Goal: Task Accomplishment & Management: Manage account settings

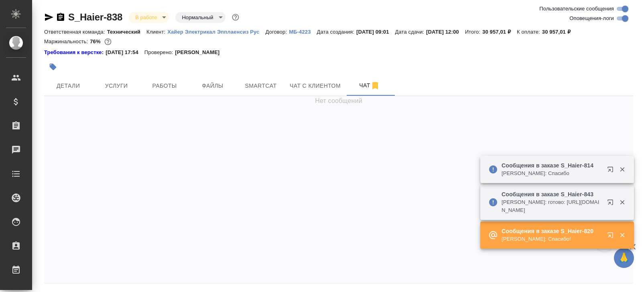
click at [611, 217] on div "Сообщения в заказе S_Haier-843 [PERSON_NAME]: готово: [URL][DOMAIN_NAME]" at bounding box center [557, 202] width 154 height 35
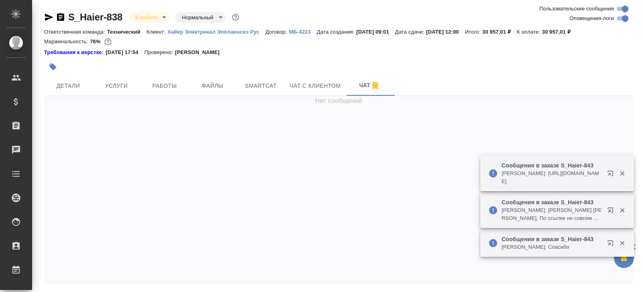
click at [605, 182] on div "Сообщения в заказе S_Haier-843 Усманова Ольга: https://drive.awatera.com/s/F95E…" at bounding box center [557, 173] width 154 height 35
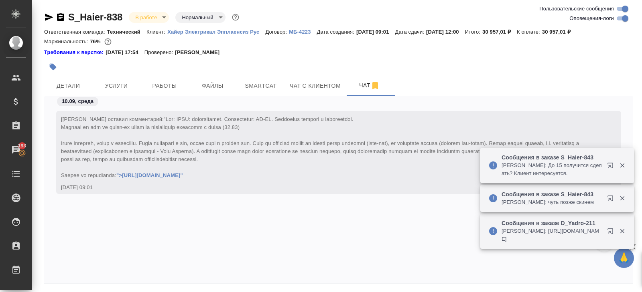
scroll to position [15977, 0]
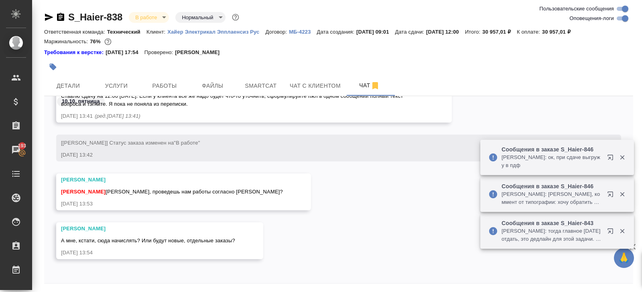
click at [601, 186] on p "Сообщения в заказе S_Haier-846" at bounding box center [551, 186] width 100 height 8
click at [601, 170] on div "Сообщения в заказе S_Haier-846 Заборова Александра: ок, при сдаче выгружу в пдф" at bounding box center [551, 158] width 100 height 24
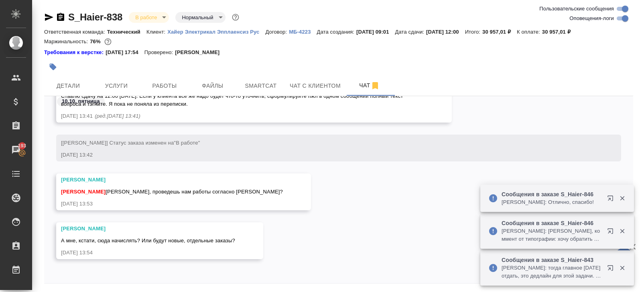
click at [609, 267] on icon "button" at bounding box center [612, 270] width 10 height 10
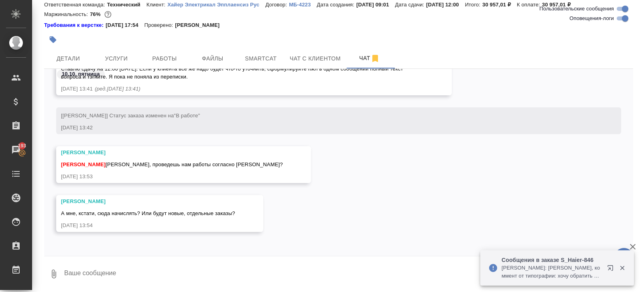
scroll to position [0, 0]
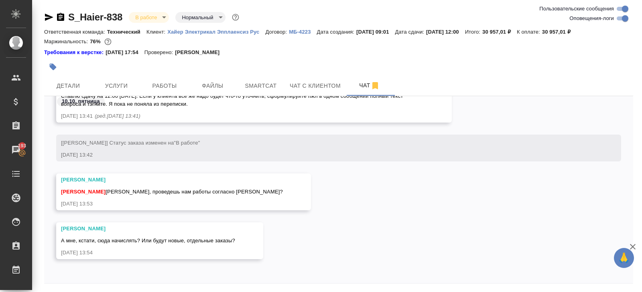
click at [621, 20] on input "Оповещения-логи" at bounding box center [624, 19] width 29 height 10
checkbox input "false"
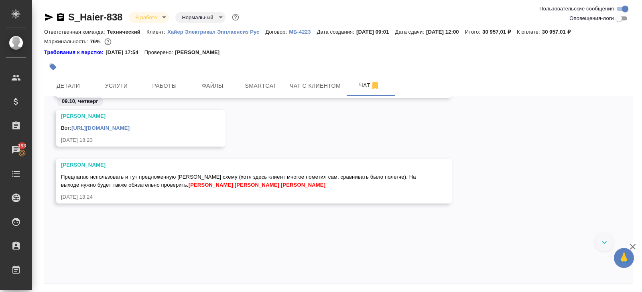
scroll to position [2616, 0]
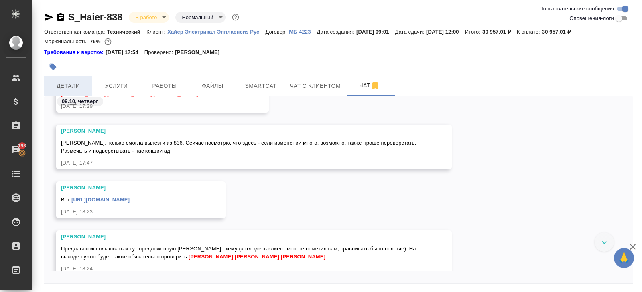
click at [65, 83] on span "Детали" at bounding box center [68, 86] width 38 height 10
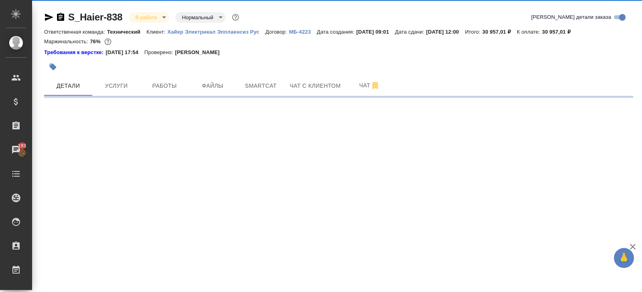
select select "RU"
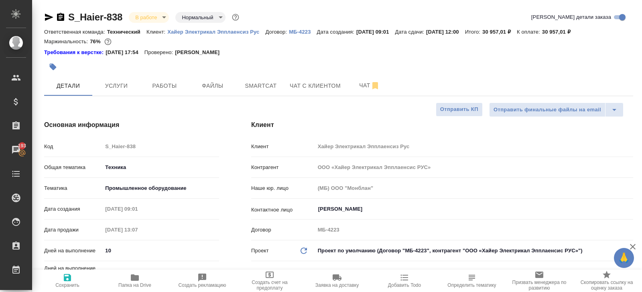
type textarea "x"
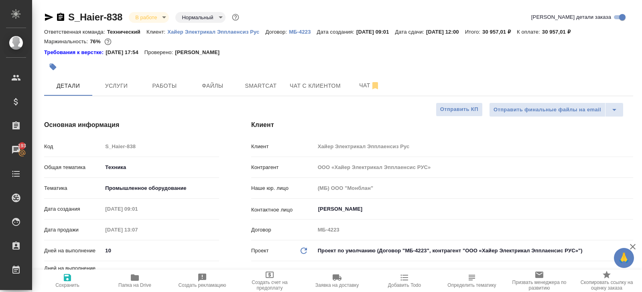
type textarea "x"
click at [360, 84] on span "Чат" at bounding box center [369, 86] width 38 height 10
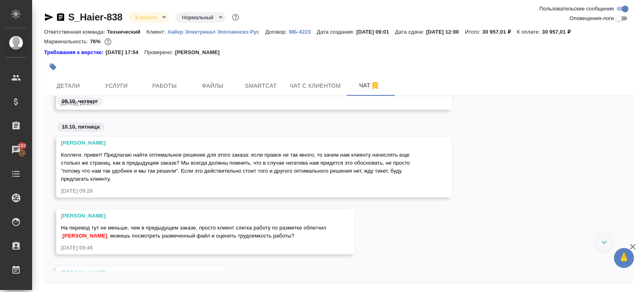
scroll to position [1474, 0]
click at [67, 80] on button "Детали" at bounding box center [68, 86] width 48 height 20
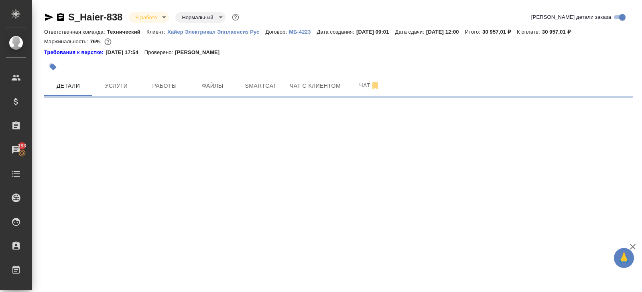
select select "RU"
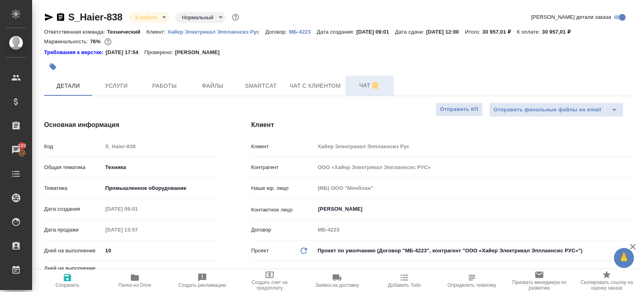
click at [366, 83] on span "Чат" at bounding box center [369, 86] width 38 height 10
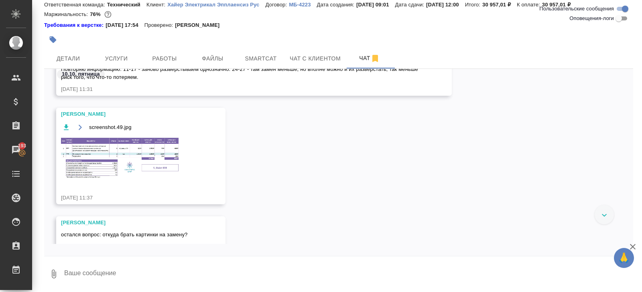
scroll to position [2070, 0]
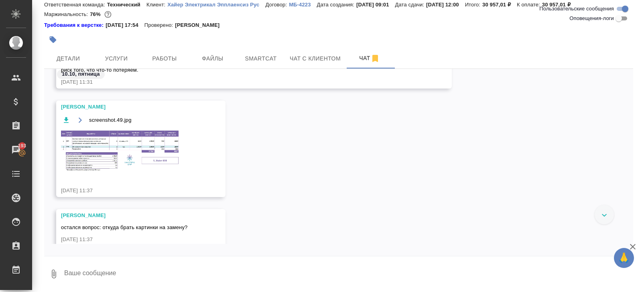
click at [116, 147] on img at bounding box center [121, 151] width 120 height 44
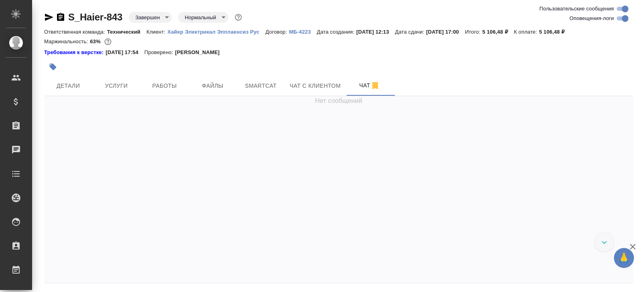
click at [625, 19] on input "Оповещения-логи" at bounding box center [624, 19] width 29 height 10
checkbox input "false"
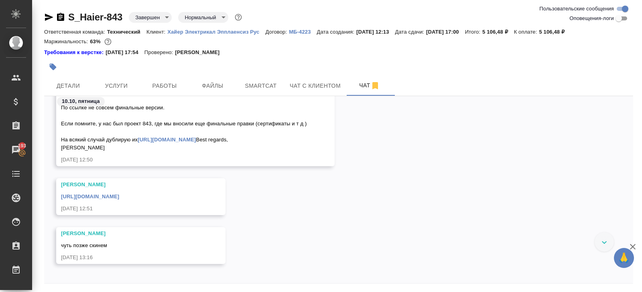
scroll to position [3415, 0]
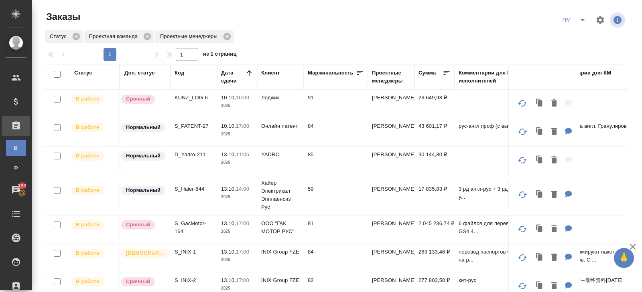
click at [577, 21] on span "split button" at bounding box center [582, 20] width 12 height 10
click at [316, 42] on div "Статус Проектная команда Проектные менеджеры" at bounding box center [335, 37] width 582 height 14
click at [188, 152] on p "D_Yadro-211" at bounding box center [193, 155] width 38 height 8
click at [579, 19] on icon "split button" at bounding box center [582, 20] width 10 height 10
click at [579, 36] on li "В работу!" at bounding box center [574, 36] width 40 height 13
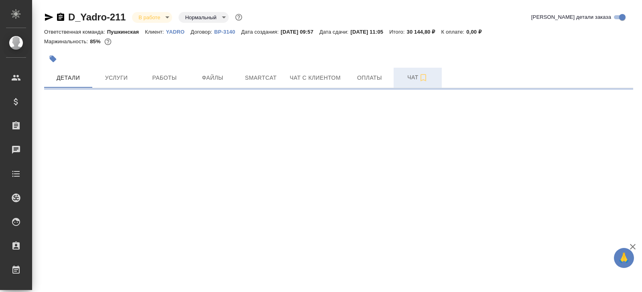
select select "RU"
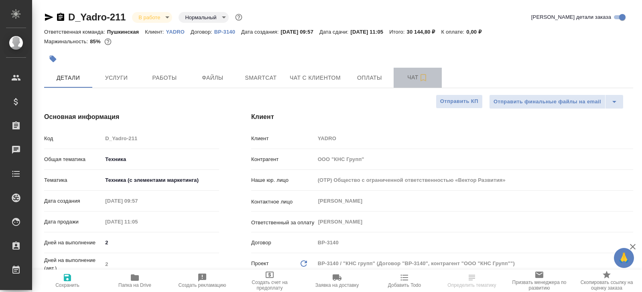
type textarea "x"
click at [402, 76] on span "Чат" at bounding box center [417, 78] width 38 height 10
type textarea "x"
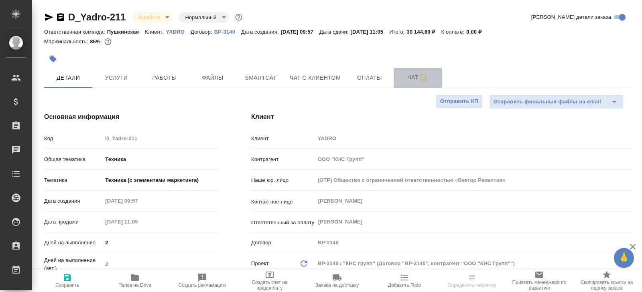
type textarea "x"
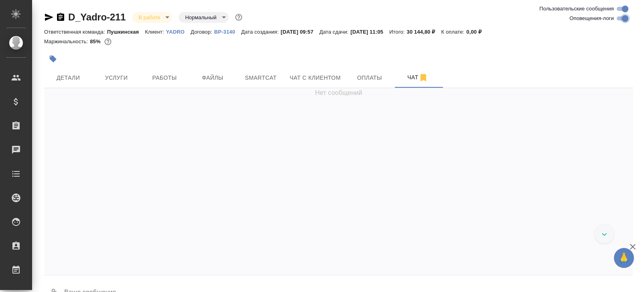
click at [619, 19] on input "Оповещения-логи" at bounding box center [624, 19] width 29 height 10
checkbox input "false"
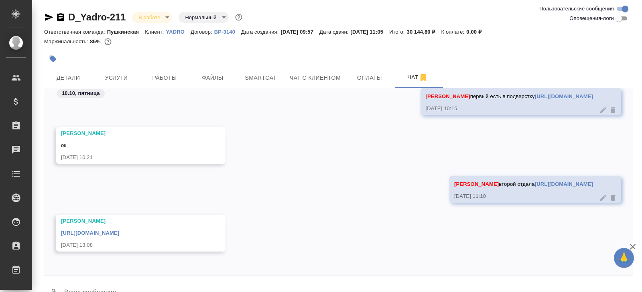
scroll to position [617, 0]
click at [119, 234] on link "https://drive.awatera.com/apps/files/files/10640646?dir=/Shares/YADRO/Orders/D_…" at bounding box center [90, 233] width 58 height 6
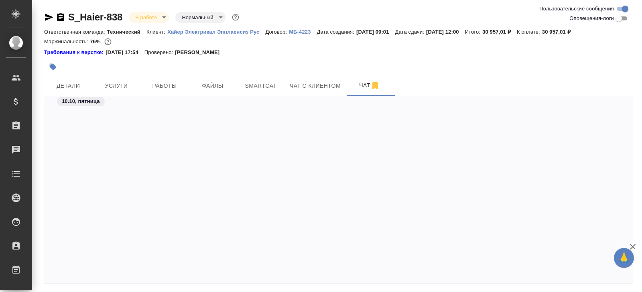
scroll to position [2718, 0]
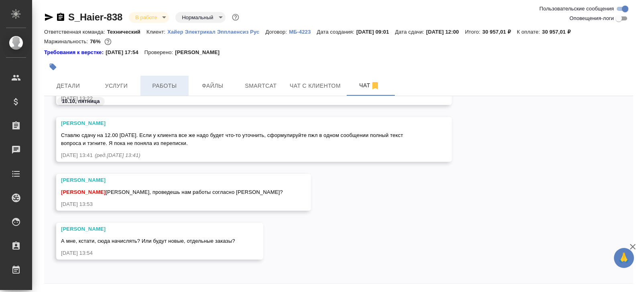
click at [163, 84] on span "Работы" at bounding box center [164, 86] width 38 height 10
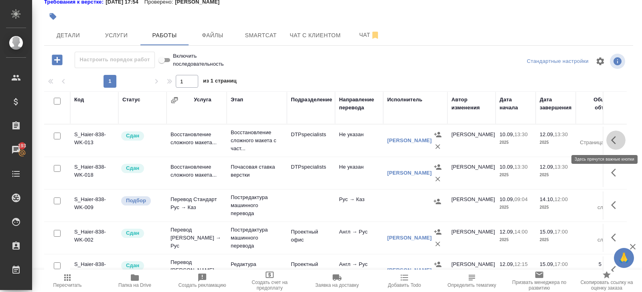
click at [615, 144] on icon "button" at bounding box center [616, 141] width 10 height 10
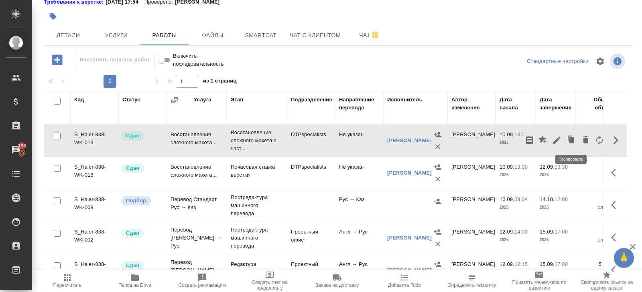
click at [568, 140] on icon "button" at bounding box center [570, 140] width 11 height 11
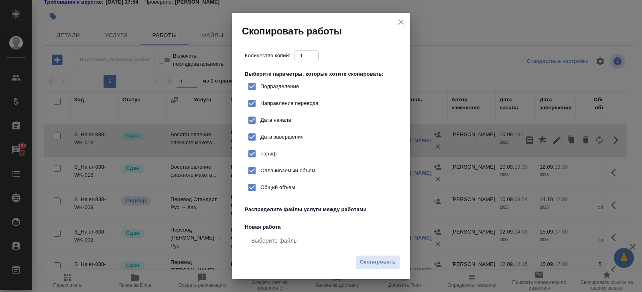
checkbox input "true"
click at [389, 265] on span "Скопировать" at bounding box center [378, 262] width 36 height 9
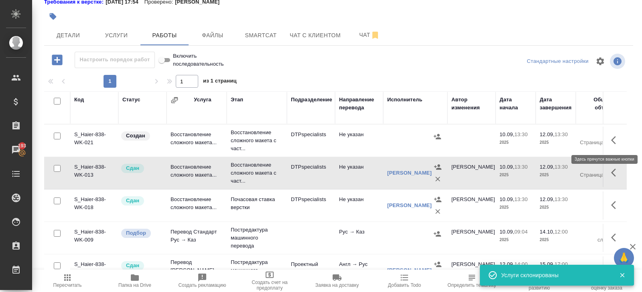
click at [611, 140] on icon "button" at bounding box center [616, 141] width 10 height 10
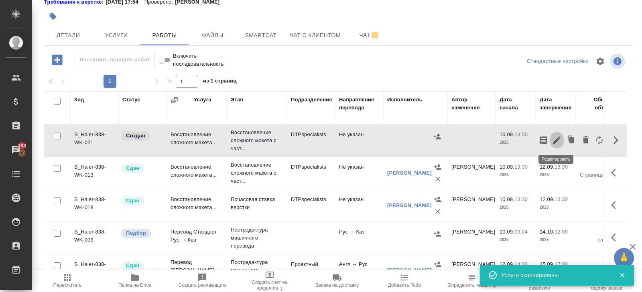
click at [559, 138] on icon "button" at bounding box center [556, 140] width 7 height 7
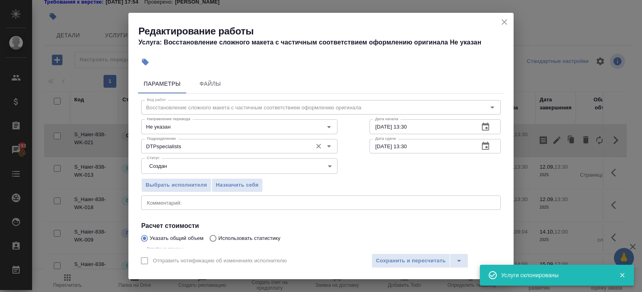
click at [185, 150] on input "DTPspecialists" at bounding box center [226, 147] width 164 height 10
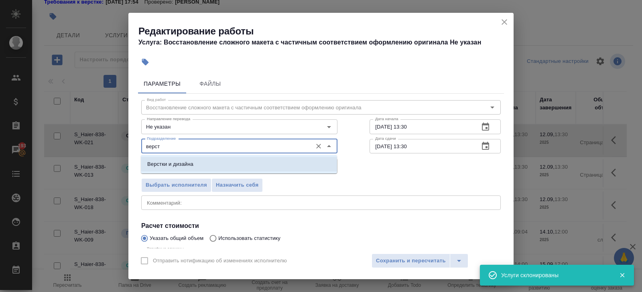
click at [156, 163] on p "Верстки и дизайна" at bounding box center [170, 164] width 46 height 8
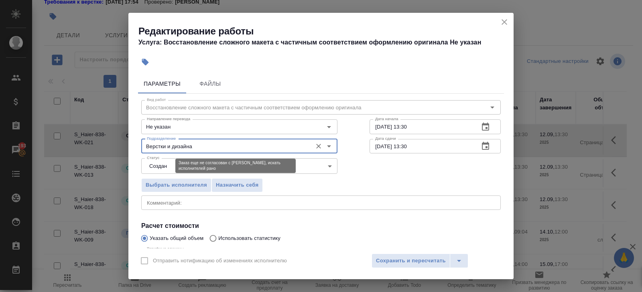
type input "Верстки и дизайна"
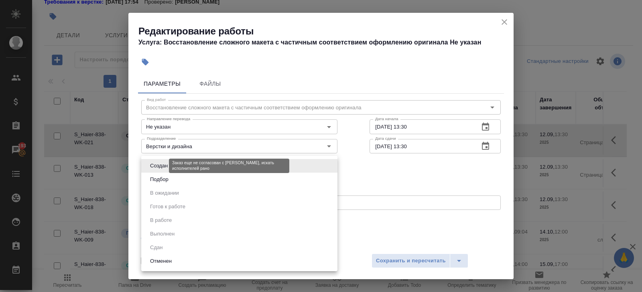
click at [156, 166] on body "🙏 .cls-1 fill:#fff; AWATERA Belyakova Yulia Клиенты Спецификации Заказы 193 Чат…" at bounding box center [321, 146] width 642 height 292
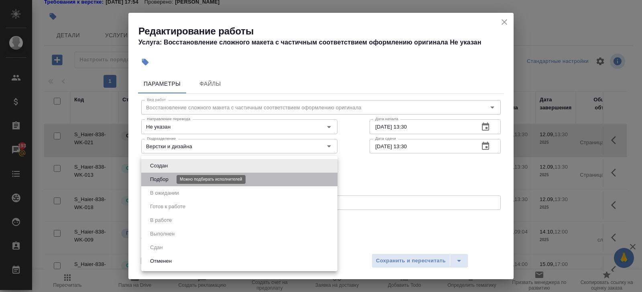
click at [157, 180] on button "Подбор" at bounding box center [159, 179] width 23 height 9
type input "recruiting"
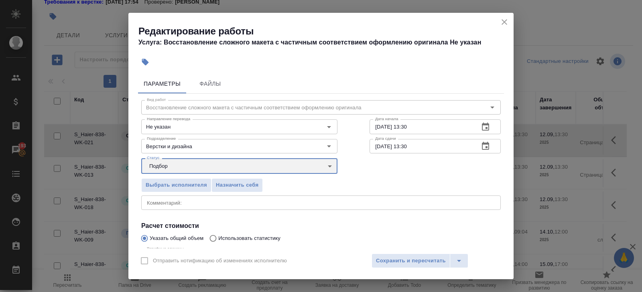
scroll to position [85, 0]
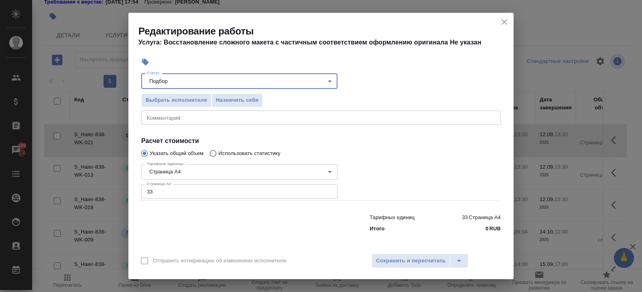
click at [164, 196] on input "33" at bounding box center [239, 191] width 196 height 14
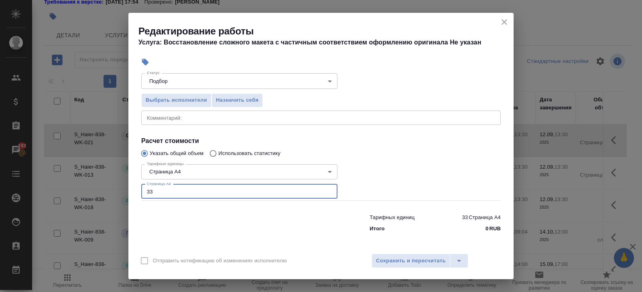
type input "3"
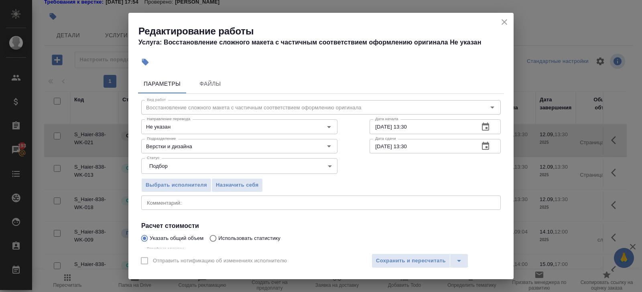
type input "9"
click at [493, 129] on button "button" at bounding box center [485, 126] width 19 height 19
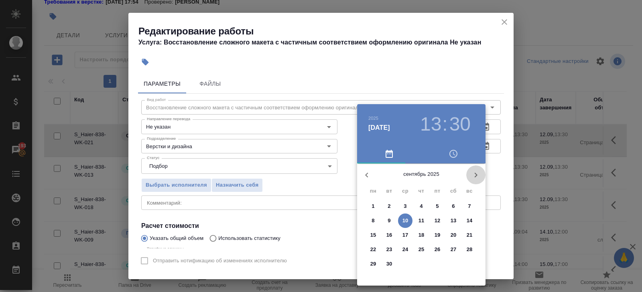
click at [473, 180] on button "button" at bounding box center [475, 175] width 19 height 19
click at [437, 221] on p "10" at bounding box center [437, 221] width 6 height 8
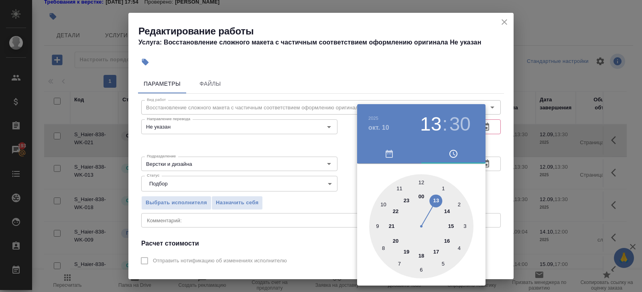
type input "10.10.2025 14:30"
click at [443, 212] on div at bounding box center [421, 226] width 104 height 104
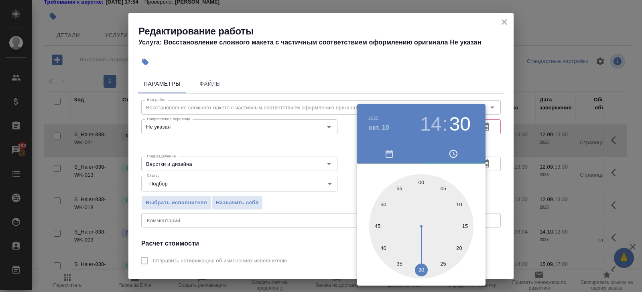
click at [514, 140] on div at bounding box center [321, 146] width 642 height 292
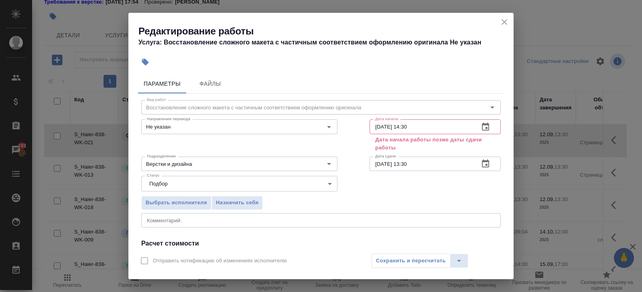
click at [484, 167] on icon "button" at bounding box center [485, 164] width 7 height 8
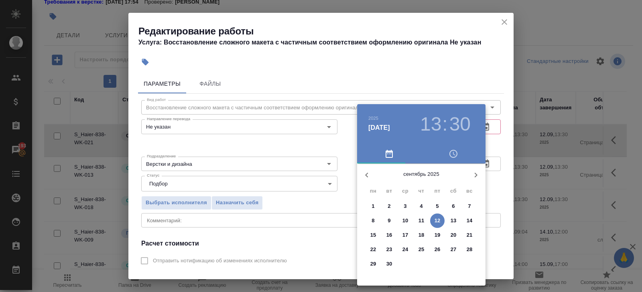
click at [474, 178] on icon "button" at bounding box center [476, 175] width 10 height 10
click at [379, 233] on span "13" at bounding box center [373, 235] width 14 height 8
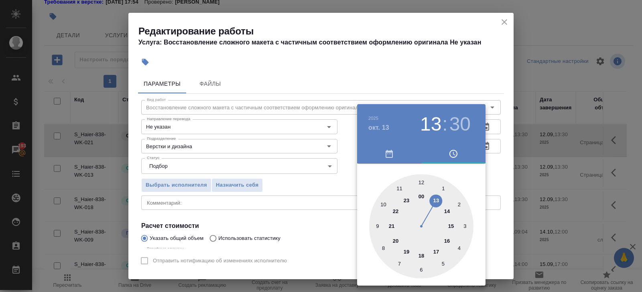
type input "13.10.2025 14:30"
drag, startPoint x: 447, startPoint y: 212, endPoint x: 444, endPoint y: 223, distance: 11.4
click at [447, 212] on div at bounding box center [421, 226] width 104 height 104
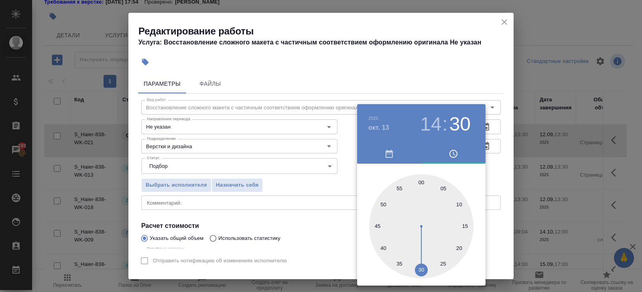
click at [300, 221] on div at bounding box center [321, 146] width 642 height 292
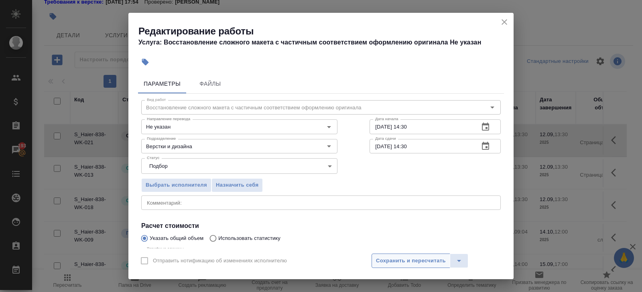
click at [381, 259] on span "Сохранить и пересчитать" at bounding box center [411, 261] width 70 height 9
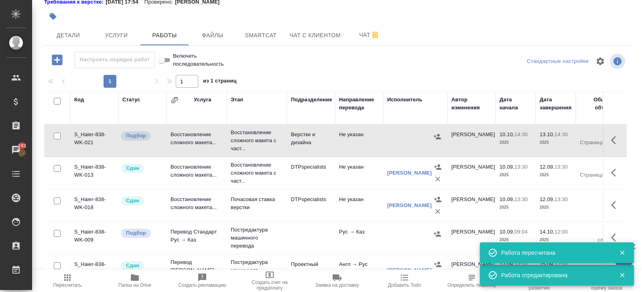
click at [612, 205] on icon "button" at bounding box center [613, 205] width 5 height 8
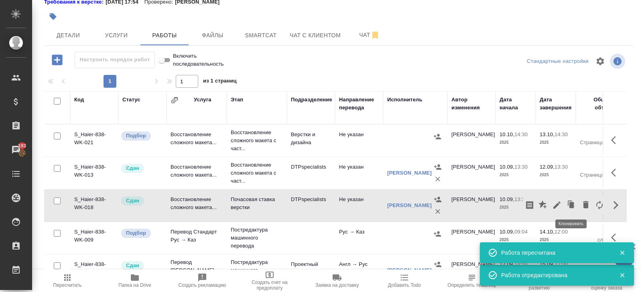
click at [570, 205] on icon "button" at bounding box center [571, 205] width 5 height 6
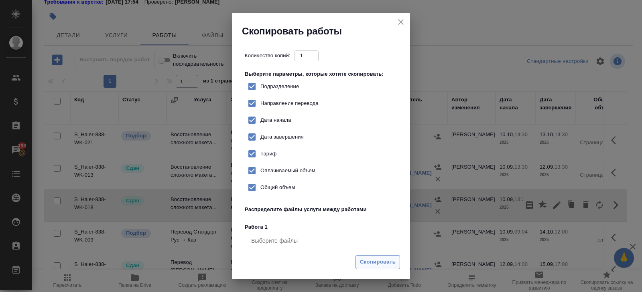
click at [375, 262] on span "Скопировать" at bounding box center [378, 262] width 36 height 9
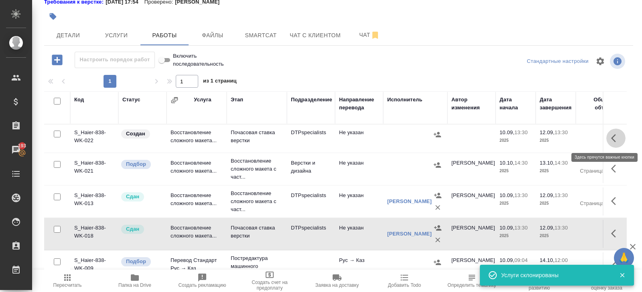
click at [613, 140] on icon "button" at bounding box center [613, 138] width 5 height 8
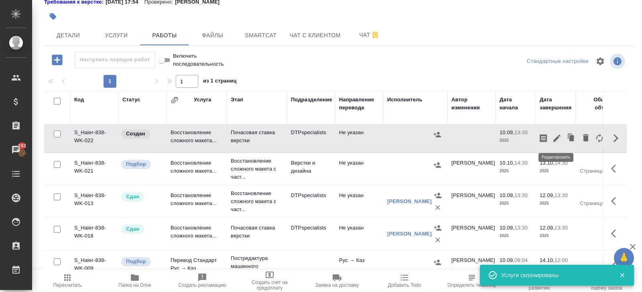
click at [556, 140] on icon "button" at bounding box center [557, 139] width 10 height 10
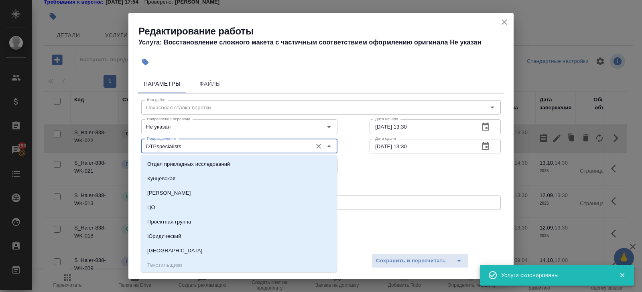
click at [193, 146] on input "DTPspecialists" at bounding box center [226, 147] width 164 height 10
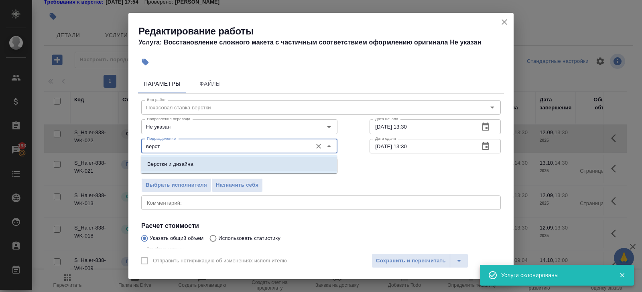
click at [170, 162] on p "Верстки и дизайна" at bounding box center [170, 164] width 46 height 8
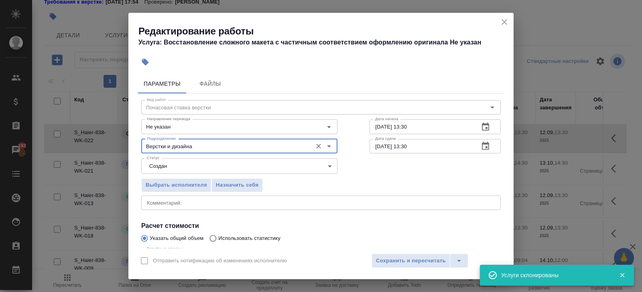
type input "Верстки и дизайна"
click at [170, 164] on body "🙏 .cls-1 fill:#fff; AWATERA Belyakova Yulia Клиенты Спецификации Заказы 193 Чат…" at bounding box center [321, 146] width 642 height 292
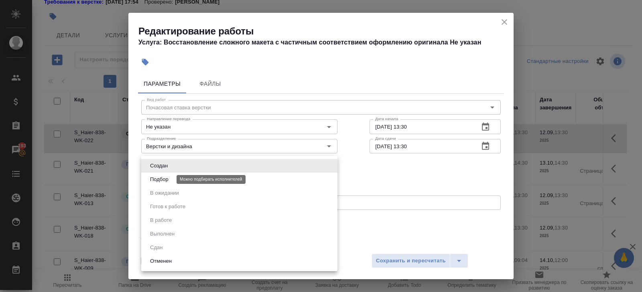
click at [170, 177] on button "Подбор" at bounding box center [159, 179] width 23 height 9
type input "recruiting"
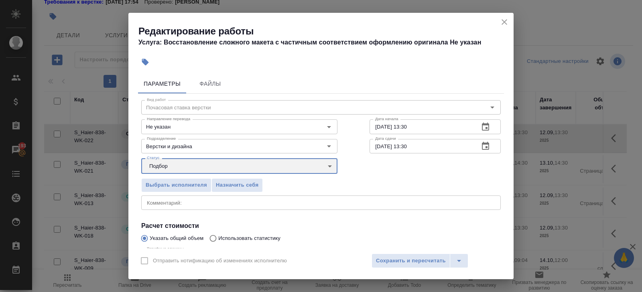
scroll to position [85, 0]
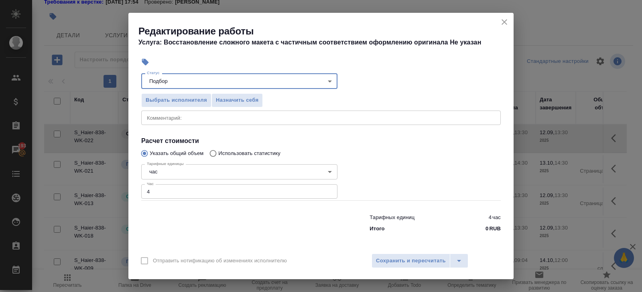
click at [166, 190] on input "4" at bounding box center [239, 191] width 196 height 14
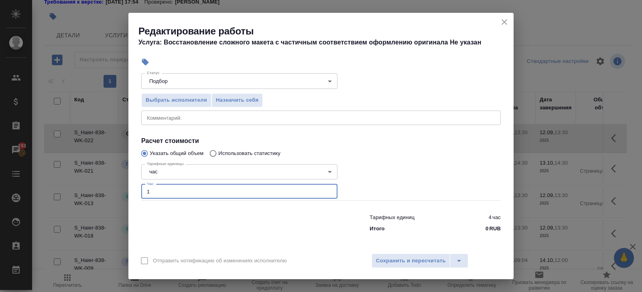
type input "1"
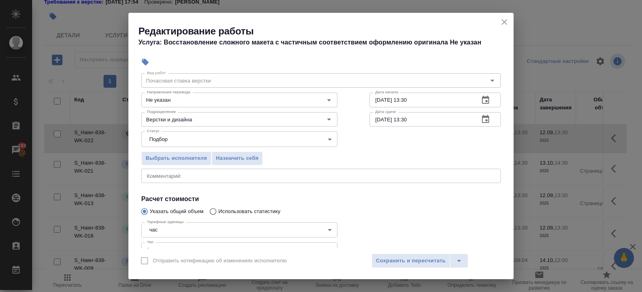
click at [482, 97] on icon "button" at bounding box center [485, 100] width 7 height 8
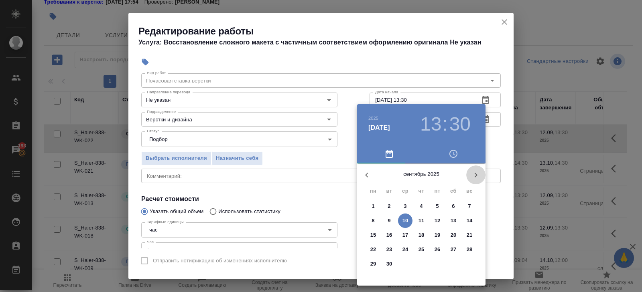
click at [471, 176] on icon "button" at bounding box center [476, 175] width 10 height 10
click at [437, 222] on p "10" at bounding box center [437, 221] width 6 height 8
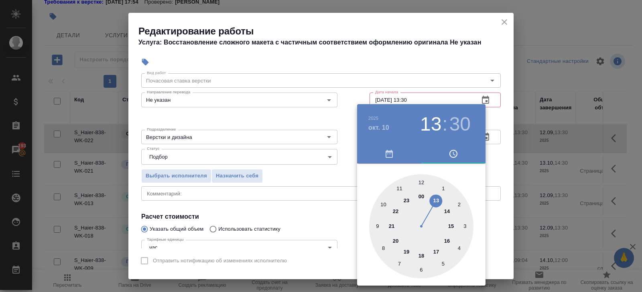
type input "10.10.2025 14:30"
click at [447, 213] on div at bounding box center [421, 226] width 104 height 104
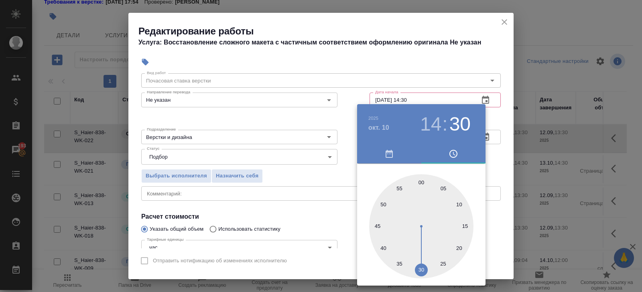
click at [502, 144] on div at bounding box center [321, 146] width 642 height 292
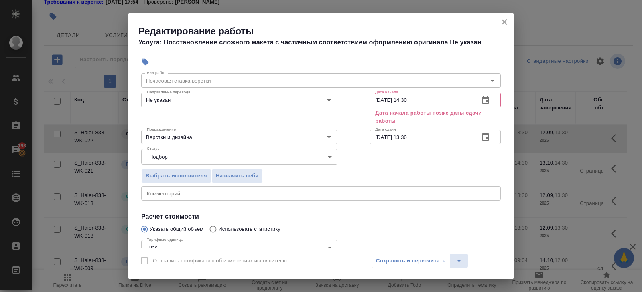
click at [482, 139] on icon "button" at bounding box center [485, 137] width 7 height 8
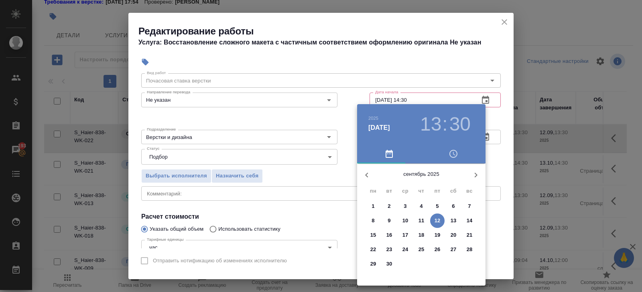
click at [476, 168] on button "button" at bounding box center [475, 175] width 19 height 19
click at [373, 233] on p "13" at bounding box center [373, 235] width 6 height 8
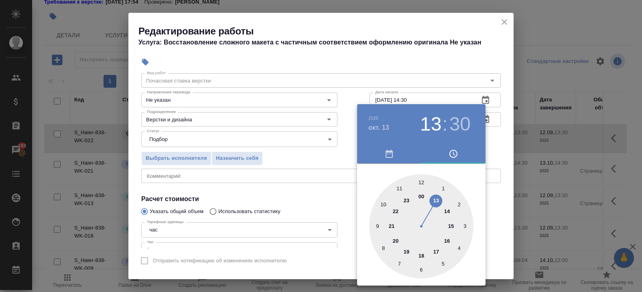
click at [444, 213] on div at bounding box center [421, 226] width 104 height 104
type input "13.10.2025 14:30"
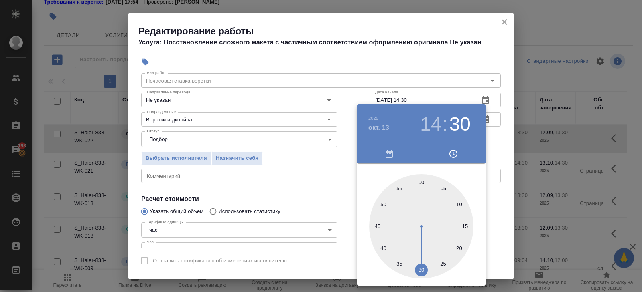
click at [322, 223] on div at bounding box center [321, 146] width 642 height 292
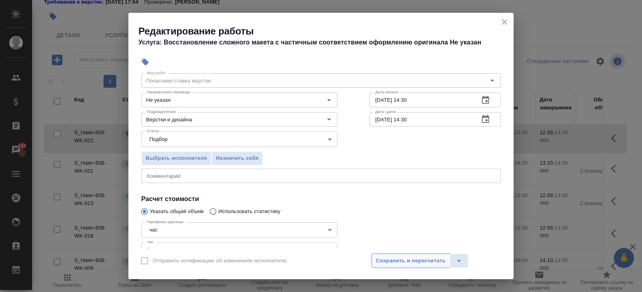
click at [388, 261] on span "Сохранить и пересчитать" at bounding box center [411, 261] width 70 height 9
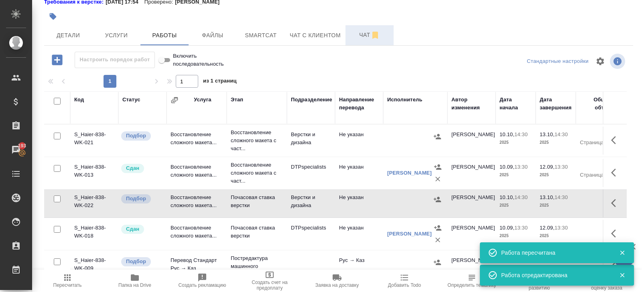
click at [365, 27] on button "Чат" at bounding box center [369, 35] width 48 height 20
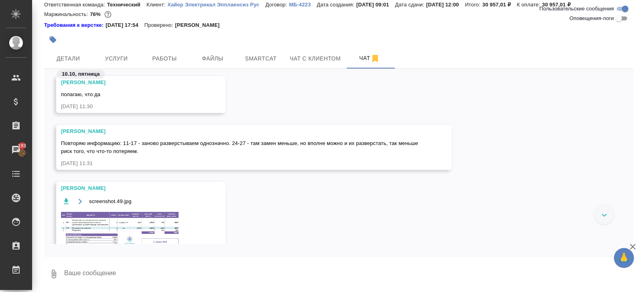
scroll to position [1941, 0]
click at [166, 221] on img at bounding box center [121, 232] width 120 height 44
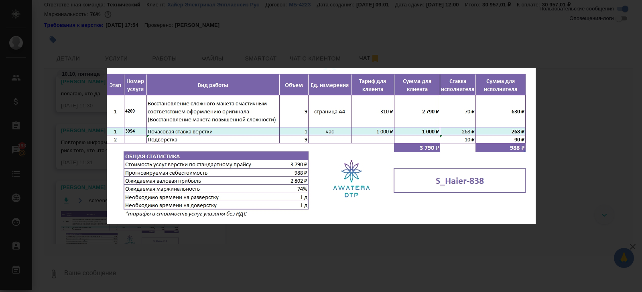
click at [206, 238] on div "screenshot.49.jpg 1 of 1" at bounding box center [321, 146] width 642 height 292
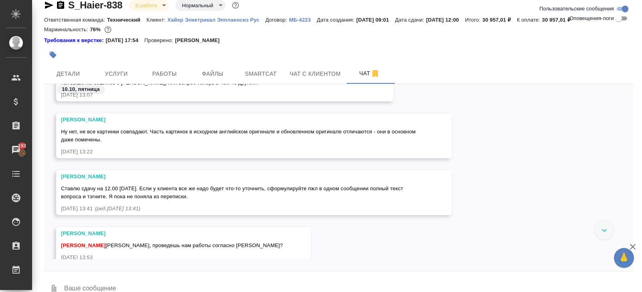
scroll to position [0, 0]
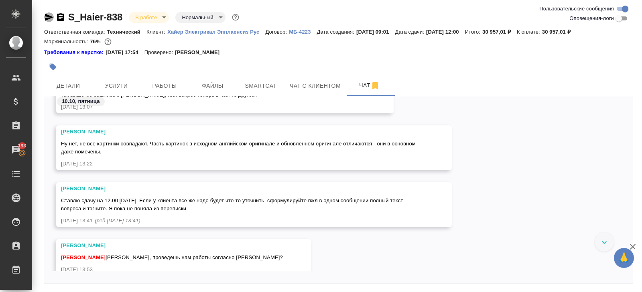
click at [51, 17] on icon "button" at bounding box center [49, 17] width 8 height 7
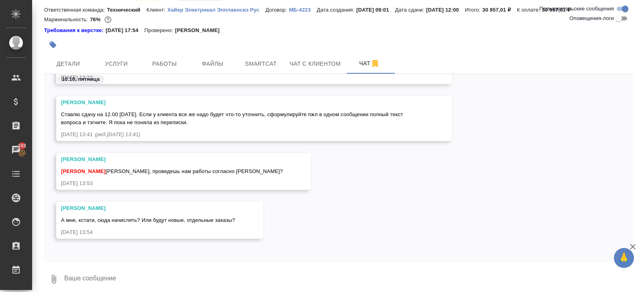
scroll to position [2874, 0]
click at [165, 63] on span "Работы" at bounding box center [164, 64] width 38 height 10
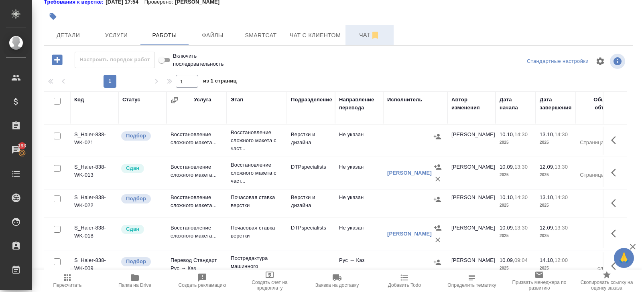
click at [368, 26] on button "Чат" at bounding box center [369, 35] width 48 height 20
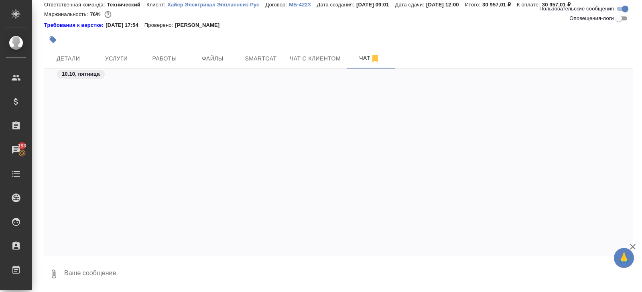
scroll to position [2718, 0]
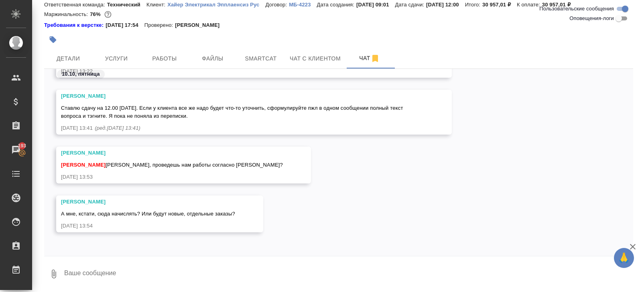
click at [146, 268] on textarea at bounding box center [347, 274] width 569 height 27
type textarea "Даша, сюда"
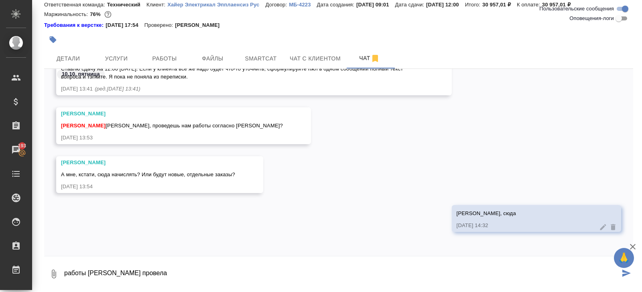
type textarea "работы верстке провела"
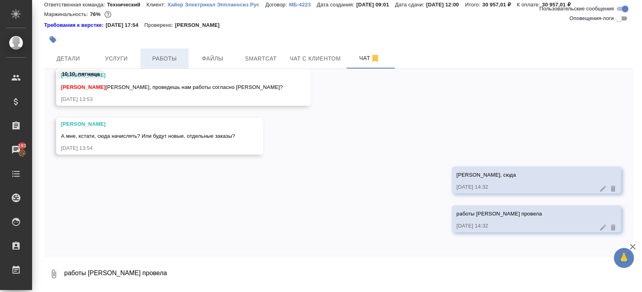
click at [167, 54] on span "Работы" at bounding box center [164, 59] width 38 height 10
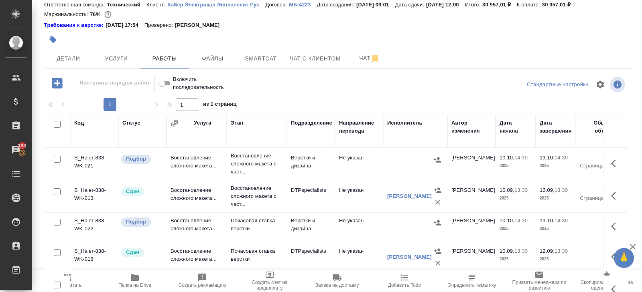
scroll to position [51, 0]
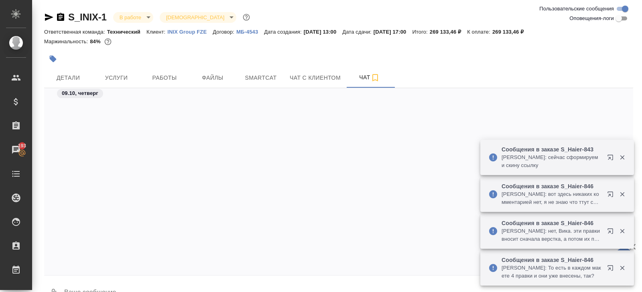
scroll to position [3365, 0]
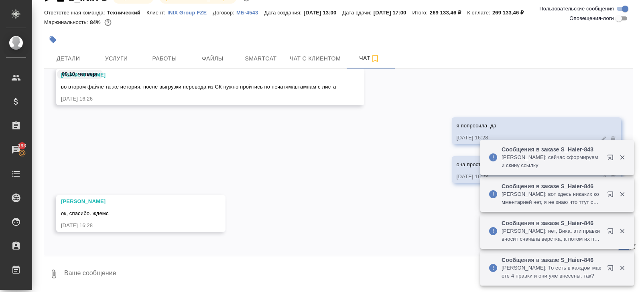
click at [55, 269] on icon "button" at bounding box center [54, 274] width 10 height 10
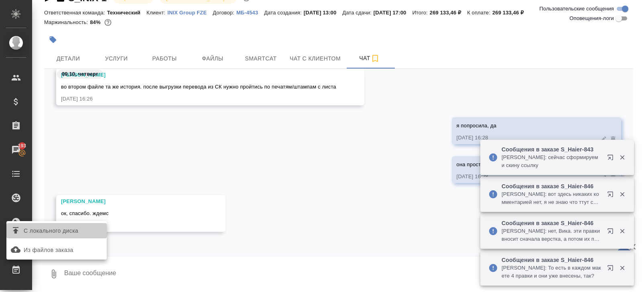
click at [80, 238] on label "С локального диска" at bounding box center [56, 230] width 100 height 15
click at [0, 0] on input "С локального диска" at bounding box center [0, 0] width 0 height 0
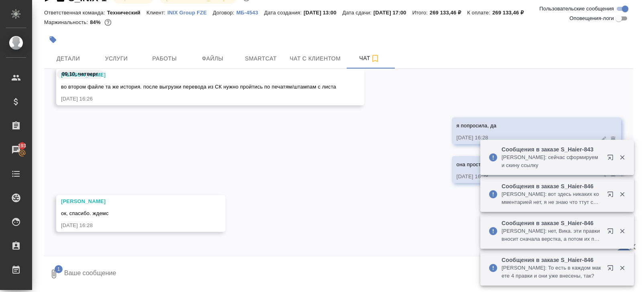
click at [139, 262] on textarea at bounding box center [341, 274] width 556 height 27
type textarea "наконец отдали"
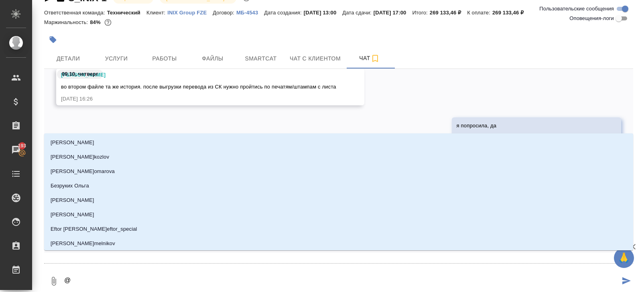
type textarea "@з"
type input "з"
type textarea "@зб"
type input "зб"
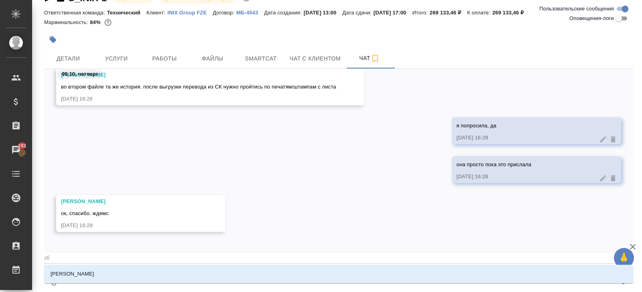
type textarea "@з"
type input "з"
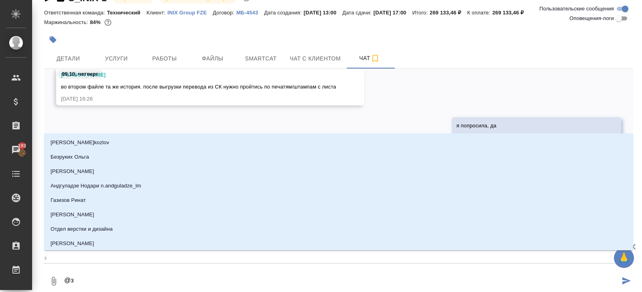
scroll to position [3432, 0]
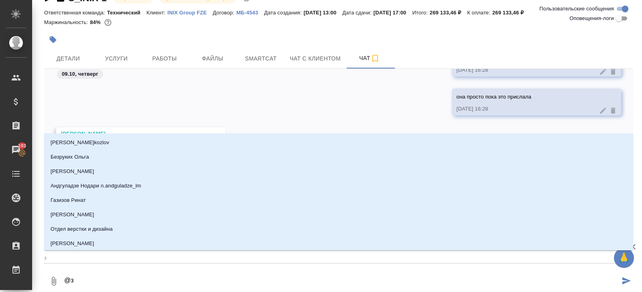
type textarea "@за"
type input "за"
type textarea "@заб"
type input "заб"
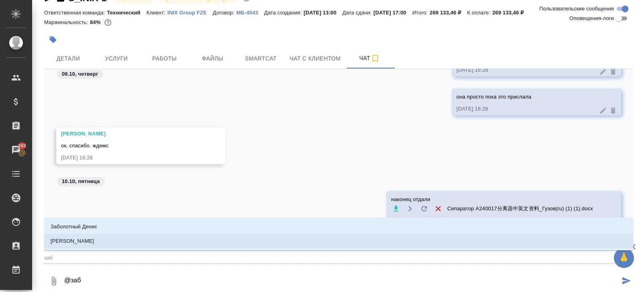
click at [196, 244] on li "Заборова Александра" at bounding box center [338, 241] width 589 height 14
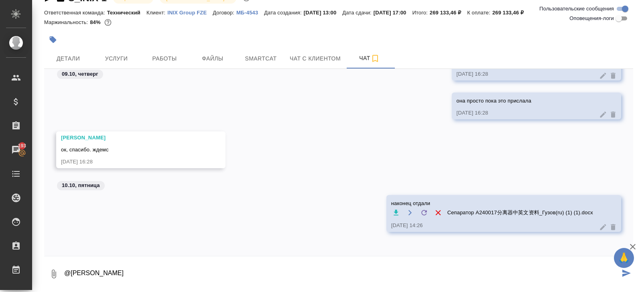
type textarea "@Заборова Александра"
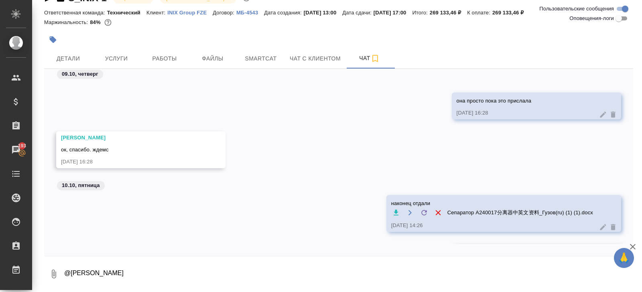
scroll to position [3467, 0]
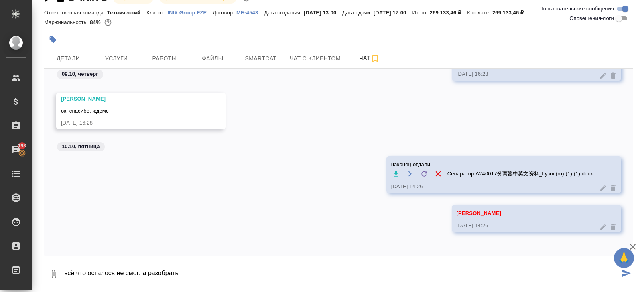
type textarea "всё что осталось не смогла разобрать"
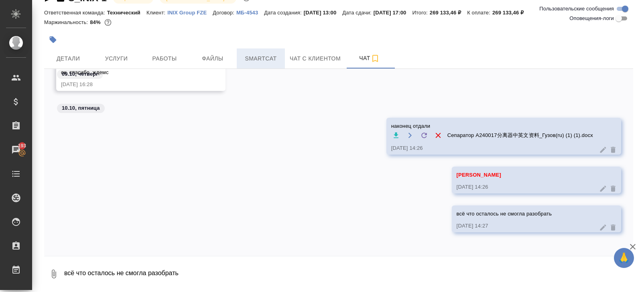
click at [254, 53] on button "Smartcat" at bounding box center [261, 59] width 48 height 20
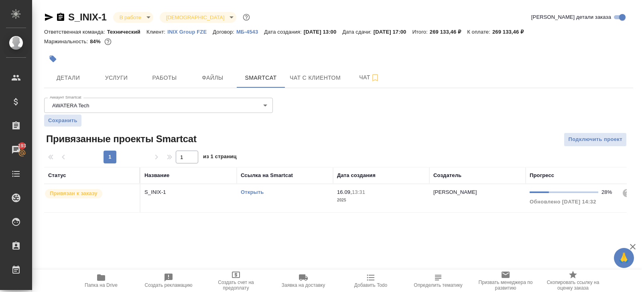
click at [254, 192] on link "Открыть" at bounding box center [252, 192] width 23 height 6
click at [99, 275] on icon "button" at bounding box center [101, 278] width 8 height 6
click at [366, 77] on span "Чат" at bounding box center [369, 78] width 38 height 10
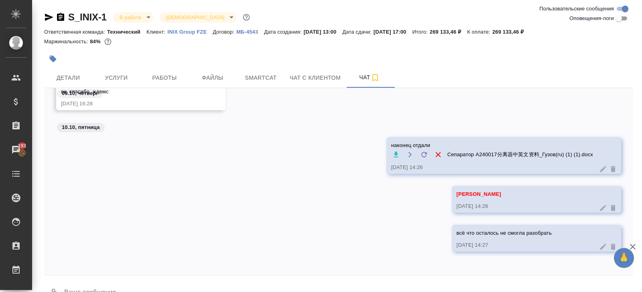
scroll to position [19, 0]
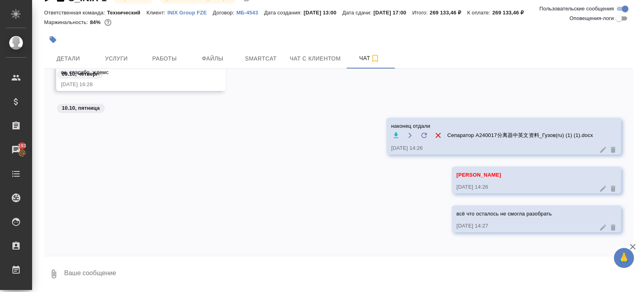
click at [129, 281] on textarea at bounding box center [347, 274] width 569 height 27
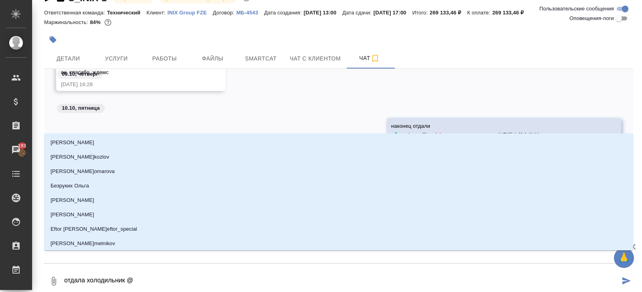
type textarea "отдала холодильник @щ"
type input "щ"
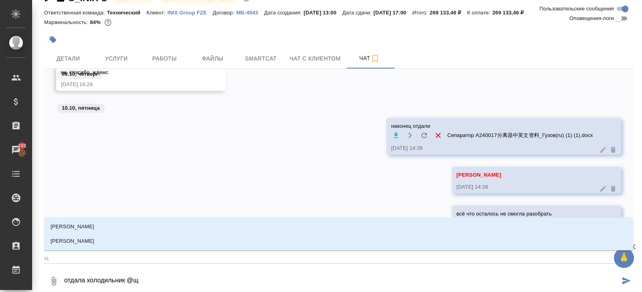
type textarea "отдала холодильник @ща"
type input "ща"
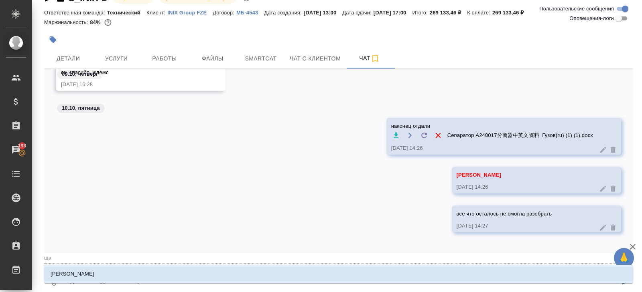
type textarea "отдала холодильник @щ"
type input "щ"
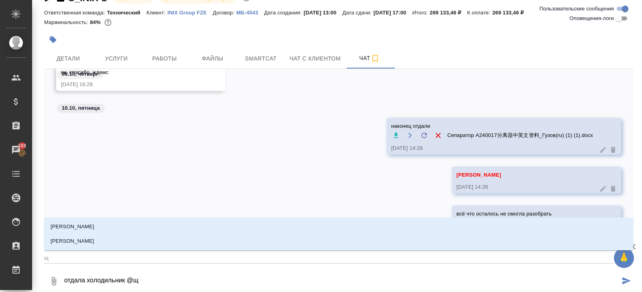
type textarea "отдала холодильник @"
type textarea "отдала холодильник @з"
type input "з"
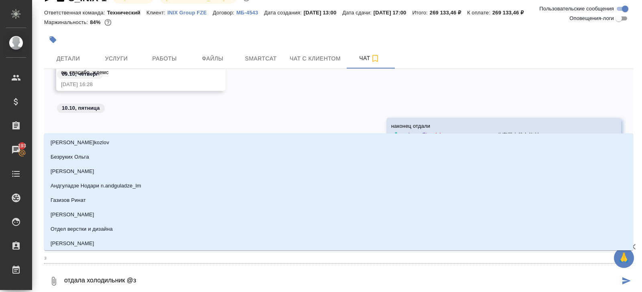
type textarea "отдала холодильник @за"
type input "за"
type textarea "отдала холодильник @заб"
type input "заб"
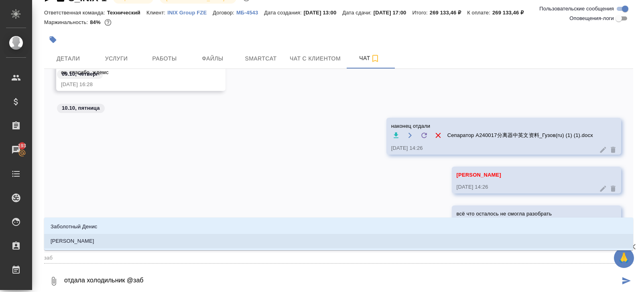
click at [89, 244] on p "Заборова Александра" at bounding box center [73, 241] width 44 height 8
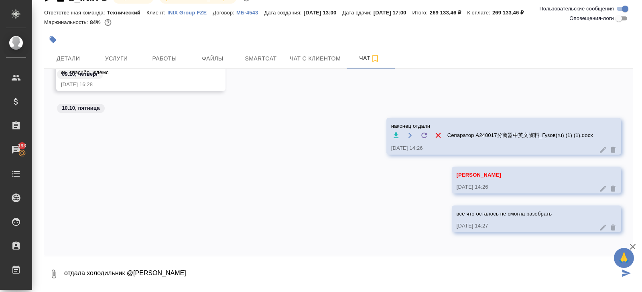
type textarea "отдала холодильник @Заборова Александра"
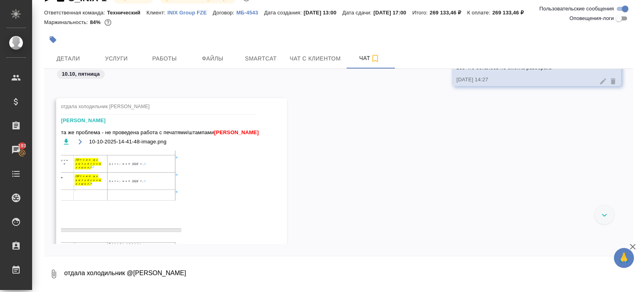
scroll to position [3730, 0]
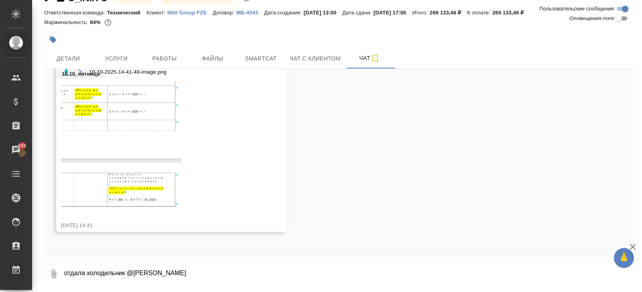
click at [153, 162] on img at bounding box center [121, 144] width 120 height 127
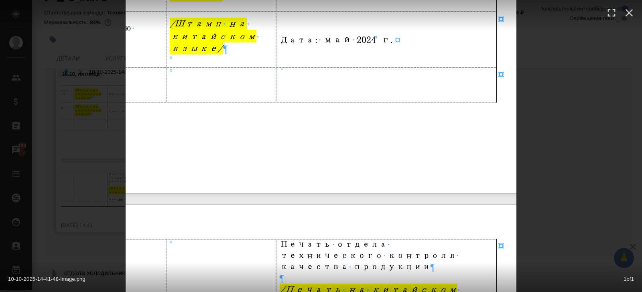
click at [83, 202] on div "10-10-2025-14-41-48-image.png 1 of 1" at bounding box center [321, 146] width 642 height 292
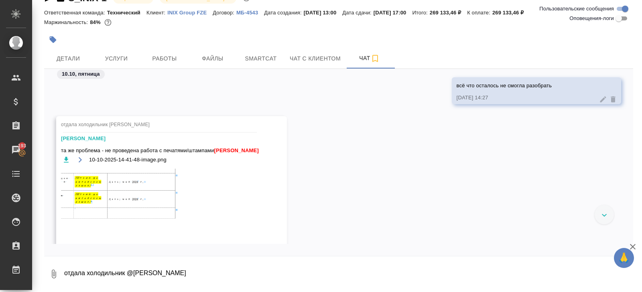
scroll to position [3642, 0]
click at [267, 54] on span "Smartcat" at bounding box center [260, 59] width 38 height 10
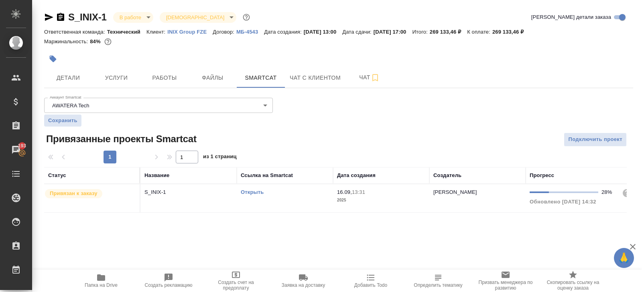
click at [252, 192] on link "Открыть" at bounding box center [252, 192] width 23 height 6
click at [373, 95] on div "Аккаунт Smartcat AWATERA Tech 5ee7315ce042774c5440625b Аккаунт Smartcat Сохрани…" at bounding box center [338, 154] width 589 height 118
click at [360, 85] on button "Чат" at bounding box center [369, 78] width 48 height 20
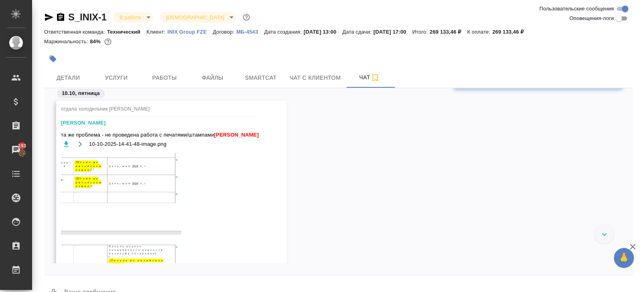
scroll to position [3761, 0]
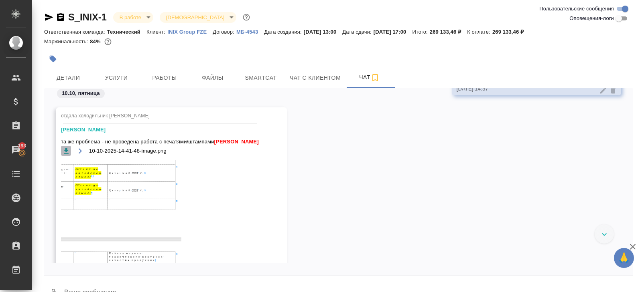
click at [63, 150] on icon "button" at bounding box center [66, 151] width 8 height 8
click at [170, 79] on span "Работы" at bounding box center [164, 78] width 38 height 10
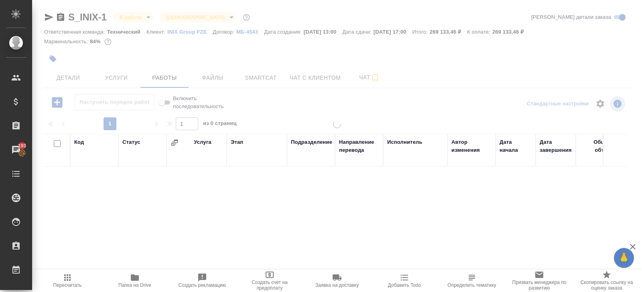
click at [136, 279] on icon "button" at bounding box center [135, 278] width 8 height 6
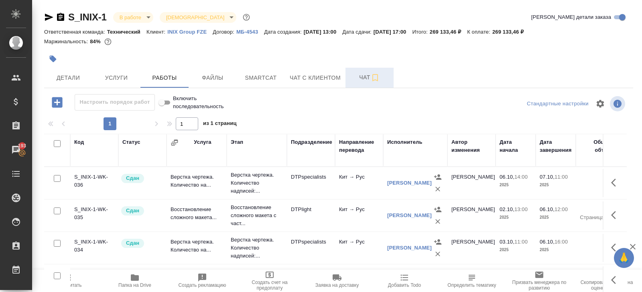
click at [372, 72] on button "Чат" at bounding box center [369, 78] width 48 height 20
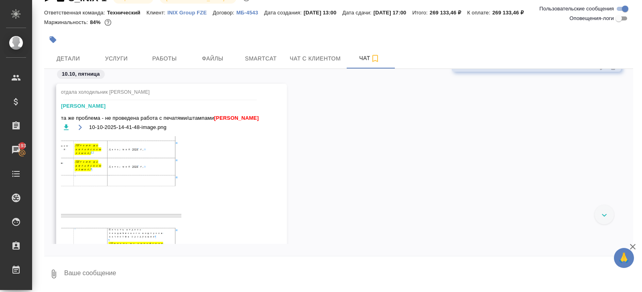
scroll to position [3820, 0]
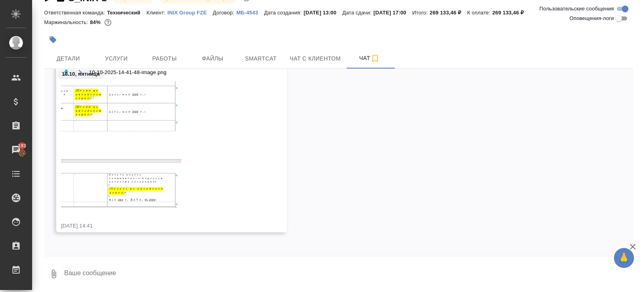
click at [116, 277] on textarea at bounding box center [347, 274] width 569 height 27
type textarea "угу"
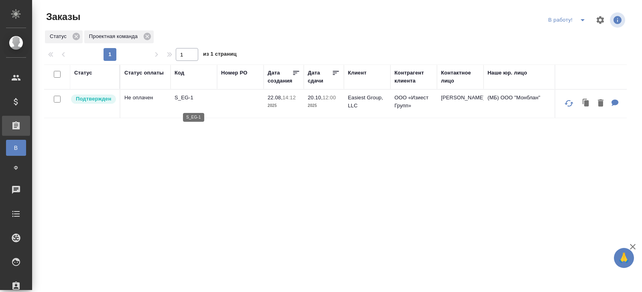
click at [180, 100] on p "S_EG-1" at bounding box center [193, 98] width 38 height 8
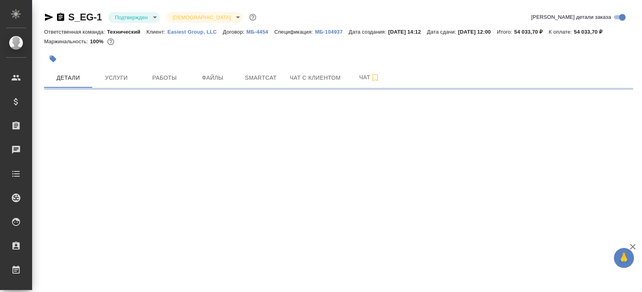
select select "RU"
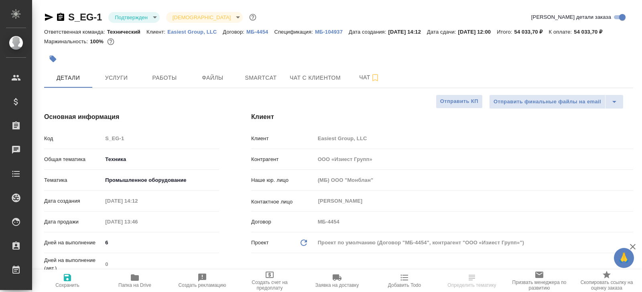
type textarea "x"
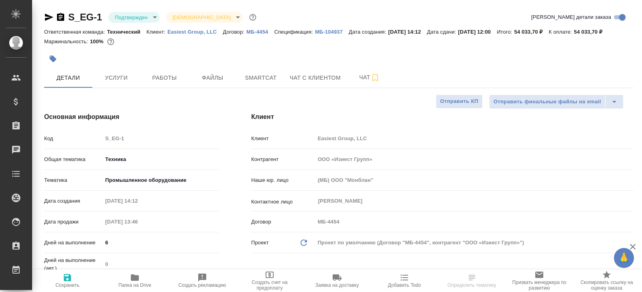
type textarea "x"
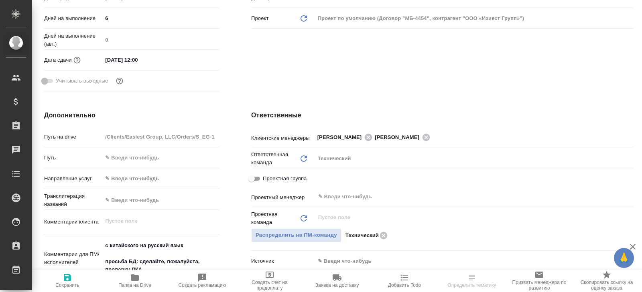
scroll to position [245, 0]
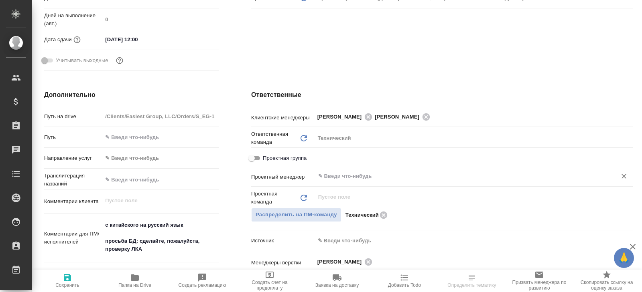
click at [339, 181] on input "text" at bounding box center [460, 177] width 286 height 10
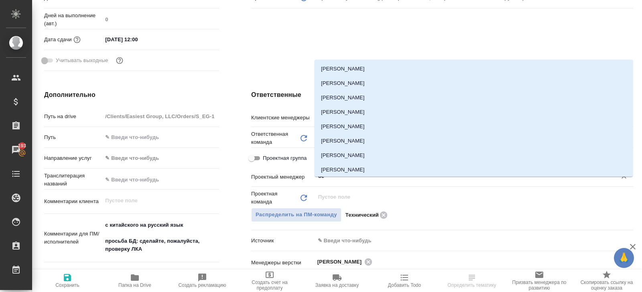
type input "бел"
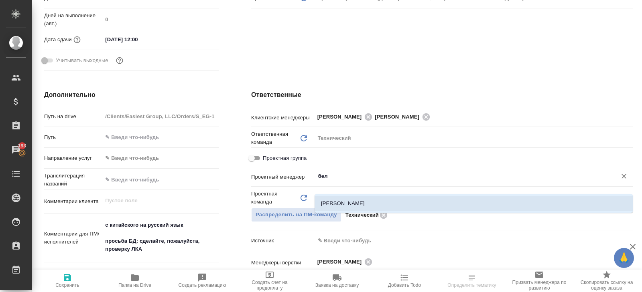
click at [331, 210] on li "[PERSON_NAME]" at bounding box center [473, 203] width 318 height 14
type textarea "x"
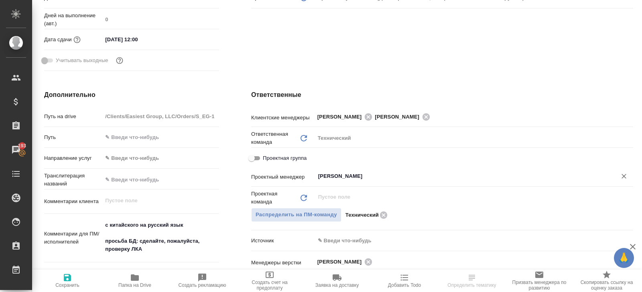
type input "[PERSON_NAME]"
click at [69, 287] on span "Сохранить" at bounding box center [67, 286] width 24 height 6
type textarea "x"
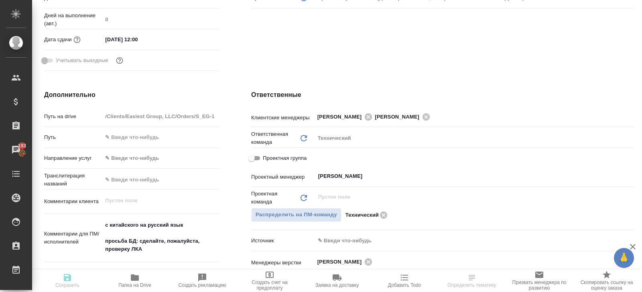
type textarea "x"
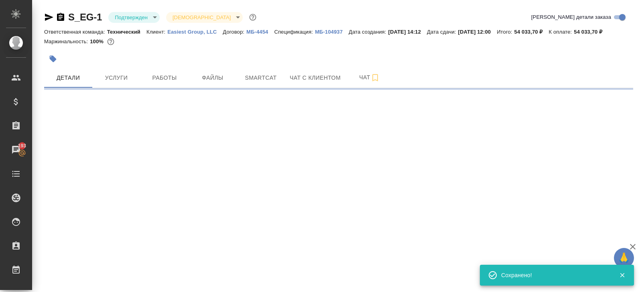
select select "RU"
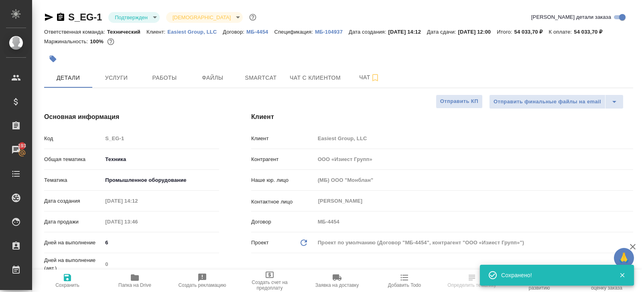
type textarea "x"
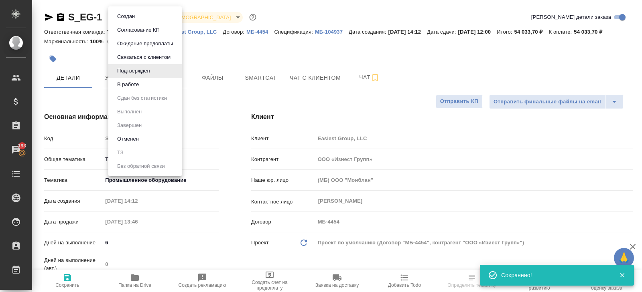
click at [136, 16] on body "🙏 .cls-1 fill:#fff; AWATERA Belyakova Yulia Клиенты Спецификации Заказы 193 Чат…" at bounding box center [321, 146] width 642 height 292
click at [136, 83] on button "В работе" at bounding box center [128, 84] width 26 height 9
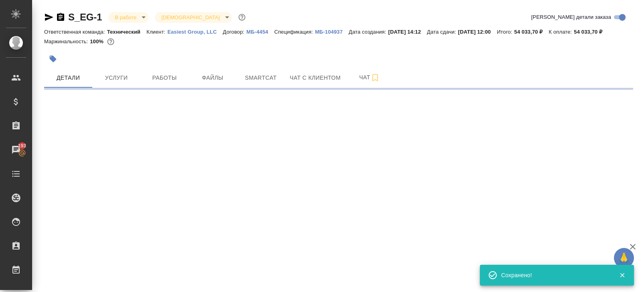
select select "RU"
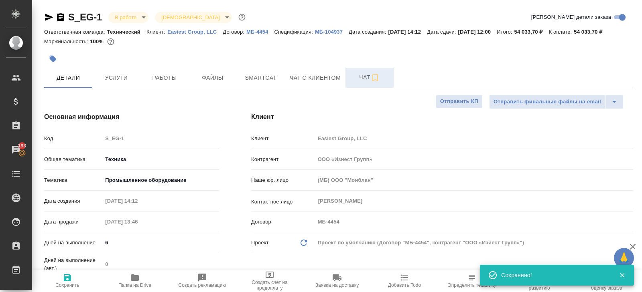
click at [385, 83] on span "Чат" at bounding box center [369, 78] width 38 height 10
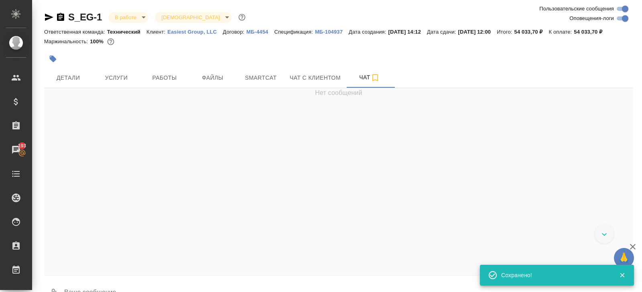
scroll to position [1436, 0]
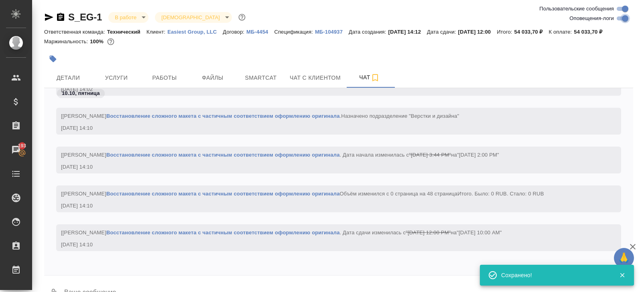
click at [624, 20] on input "Оповещения-логи" at bounding box center [624, 19] width 29 height 10
checkbox input "false"
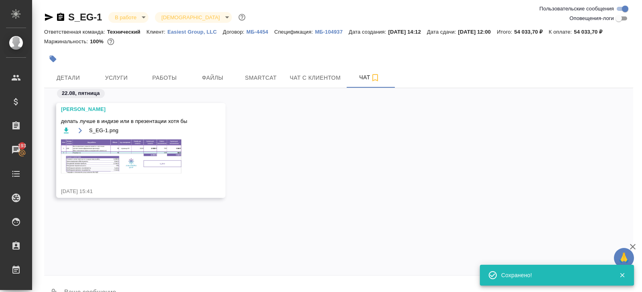
scroll to position [0, 0]
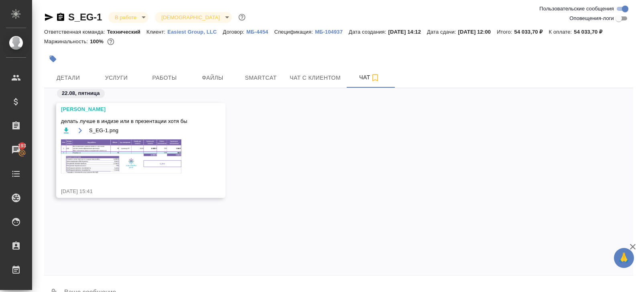
click at [127, 166] on img at bounding box center [121, 157] width 120 height 34
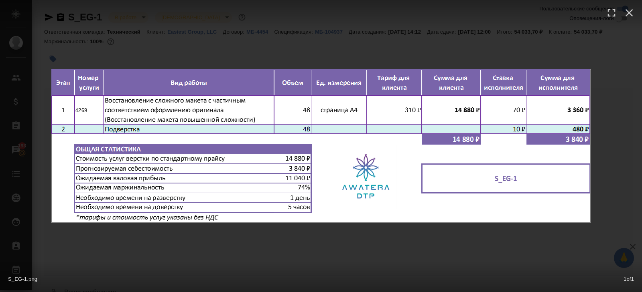
click at [146, 253] on div "S_EG-1.png 1 of 1" at bounding box center [321, 146] width 642 height 292
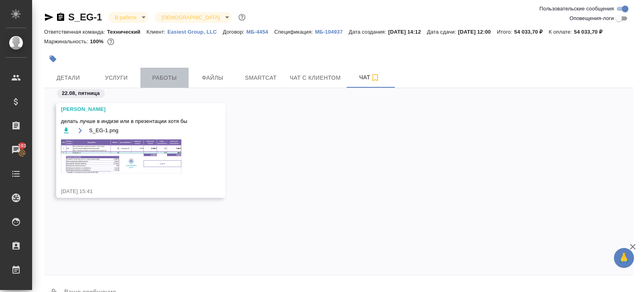
click at [165, 83] on span "Работы" at bounding box center [164, 78] width 38 height 10
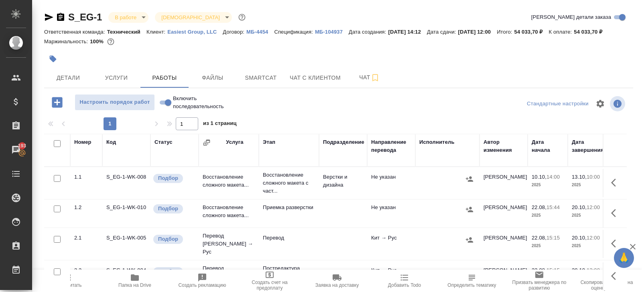
click at [421, 67] on div at bounding box center [240, 59] width 393 height 18
click at [76, 285] on span "Пересчитать" at bounding box center [67, 286] width 28 height 6
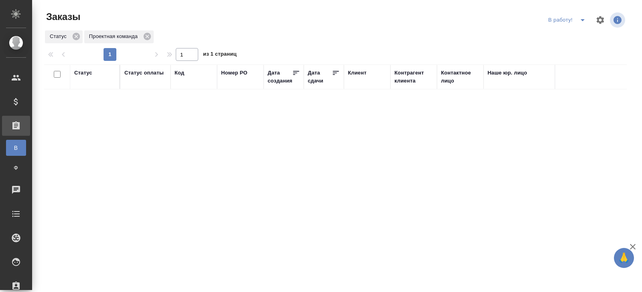
click at [579, 17] on icon "split button" at bounding box center [582, 20] width 10 height 10
click at [574, 37] on li "ПМ" at bounding box center [567, 36] width 45 height 13
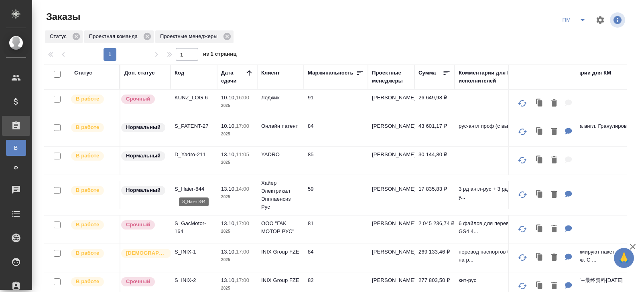
click at [194, 188] on p "S_Haier-844" at bounding box center [193, 189] width 38 height 8
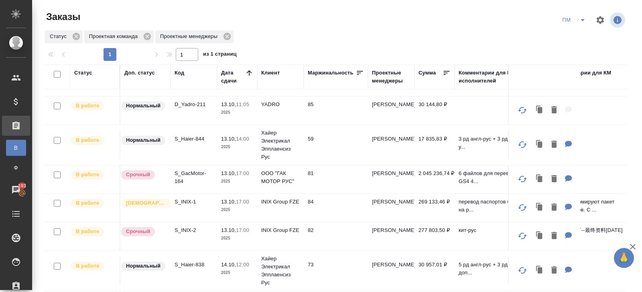
scroll to position [50, 0]
click at [188, 227] on p "S_INIX-2" at bounding box center [193, 231] width 38 height 8
click at [184, 105] on p "D_Yadro-211" at bounding box center [193, 105] width 38 height 8
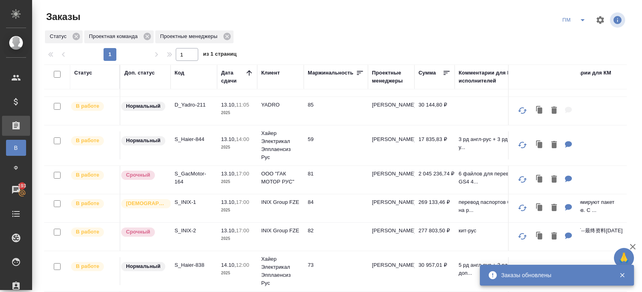
click at [585, 21] on icon "split button" at bounding box center [582, 20] width 10 height 10
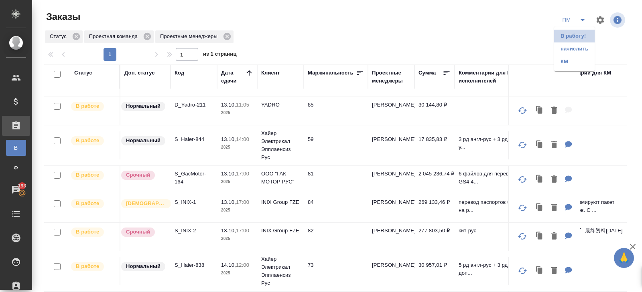
click at [580, 35] on li "В работу!" at bounding box center [574, 36] width 40 height 13
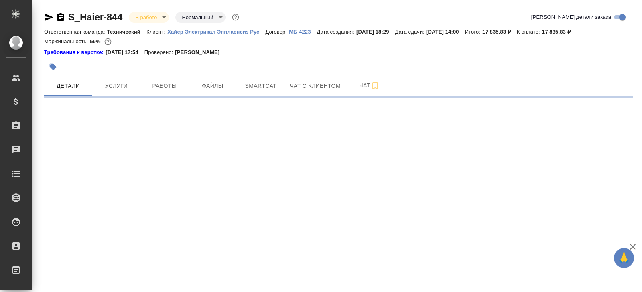
select select "RU"
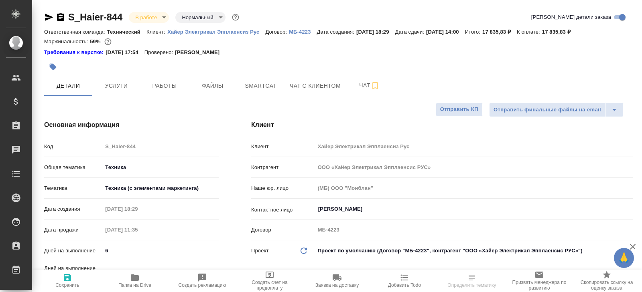
type textarea "x"
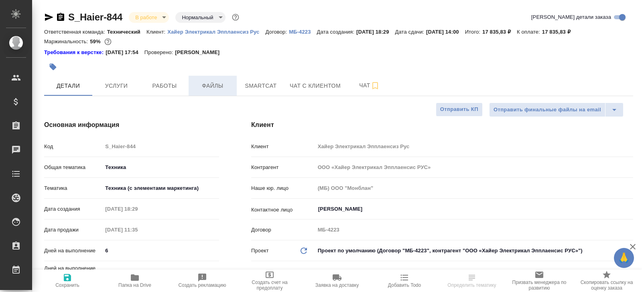
type textarea "x"
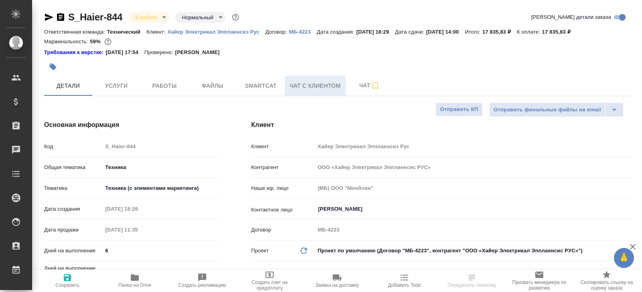
type textarea "x"
click at [348, 80] on button "Чат" at bounding box center [369, 86] width 48 height 20
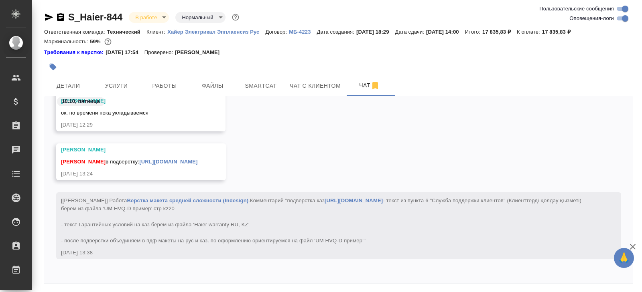
click at [619, 17] on input "Оповещения-логи" at bounding box center [624, 19] width 29 height 10
checkbox input "false"
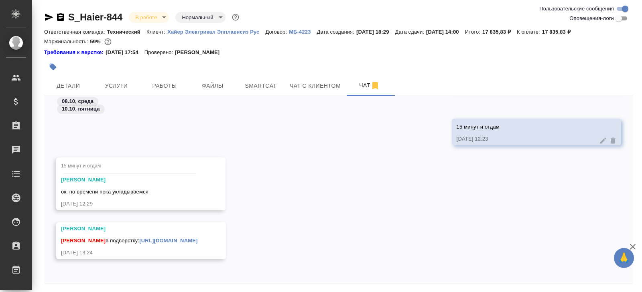
scroll to position [27, 0]
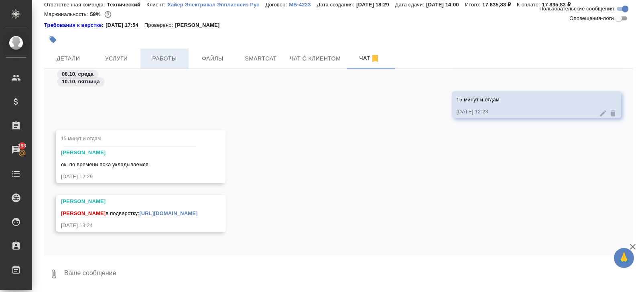
click at [162, 58] on span "Работы" at bounding box center [164, 59] width 38 height 10
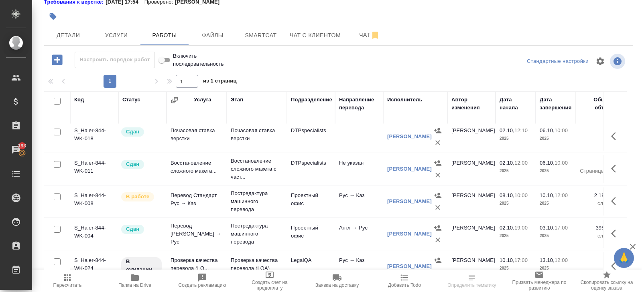
scroll to position [49, 0]
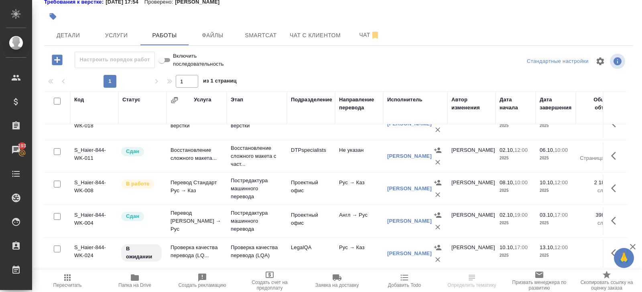
click at [615, 191] on icon "button" at bounding box center [616, 189] width 10 height 10
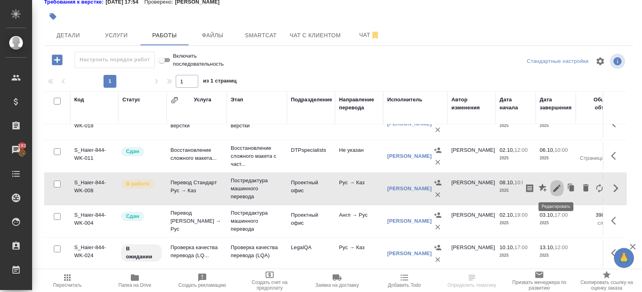
click at [555, 190] on icon "button" at bounding box center [557, 189] width 10 height 10
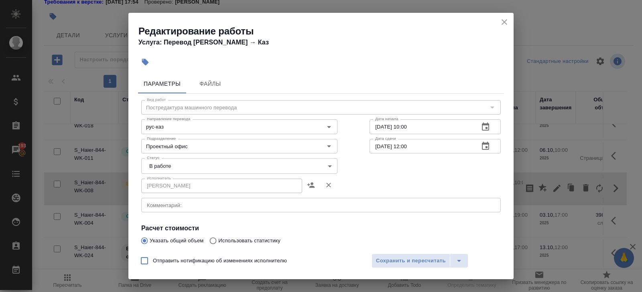
click at [172, 164] on body "🙏 .cls-1 fill:#fff; AWATERA Belyakova Yulia Клиенты Спецификации Заказы 193 Чат…" at bounding box center [321, 146] width 642 height 292
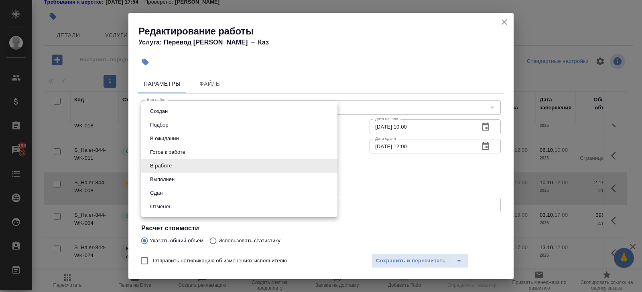
click at [172, 177] on button "Выполнен" at bounding box center [162, 179] width 29 height 9
type input "completed"
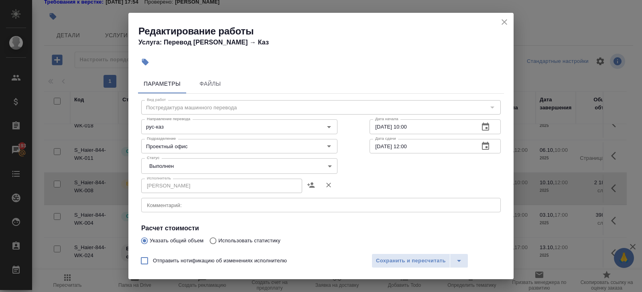
click at [418, 269] on div "Отправить нотификацию об изменениях исполнителю Сохранить и пересчитать" at bounding box center [320, 264] width 385 height 31
click at [415, 260] on span "Сохранить и пересчитать" at bounding box center [411, 261] width 70 height 9
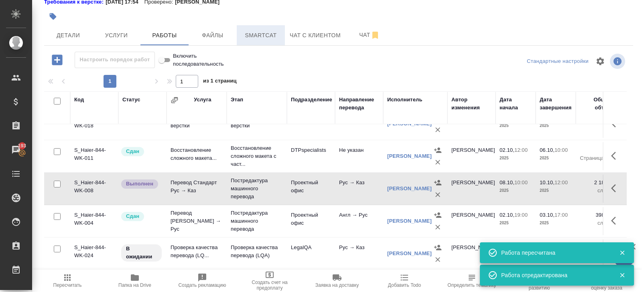
click at [259, 33] on span "Smartcat" at bounding box center [260, 35] width 38 height 10
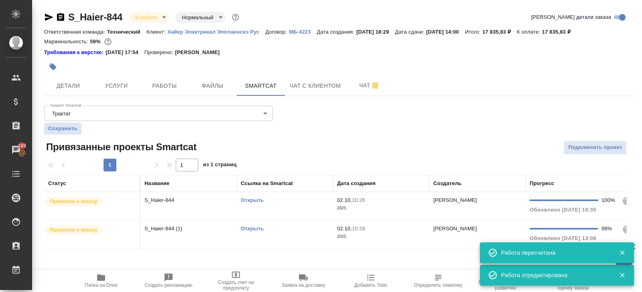
click at [297, 236] on td "Открыть" at bounding box center [285, 235] width 96 height 28
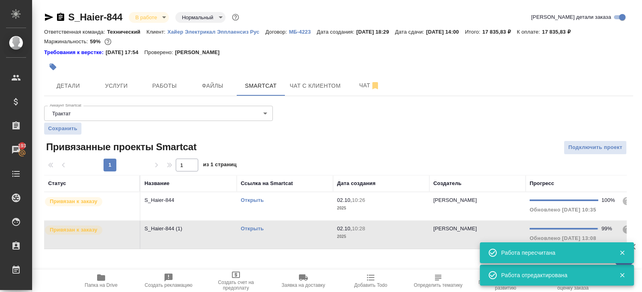
click at [173, 75] on div at bounding box center [240, 67] width 393 height 18
click at [173, 79] on button "Работы" at bounding box center [164, 86] width 48 height 20
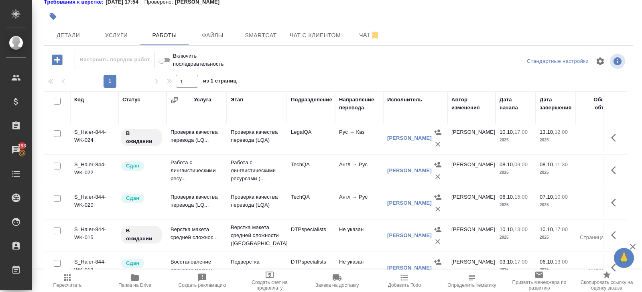
scroll to position [175, 0]
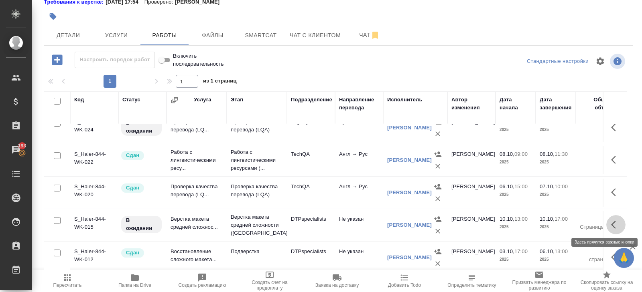
click at [619, 224] on icon "button" at bounding box center [616, 225] width 10 height 10
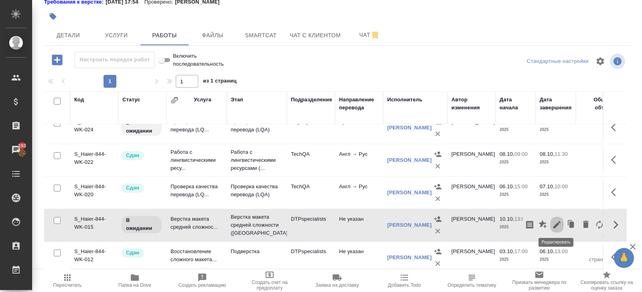
click at [557, 224] on icon "button" at bounding box center [557, 225] width 10 height 10
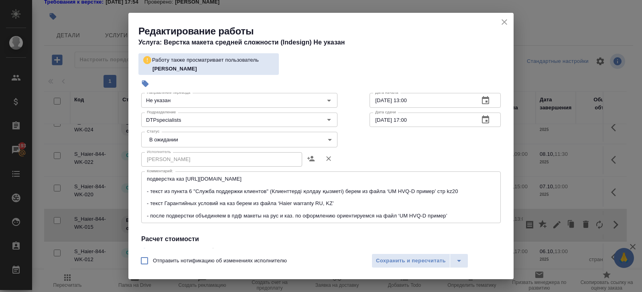
scroll to position [59, 0]
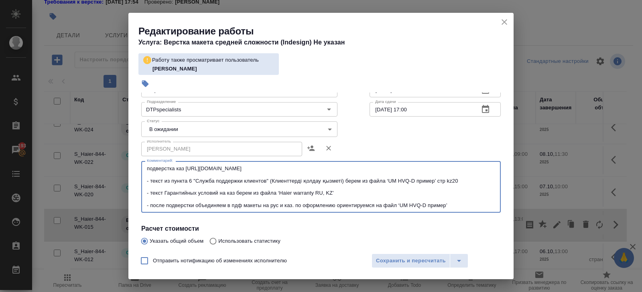
click at [458, 202] on textarea "подверстка каз https://drive.awatera.com/s/5pT9A4nr6sX7TNK - текст из пункта 6 …" at bounding box center [321, 187] width 348 height 43
click at [459, 203] on textarea "подверстка каз https://drive.awatera.com/s/5pT9A4nr6sX7TNK - текст из пункта 6 …" at bounding box center [321, 187] width 348 height 43
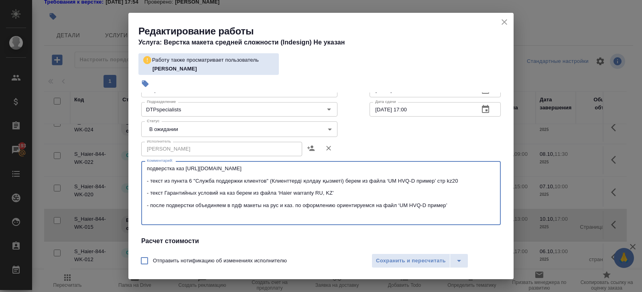
paste textarea "https://drive.awatera.com/s/5pT9A4nr6sX7TNK"
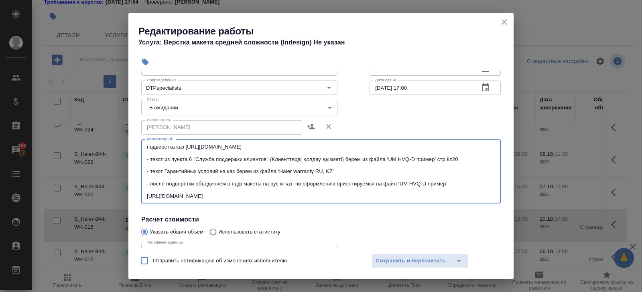
type textarea "подверстка каз https://drive.awatera.com/s/5pT9A4nr6sX7TNK - текст из пункта 6 …"
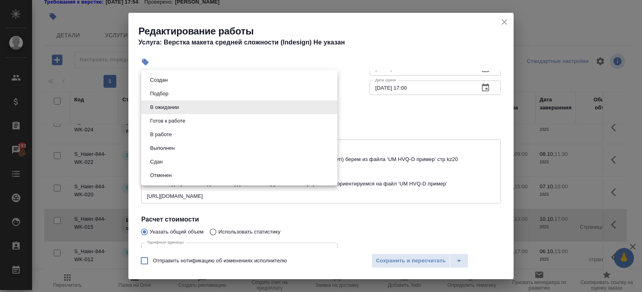
click at [197, 108] on body "🙏 .cls-1 fill:#fff; AWATERA Belyakova Yulia Клиенты Спецификации Заказы 193 Чат…" at bounding box center [321, 146] width 642 height 292
click at [186, 122] on button "Готов к работе" at bounding box center [168, 121] width 40 height 9
type input "readyForWork"
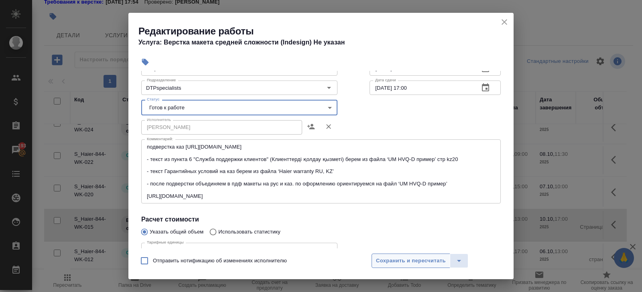
click at [394, 257] on span "Сохранить и пересчитать" at bounding box center [411, 261] width 70 height 9
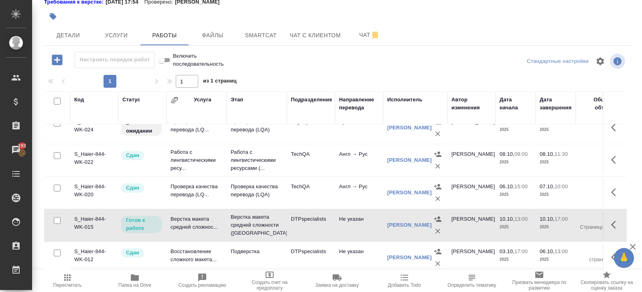
scroll to position [0, 0]
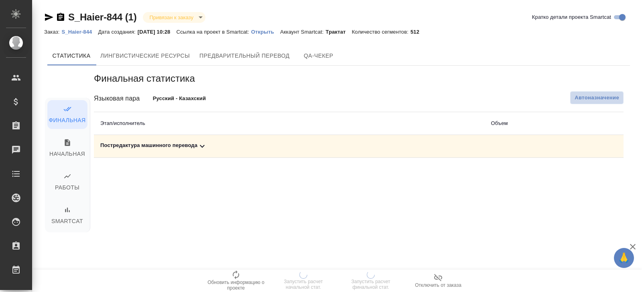
click at [588, 99] on span "Автоназначение" at bounding box center [596, 98] width 45 height 8
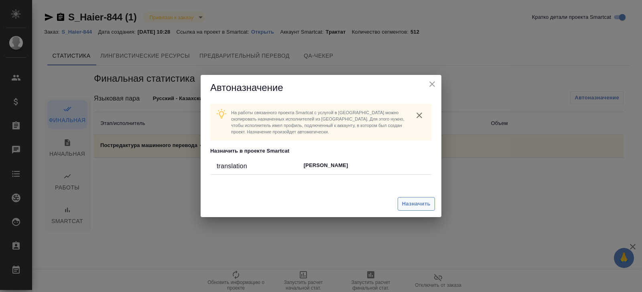
click at [417, 206] on span "Назначить" at bounding box center [416, 204] width 28 height 9
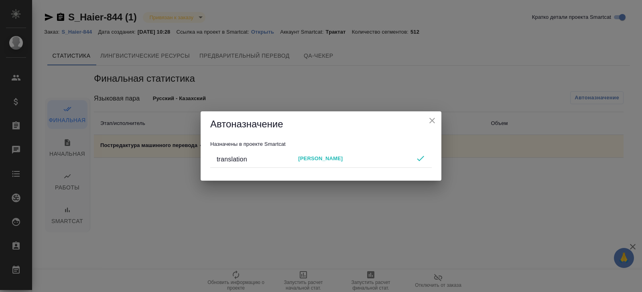
click at [366, 250] on div "Автоназначение Назначены в проекте Smartcat translation [PERSON_NAME]" at bounding box center [321, 146] width 642 height 292
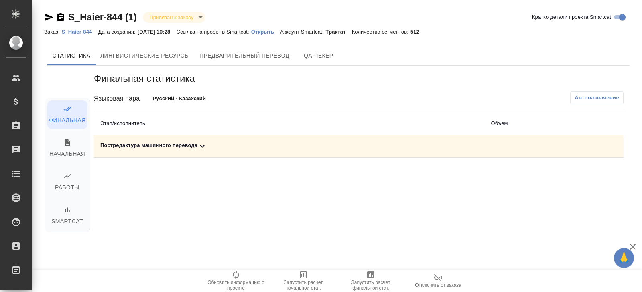
click at [361, 282] on span "Запустить расчет финальной стат." at bounding box center [371, 285] width 58 height 11
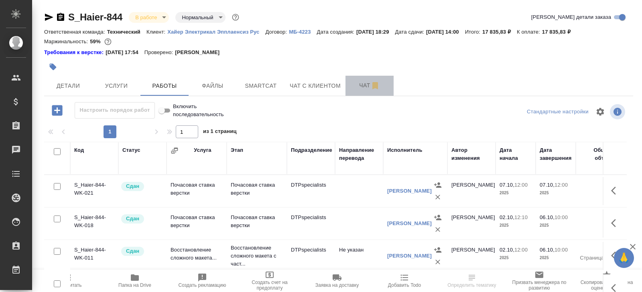
click at [358, 83] on span "Чат" at bounding box center [369, 86] width 38 height 10
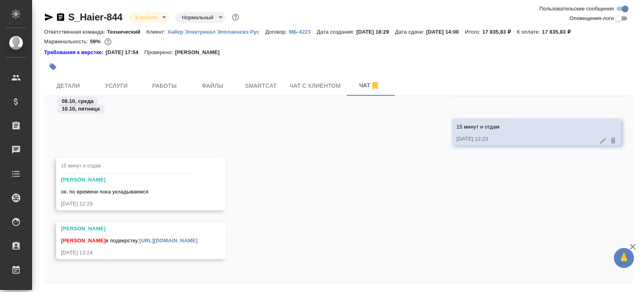
scroll to position [27, 0]
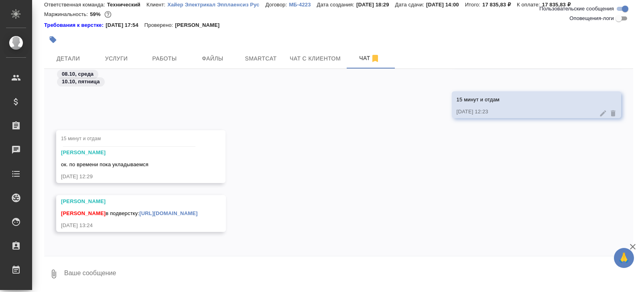
click at [197, 211] on link "[URL][DOMAIN_NAME]" at bounding box center [168, 214] width 58 height 6
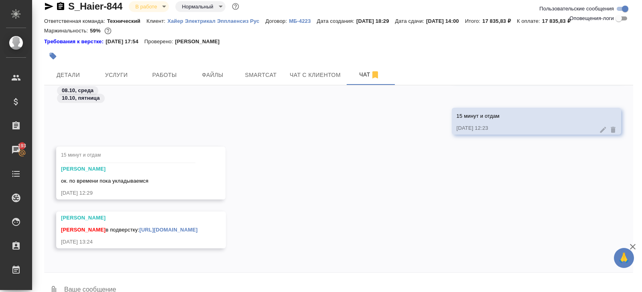
scroll to position [0, 0]
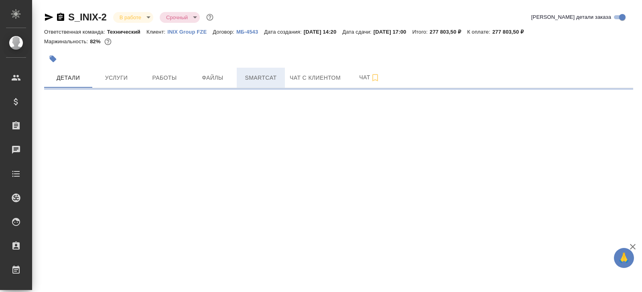
select select "RU"
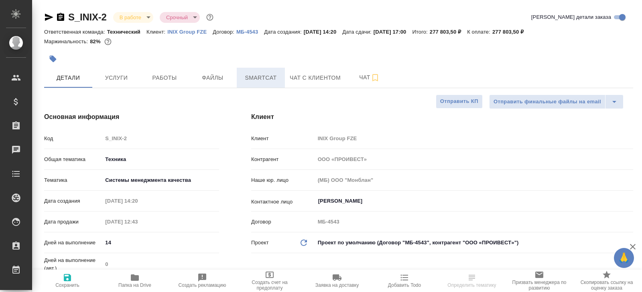
type textarea "x"
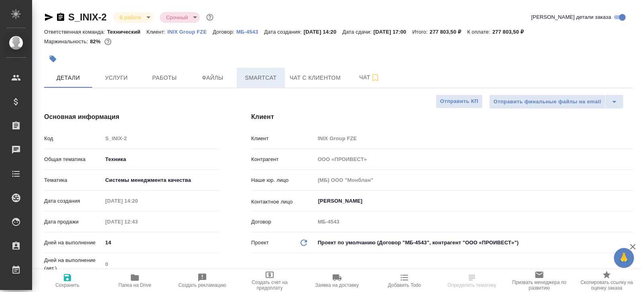
type textarea "x"
click at [362, 79] on span "Чат" at bounding box center [369, 78] width 38 height 10
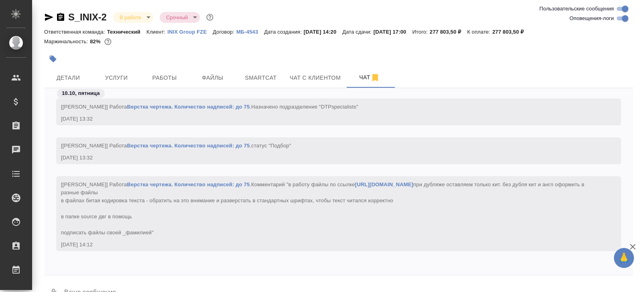
click at [617, 17] on input "Оповещения-логи" at bounding box center [624, 19] width 29 height 10
checkbox input "false"
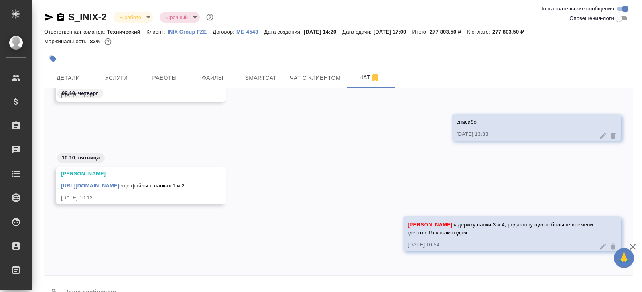
scroll to position [19, 0]
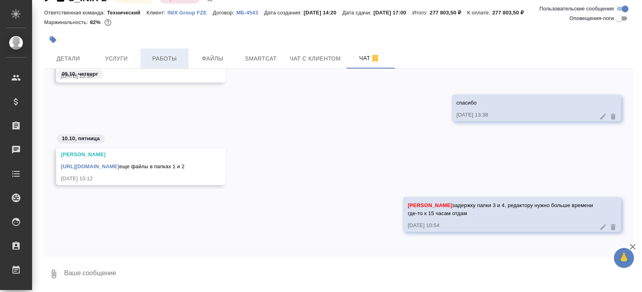
click at [172, 61] on span "Работы" at bounding box center [164, 59] width 38 height 10
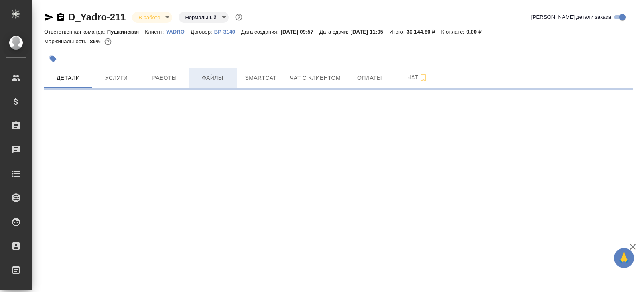
select select "RU"
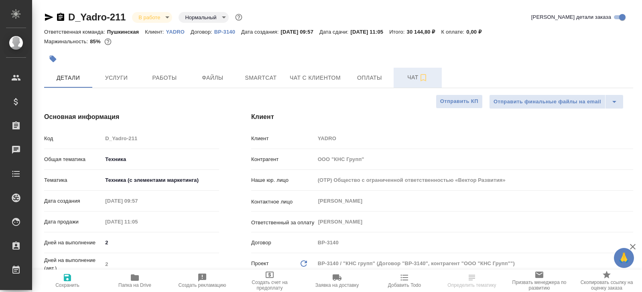
type textarea "x"
click at [425, 79] on icon "button" at bounding box center [423, 78] width 10 height 10
type textarea "x"
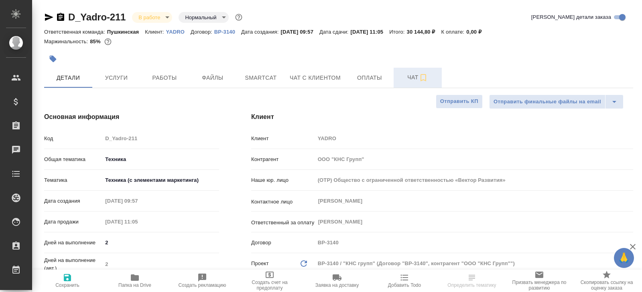
type textarea "x"
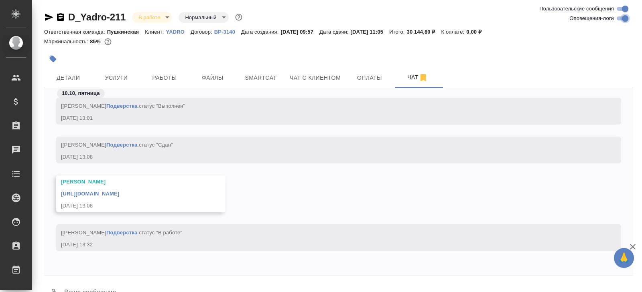
click at [620, 16] on input "Оповещения-логи" at bounding box center [624, 19] width 29 height 10
checkbox input "false"
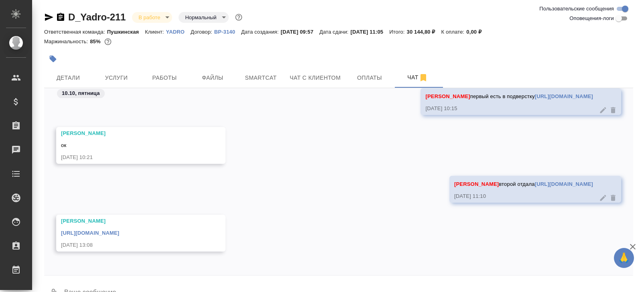
scroll to position [497, 0]
click at [178, 76] on span "Работы" at bounding box center [164, 78] width 38 height 10
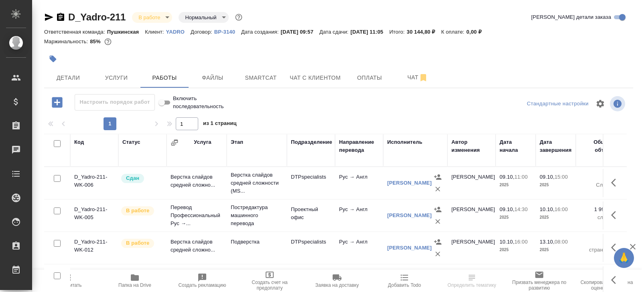
scroll to position [43, 0]
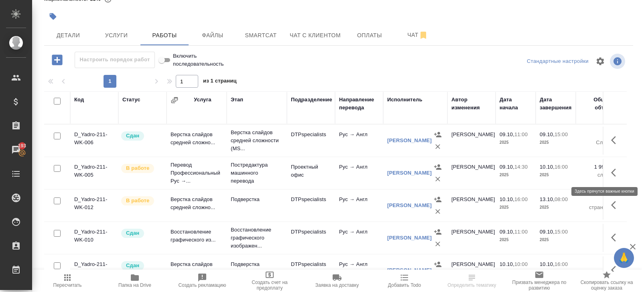
click at [618, 174] on icon "button" at bounding box center [616, 173] width 10 height 10
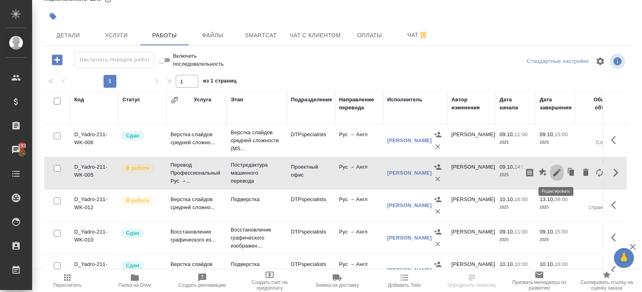
click at [555, 173] on icon "button" at bounding box center [556, 172] width 7 height 7
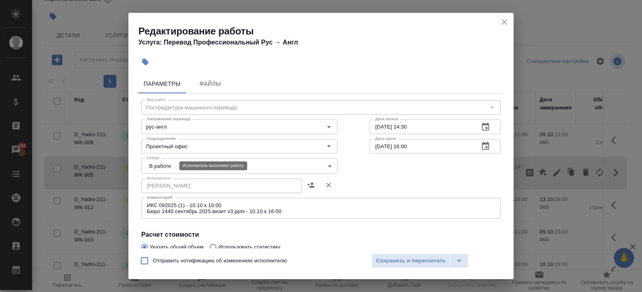
click at [164, 168] on body "🙏 .cls-1 fill:#fff; AWATERA [PERSON_NAME] Спецификации Заказы 193 Чаты Todo Про…" at bounding box center [321, 146] width 642 height 292
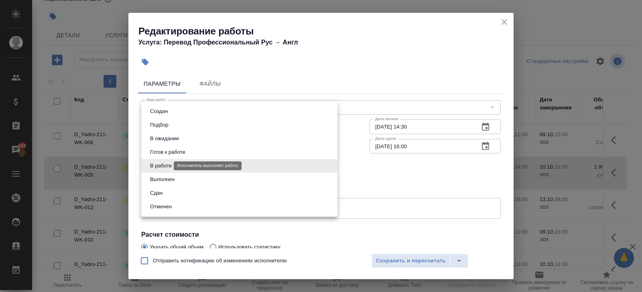
click at [165, 178] on button "Выполнен" at bounding box center [162, 179] width 29 height 9
type input "completed"
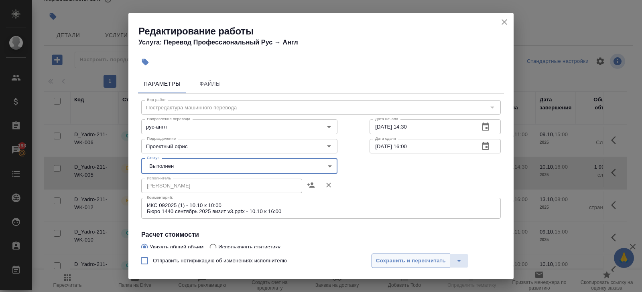
click at [392, 262] on span "Сохранить и пересчитать" at bounding box center [411, 261] width 70 height 9
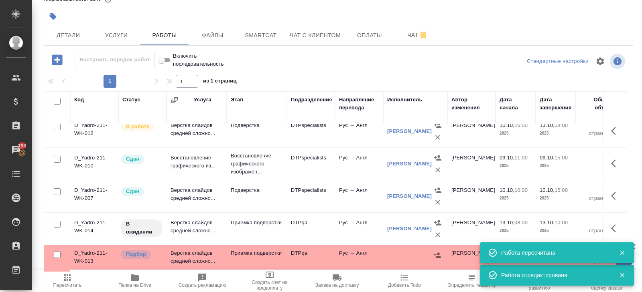
scroll to position [0, 0]
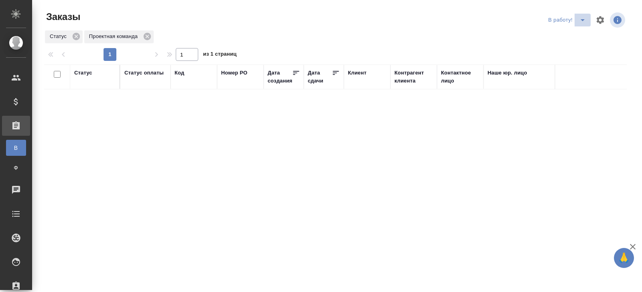
click at [583, 18] on icon "split button" at bounding box center [582, 20] width 10 height 10
click at [579, 33] on li "ПМ" at bounding box center [567, 36] width 45 height 13
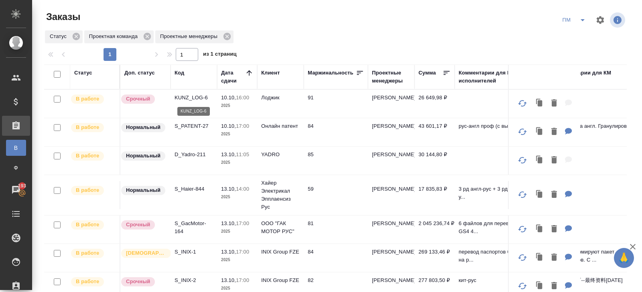
click at [191, 99] on p "KUNZ_LOG-6" at bounding box center [193, 98] width 38 height 8
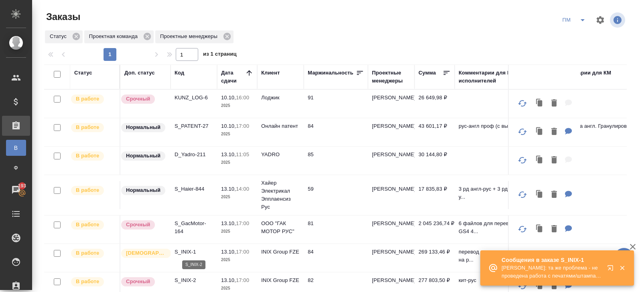
click at [185, 278] on p "S_INIX-2" at bounding box center [193, 281] width 38 height 8
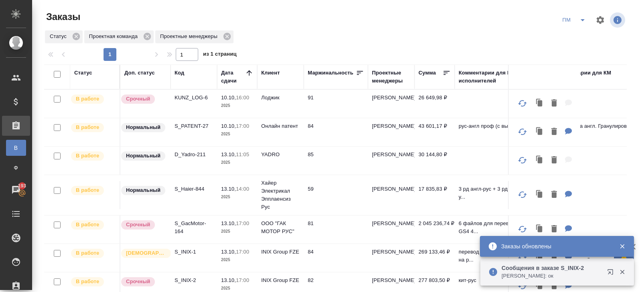
click at [611, 274] on icon "button" at bounding box center [612, 274] width 10 height 10
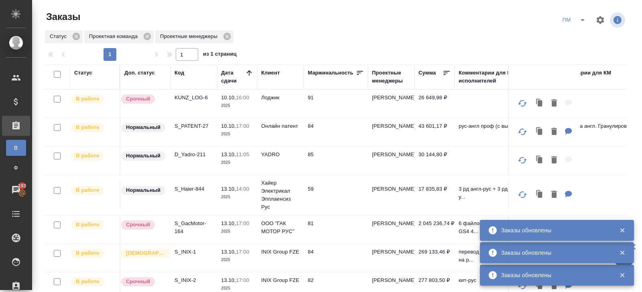
click at [578, 22] on icon "split button" at bounding box center [582, 20] width 10 height 10
click at [578, 34] on li "В работу!" at bounding box center [574, 36] width 40 height 13
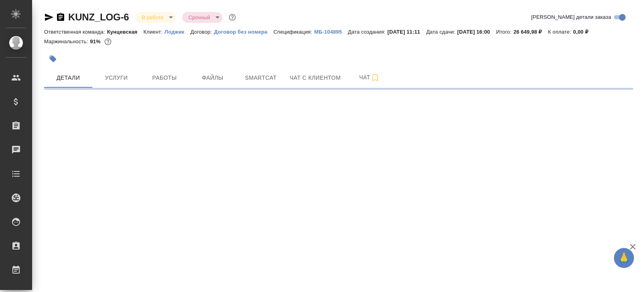
select select "RU"
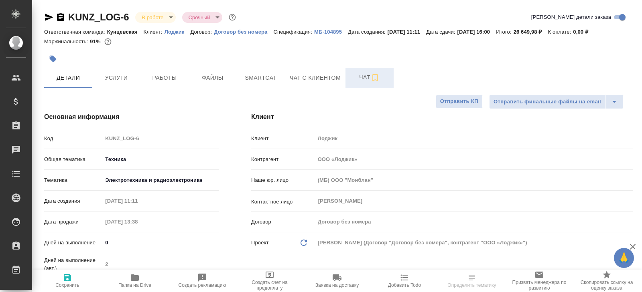
type textarea "x"
click at [373, 74] on icon "button" at bounding box center [375, 78] width 10 height 10
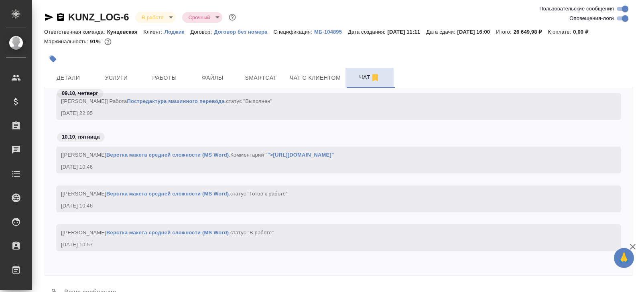
scroll to position [2927, 0]
click at [619, 18] on input "Оповещения-логи" at bounding box center [624, 19] width 29 height 10
checkbox input "false"
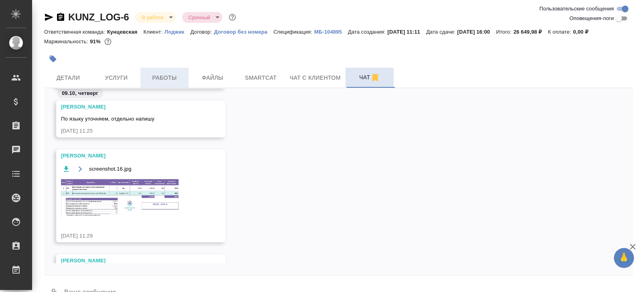
click at [169, 81] on span "Работы" at bounding box center [164, 78] width 38 height 10
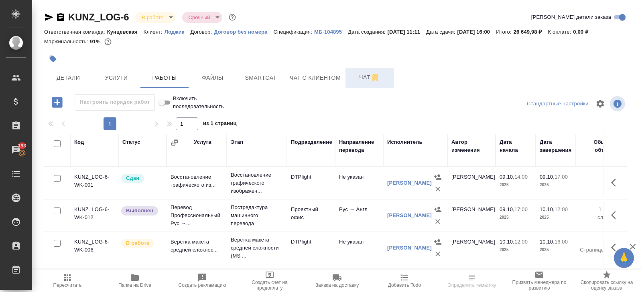
scroll to position [43, 0]
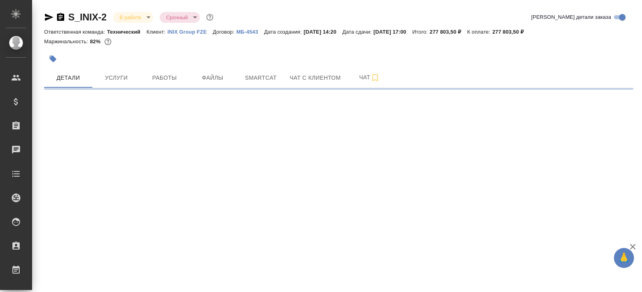
select select "RU"
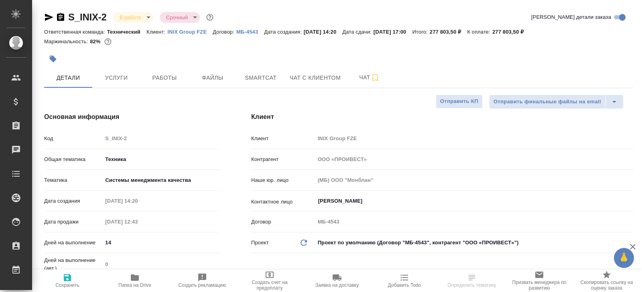
type textarea "x"
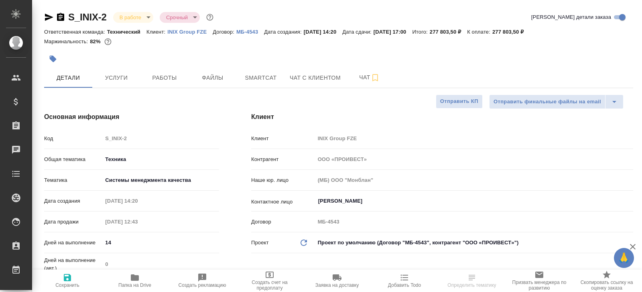
type textarea "x"
click at [282, 76] on button "Smartcat" at bounding box center [261, 78] width 48 height 20
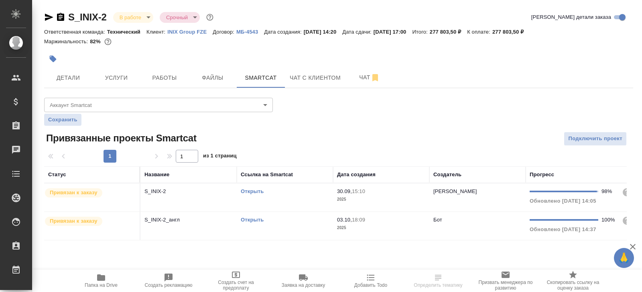
click at [249, 190] on link "Открыть" at bounding box center [252, 191] width 23 height 6
click at [101, 271] on button "Папка на Drive" at bounding box center [100, 281] width 67 height 22
click at [367, 87] on button "Чат" at bounding box center [369, 78] width 48 height 20
click at [360, 75] on span "Чат" at bounding box center [369, 78] width 38 height 10
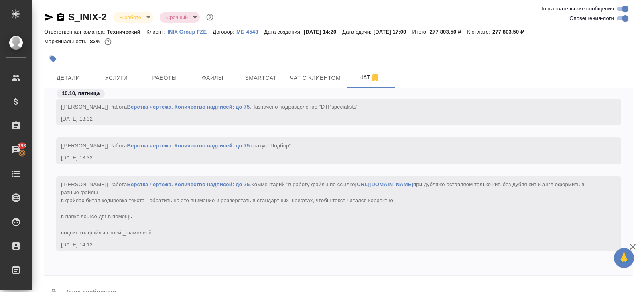
scroll to position [19, 0]
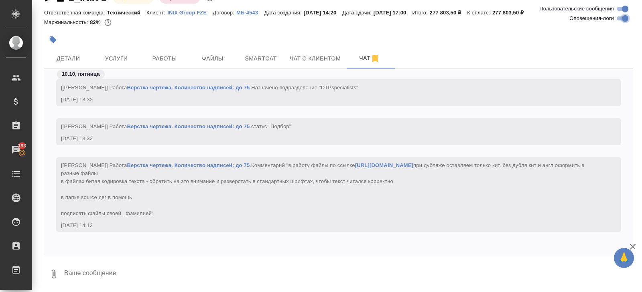
click at [622, 20] on input "Оповещения-логи" at bounding box center [624, 19] width 29 height 10
checkbox input "false"
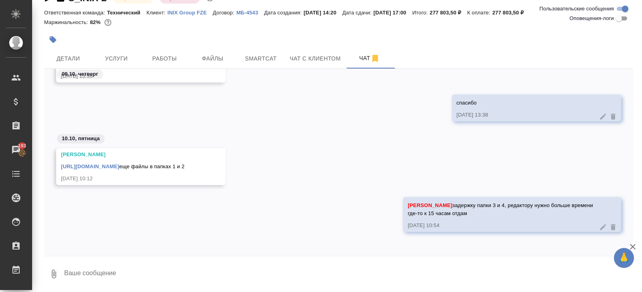
scroll to position [1375, 0]
click at [109, 274] on textarea at bounding box center [347, 274] width 569 height 27
paste textarea "https://drive.awatera.com/s/NMHsYPwL4zaej6D"
paste textarea "https://drive.awatera.com/s/ZzFHHEfcjNjHRBX"
click at [256, 276] on textarea "папка 3 https://drive.awatera.com/s/NMHsYPwL4zaej6D папка 4 https://drive.awate…" at bounding box center [341, 274] width 556 height 27
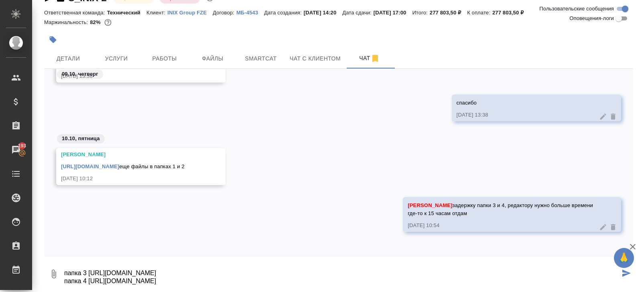
type textarea "папка 3 https://drive.awatera.com/s/NMHsYPwL4zaej6D папка 4 https://drive.awate…"
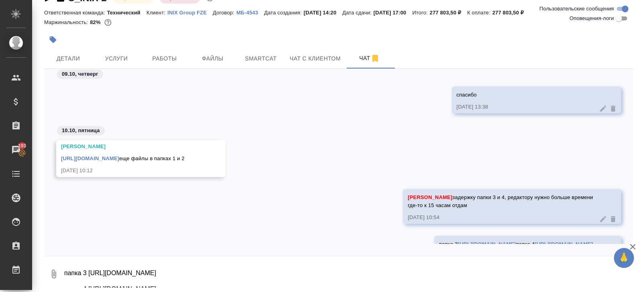
scroll to position [1430, 0]
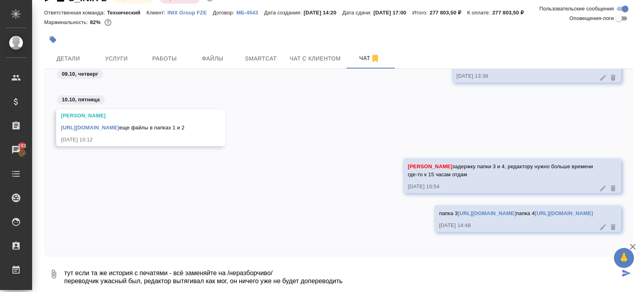
type textarea "тут если та же история с печатями - всё заменяйте на /неразборчиво/ переводчик …"
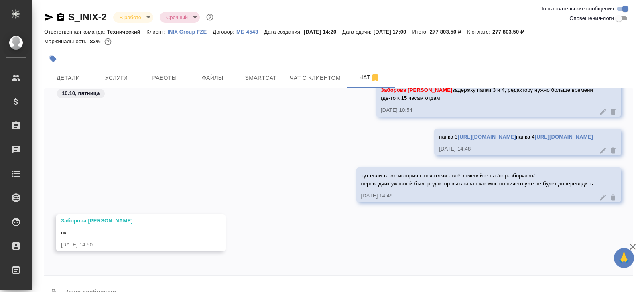
scroll to position [19, 0]
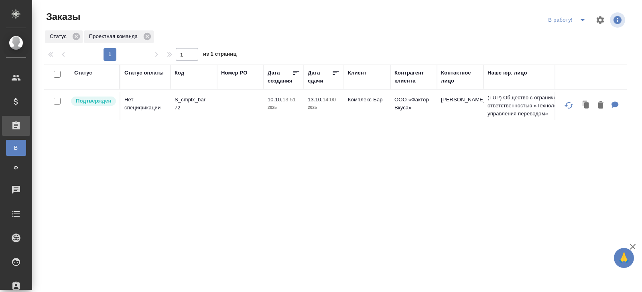
click at [179, 103] on p "S_cmplx_bar-72" at bounding box center [193, 104] width 38 height 16
click at [184, 100] on p "S_KK-357" at bounding box center [193, 100] width 38 height 8
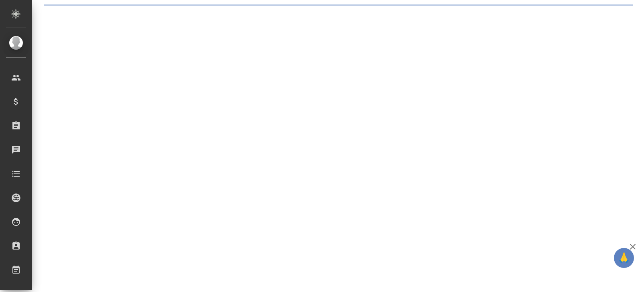
select select "RU"
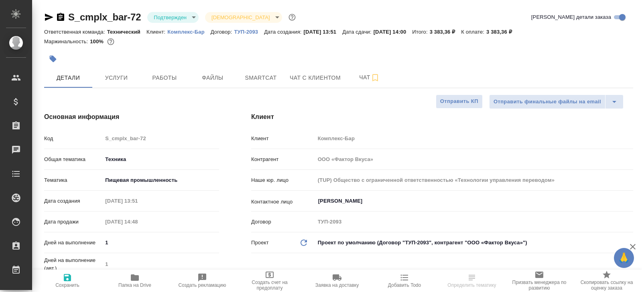
type textarea "x"
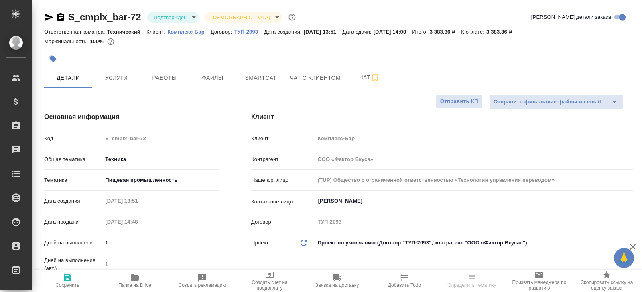
type textarea "x"
click at [167, 16] on body "🙏 .cls-1 fill:#fff; AWATERA [PERSON_NAME] Спецификации Заказы Чаты Todo Проекты…" at bounding box center [321, 146] width 642 height 292
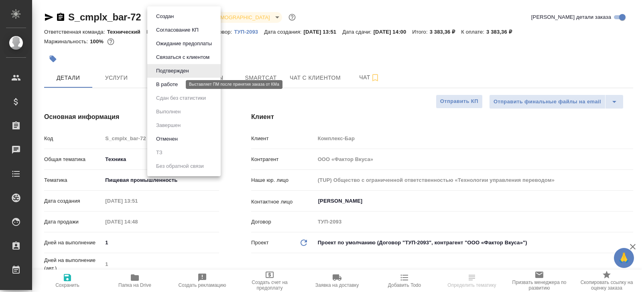
click at [168, 86] on button "В работе" at bounding box center [167, 84] width 26 height 9
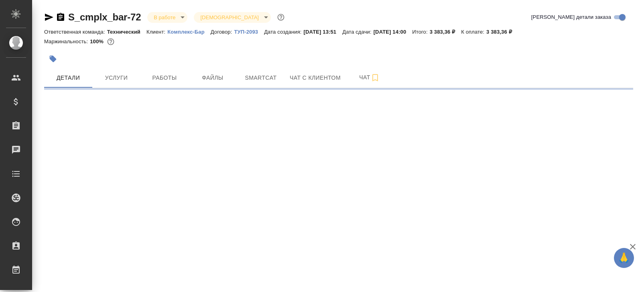
select select "RU"
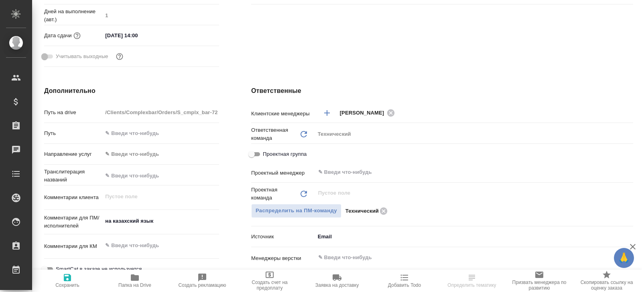
scroll to position [254, 0]
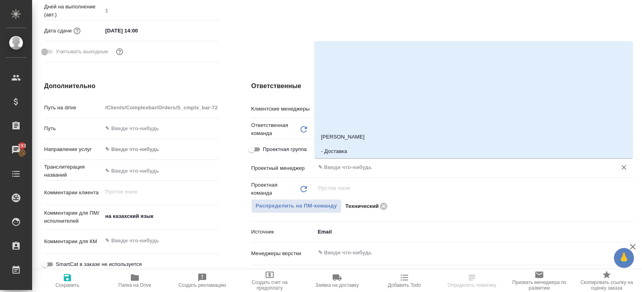
click at [356, 170] on input "text" at bounding box center [460, 168] width 286 height 10
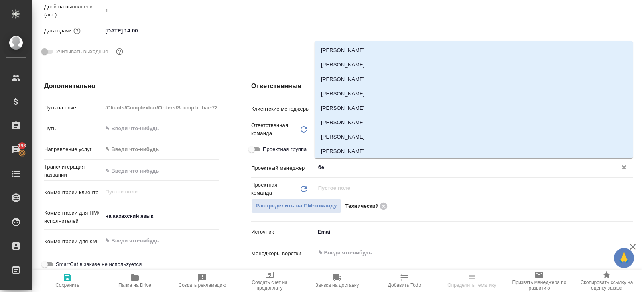
type input "бел"
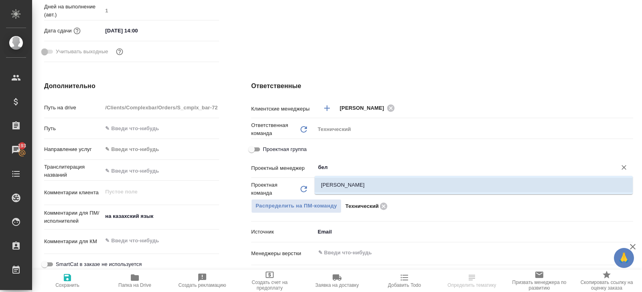
click at [356, 190] on li "[PERSON_NAME]" at bounding box center [473, 185] width 318 height 14
type textarea "x"
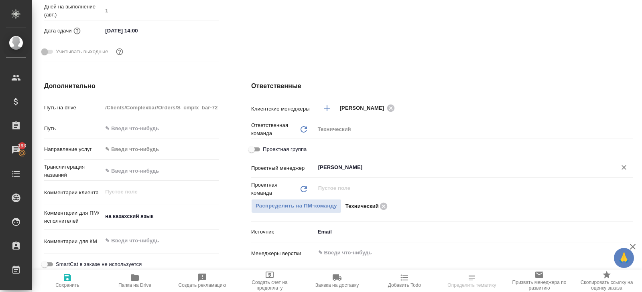
type input "[PERSON_NAME]"
click at [67, 284] on span "Сохранить" at bounding box center [67, 286] width 24 height 6
type textarea "x"
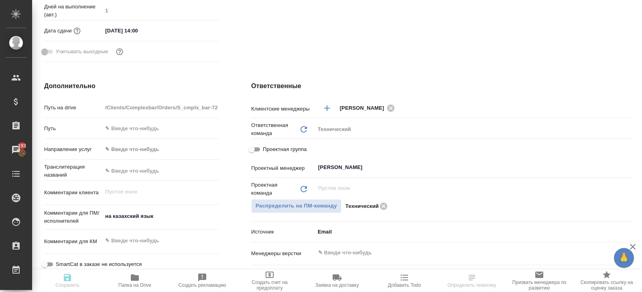
type textarea "x"
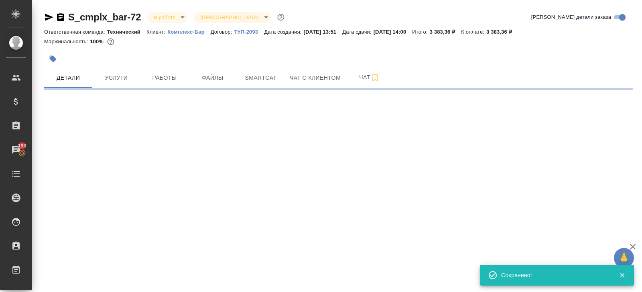
scroll to position [0, 0]
select select "RU"
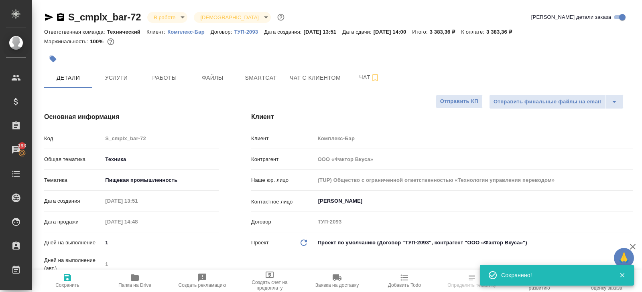
type textarea "x"
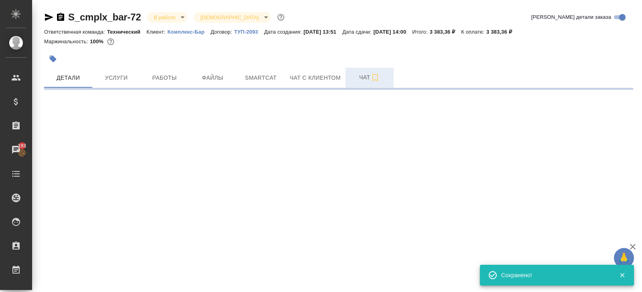
select select "RU"
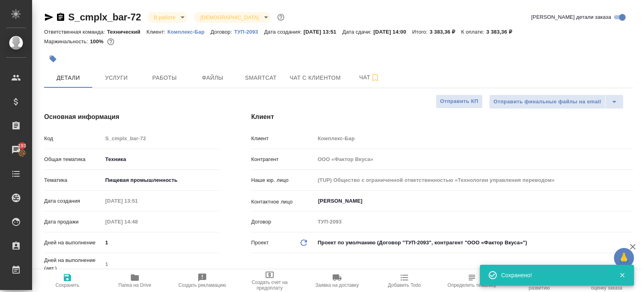
type textarea "x"
click at [374, 75] on icon "button" at bounding box center [375, 77] width 6 height 7
type textarea "x"
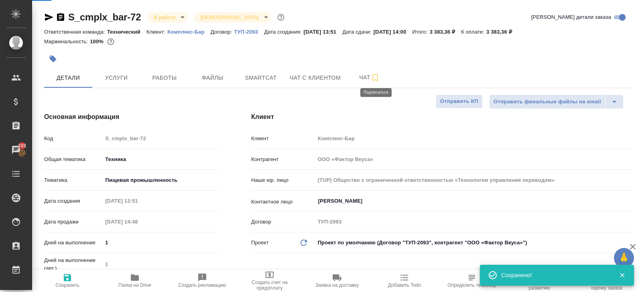
type textarea "x"
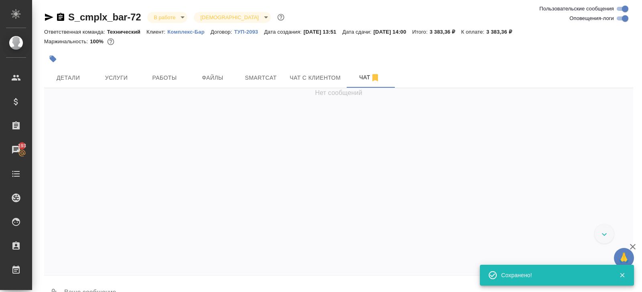
scroll to position [664, 0]
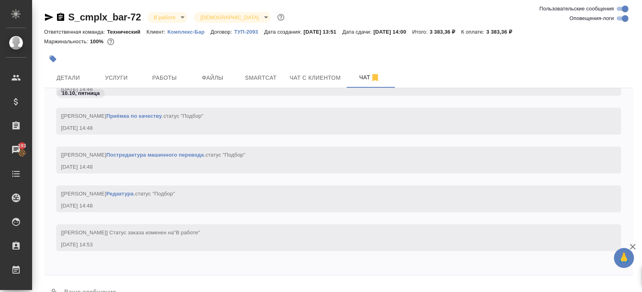
click at [627, 15] on input "Оповещения-логи" at bounding box center [624, 19] width 29 height 10
checkbox input "false"
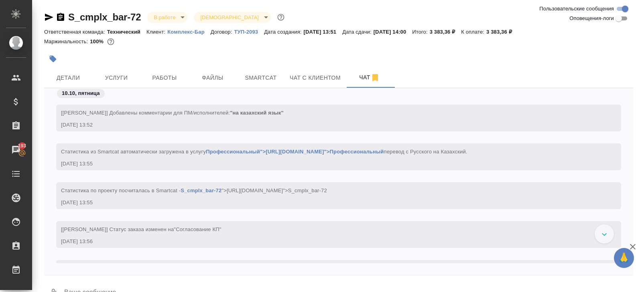
scroll to position [162, 0]
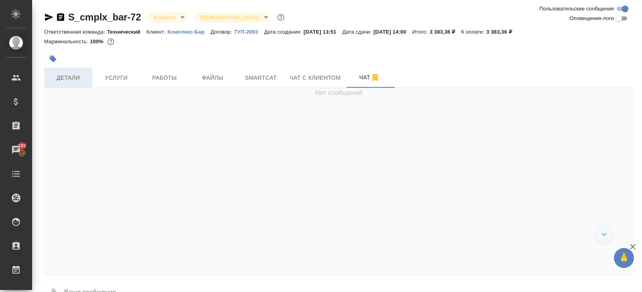
click at [83, 78] on span "Детали" at bounding box center [68, 78] width 38 height 10
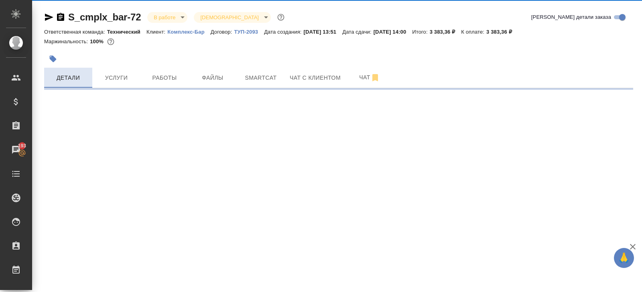
select select "RU"
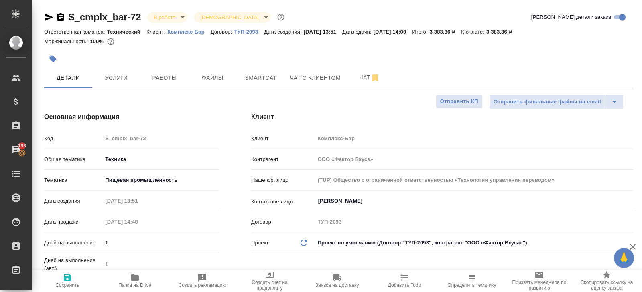
type textarea "x"
click at [260, 74] on span "Smartcat" at bounding box center [260, 78] width 38 height 10
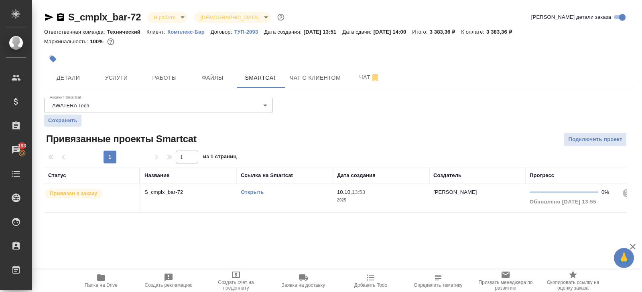
click at [251, 192] on link "Открыть" at bounding box center [252, 192] width 23 height 6
click at [164, 79] on span "Работы" at bounding box center [164, 78] width 38 height 10
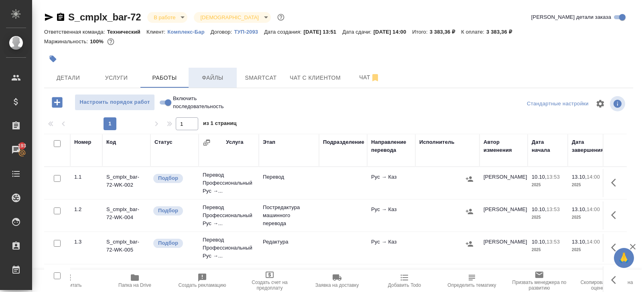
scroll to position [43, 0]
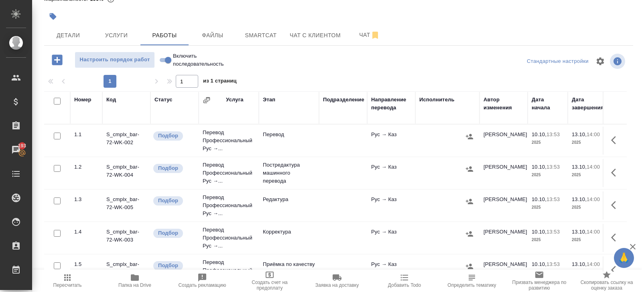
click at [55, 99] on input "checkbox" at bounding box center [57, 101] width 7 height 7
checkbox input "true"
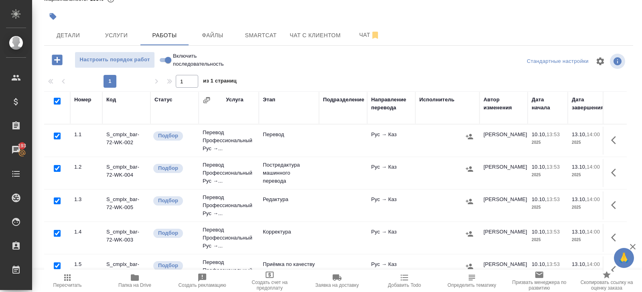
checkbox input "true"
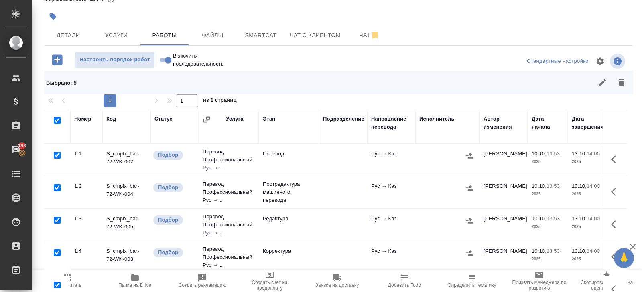
click at [57, 184] on input "checkbox" at bounding box center [57, 187] width 7 height 7
checkbox input "false"
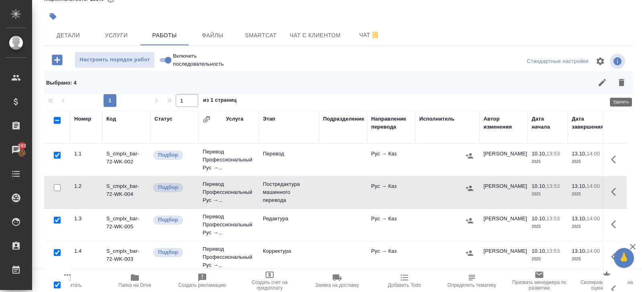
click at [605, 80] on icon "button" at bounding box center [602, 83] width 10 height 10
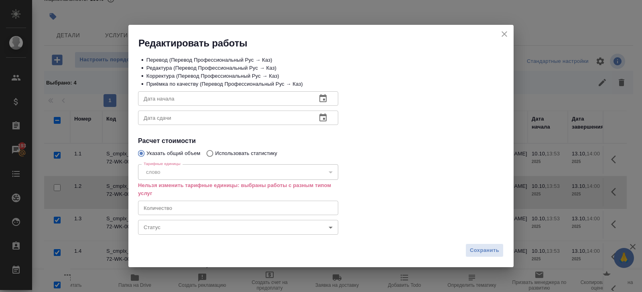
click at [502, 30] on icon "close" at bounding box center [504, 34] width 10 height 10
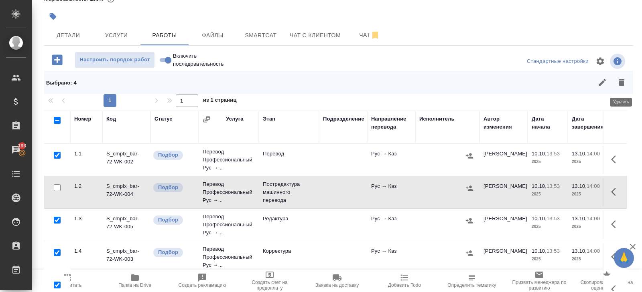
click at [623, 81] on icon "button" at bounding box center [621, 82] width 6 height 7
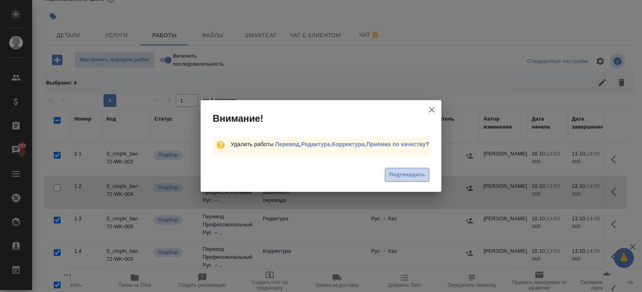
click at [419, 178] on span "Подтвердить" at bounding box center [407, 174] width 36 height 9
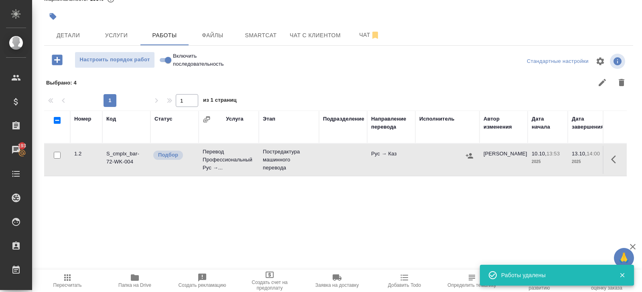
click at [612, 162] on icon "button" at bounding box center [616, 160] width 10 height 10
click at [553, 162] on icon "button" at bounding box center [556, 159] width 7 height 7
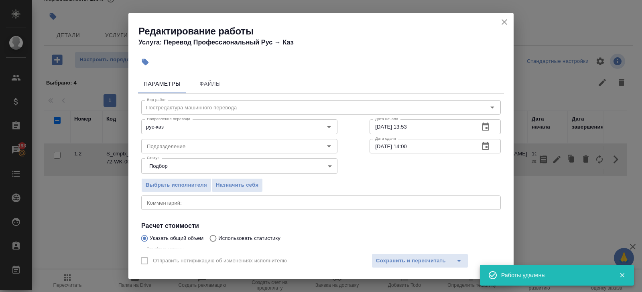
click at [488, 145] on icon "button" at bounding box center [485, 147] width 10 height 10
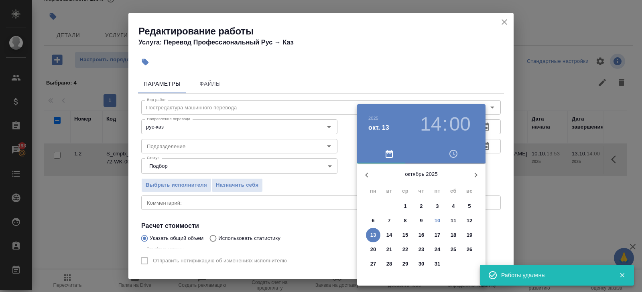
click at [373, 235] on p "13" at bounding box center [373, 235] width 6 height 8
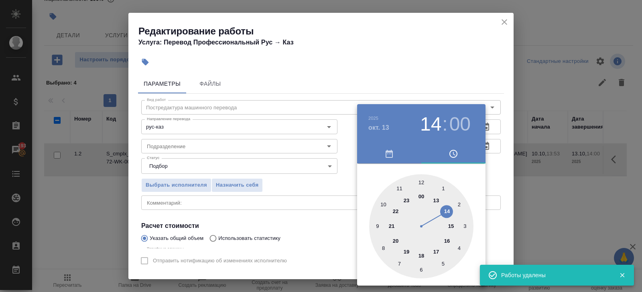
click at [382, 204] on div at bounding box center [421, 226] width 104 height 104
type input "[DATE] 10:00"
click at [432, 86] on div at bounding box center [321, 146] width 642 height 292
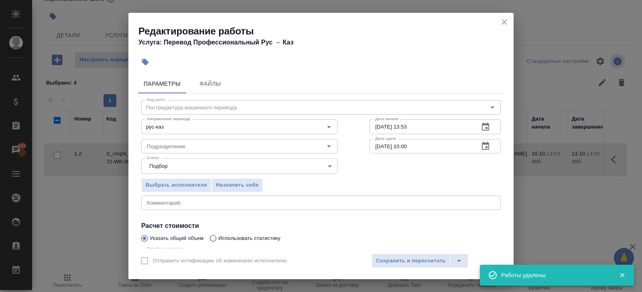
click at [484, 124] on icon "button" at bounding box center [485, 127] width 7 height 8
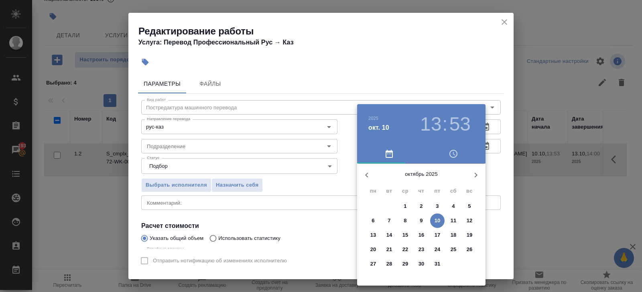
click at [437, 223] on p "10" at bounding box center [437, 221] width 6 height 8
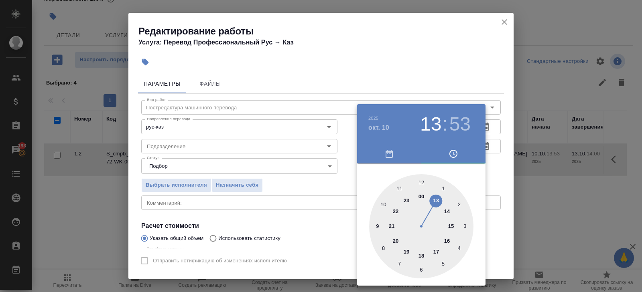
click at [453, 228] on div at bounding box center [421, 226] width 104 height 104
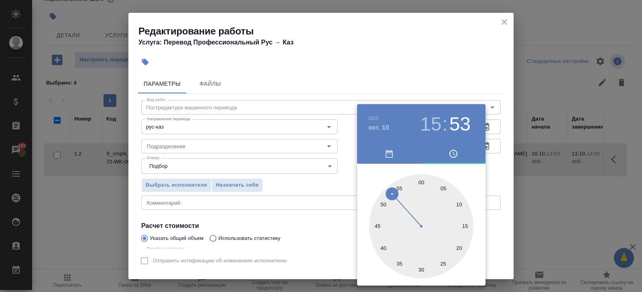
type input "[DATE] 15:00"
click at [422, 182] on div at bounding box center [421, 226] width 104 height 104
click at [294, 177] on div at bounding box center [321, 146] width 642 height 292
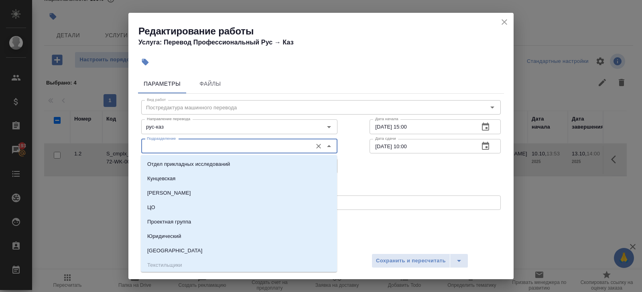
click at [153, 151] on input "Подразделение" at bounding box center [226, 147] width 164 height 10
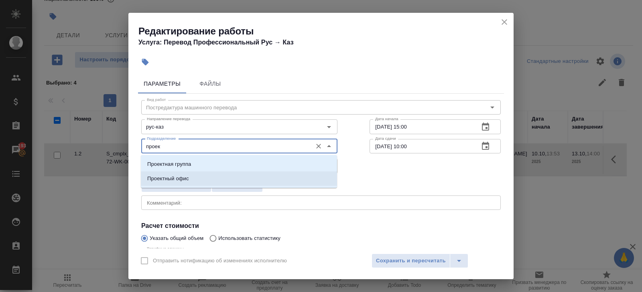
click at [197, 174] on li "Проектный офис" at bounding box center [239, 179] width 196 height 14
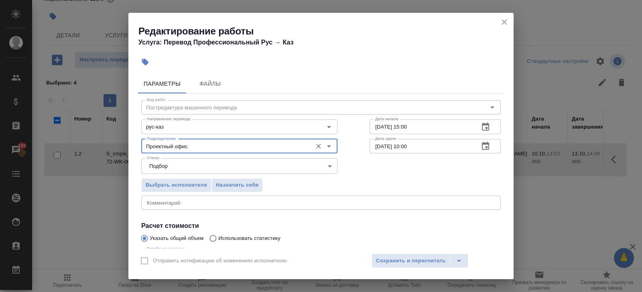
scroll to position [85, 0]
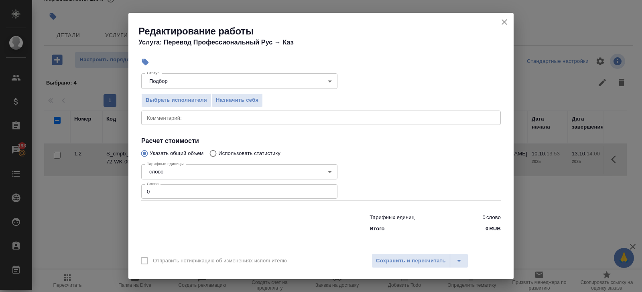
type input "Проектный офис"
drag, startPoint x: 192, startPoint y: 192, endPoint x: 17, endPoint y: 187, distance: 175.3
click at [17, 187] on div "Редактирование работы Услуга: Перевод Профессиональный Рус → Каз Параметры Файл…" at bounding box center [321, 146] width 642 height 292
type input "189"
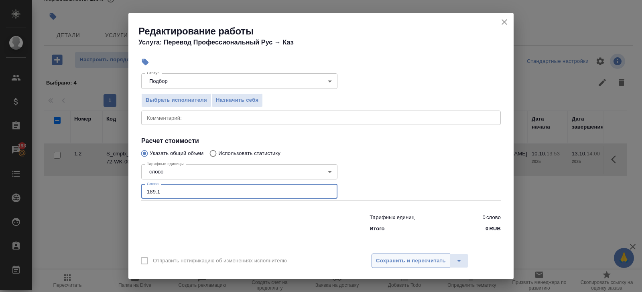
type input "189.1"
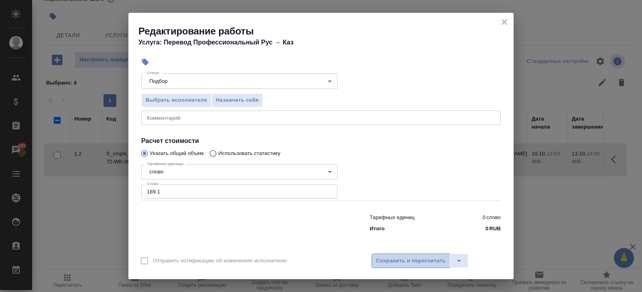
click at [421, 257] on span "Сохранить и пересчитать" at bounding box center [411, 261] width 70 height 9
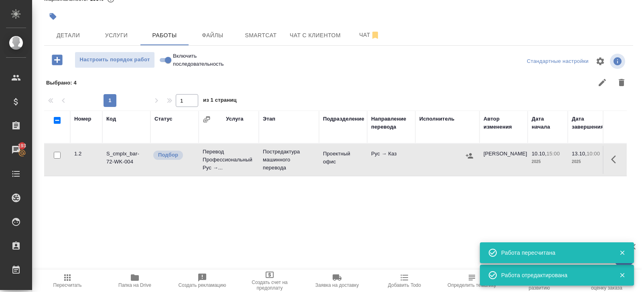
click at [70, 280] on icon "button" at bounding box center [67, 278] width 6 height 6
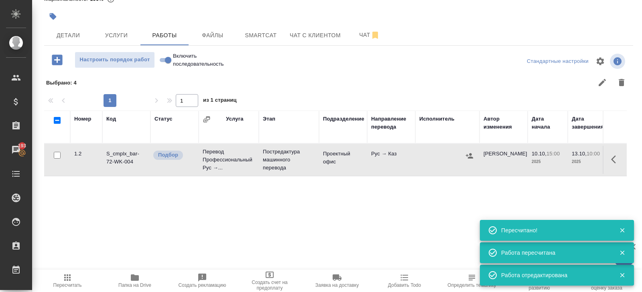
click at [469, 153] on icon "button" at bounding box center [469, 156] width 8 height 8
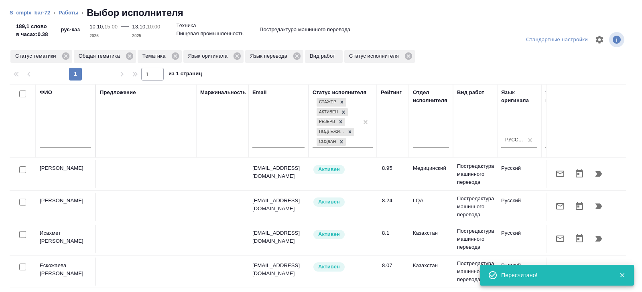
scroll to position [0, 549]
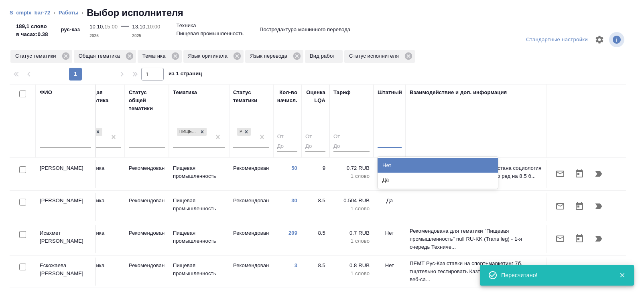
click at [383, 140] on div at bounding box center [389, 140] width 24 height 12
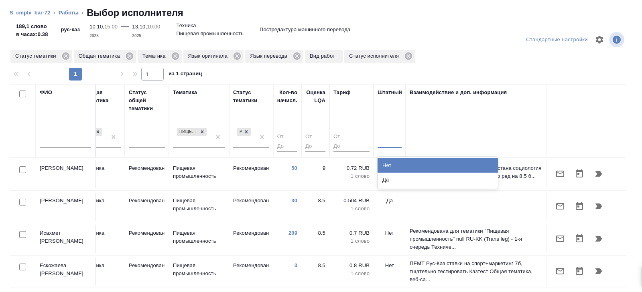
click at [383, 164] on div "Нет" at bounding box center [437, 165] width 120 height 14
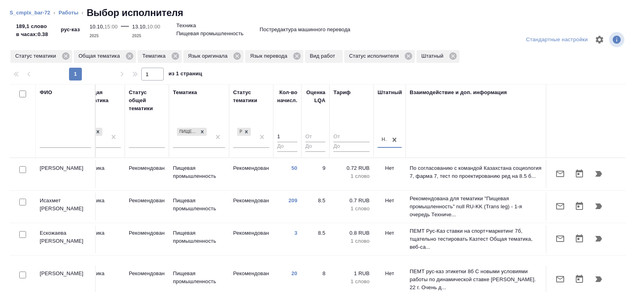
type input "1"
click at [293, 136] on input "1" at bounding box center [287, 137] width 20 height 10
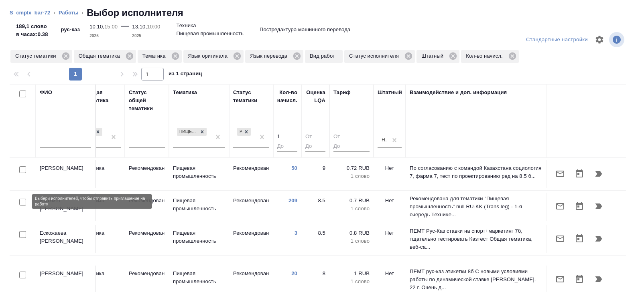
click at [22, 202] on input "checkbox" at bounding box center [22, 202] width 7 height 7
checkbox input "true"
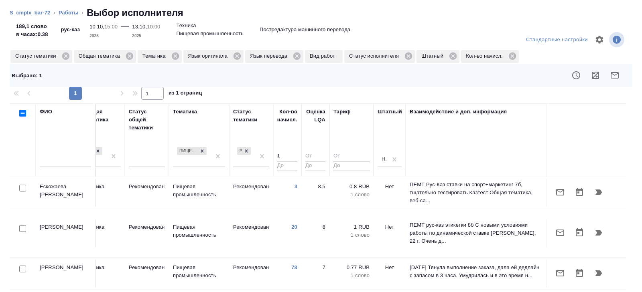
scroll to position [79, 549]
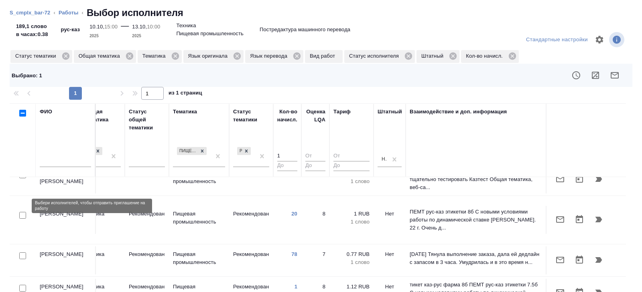
click at [22, 212] on input "checkbox" at bounding box center [22, 215] width 7 height 7
checkbox input "true"
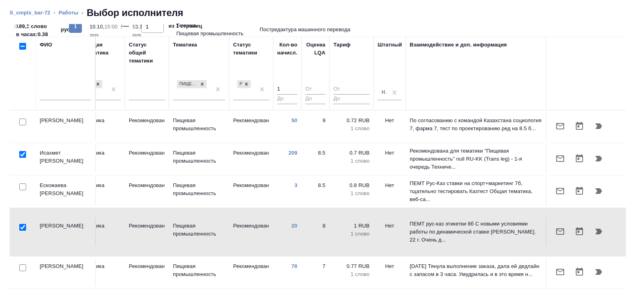
scroll to position [0, 0]
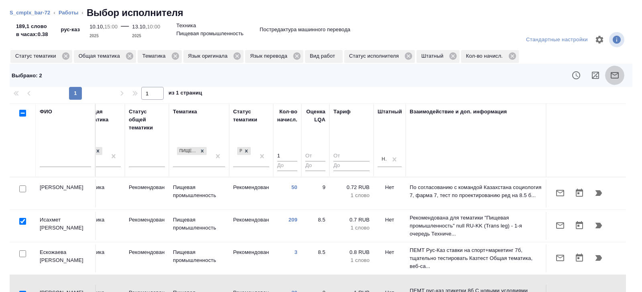
click at [612, 78] on icon "button" at bounding box center [614, 75] width 8 height 6
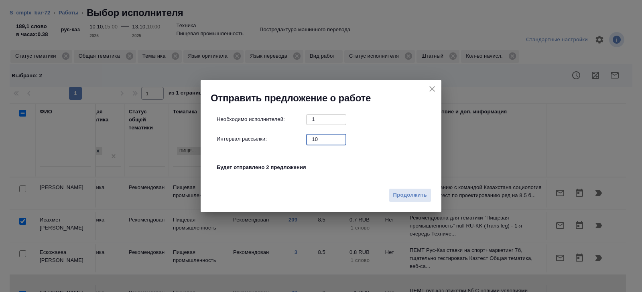
drag, startPoint x: 320, startPoint y: 140, endPoint x: 219, endPoint y: 137, distance: 101.1
click at [219, 137] on div "Интервал рассылки: 10 ​" at bounding box center [324, 139] width 215 height 10
type input "0"
click at [410, 192] on span "Продолжить" at bounding box center [410, 195] width 34 height 9
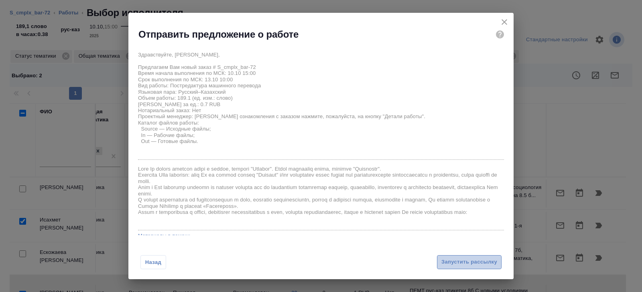
click at [442, 260] on span "Запустить рассылку" at bounding box center [469, 262] width 56 height 9
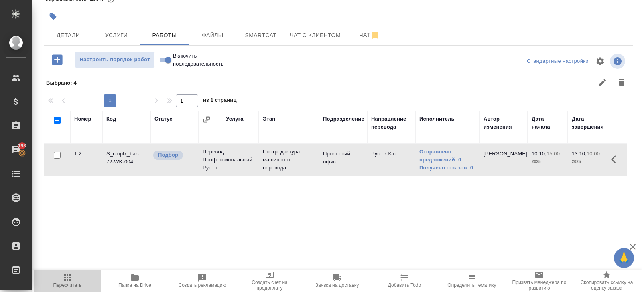
click at [76, 284] on span "Пересчитать" at bounding box center [67, 286] width 28 height 6
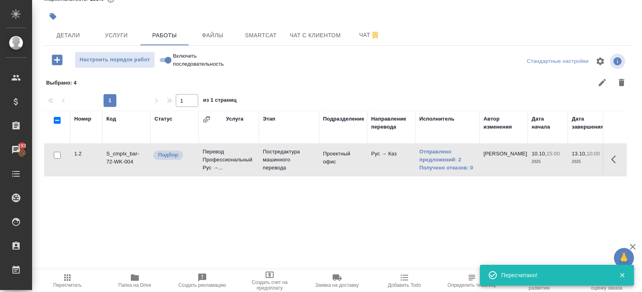
click at [73, 277] on span "Пересчитать" at bounding box center [67, 280] width 58 height 15
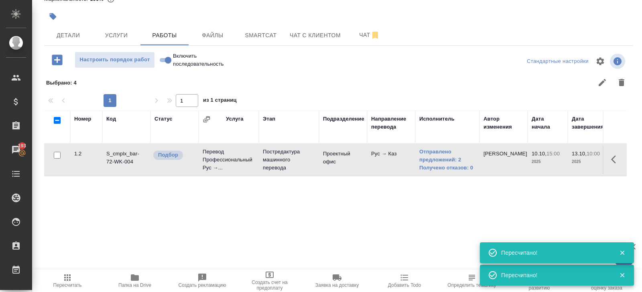
click at [73, 276] on span "Пересчитать" at bounding box center [67, 280] width 58 height 15
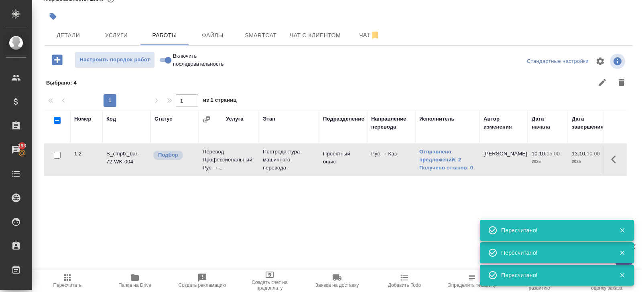
click at [59, 285] on span "Пересчитать" at bounding box center [67, 286] width 28 height 6
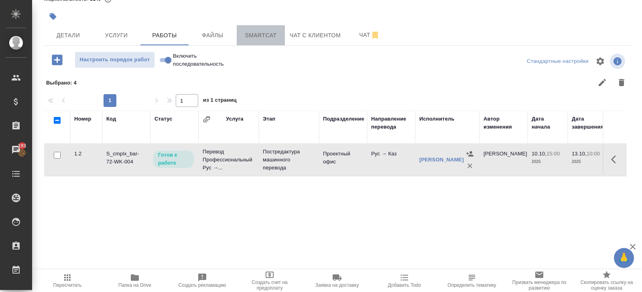
click at [245, 40] on button "Smartcat" at bounding box center [261, 35] width 48 height 20
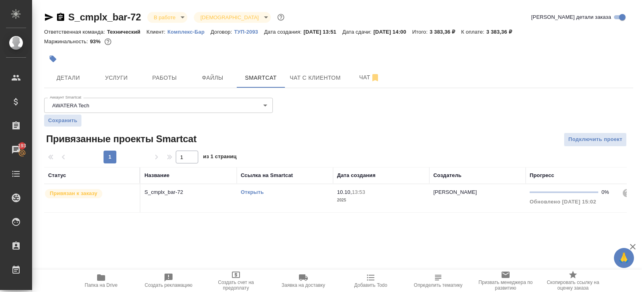
click at [250, 192] on link "Открыть" at bounding box center [252, 192] width 23 height 6
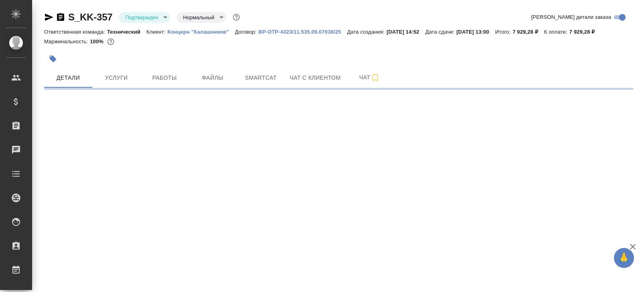
select select "RU"
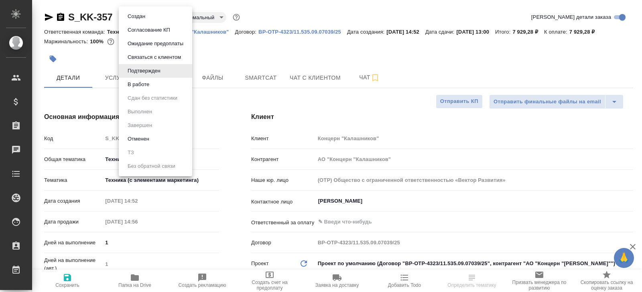
click at [146, 22] on body "🙏 .cls-1 fill:#fff; AWATERA [PERSON_NAME] Спецификации Заказы Чаты Todo Проекты…" at bounding box center [321, 146] width 642 height 292
type textarea "x"
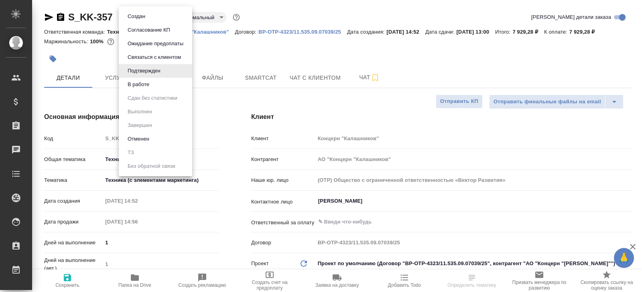
type textarea "x"
click at [140, 91] on li "В работе" at bounding box center [155, 85] width 73 height 14
type textarea "x"
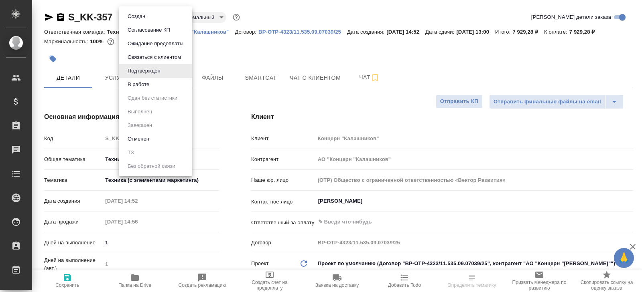
type textarea "x"
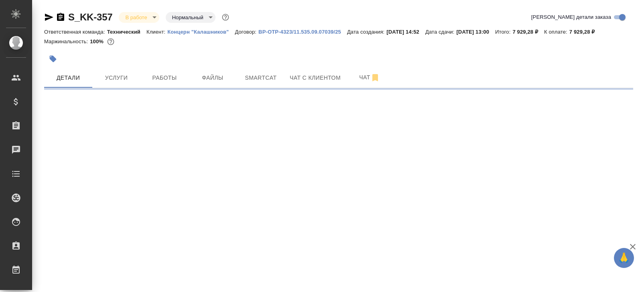
select select "RU"
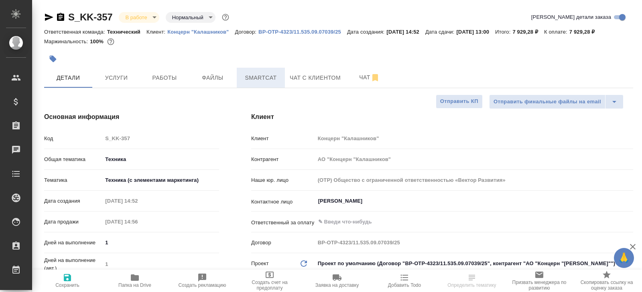
click at [264, 75] on span "Smartcat" at bounding box center [260, 78] width 38 height 10
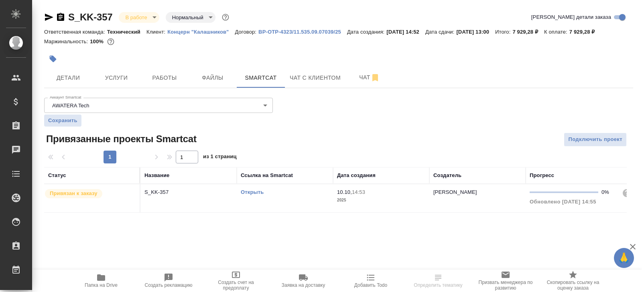
click at [292, 187] on td "Открыть" at bounding box center [285, 198] width 96 height 28
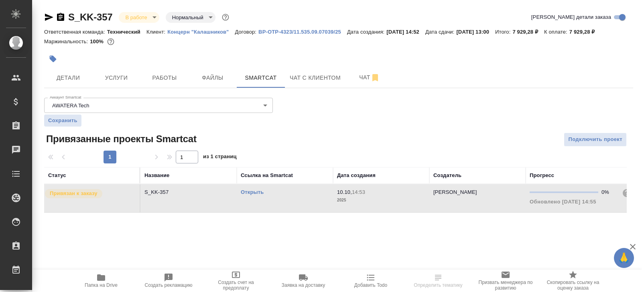
click at [292, 187] on td "Открыть" at bounding box center [285, 198] width 96 height 28
click at [172, 79] on span "Работы" at bounding box center [164, 78] width 38 height 10
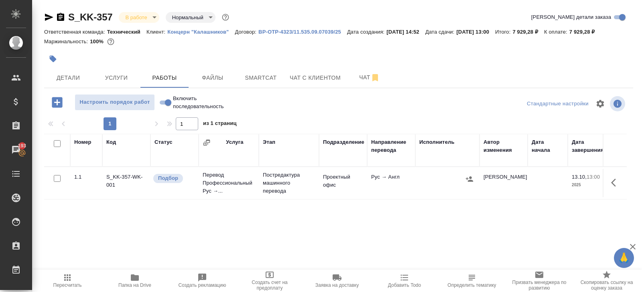
click at [611, 185] on icon "button" at bounding box center [616, 183] width 10 height 10
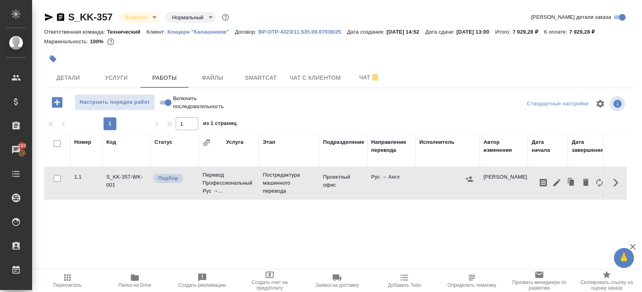
click at [549, 186] on button "button" at bounding box center [543, 182] width 14 height 19
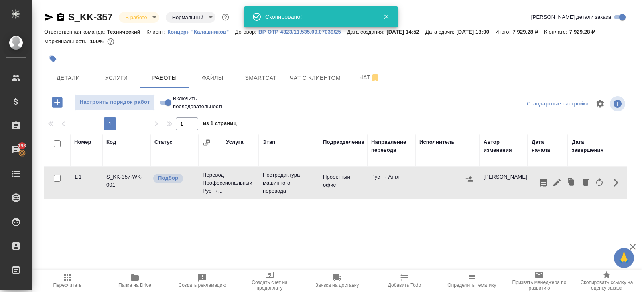
click at [556, 185] on icon "button" at bounding box center [557, 183] width 10 height 10
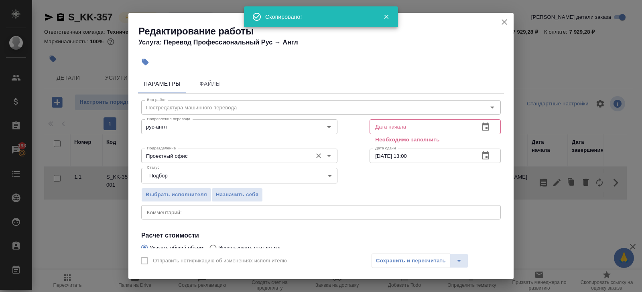
click at [264, 156] on input "Проектный офис" at bounding box center [226, 156] width 164 height 10
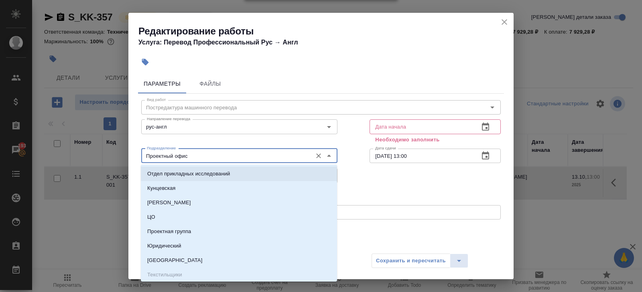
scroll to position [395, 0]
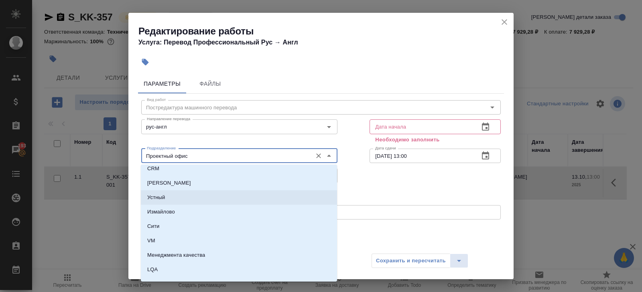
click at [134, 199] on div "Параметры Файлы Вид работ Постредактура машинного перевода Вид работ Направлени…" at bounding box center [320, 160] width 385 height 178
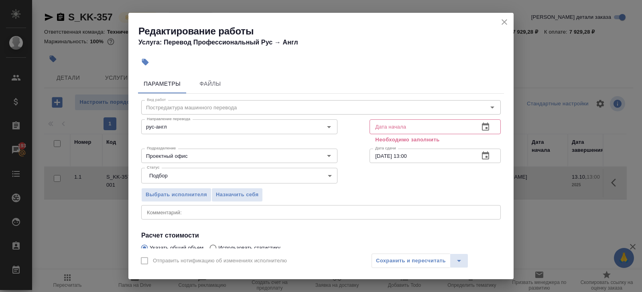
scroll to position [95, 0]
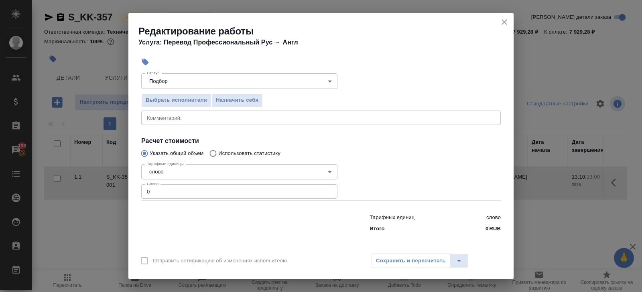
drag, startPoint x: 168, startPoint y: 193, endPoint x: 47, endPoint y: 168, distance: 124.3
click at [47, 168] on div "Редактирование работы Услуга: Перевод Профессиональный Рус → Англ Параметры Фай…" at bounding box center [321, 146] width 642 height 292
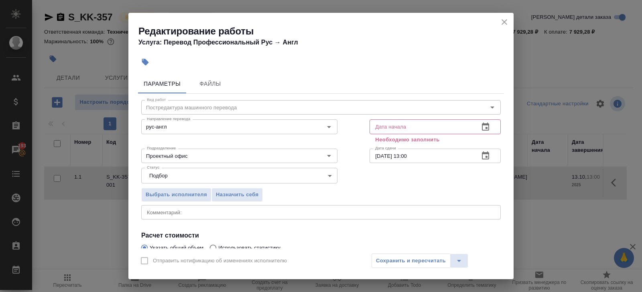
type input "1402"
click at [485, 158] on icon "button" at bounding box center [485, 156] width 7 height 8
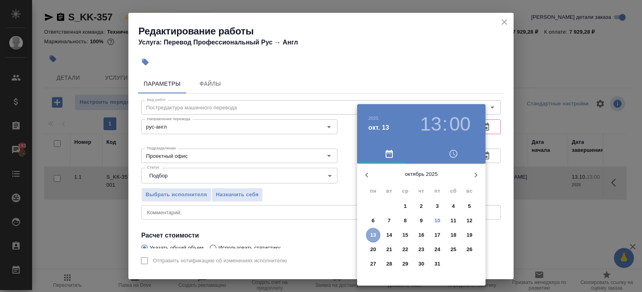
click at [375, 236] on p "13" at bounding box center [373, 235] width 6 height 8
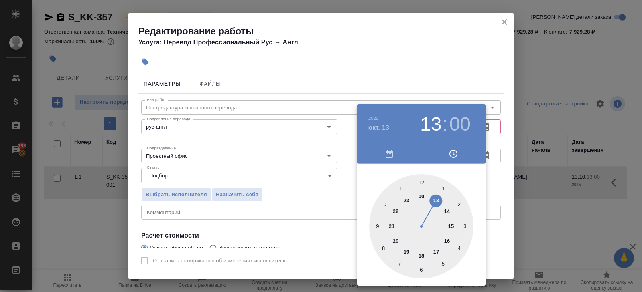
type input "13.10.2025 10:00"
click at [382, 205] on div at bounding box center [421, 226] width 104 height 104
drag, startPoint x: 428, startPoint y: 65, endPoint x: 432, endPoint y: 64, distance: 4.0
click at [428, 63] on div at bounding box center [321, 146] width 642 height 292
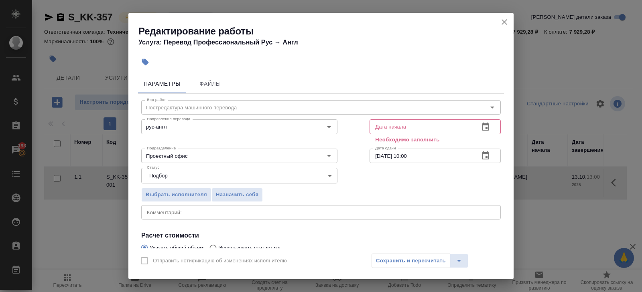
click at [482, 128] on icon "button" at bounding box center [485, 127] width 7 height 8
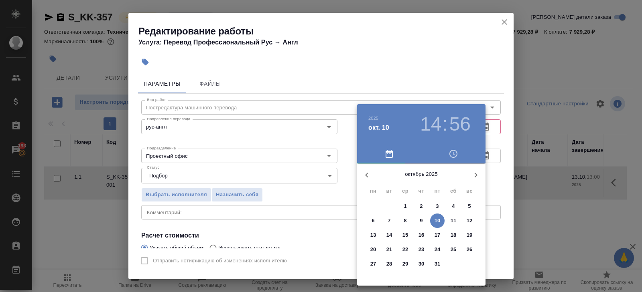
click at [436, 222] on p "10" at bounding box center [437, 221] width 6 height 8
type input "10.10.2025 14:56"
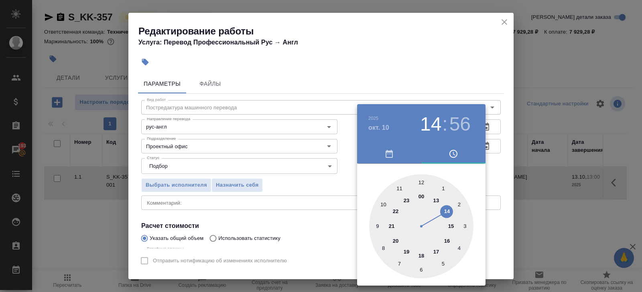
click at [305, 222] on div at bounding box center [321, 146] width 642 height 292
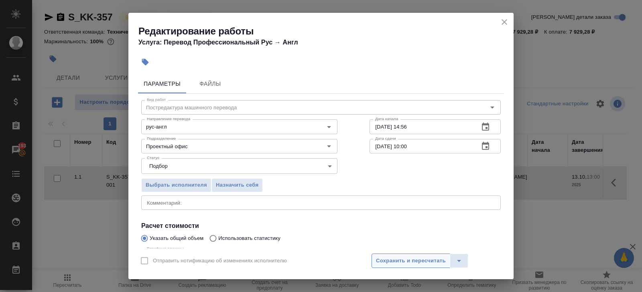
click at [385, 258] on span "Сохранить и пересчитать" at bounding box center [411, 261] width 70 height 9
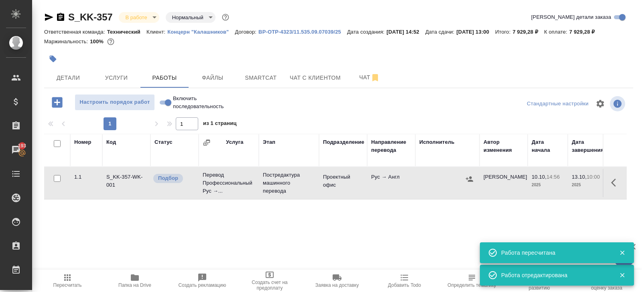
click at [470, 183] on button "button" at bounding box center [469, 179] width 12 height 12
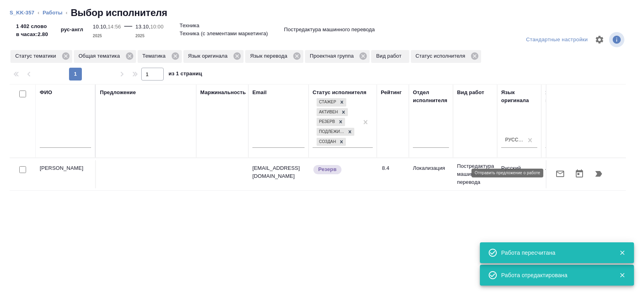
click at [559, 171] on icon "button" at bounding box center [560, 174] width 8 height 6
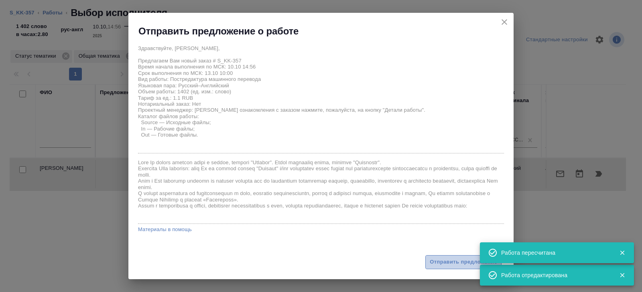
click at [438, 259] on span "Отправить предложение" at bounding box center [462, 262] width 67 height 9
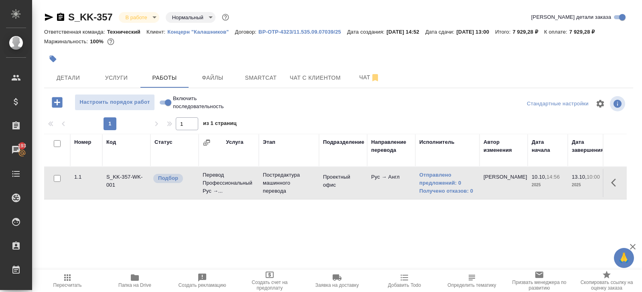
click at [55, 276] on span "Пересчитать" at bounding box center [67, 280] width 58 height 15
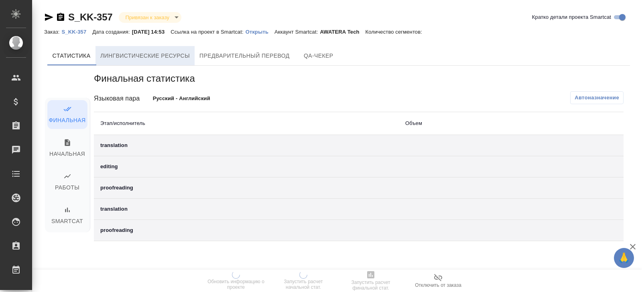
click at [128, 61] on button "Лингвистические ресурсы" at bounding box center [144, 55] width 99 height 19
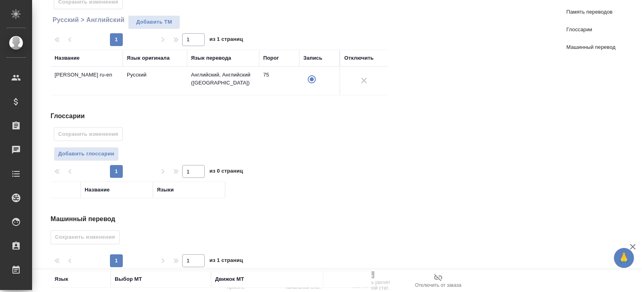
scroll to position [123, 0]
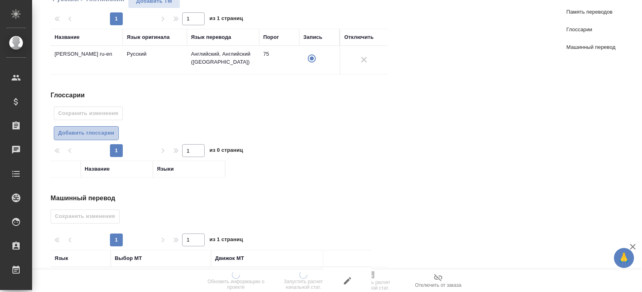
click at [95, 126] on button "Добавить глоссарии" at bounding box center [86, 133] width 65 height 14
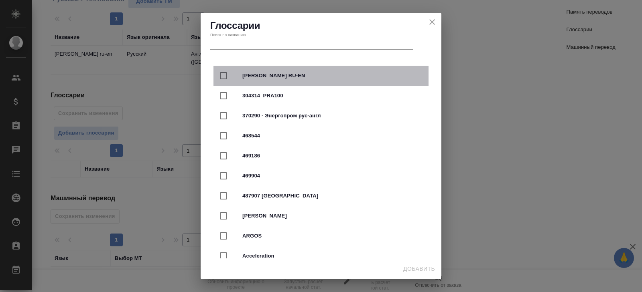
click at [245, 77] on span "Калашников RU-EN" at bounding box center [332, 76] width 180 height 8
checkbox input "true"
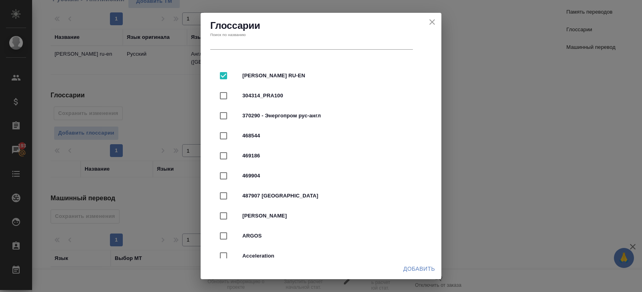
click at [411, 263] on button "Добавить" at bounding box center [419, 269] width 38 height 15
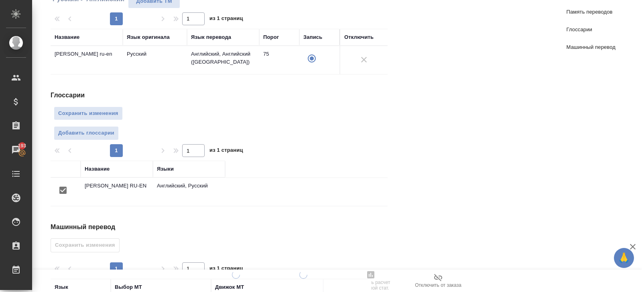
drag, startPoint x: 411, startPoint y: 263, endPoint x: 306, endPoint y: 245, distance: 105.9
click at [409, 263] on div "Память переводов Сохранить изменения Русский > Английский Добавить TM 1 1 из 1 …" at bounding box center [338, 146] width 582 height 395
click at [113, 113] on span "Сохранить изменения" at bounding box center [88, 113] width 60 height 9
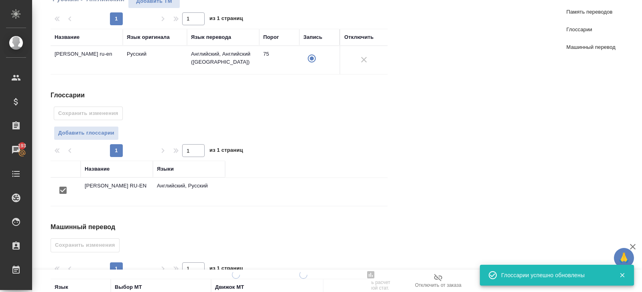
scroll to position [185, 0]
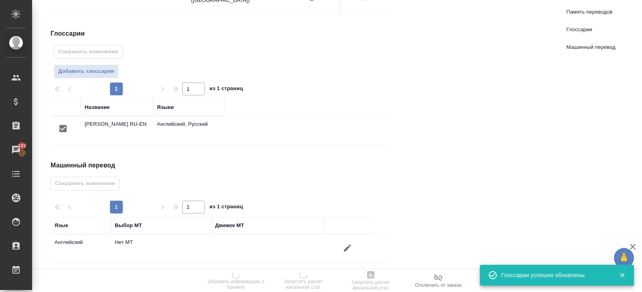
click at [354, 245] on button "button" at bounding box center [347, 248] width 19 height 19
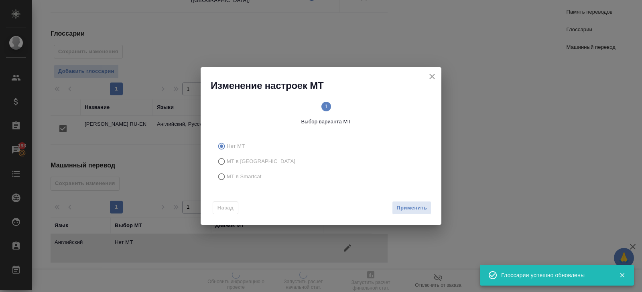
click at [237, 174] on span "МТ в Smartcat" at bounding box center [244, 177] width 35 height 8
click at [227, 174] on input "МТ в Smartcat" at bounding box center [220, 176] width 13 height 15
radio input "true"
click at [412, 209] on span "Вперед" at bounding box center [417, 208] width 20 height 9
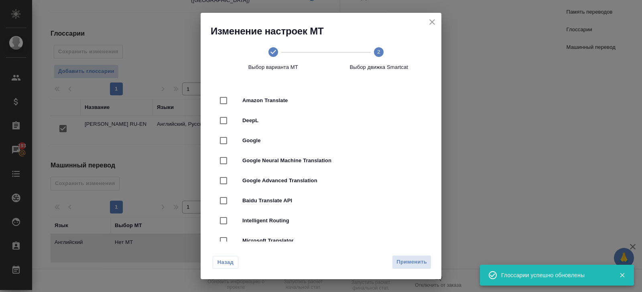
click at [253, 114] on div "DeepL" at bounding box center [320, 121] width 215 height 20
checkbox input "true"
click at [413, 261] on span "Применить" at bounding box center [411, 262] width 30 height 9
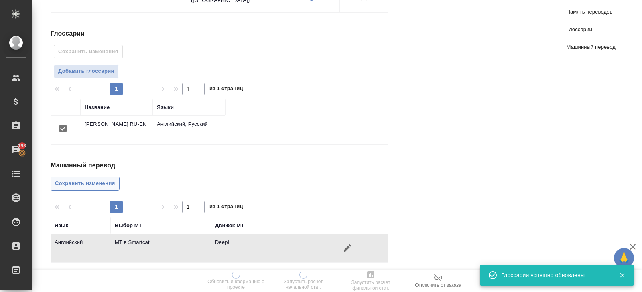
click at [96, 180] on span "Сохранить изменения" at bounding box center [85, 183] width 60 height 9
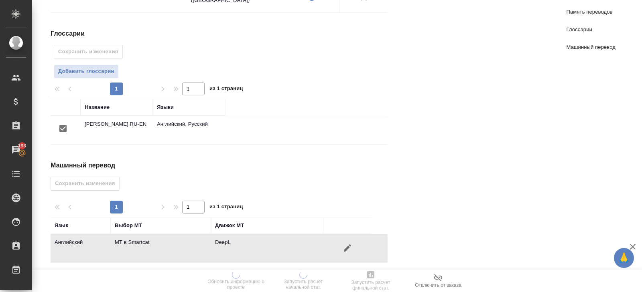
scroll to position [0, 0]
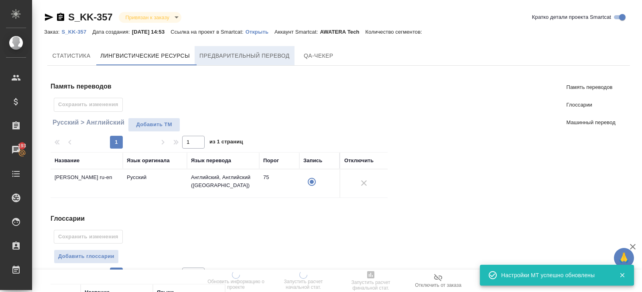
click at [239, 49] on button "Предварительный перевод" at bounding box center [244, 55] width 100 height 19
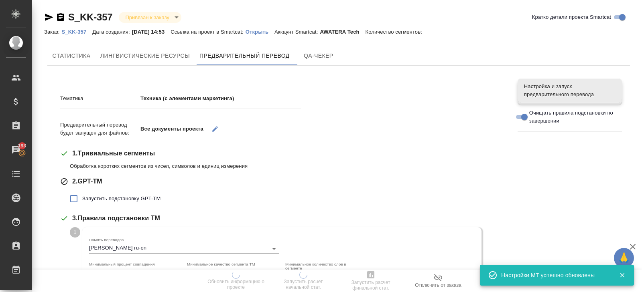
click at [98, 195] on span "Запустить подстановку GPT-TM" at bounding box center [121, 199] width 78 height 8
click at [82, 195] on input "Запустить подстановку GPT-TM" at bounding box center [73, 198] width 17 height 17
checkbox input "true"
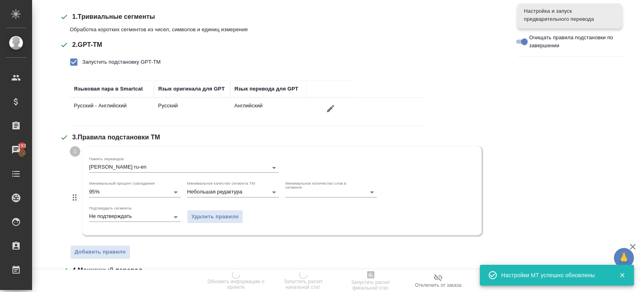
scroll to position [308, 0]
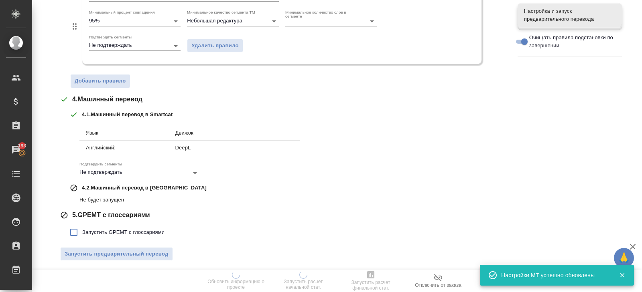
click at [98, 226] on label "Запустить GPEMT с глоссариями" at bounding box center [114, 232] width 99 height 17
click at [82, 226] on input "Запустить GPEMT с глоссариями" at bounding box center [73, 232] width 17 height 17
checkbox input "true"
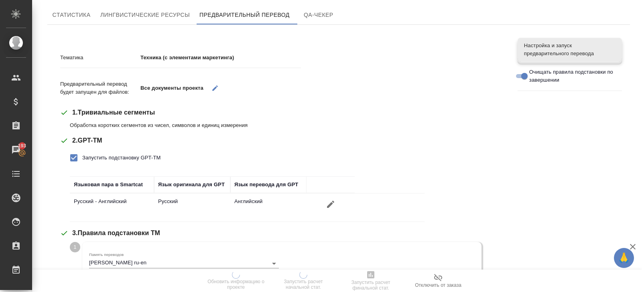
scroll to position [0, 0]
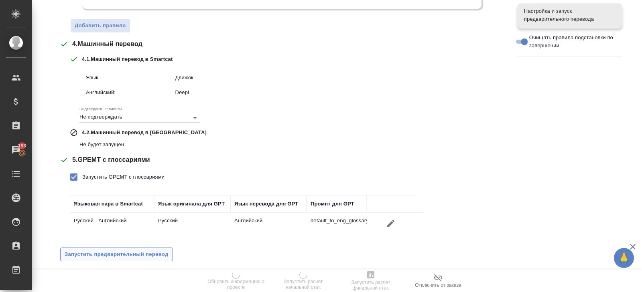
click at [113, 254] on span "Запустить предварительный перевод" at bounding box center [117, 254] width 104 height 9
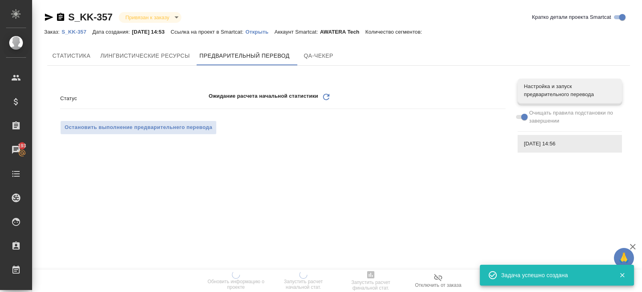
click at [270, 32] on p "Открыть" at bounding box center [259, 32] width 29 height 6
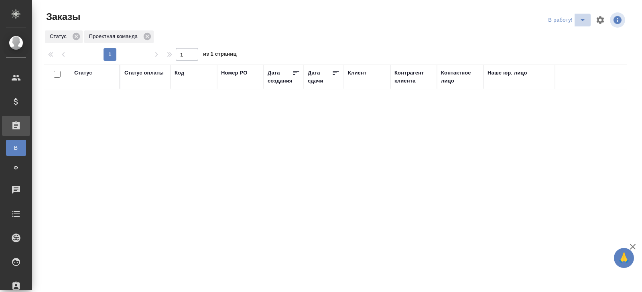
click at [580, 22] on icon "split button" at bounding box center [582, 20] width 10 height 10
click at [575, 36] on li "ПМ" at bounding box center [567, 36] width 45 height 13
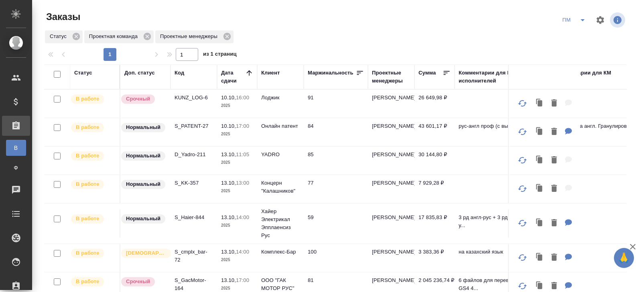
scroll to position [98, 0]
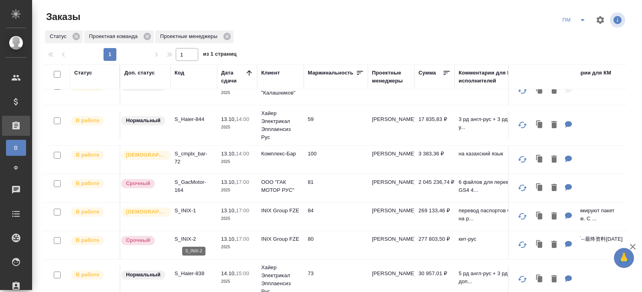
click at [188, 237] on p "S_INIX-2" at bounding box center [193, 239] width 38 height 8
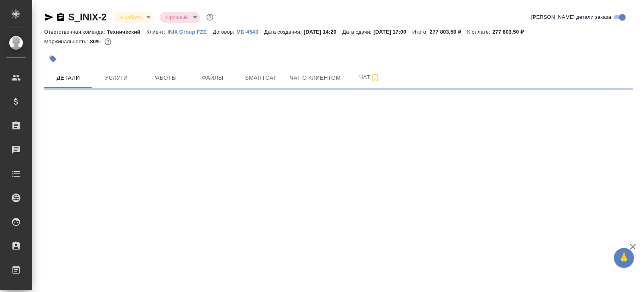
select select "RU"
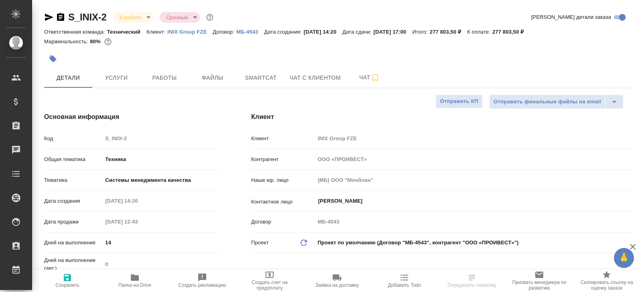
type textarea "x"
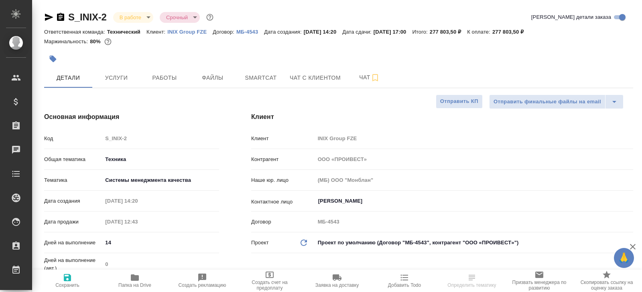
type textarea "x"
click at [62, 17] on icon "button" at bounding box center [61, 17] width 10 height 10
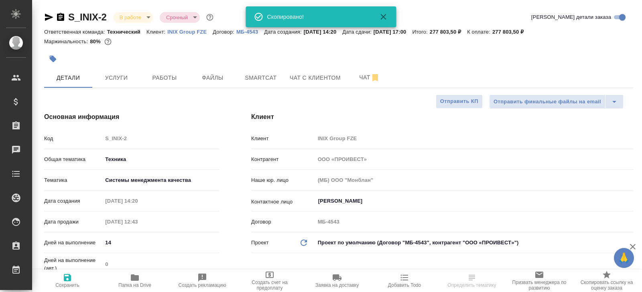
type textarea "x"
select select "RU"
type textarea "x"
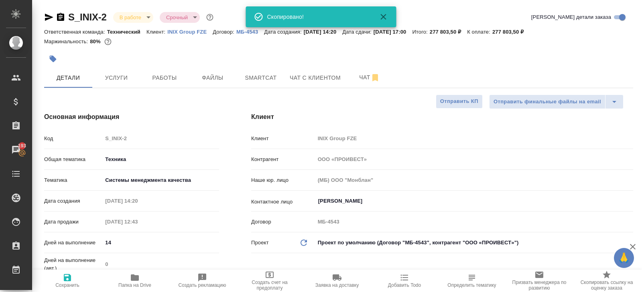
type textarea "x"
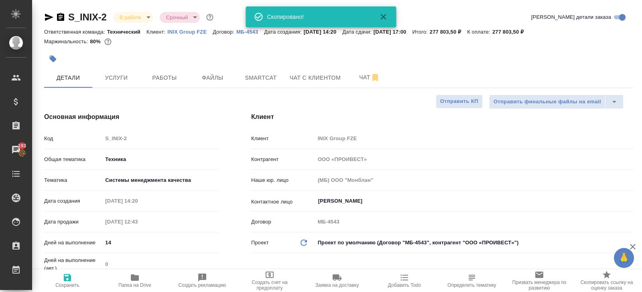
type textarea "x"
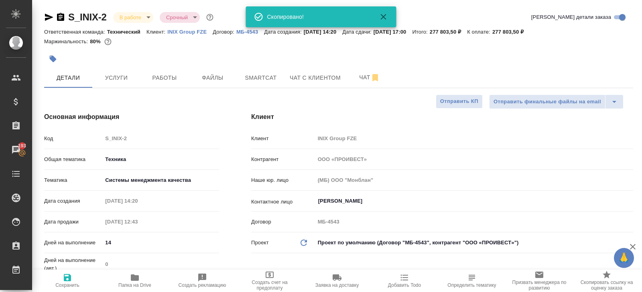
type textarea "x"
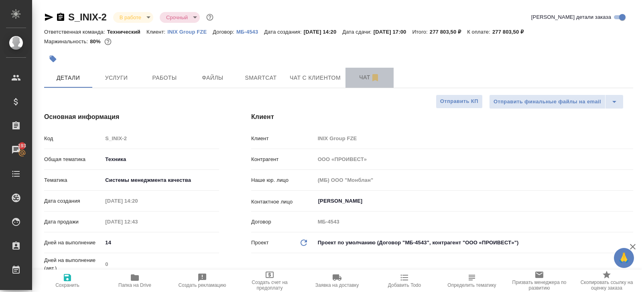
click at [356, 83] on button "Чат" at bounding box center [369, 78] width 48 height 20
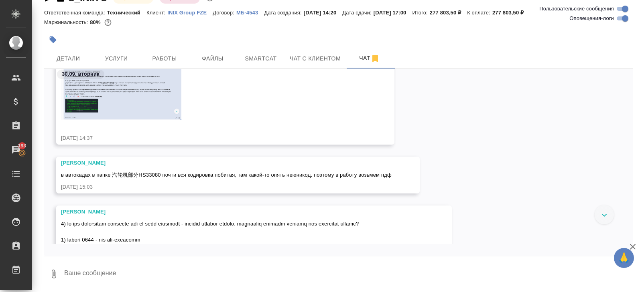
scroll to position [152, 0]
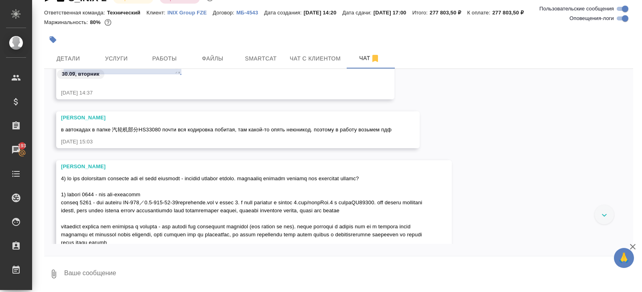
click at [591, 213] on div "Заборова Александра 30-09-2025-16-18-51-image.png 30.09.25, 16:18" at bounding box center [338, 254] width 589 height 188
click at [601, 213] on div at bounding box center [603, 214] width 19 height 19
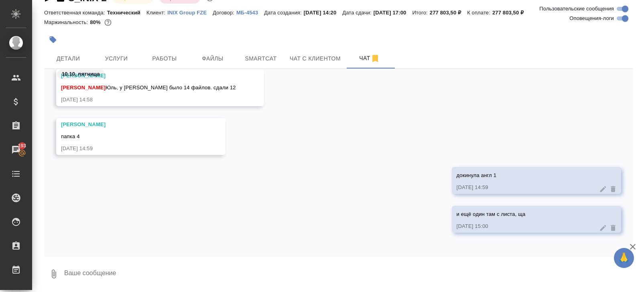
scroll to position [12417, 0]
click at [622, 18] on input "Оповещения-логи" at bounding box center [624, 19] width 29 height 10
checkbox input "false"
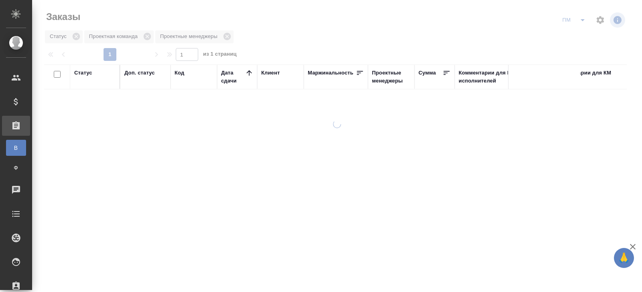
click at [583, 21] on icon "split button" at bounding box center [582, 20] width 10 height 10
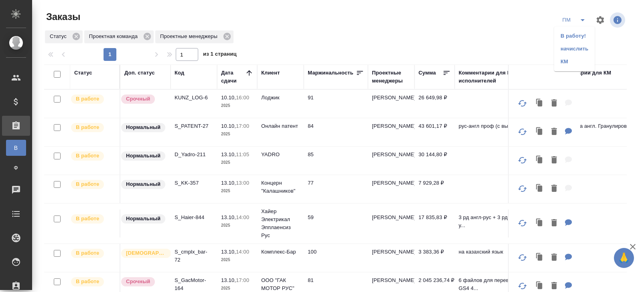
click at [581, 31] on li "В работу!" at bounding box center [574, 36] width 40 height 13
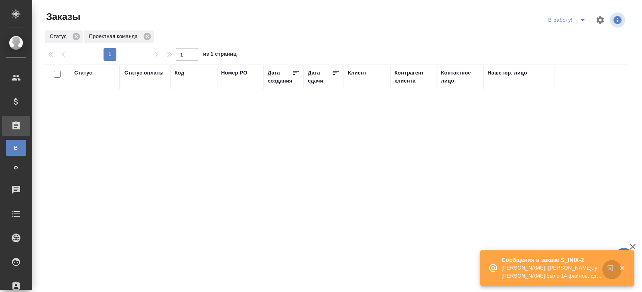
click at [610, 269] on icon "button" at bounding box center [612, 270] width 10 height 10
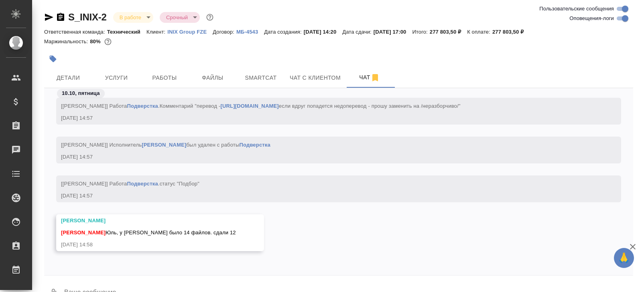
click at [620, 18] on input "Оповещения-логи" at bounding box center [624, 19] width 29 height 10
checkbox input "false"
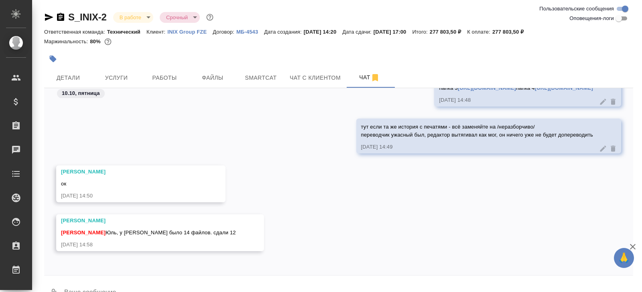
scroll to position [1555, 0]
click at [273, 81] on span "Smartcat" at bounding box center [260, 78] width 38 height 10
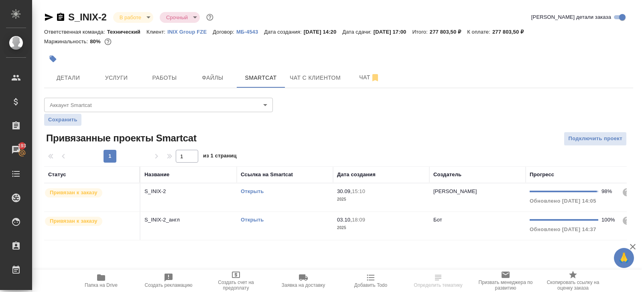
click at [252, 221] on link "Открыть" at bounding box center [252, 220] width 23 height 6
click at [362, 85] on button "Чат" at bounding box center [369, 78] width 48 height 20
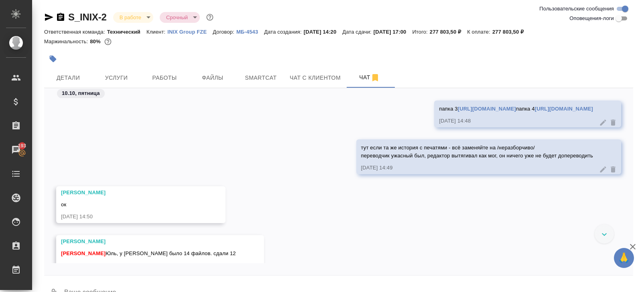
scroll to position [2778, 0]
click at [174, 78] on span "Работы" at bounding box center [164, 78] width 38 height 10
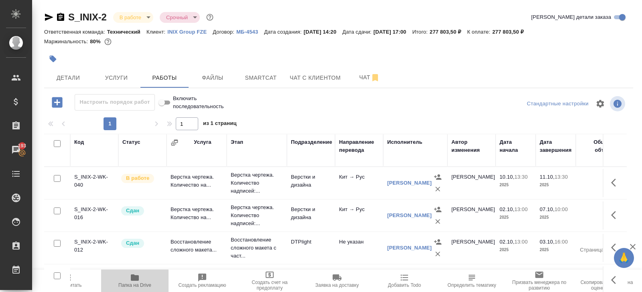
click at [141, 274] on span "Папка на Drive" at bounding box center [135, 280] width 58 height 15
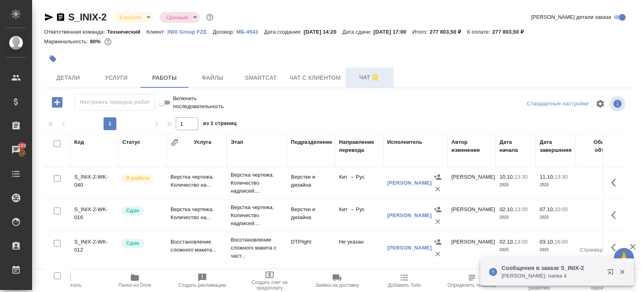
click at [371, 80] on icon "button" at bounding box center [375, 78] width 10 height 10
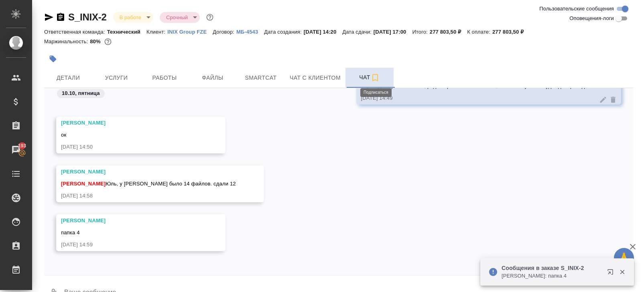
scroll to position [19, 0]
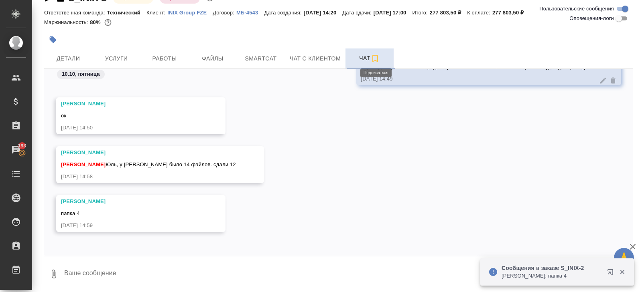
click at [125, 275] on textarea at bounding box center [347, 274] width 569 height 27
type textarea "докинула англ 1"
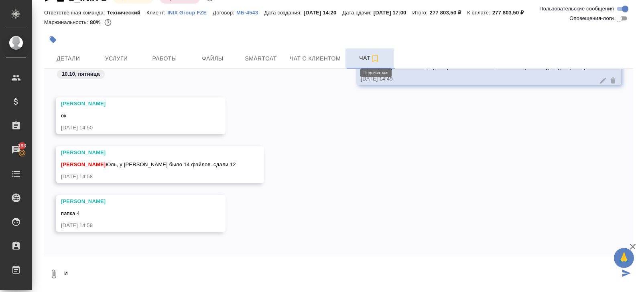
scroll to position [2930, 0]
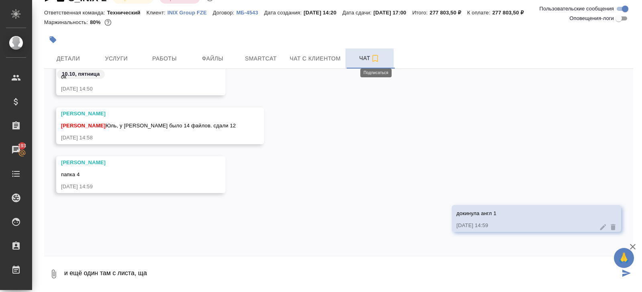
type textarea "и ещё один там с листа, ща"
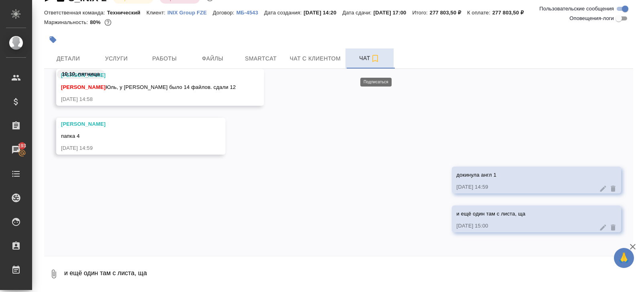
scroll to position [0, 0]
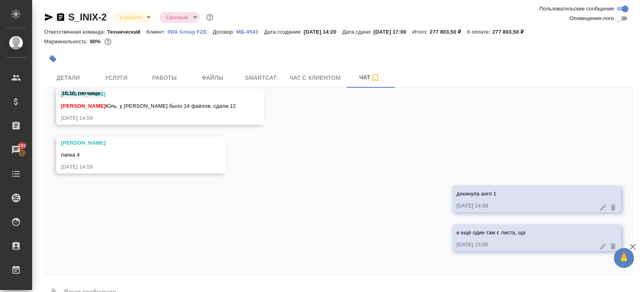
drag, startPoint x: 48, startPoint y: 16, endPoint x: 52, endPoint y: 9, distance: 7.9
click at [48, 16] on icon "button" at bounding box center [49, 17] width 8 height 7
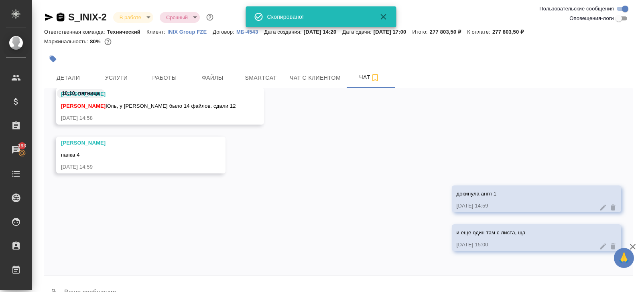
click at [59, 16] on icon "button" at bounding box center [61, 17] width 10 height 10
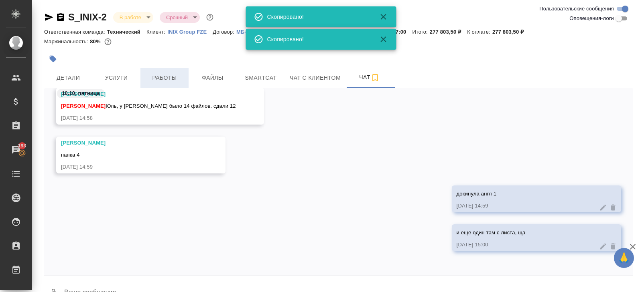
click at [180, 72] on button "Работы" at bounding box center [164, 78] width 48 height 20
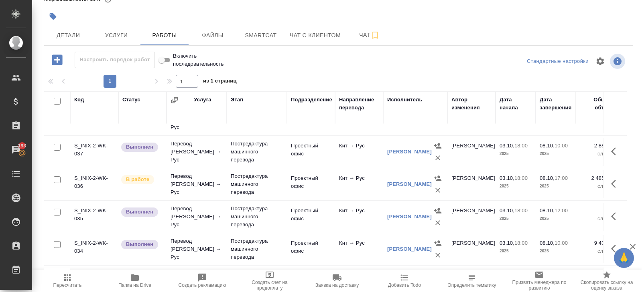
scroll to position [157, 0]
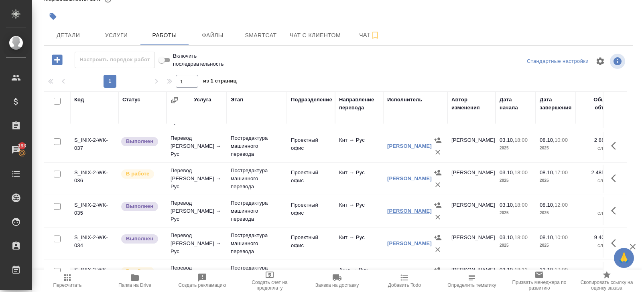
click at [408, 208] on link "Гуляр Ксения" at bounding box center [409, 211] width 45 height 6
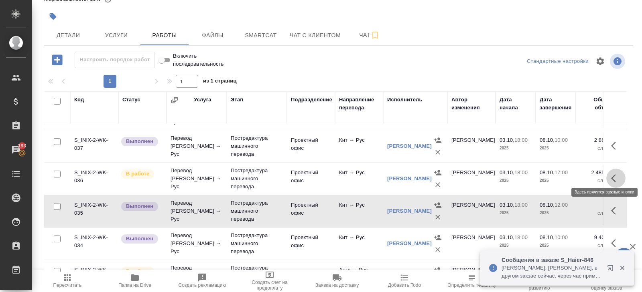
click at [611, 174] on icon "button" at bounding box center [616, 179] width 10 height 10
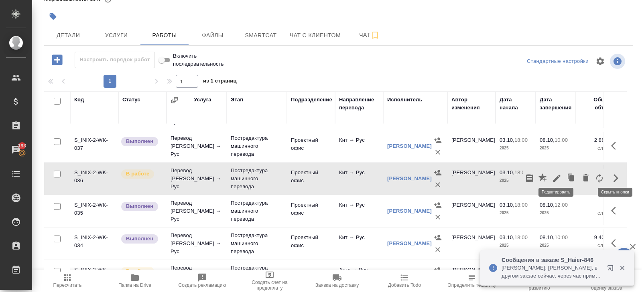
click at [556, 175] on icon "button" at bounding box center [556, 178] width 7 height 7
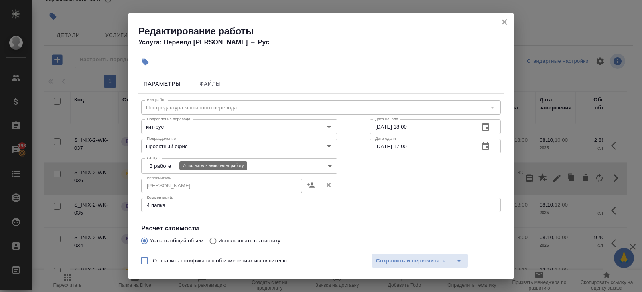
click at [164, 165] on body "🙏 .cls-1 fill:#fff; AWATERA Belyakova Yulia Клиенты Спецификации Заказы 193 Чат…" at bounding box center [321, 146] width 642 height 292
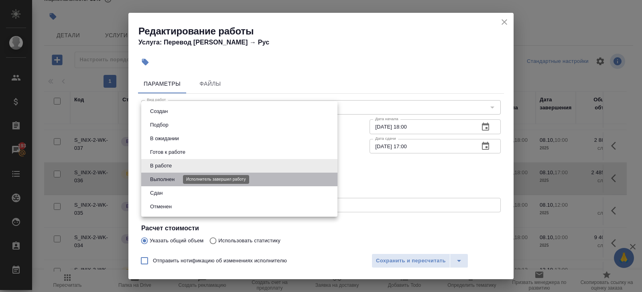
click at [164, 181] on button "Выполнен" at bounding box center [162, 179] width 29 height 9
type input "completed"
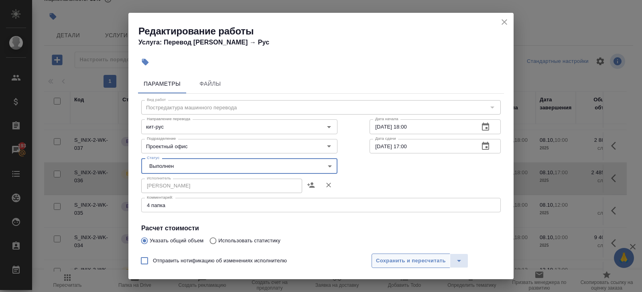
click at [376, 258] on span "Сохранить и пересчитать" at bounding box center [411, 261] width 70 height 9
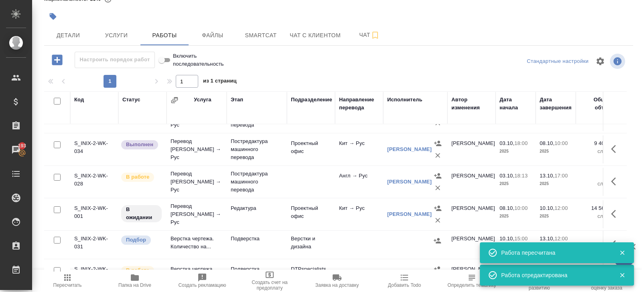
scroll to position [251, 0]
click at [611, 176] on icon "button" at bounding box center [616, 181] width 10 height 10
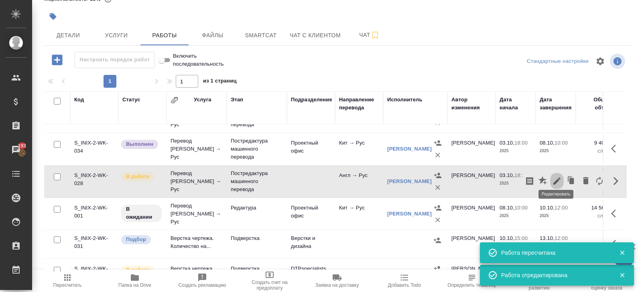
click at [558, 176] on icon "button" at bounding box center [557, 181] width 10 height 10
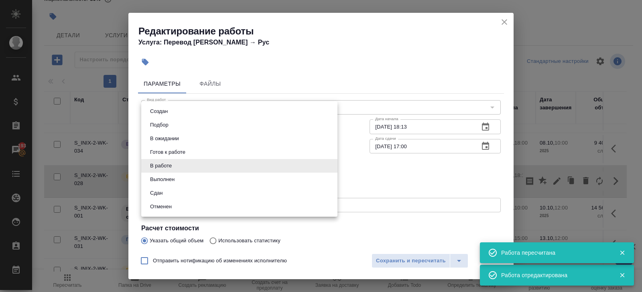
click at [170, 168] on body "🙏 .cls-1 fill:#fff; AWATERA Belyakova Yulia Клиенты Спецификации Заказы 193 Чат…" at bounding box center [321, 146] width 642 height 292
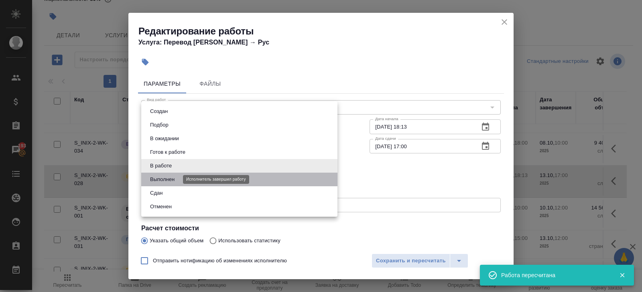
click at [168, 183] on button "Выполнен" at bounding box center [162, 179] width 29 height 9
type input "completed"
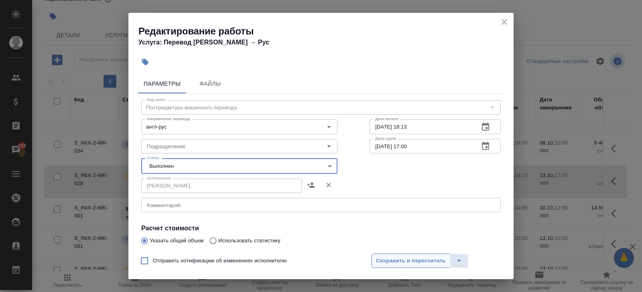
click at [380, 255] on button "Сохранить и пересчитать" at bounding box center [410, 261] width 79 height 14
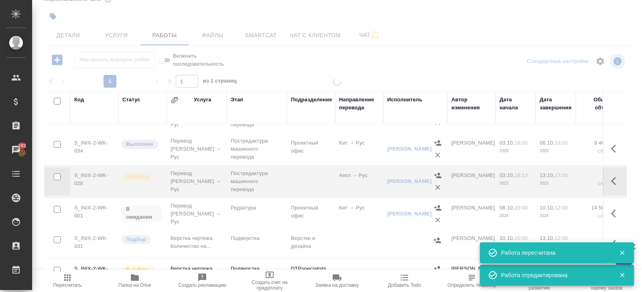
click at [613, 209] on icon "button" at bounding box center [616, 214] width 10 height 10
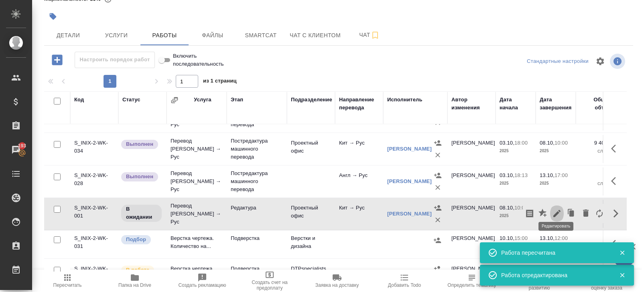
click at [559, 209] on icon "button" at bounding box center [557, 214] width 10 height 10
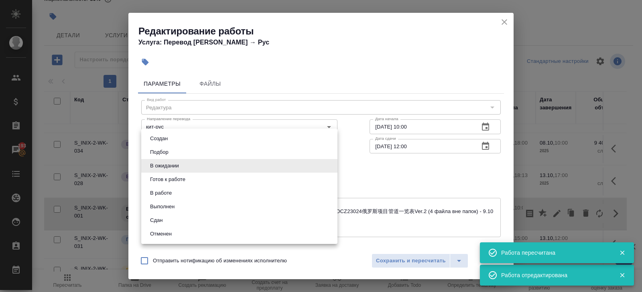
click at [175, 162] on body "🙏 .cls-1 fill:#fff; AWATERA Belyakova Yulia Клиенты Спецификации Заказы 193 Чат…" at bounding box center [321, 146] width 642 height 292
click at [170, 202] on li "Выполнен" at bounding box center [239, 207] width 196 height 14
type input "completed"
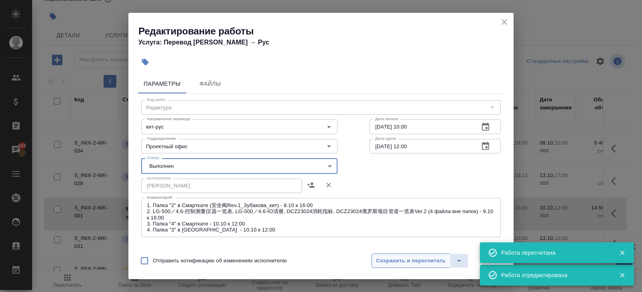
click at [382, 259] on span "Сохранить и пересчитать" at bounding box center [411, 261] width 70 height 9
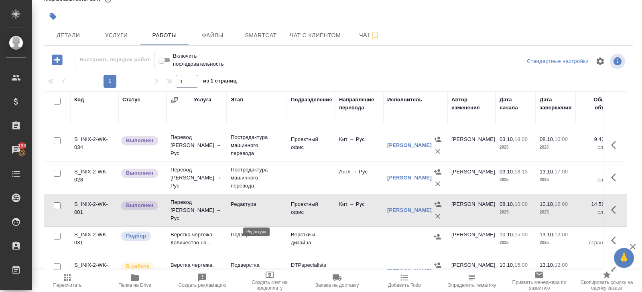
scroll to position [222, 0]
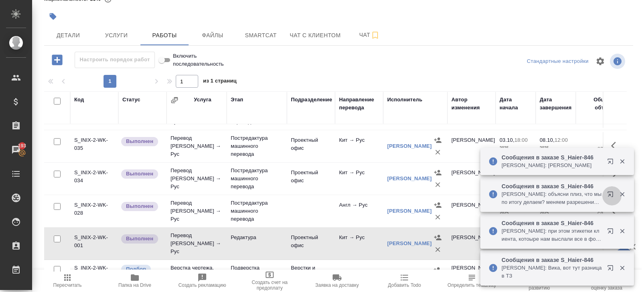
click at [609, 195] on icon "button" at bounding box center [609, 194] width 5 height 5
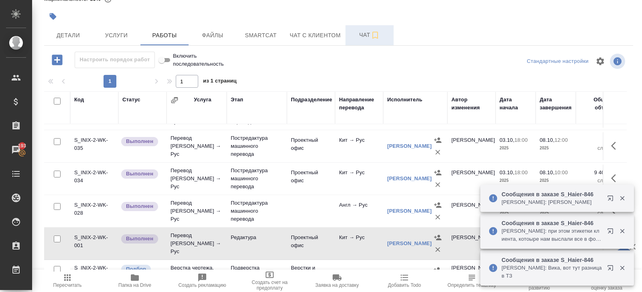
click at [360, 34] on span "Чат" at bounding box center [369, 35] width 38 height 10
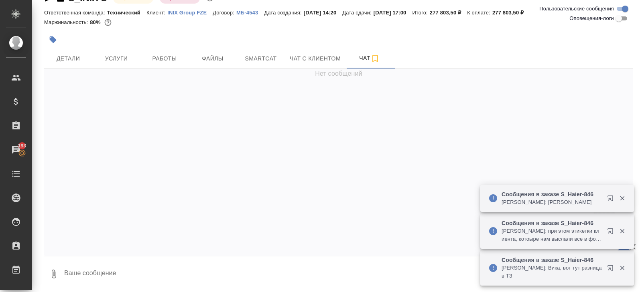
scroll to position [3116, 0]
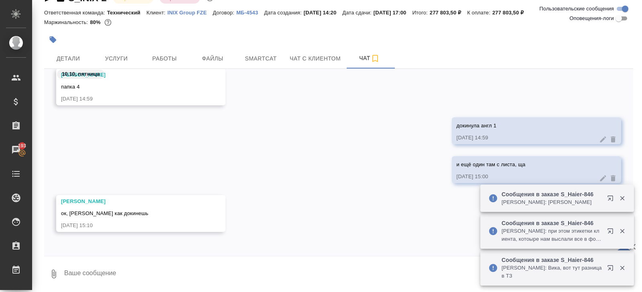
click at [124, 251] on div "10.10, пятница Заборова Александра папка 4 10.10.25, 14:59 докинула англ 1 10.1…" at bounding box center [338, 162] width 589 height 187
click at [124, 261] on textarea at bounding box center [347, 274] width 569 height 27
type textarea "есть"
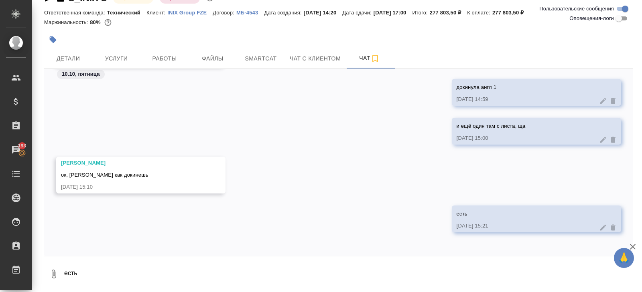
scroll to position [3155, 0]
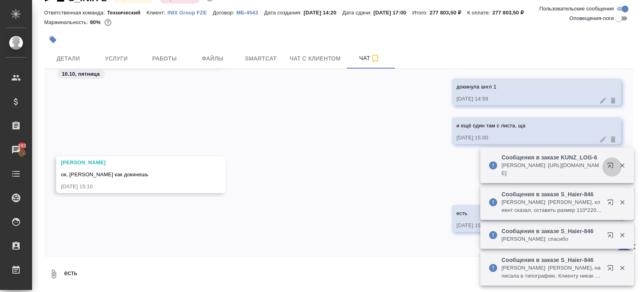
click at [609, 166] on icon "button" at bounding box center [609, 165] width 5 height 5
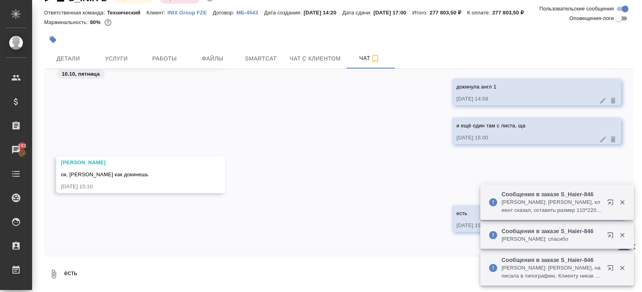
click at [273, 125] on div "и ещё один там с листа, ща 10.10.25, 15:00" at bounding box center [338, 136] width 589 height 39
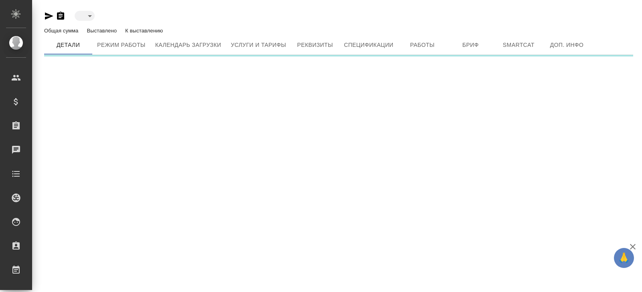
type input "active"
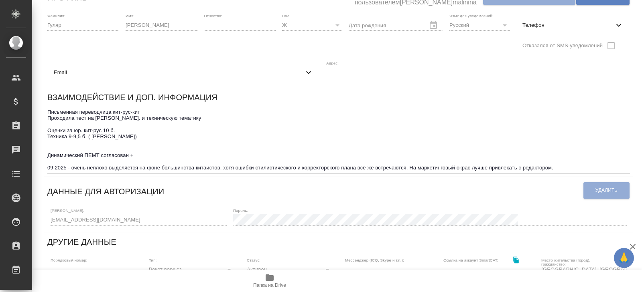
scroll to position [89, 0]
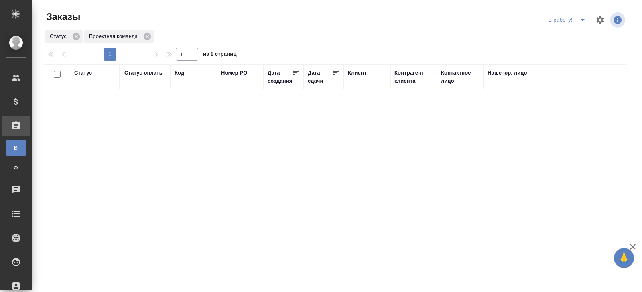
click at [581, 22] on icon "split button" at bounding box center [582, 20] width 10 height 10
click at [571, 36] on li "ПМ" at bounding box center [567, 36] width 45 height 13
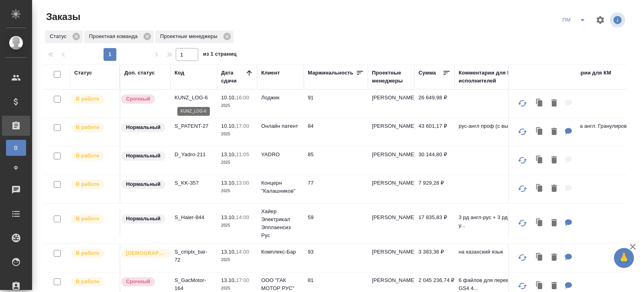
click at [188, 97] on p "KUNZ_LOG-6" at bounding box center [193, 98] width 38 height 8
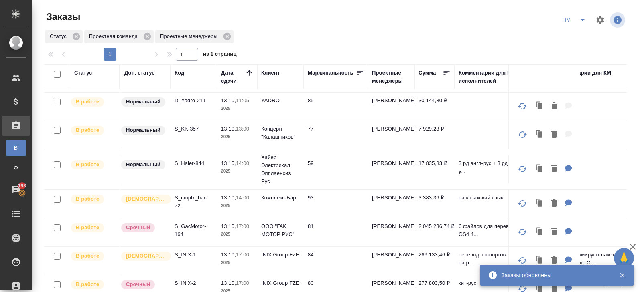
scroll to position [59, 0]
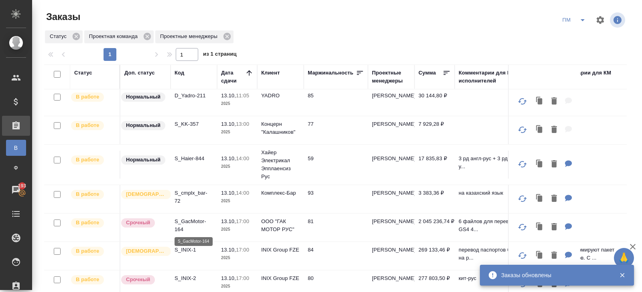
click at [180, 225] on p "S_GacMotor-164" at bounding box center [193, 226] width 38 height 16
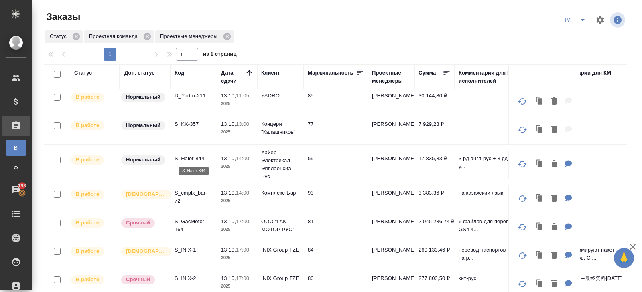
click at [192, 156] on p "S_Haier-844" at bounding box center [193, 159] width 38 height 8
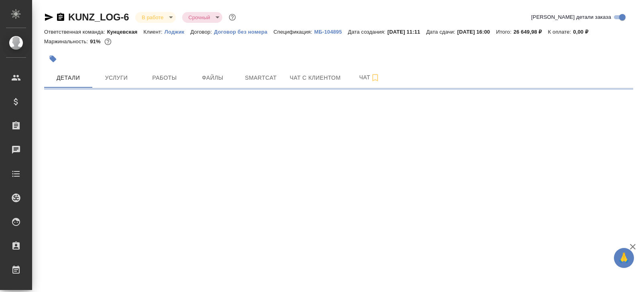
select select "RU"
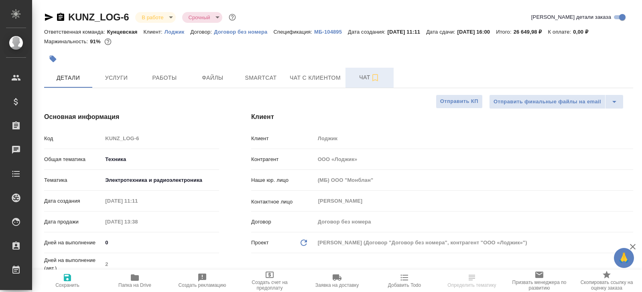
type textarea "x"
click at [363, 83] on button "Чат" at bounding box center [369, 78] width 48 height 20
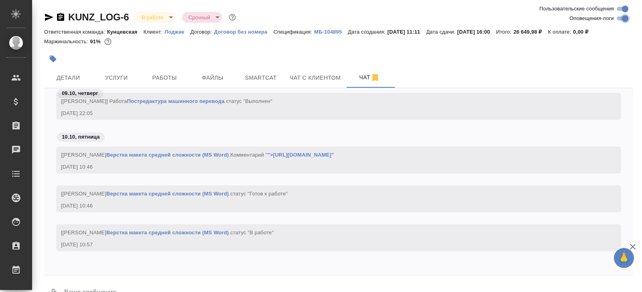
click at [618, 20] on input "Оповещения-логи" at bounding box center [624, 19] width 29 height 10
checkbox input "false"
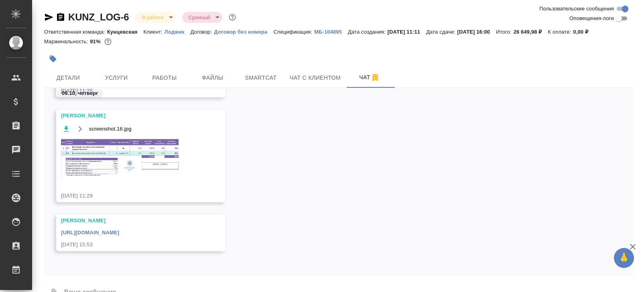
scroll to position [139, 0]
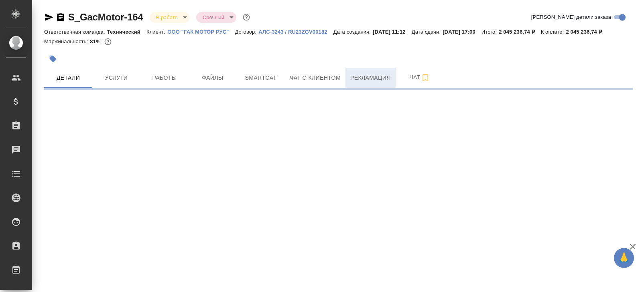
select select "RU"
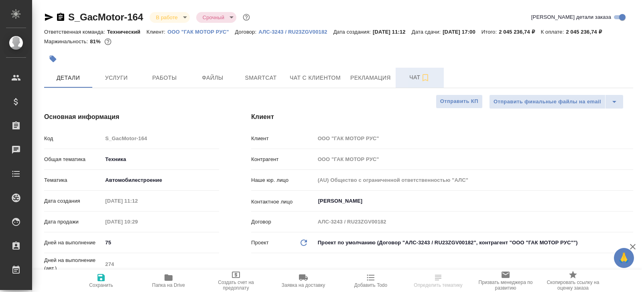
type textarea "x"
click at [409, 83] on span "Чат" at bounding box center [419, 78] width 38 height 10
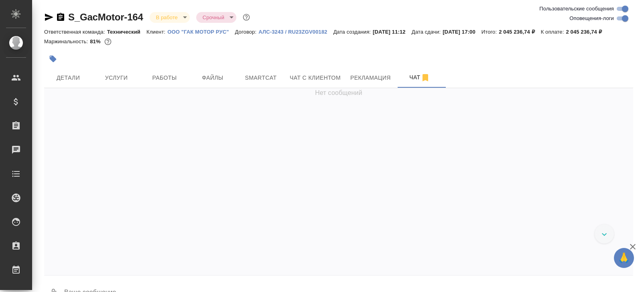
click at [620, 18] on input "Оповещения-логи" at bounding box center [624, 19] width 29 height 10
checkbox input "false"
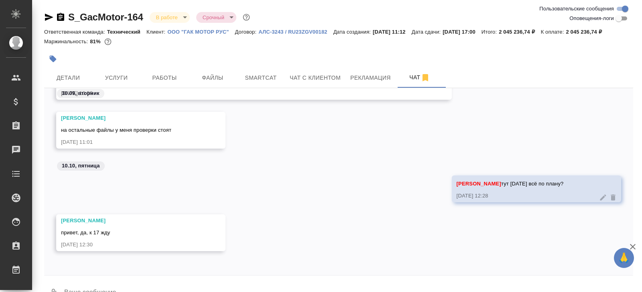
scroll to position [29, 0]
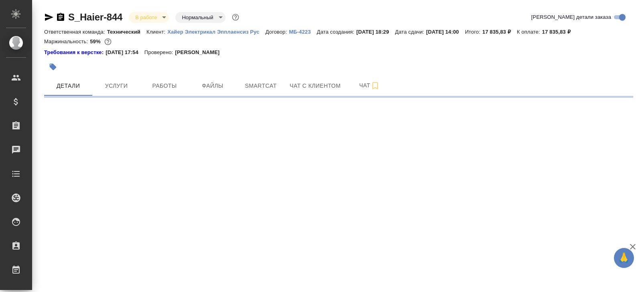
select select "RU"
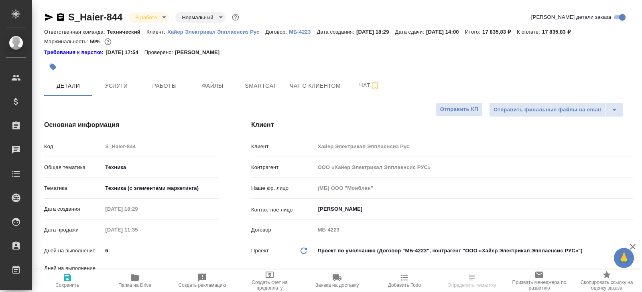
type textarea "x"
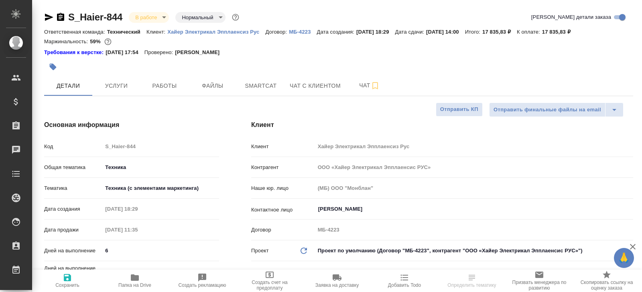
type textarea "x"
click at [374, 88] on icon "button" at bounding box center [375, 85] width 6 height 7
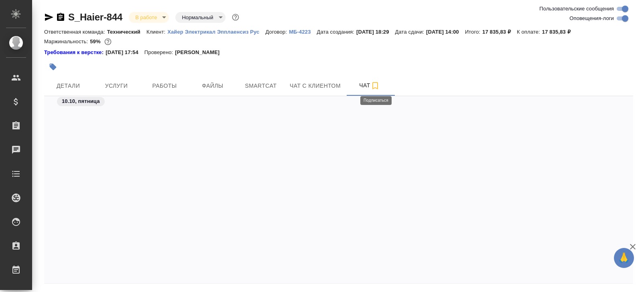
scroll to position [21126, 0]
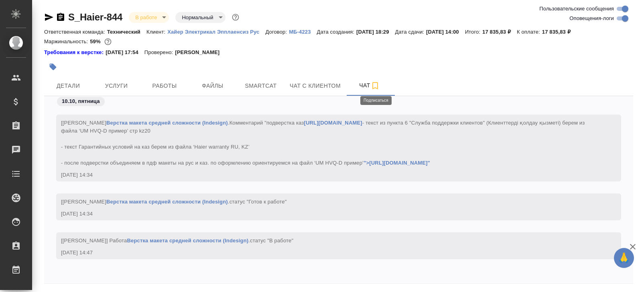
click at [619, 23] on div "S_Haier-844 В работе inProgress Нормальный normal" at bounding box center [338, 17] width 589 height 13
click at [621, 17] on input "Оповещения-логи" at bounding box center [624, 19] width 29 height 10
checkbox input "false"
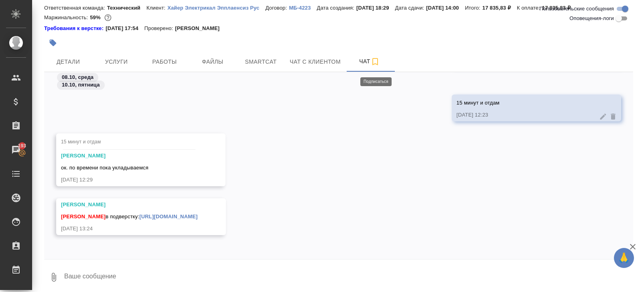
scroll to position [27, 0]
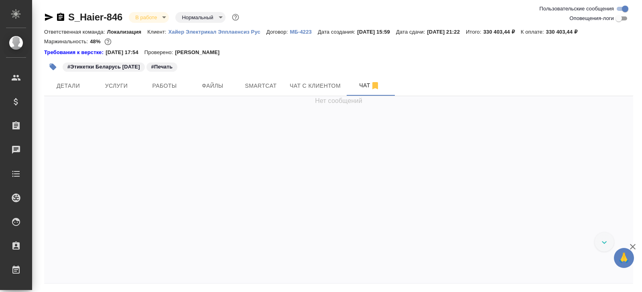
scroll to position [1847, 0]
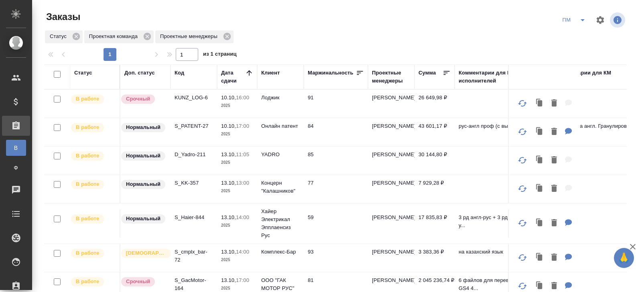
click at [582, 16] on icon "split button" at bounding box center [582, 20] width 10 height 10
click at [580, 36] on li "В работу!" at bounding box center [574, 36] width 40 height 13
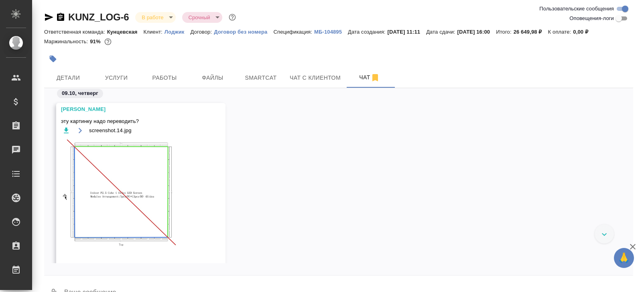
scroll to position [317, 0]
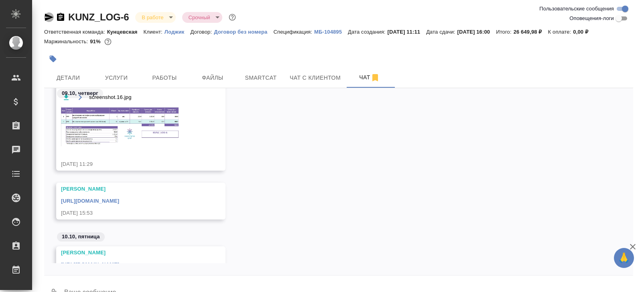
click at [47, 16] on icon "button" at bounding box center [49, 17] width 8 height 7
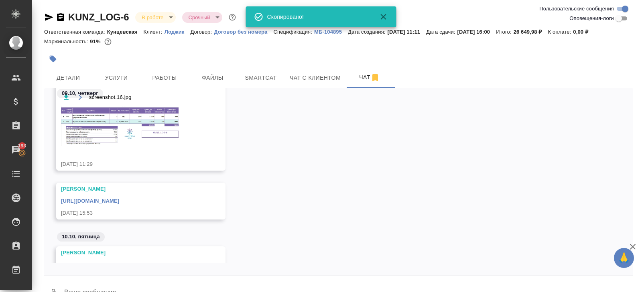
scroll to position [357, 0]
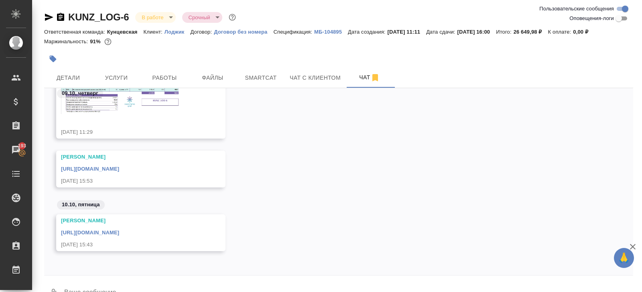
click at [119, 230] on link "https://drive.awatera.com/apps/files/files/10642428?dir=/Shares/%D0%9B%D0%BE%D0…" at bounding box center [90, 233] width 58 height 6
click at [155, 21] on body "🙏 .cls-1 fill:#fff; AWATERA Belyakova Yulia Клиенты Спецификации Заказы 193 Чат…" at bounding box center [321, 146] width 642 height 292
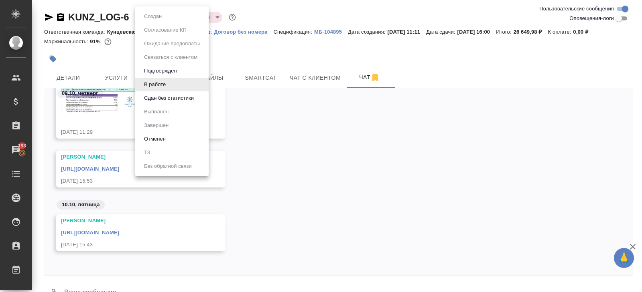
click at [158, 99] on button "Сдан без статистики" at bounding box center [169, 98] width 55 height 9
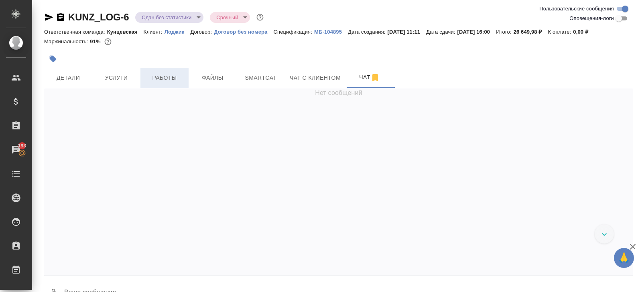
click at [160, 75] on span "Работы" at bounding box center [164, 78] width 38 height 10
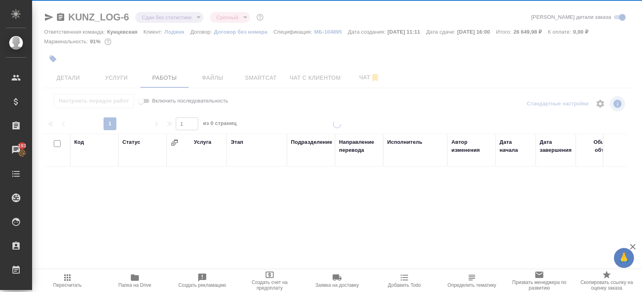
click at [270, 79] on span "Smartcat" at bounding box center [260, 78] width 38 height 10
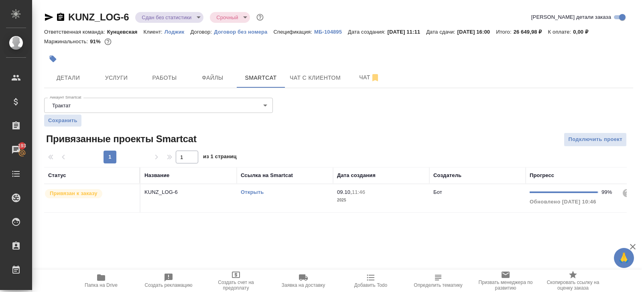
click at [292, 183] on th "Ссылка на Smartcat" at bounding box center [285, 175] width 96 height 17
click at [296, 197] on td "Открыть" at bounding box center [285, 198] width 96 height 28
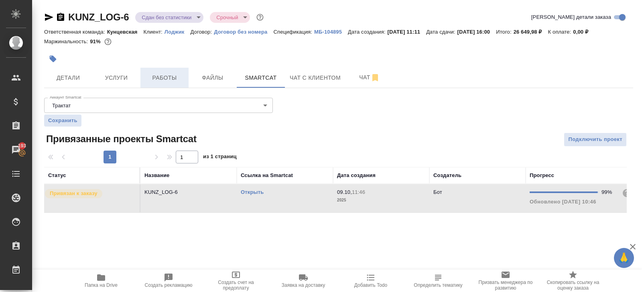
click at [162, 83] on button "Работы" at bounding box center [164, 78] width 48 height 20
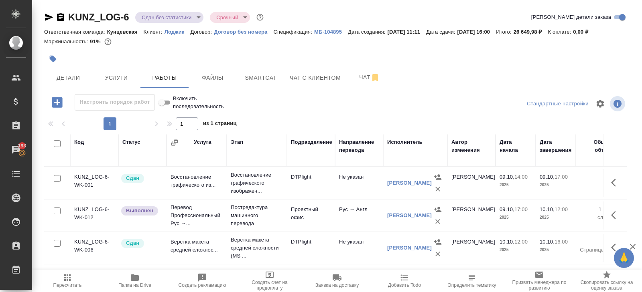
click at [71, 279] on icon "button" at bounding box center [68, 278] width 10 height 10
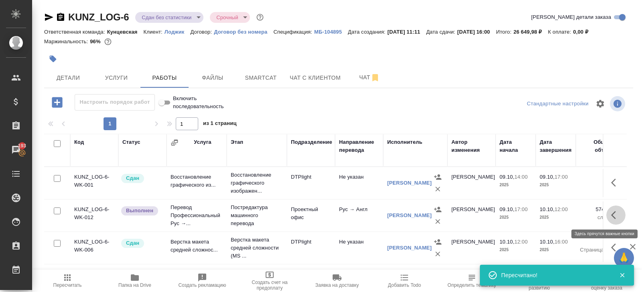
click at [613, 215] on icon "button" at bounding box center [616, 216] width 10 height 10
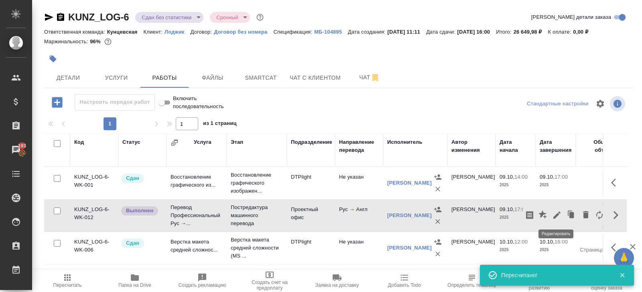
click at [558, 213] on icon "button" at bounding box center [556, 215] width 7 height 7
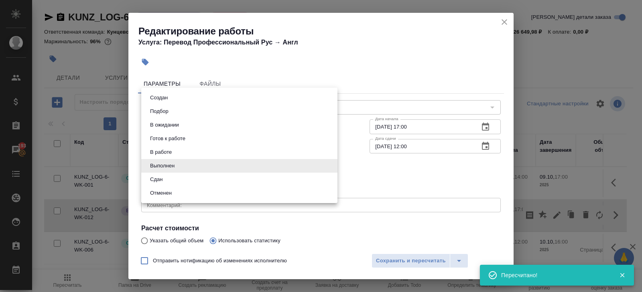
click at [161, 168] on body "🙏 .cls-1 fill:#fff; AWATERA Belyakova Yulia Клиенты Спецификации Заказы 193 Чат…" at bounding box center [321, 146] width 642 height 292
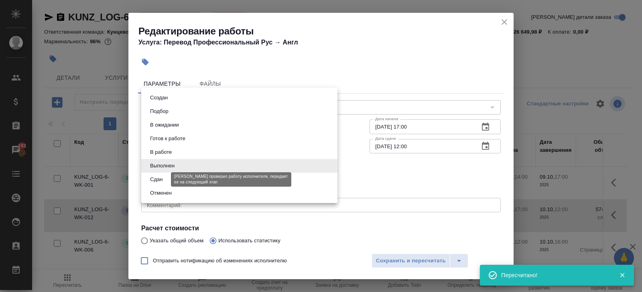
click at [161, 177] on button "Сдан" at bounding box center [156, 179] width 17 height 9
type input "closed"
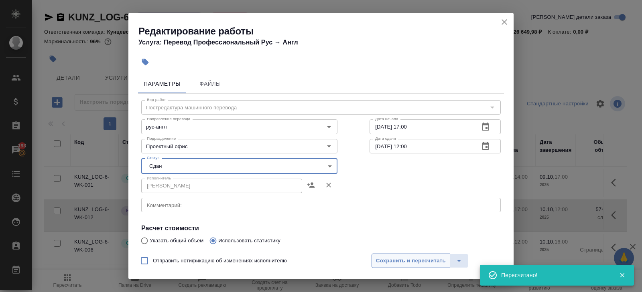
click at [383, 257] on span "Сохранить и пересчитать" at bounding box center [411, 261] width 70 height 9
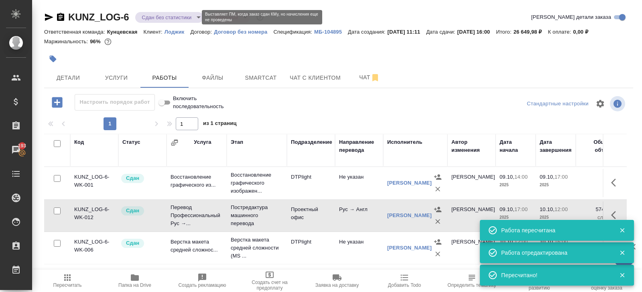
click at [166, 19] on body "🙏 .cls-1 fill:#fff; AWATERA Belyakova Yulia Клиенты Спецификации Заказы 193 Чат…" at bounding box center [321, 146] width 642 height 292
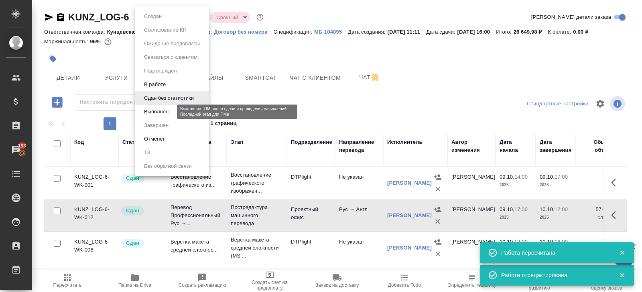
click at [158, 110] on button "Выполнен" at bounding box center [156, 111] width 29 height 9
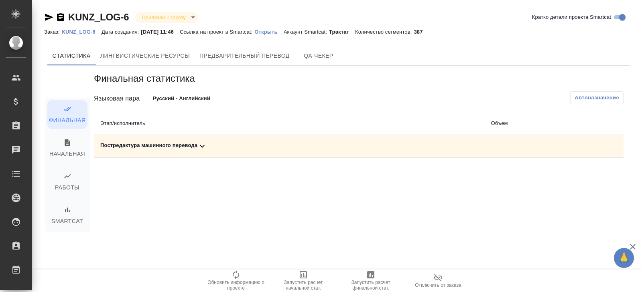
click at [183, 147] on div "Постредактура машинного перевода" at bounding box center [288, 147] width 377 height 10
click at [590, 174] on icon "button" at bounding box center [588, 174] width 10 height 10
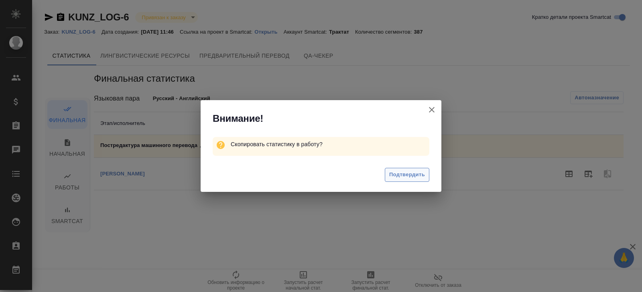
click at [419, 172] on span "Подтвердить" at bounding box center [407, 174] width 36 height 9
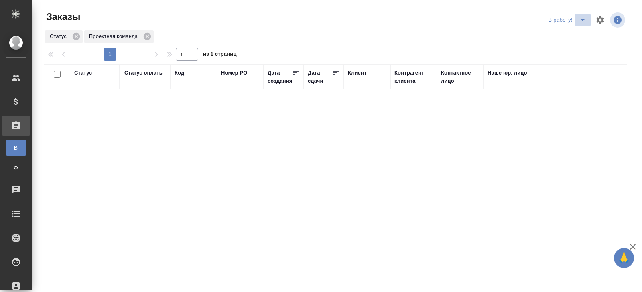
click at [583, 22] on icon "split button" at bounding box center [582, 20] width 10 height 10
click at [575, 36] on li "ПМ" at bounding box center [567, 36] width 45 height 13
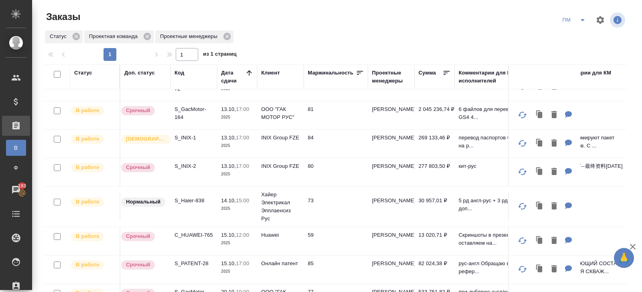
scroll to position [196, 0]
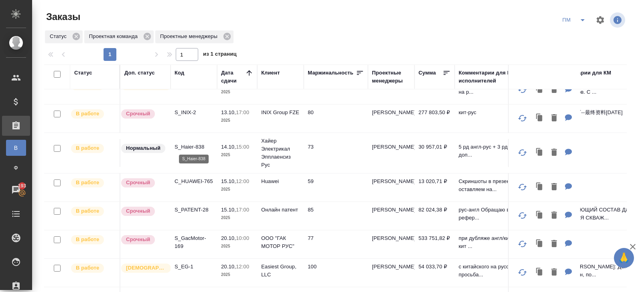
click at [185, 146] on p "S_Haier-838" at bounding box center [193, 147] width 38 height 8
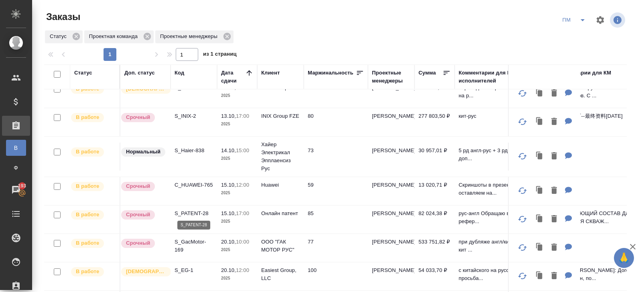
scroll to position [0, 0]
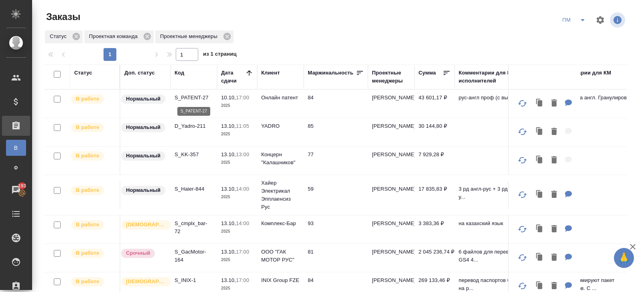
click at [191, 97] on p "S_PATENT-27" at bounding box center [193, 98] width 38 height 8
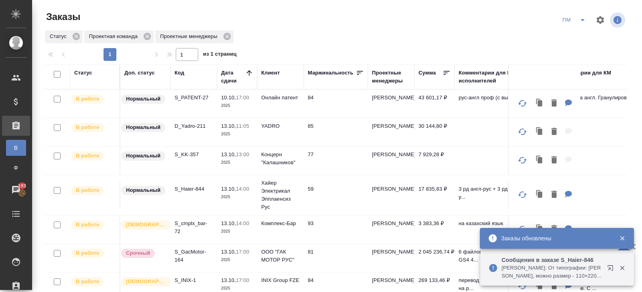
click at [584, 22] on icon "split button" at bounding box center [582, 20] width 10 height 10
click at [573, 37] on li "В работу!" at bounding box center [574, 36] width 40 height 13
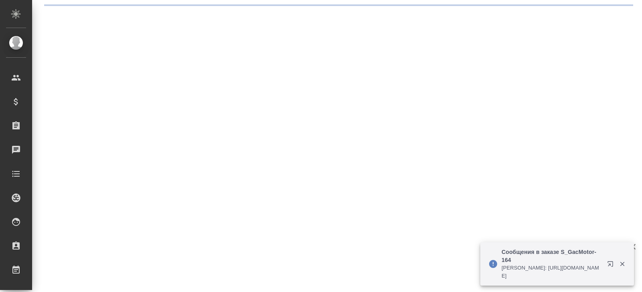
select select "RU"
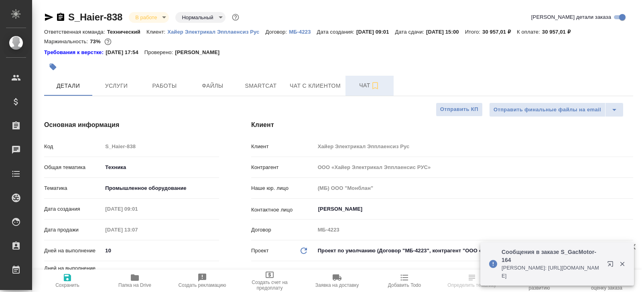
type textarea "x"
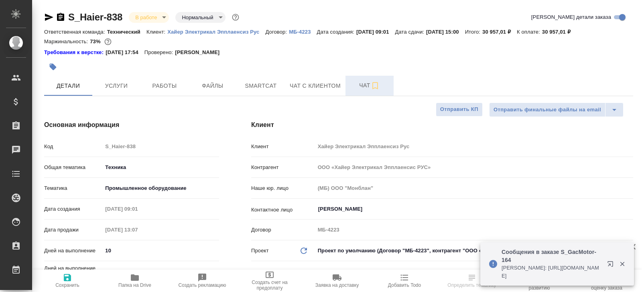
type textarea "x"
click at [610, 265] on icon "button" at bounding box center [609, 263] width 5 height 5
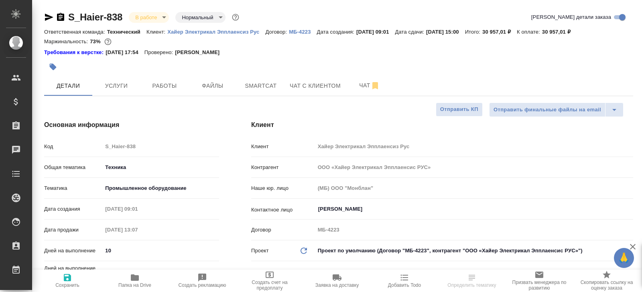
type textarea "x"
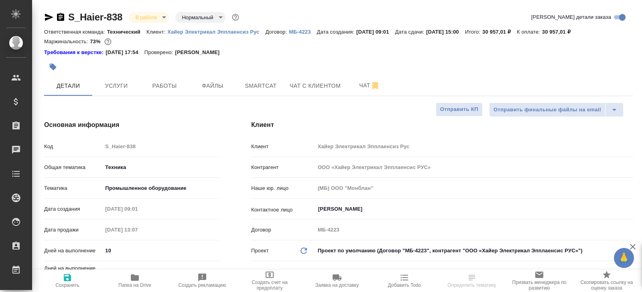
type textarea "x"
click at [362, 87] on span "Чат" at bounding box center [369, 86] width 38 height 10
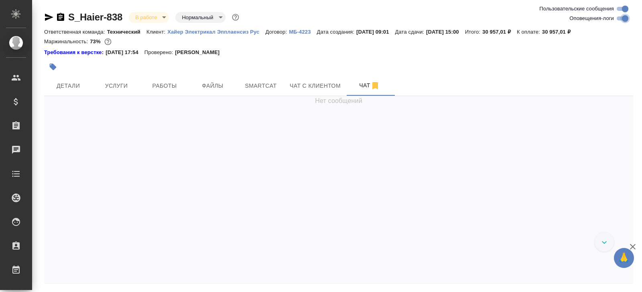
click at [619, 18] on input "Оповещения-логи" at bounding box center [624, 19] width 29 height 10
checkbox input "false"
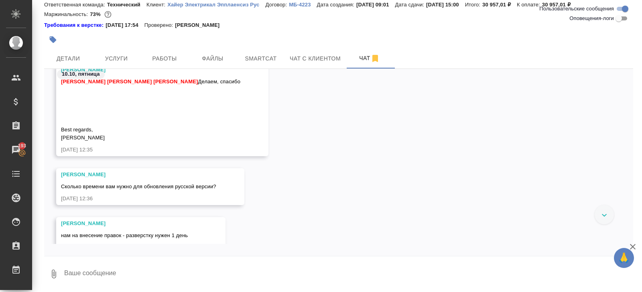
scroll to position [4976, 0]
click at [175, 54] on span "Работы" at bounding box center [164, 59] width 38 height 10
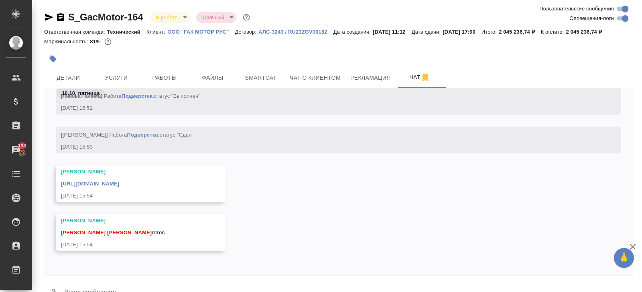
scroll to position [29, 0]
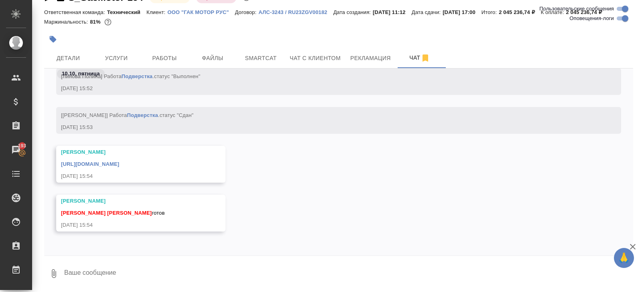
click at [158, 273] on textarea at bounding box center [347, 273] width 569 height 27
type textarea "супер, спасибо!"
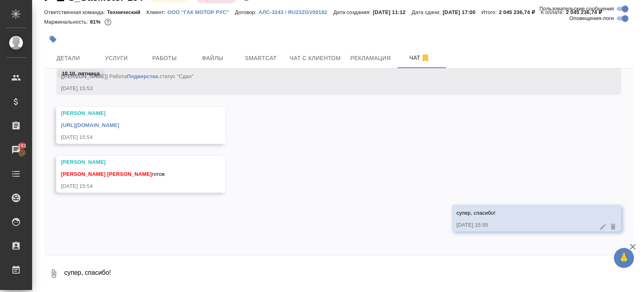
click at [119, 126] on link "[URL][DOMAIN_NAME]" at bounding box center [90, 125] width 58 height 6
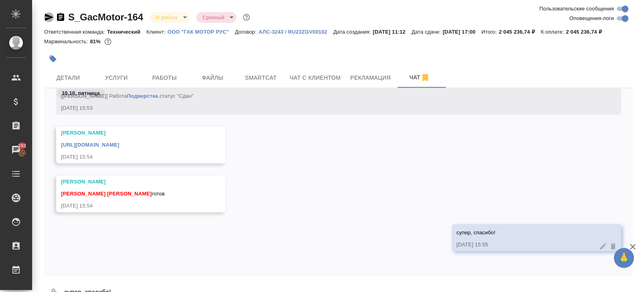
click at [48, 15] on icon "button" at bounding box center [49, 17] width 8 height 7
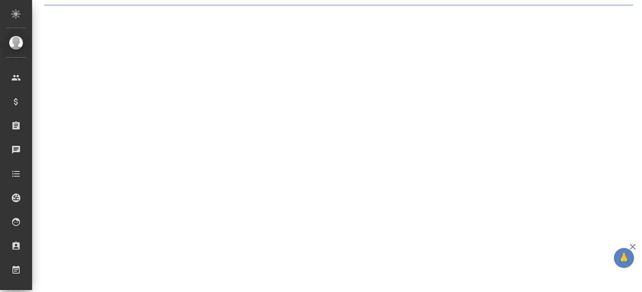
select select "RU"
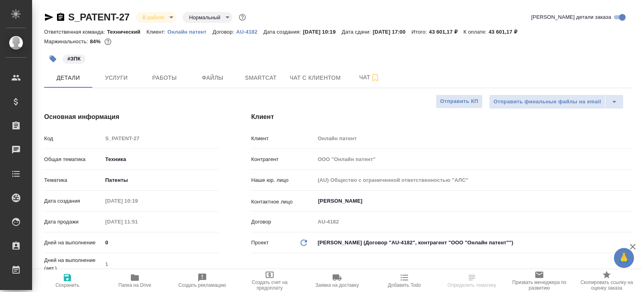
type textarea "x"
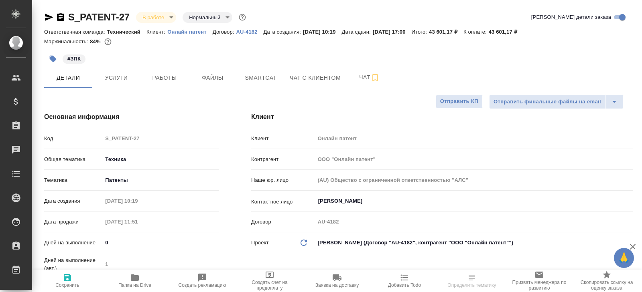
type textarea "x"
click at [258, 86] on button "Smartcat" at bounding box center [261, 78] width 48 height 20
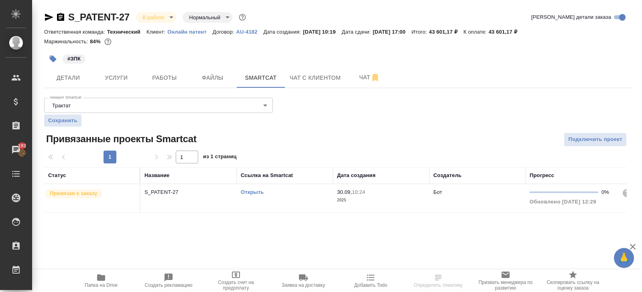
click at [259, 192] on link "Открыть" at bounding box center [252, 192] width 23 height 6
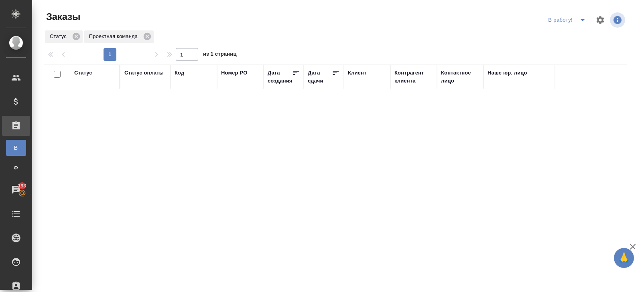
click at [576, 20] on button "split button" at bounding box center [582, 20] width 16 height 13
click at [576, 34] on li "ПМ" at bounding box center [567, 36] width 45 height 13
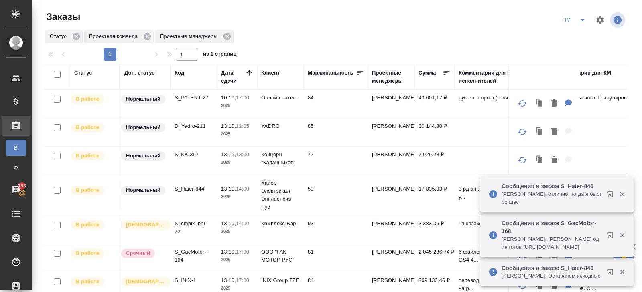
click at [604, 214] on div "Сообщения в заказе S_GacMotor-168 [PERSON_NAME]: [PERSON_NAME] один готов [URL]…" at bounding box center [557, 235] width 154 height 43
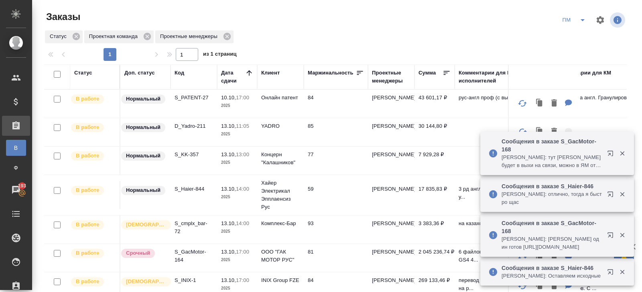
click at [609, 233] on icon "button" at bounding box center [609, 235] width 5 height 5
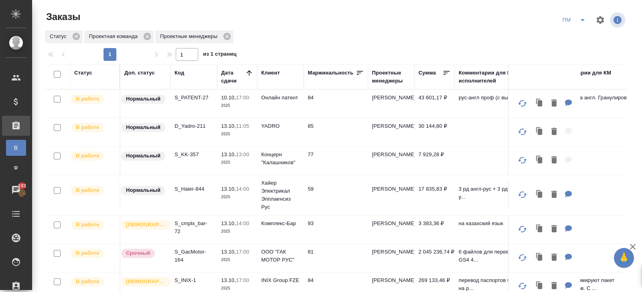
click at [579, 28] on div "ПМ" at bounding box center [592, 19] width 68 height 19
click at [579, 24] on icon "split button" at bounding box center [582, 20] width 10 height 10
click at [579, 33] on li "В работу!" at bounding box center [574, 36] width 40 height 13
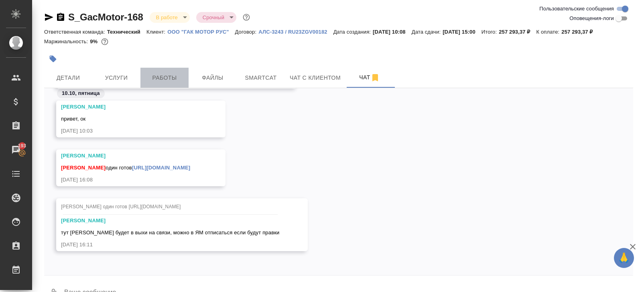
click at [156, 77] on span "Работы" at bounding box center [164, 78] width 38 height 10
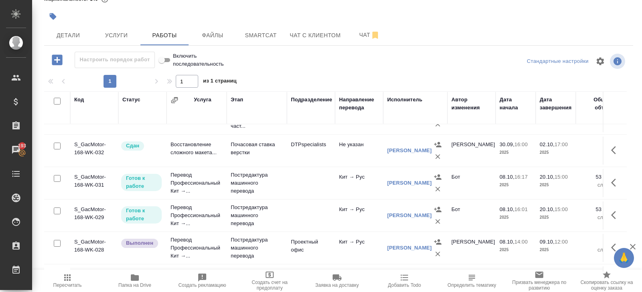
scroll to position [89, 0]
click at [434, 186] on icon "button" at bounding box center [437, 188] width 8 height 8
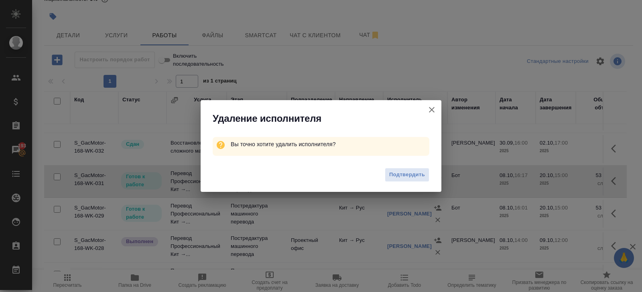
click at [419, 172] on span "Подтвердить" at bounding box center [407, 174] width 36 height 9
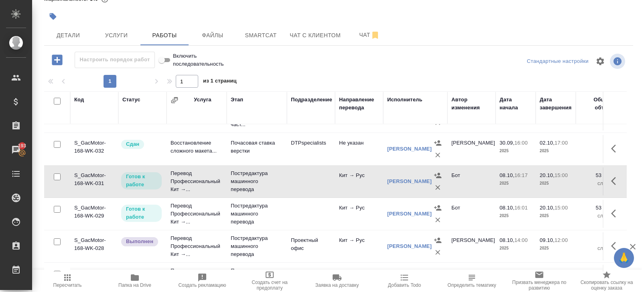
click at [436, 219] on icon "button" at bounding box center [437, 220] width 8 height 8
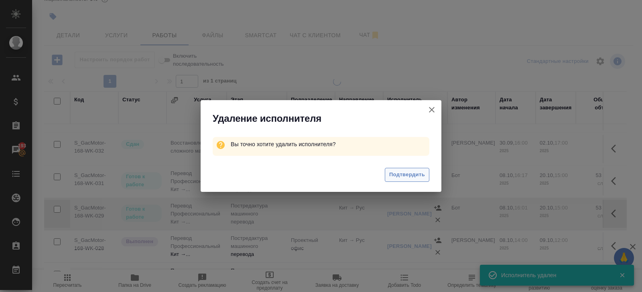
click at [420, 178] on span "Подтвердить" at bounding box center [407, 174] width 36 height 9
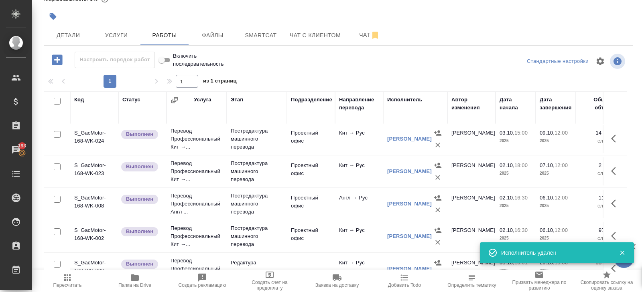
scroll to position [267, 0]
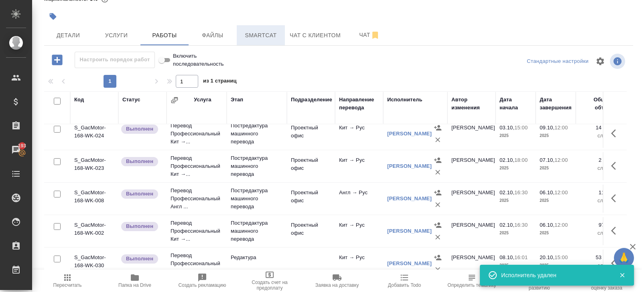
click at [263, 34] on span "Smartcat" at bounding box center [260, 35] width 38 height 10
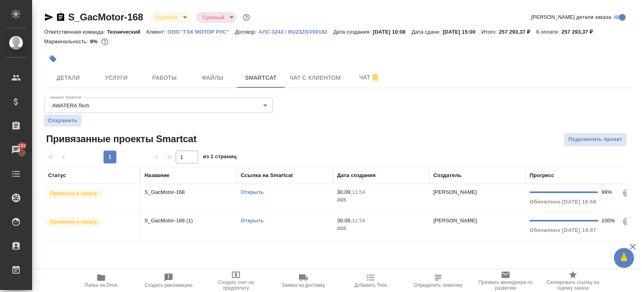
click at [292, 196] on td "Открыть" at bounding box center [285, 198] width 96 height 28
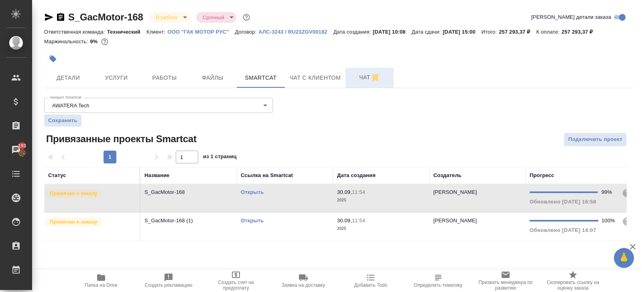
click at [359, 69] on button "Чат" at bounding box center [369, 78] width 48 height 20
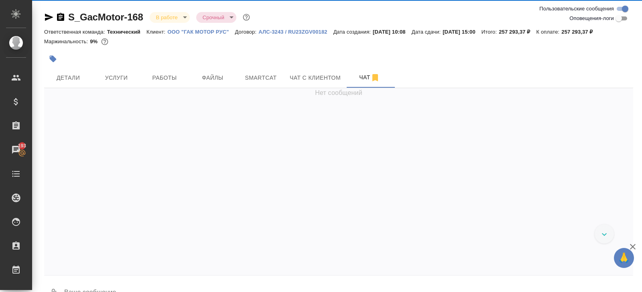
scroll to position [14830, 0]
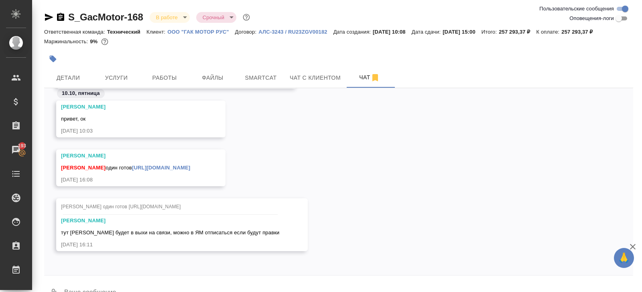
click at [47, 16] on icon "button" at bounding box center [49, 17] width 8 height 7
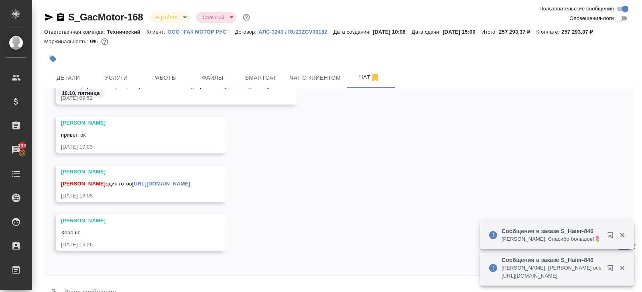
scroll to position [19, 0]
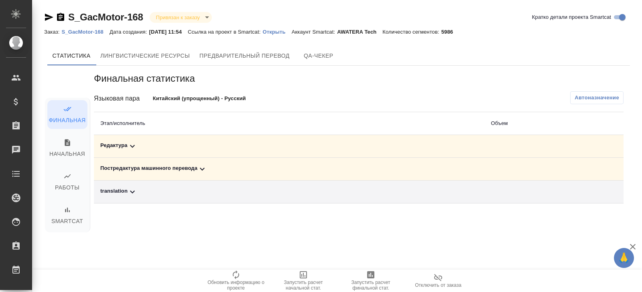
click at [593, 96] on span "Автоназначение" at bounding box center [596, 98] width 45 height 8
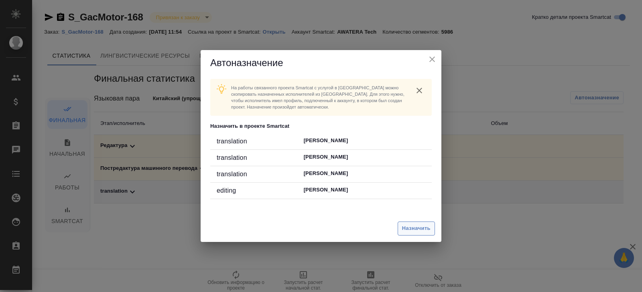
click at [409, 229] on span "Назначить" at bounding box center [416, 228] width 28 height 9
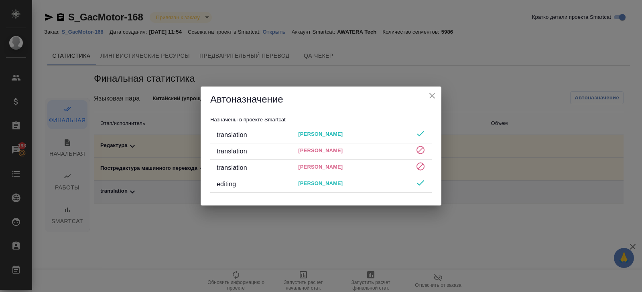
click at [432, 99] on icon "close" at bounding box center [432, 96] width 10 height 10
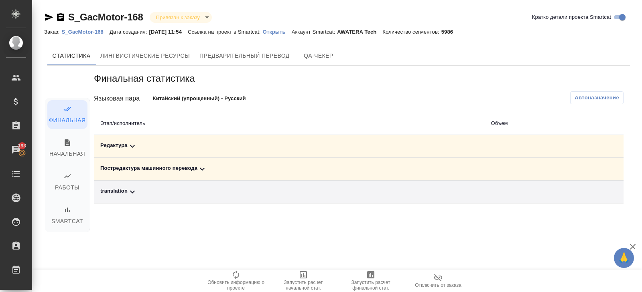
click at [202, 166] on icon at bounding box center [202, 169] width 10 height 10
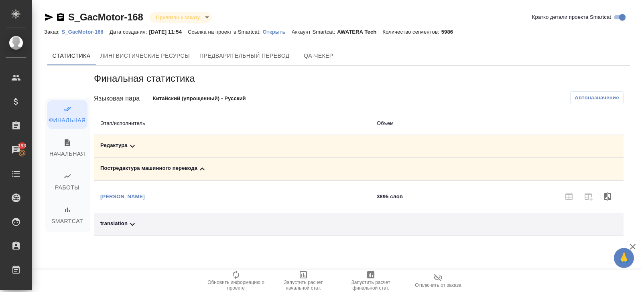
click at [131, 223] on icon at bounding box center [132, 224] width 5 height 3
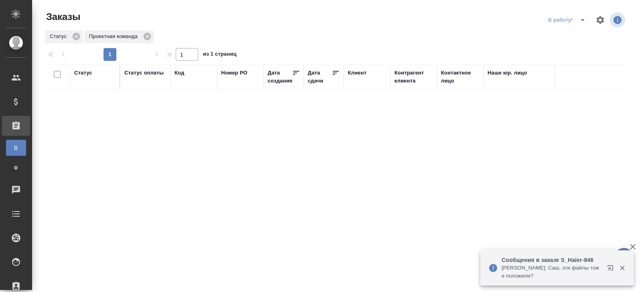
click at [576, 25] on button "split button" at bounding box center [582, 20] width 16 height 13
click at [567, 38] on li "ПМ" at bounding box center [567, 36] width 45 height 13
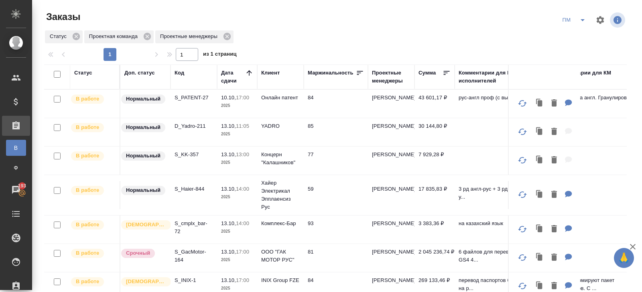
click at [179, 190] on p "S_Haier-844" at bounding box center [193, 189] width 38 height 8
click at [586, 24] on icon "split button" at bounding box center [582, 20] width 10 height 10
click at [576, 36] on li "В работу!" at bounding box center [574, 36] width 40 height 13
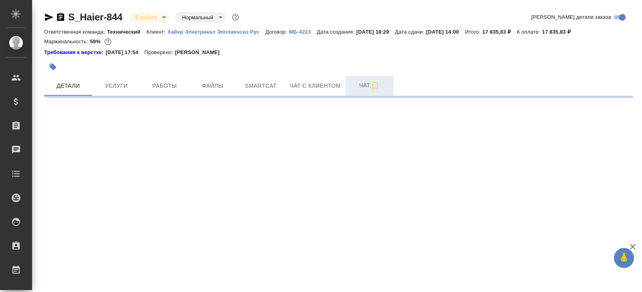
select select "RU"
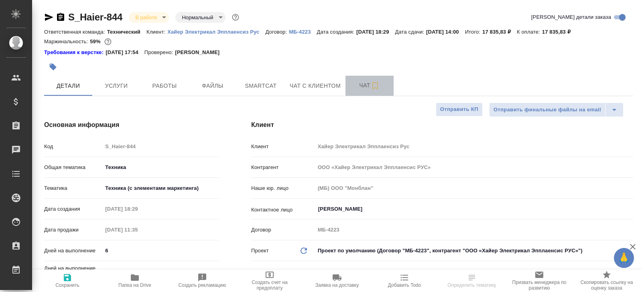
click at [366, 85] on span "Чат" at bounding box center [369, 86] width 38 height 10
type textarea "x"
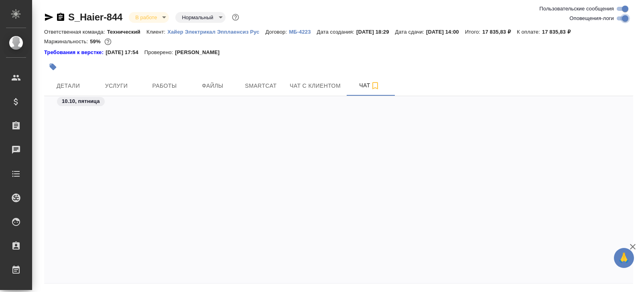
click at [623, 17] on input "Оповещения-логи" at bounding box center [624, 19] width 29 height 10
checkbox input "false"
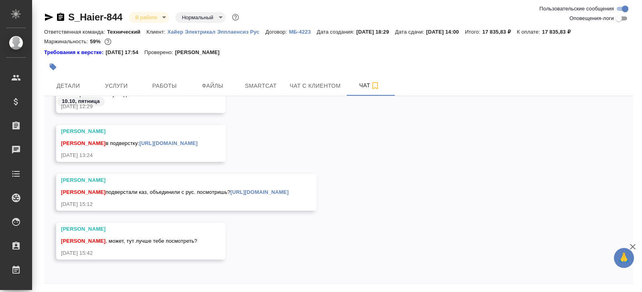
scroll to position [27, 0]
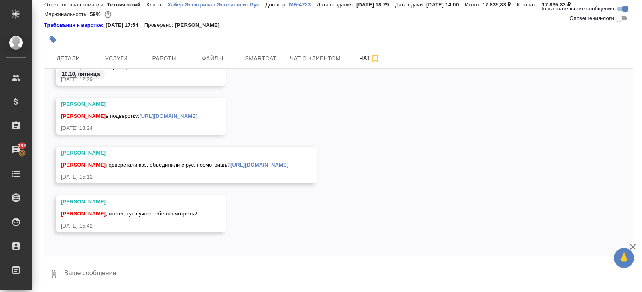
click at [145, 269] on textarea at bounding box center [347, 274] width 569 height 27
type textarea "да, здесь проверка Сабины"
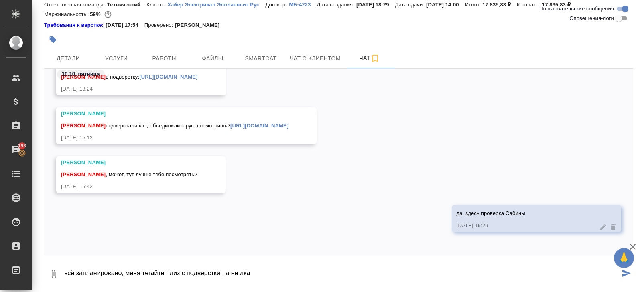
type textarea "всё запланировано, меня тегайте плиз с подверстки , а не лка"
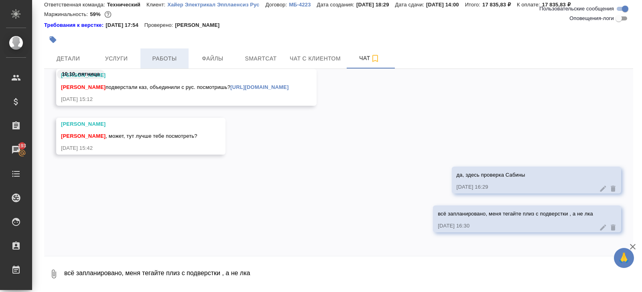
click at [166, 55] on span "Работы" at bounding box center [164, 59] width 38 height 10
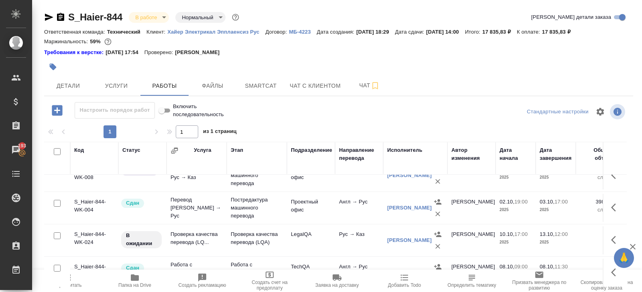
click at [50, 15] on icon "button" at bounding box center [49, 17] width 10 height 10
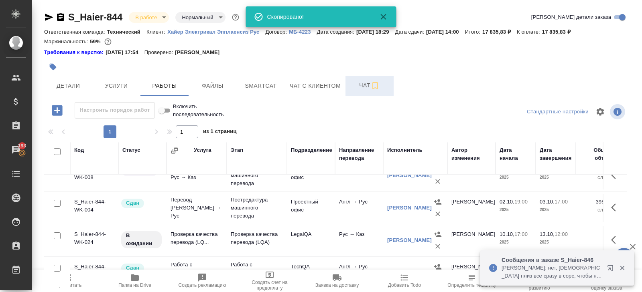
click at [358, 87] on span "Чат" at bounding box center [369, 86] width 38 height 10
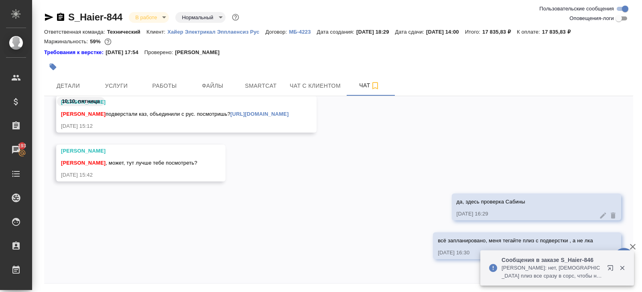
scroll to position [27, 0]
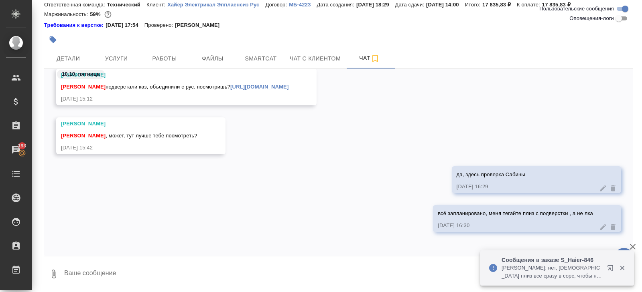
click at [219, 143] on div "Румянцева Дарья Ширина Сабина , может, тут лучше тебе посмотреть? 10.10.25, 15:…" at bounding box center [140, 135] width 169 height 37
click at [259, 85] on link "https://drive.awatera.com/s/Bx2w4PGxdJbTCq4" at bounding box center [259, 87] width 58 height 6
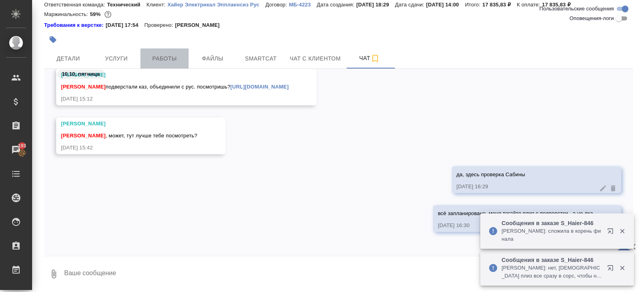
click at [165, 63] on button "Работы" at bounding box center [164, 59] width 48 height 20
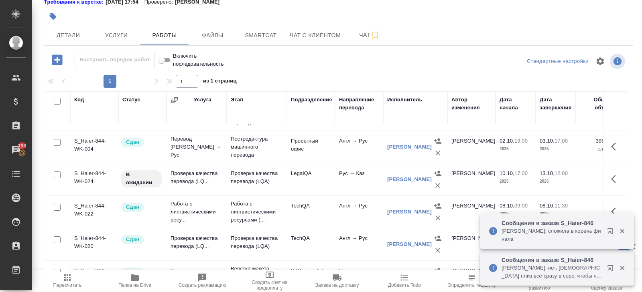
scroll to position [123, 0]
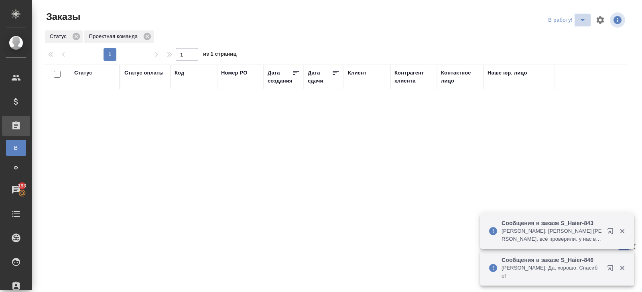
click at [580, 20] on icon "split button" at bounding box center [582, 20] width 10 height 10
click at [577, 38] on li "ПМ" at bounding box center [567, 36] width 45 height 13
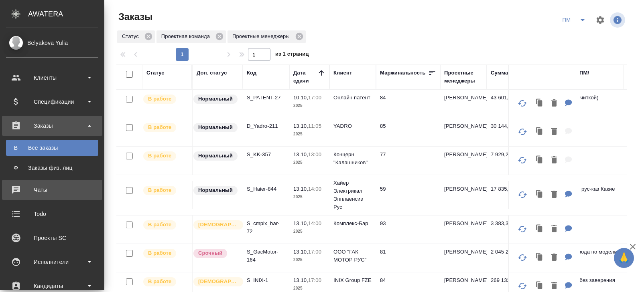
click at [17, 187] on div "Чаты" at bounding box center [52, 190] width 92 height 12
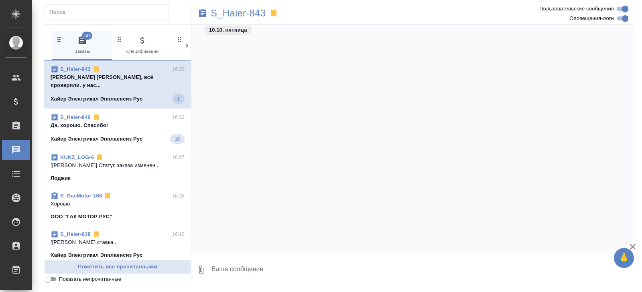
scroll to position [20292, 0]
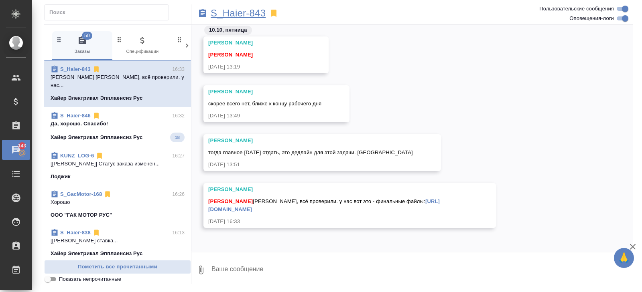
click at [238, 12] on p "S_Haier-843" at bounding box center [238, 13] width 55 height 8
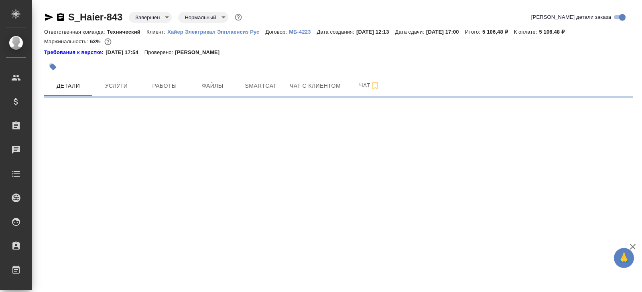
select select "RU"
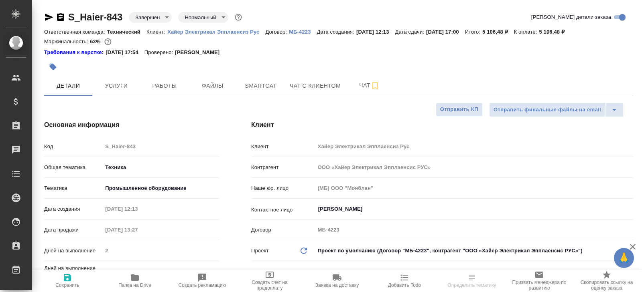
type textarea "x"
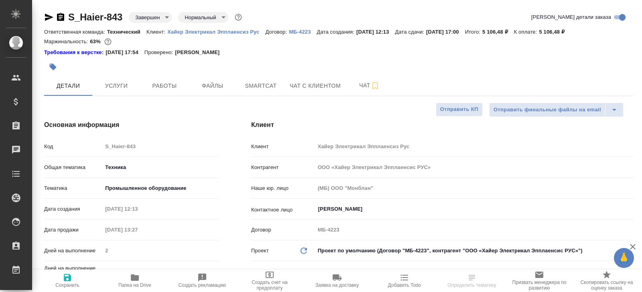
type textarea "x"
click at [368, 85] on span "Чат" at bounding box center [369, 86] width 38 height 10
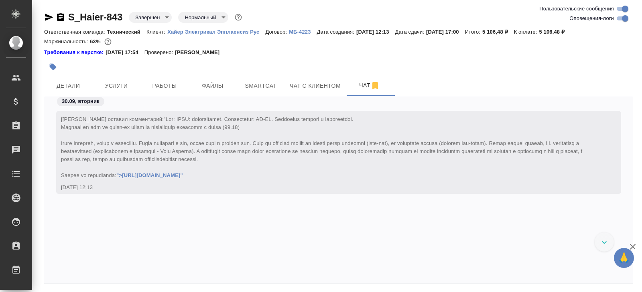
scroll to position [18744, 0]
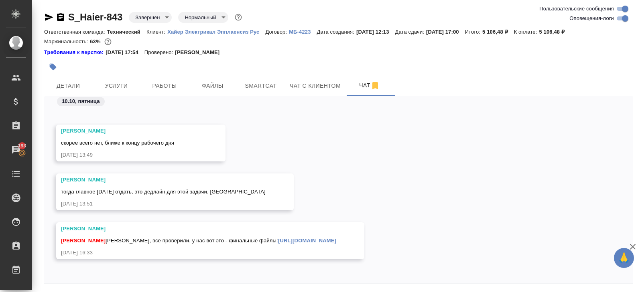
click at [48, 16] on icon "button" at bounding box center [49, 17] width 8 height 7
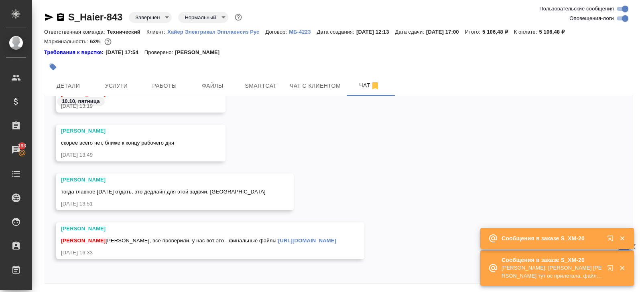
scroll to position [18745, 0]
click at [609, 267] on icon "button" at bounding box center [612, 270] width 10 height 10
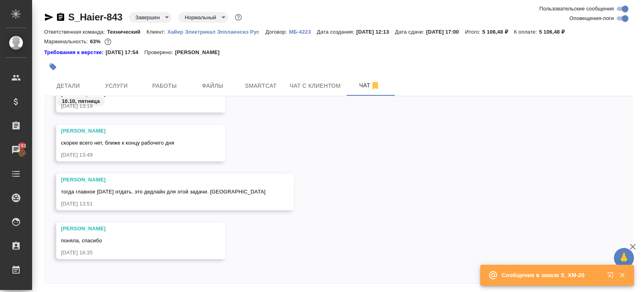
scroll to position [27, 0]
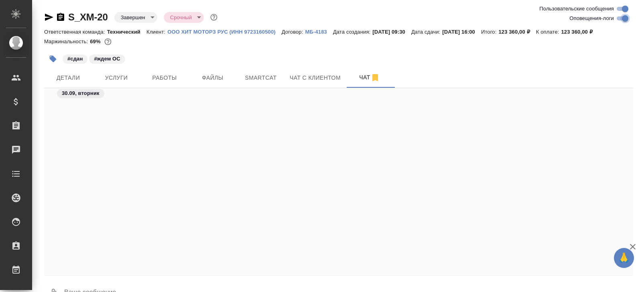
click at [618, 17] on input "Оповещения-логи" at bounding box center [624, 19] width 29 height 10
checkbox input "false"
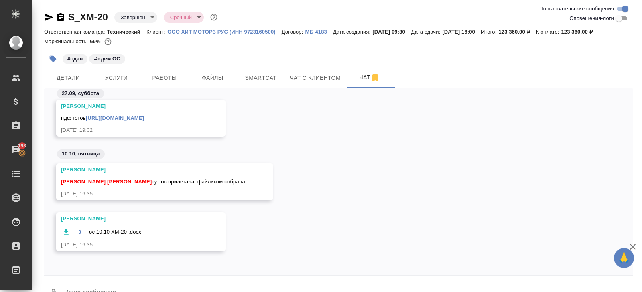
scroll to position [19, 0]
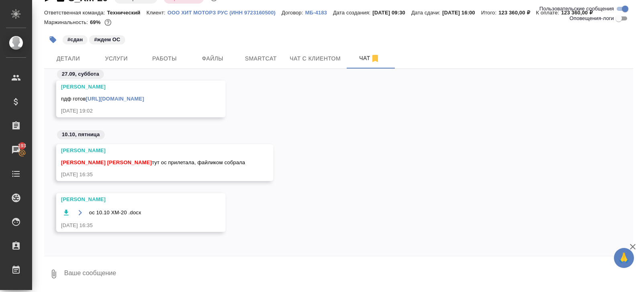
click at [65, 214] on icon "button" at bounding box center [66, 213] width 5 height 6
click at [112, 272] on textarea at bounding box center [347, 274] width 569 height 27
type textarea "Кать, тут как будто всё по верстке"
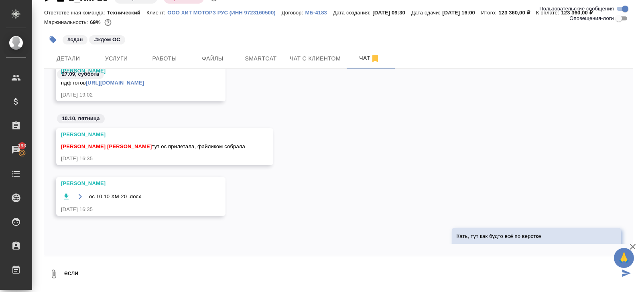
scroll to position [782, 0]
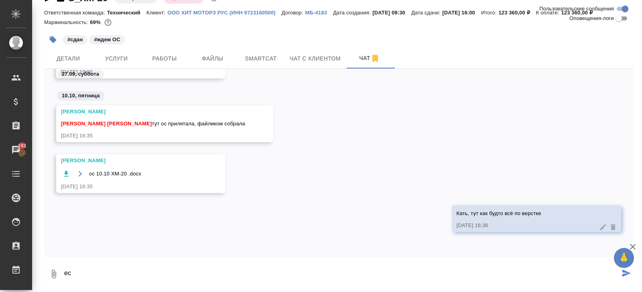
type textarea "е"
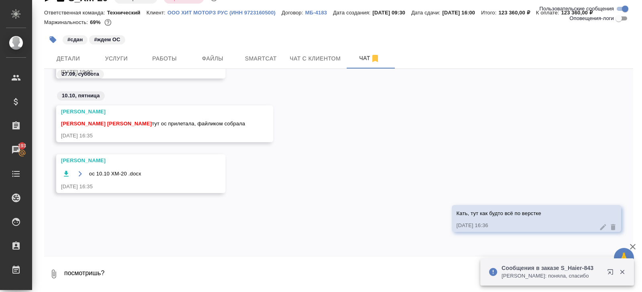
type textarea "посмотришь?"
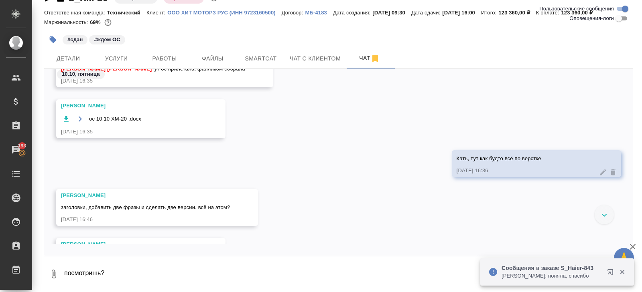
scroll to position [929, 0]
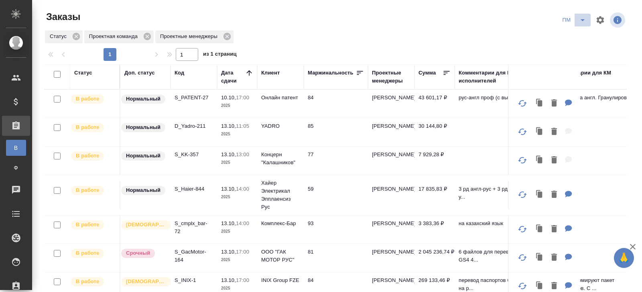
click at [581, 20] on icon "split button" at bounding box center [582, 20] width 4 height 2
click at [580, 33] on li "В работу!" at bounding box center [574, 36] width 40 height 13
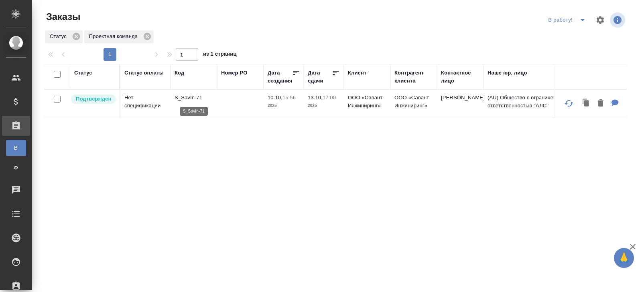
click at [182, 99] on p "S_SavIn-71" at bounding box center [193, 98] width 38 height 8
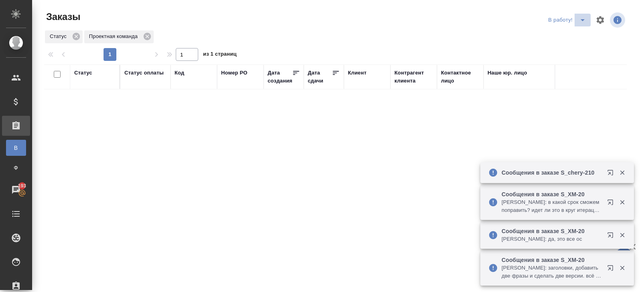
click at [581, 21] on icon "split button" at bounding box center [582, 20] width 10 height 10
click at [566, 35] on li "ПМ" at bounding box center [567, 36] width 45 height 13
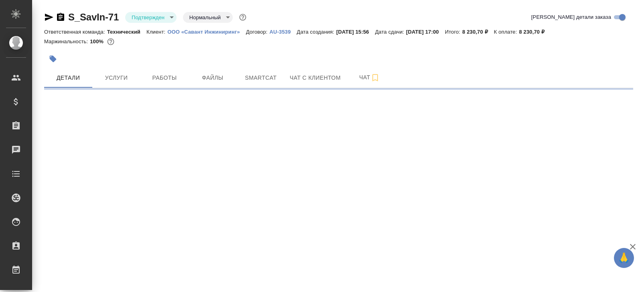
select select "RU"
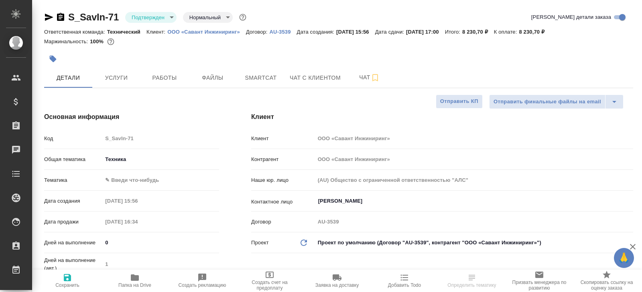
type textarea "x"
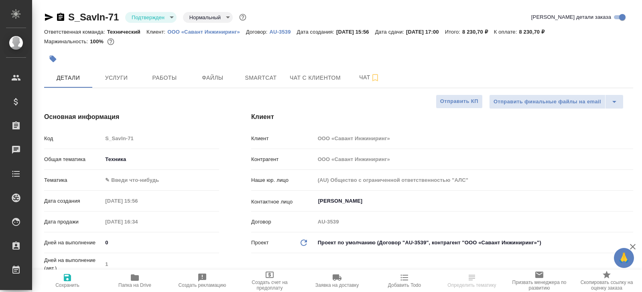
type textarea "x"
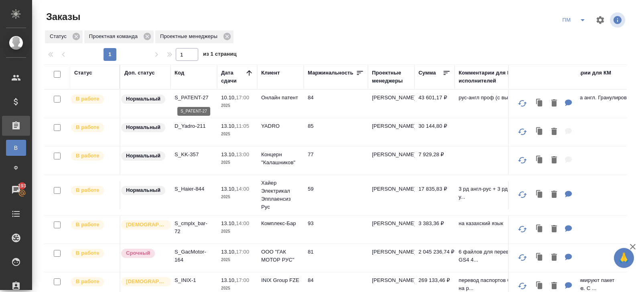
click at [195, 96] on p "S_PATENT-27" at bounding box center [193, 98] width 38 height 8
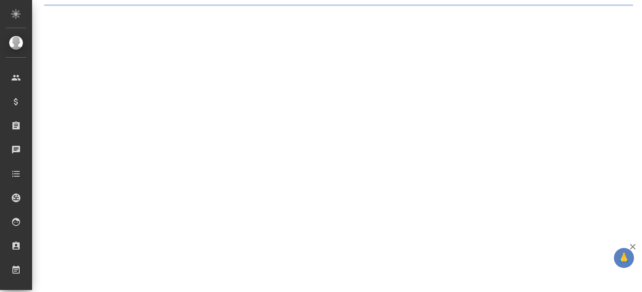
select select "RU"
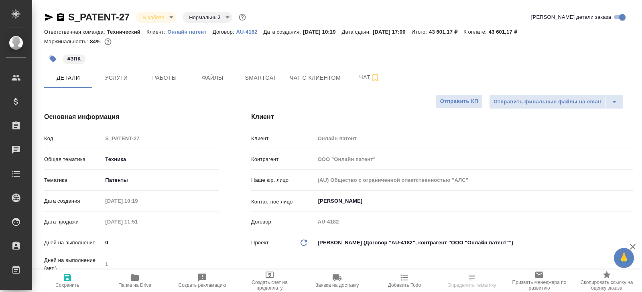
type textarea "x"
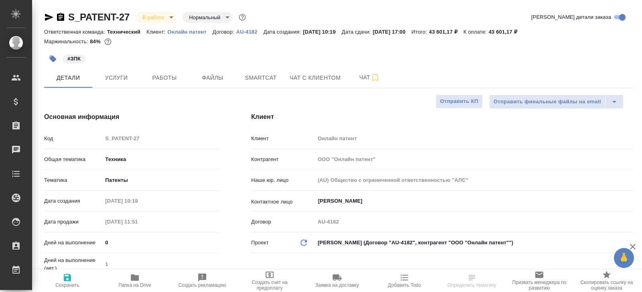
type textarea "x"
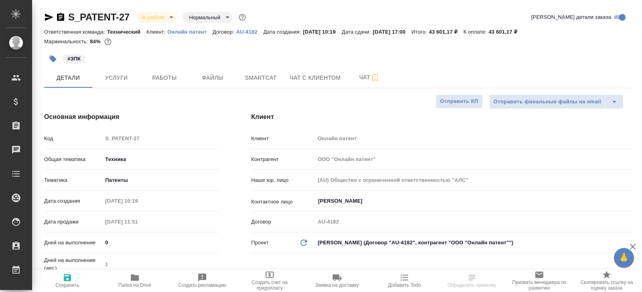
type textarea "x"
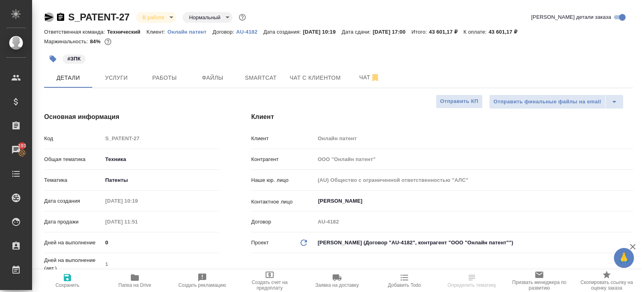
click at [48, 18] on icon "button" at bounding box center [49, 17] width 8 height 7
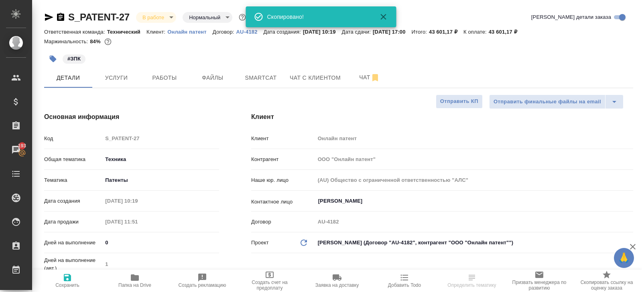
type textarea "x"
select select "RU"
type textarea "x"
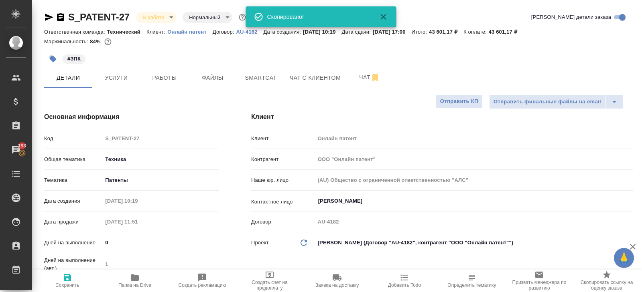
type textarea "x"
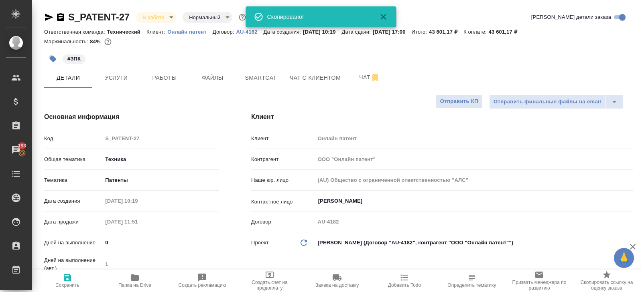
type textarea "x"
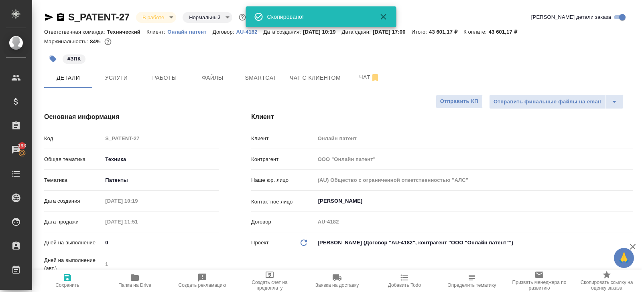
type textarea "x"
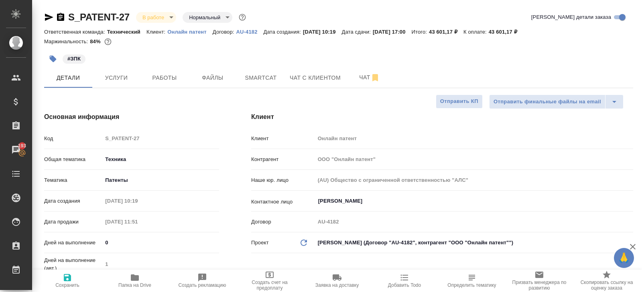
type textarea "x"
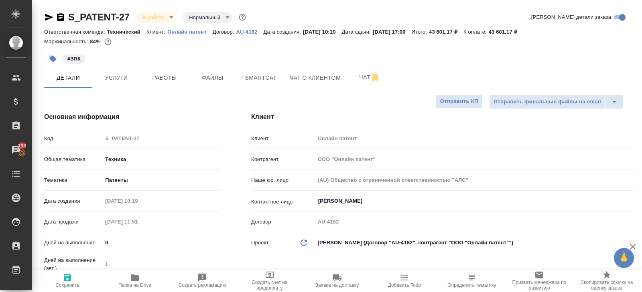
type textarea "x"
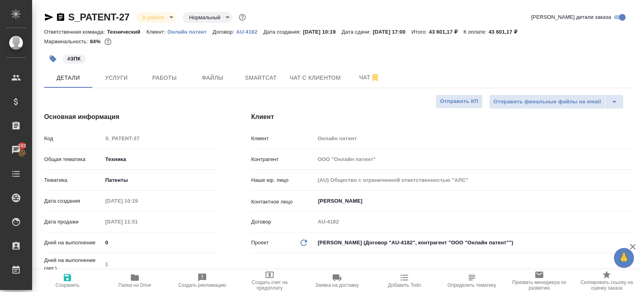
type textarea "x"
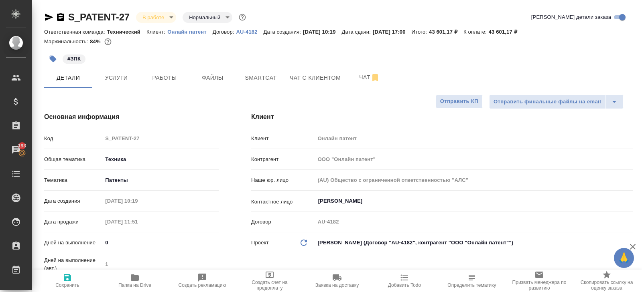
type textarea "x"
click at [253, 73] on span "Smartcat" at bounding box center [260, 78] width 38 height 10
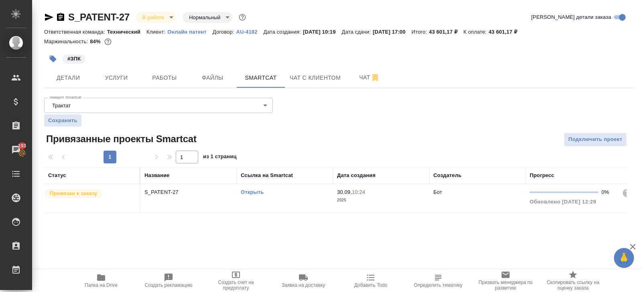
click at [253, 190] on link "Открыть" at bounding box center [252, 192] width 23 height 6
click at [102, 268] on div ".cls-1 fill:#fff; AWATERA Belyakova Yulia Клиенты Спецификации Заказы 193 Чаты …" at bounding box center [321, 146] width 642 height 292
click at [102, 274] on icon "button" at bounding box center [101, 278] width 10 height 10
click at [270, 207] on td "Открыть" at bounding box center [285, 198] width 96 height 28
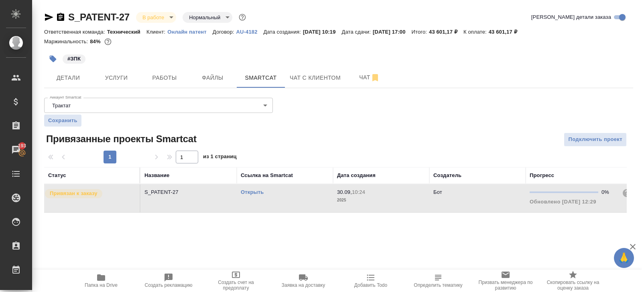
click at [157, 23] on div "S_PATENT-27 В работе inProgress Нормальный normal" at bounding box center [145, 17] width 203 height 13
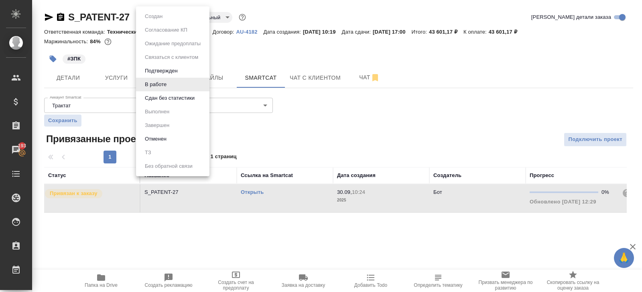
click at [156, 20] on body "🙏 .cls-1 fill:#fff; AWATERA Belyakova Yulia Клиенты Спецификации Заказы 193 Чат…" at bounding box center [321, 146] width 642 height 292
click at [152, 92] on li "Сдан без статистики" at bounding box center [172, 98] width 73 height 14
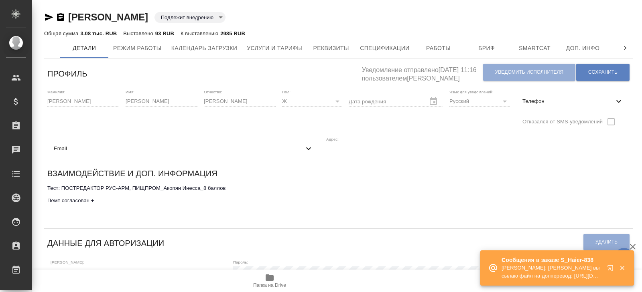
click at [609, 267] on icon "button" at bounding box center [609, 267] width 5 height 5
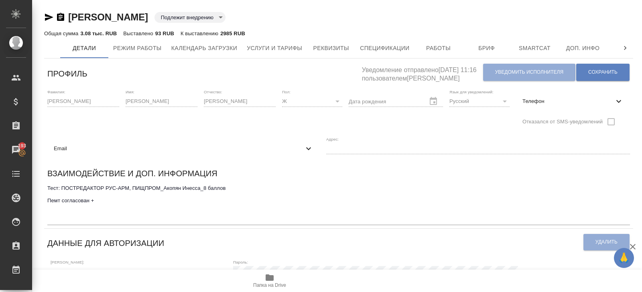
click at [60, 21] on icon "button" at bounding box center [61, 17] width 10 height 10
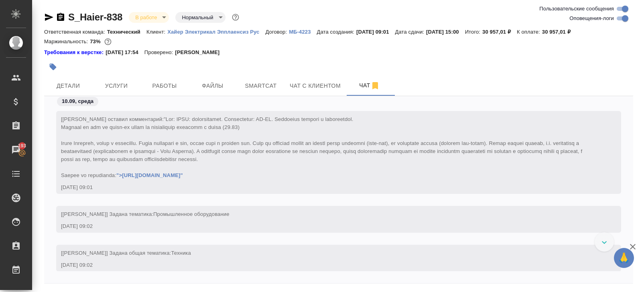
scroll to position [370, 0]
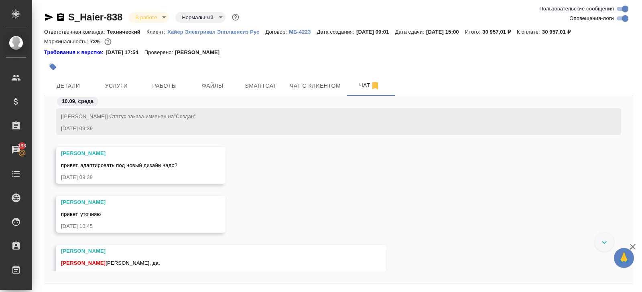
click at [618, 20] on input "Оповещения-логи" at bounding box center [624, 19] width 29 height 10
checkbox input "false"
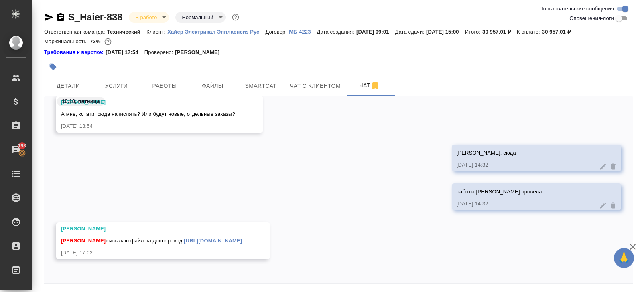
scroll to position [27, 0]
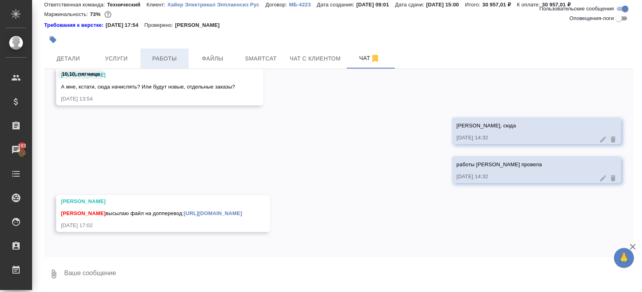
click at [165, 57] on span "Работы" at bounding box center [164, 59] width 38 height 10
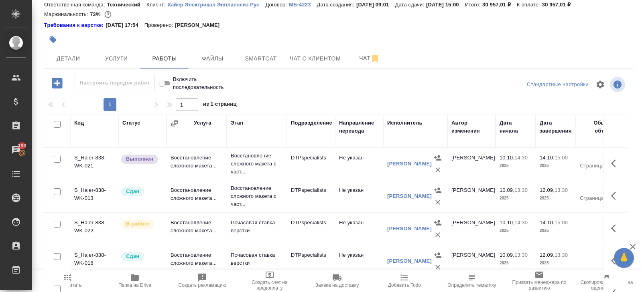
scroll to position [51, 0]
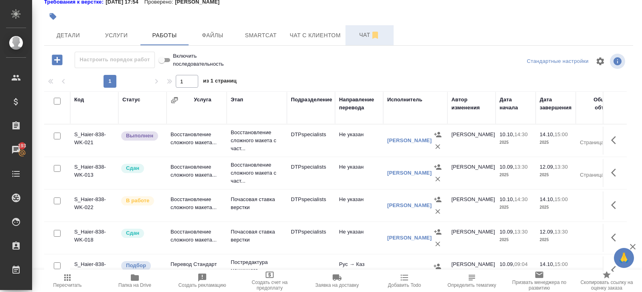
click at [365, 42] on button "Чат" at bounding box center [369, 35] width 48 height 20
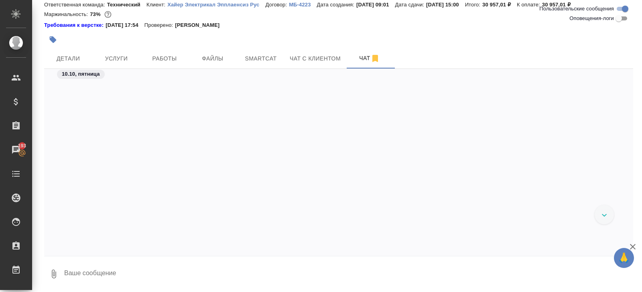
scroll to position [2853, 0]
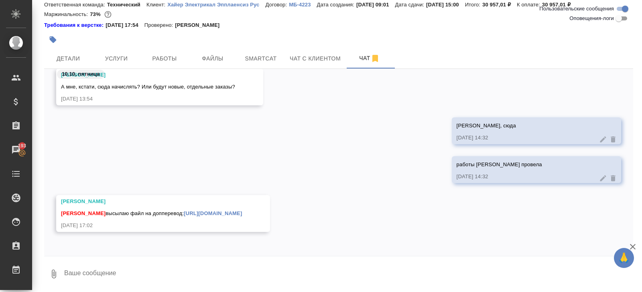
click at [184, 211] on link "https://drive.awatera.com/apps/files/files/10678107?dir=/Shares/%D0%A5%D0%B0%D0…" at bounding box center [213, 214] width 58 height 6
click at [264, 63] on button "Smartcat" at bounding box center [261, 59] width 48 height 20
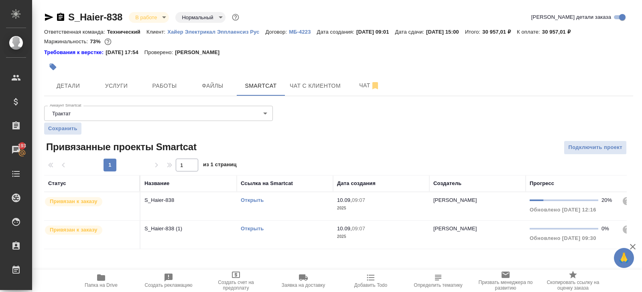
click at [253, 200] on link "Открыть" at bounding box center [252, 200] width 23 height 6
click at [293, 204] on td "Открыть" at bounding box center [285, 206] width 96 height 28
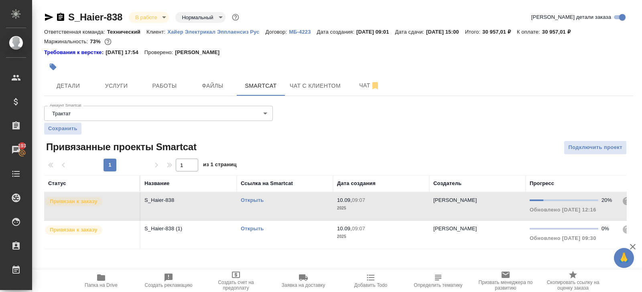
click at [293, 204] on td "Открыть" at bounding box center [285, 206] width 96 height 28
click at [158, 81] on span "Работы" at bounding box center [164, 86] width 38 height 10
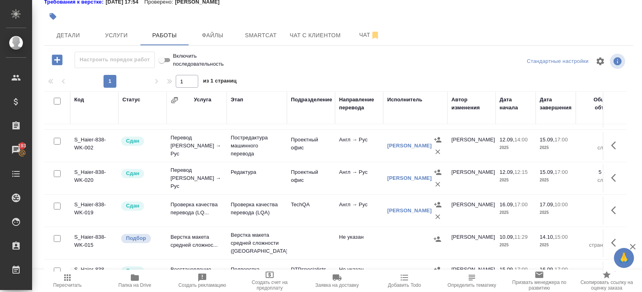
scroll to position [156, 0]
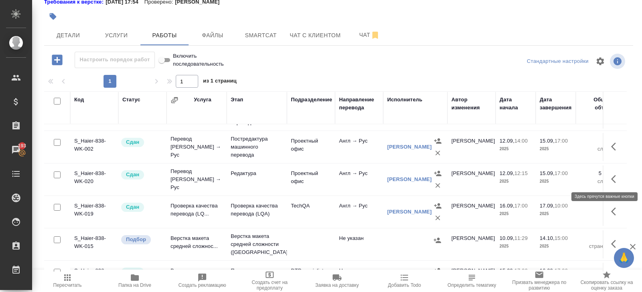
click at [609, 180] on button "button" at bounding box center [615, 179] width 19 height 19
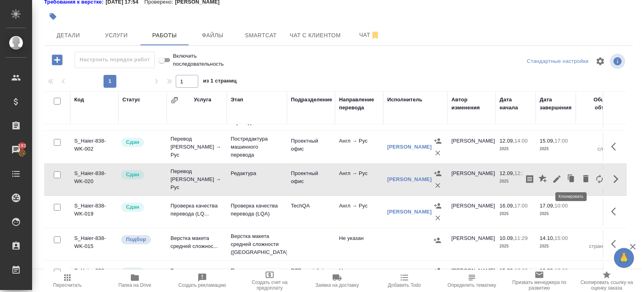
click at [559, 178] on icon "button" at bounding box center [557, 179] width 10 height 10
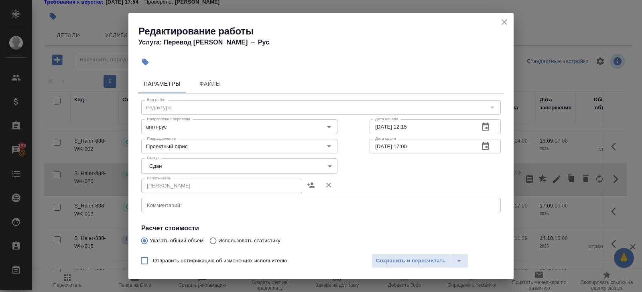
click at [569, 178] on div "Редактирование работы Услуга: Перевод Стандарт Англ → Рус Параметры Файлы Вид р…" at bounding box center [321, 146] width 642 height 292
click at [504, 20] on icon "close" at bounding box center [504, 22] width 10 height 10
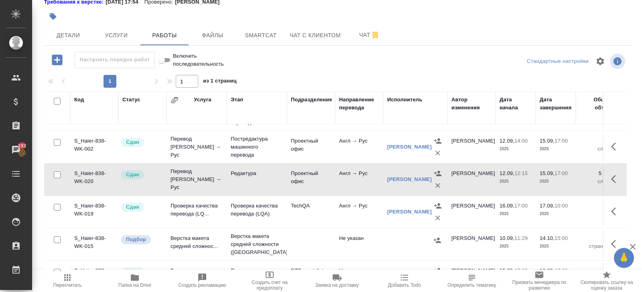
click at [610, 172] on button "button" at bounding box center [615, 179] width 19 height 19
click at [571, 178] on icon "button" at bounding box center [571, 179] width 5 height 6
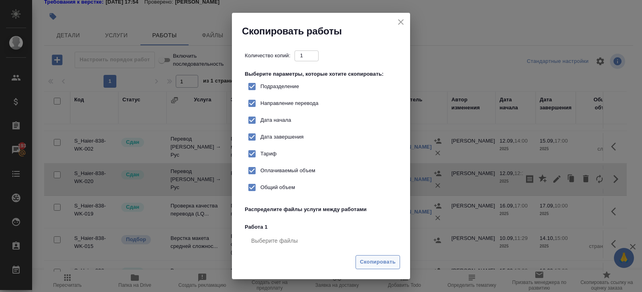
click at [394, 257] on button "Скопировать" at bounding box center [377, 262] width 45 height 14
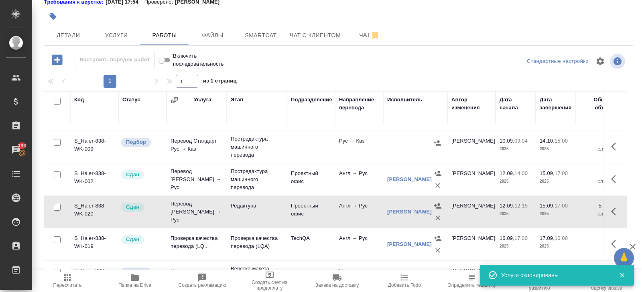
scroll to position [0, 0]
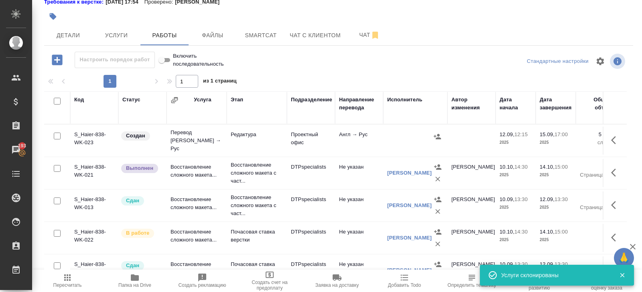
click at [611, 137] on icon "button" at bounding box center [616, 141] width 10 height 10
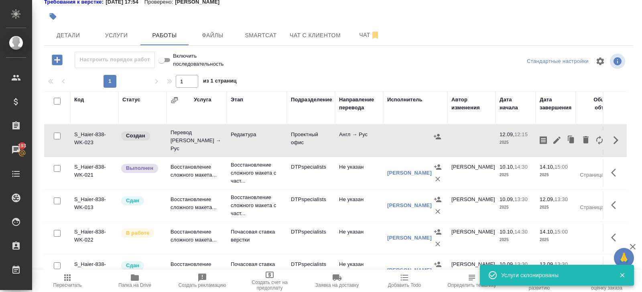
click at [558, 139] on icon "button" at bounding box center [557, 141] width 10 height 10
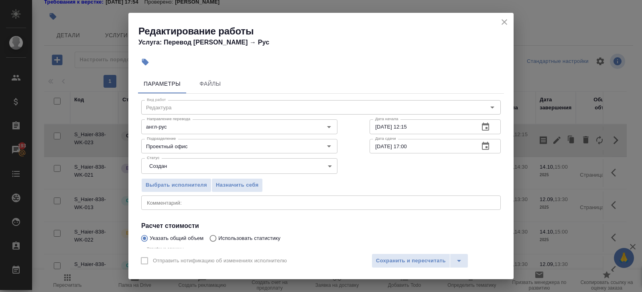
click at [485, 146] on icon "button" at bounding box center [485, 147] width 10 height 10
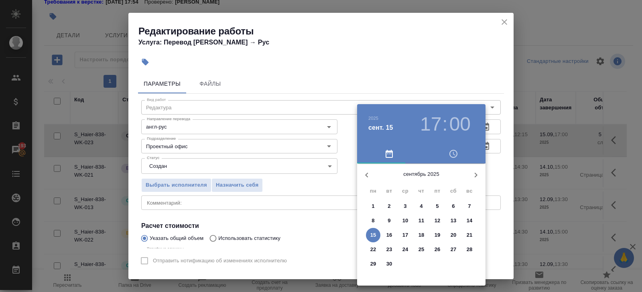
click at [475, 175] on icon "button" at bounding box center [476, 175] width 10 height 10
click at [376, 235] on span "13" at bounding box center [373, 235] width 14 height 8
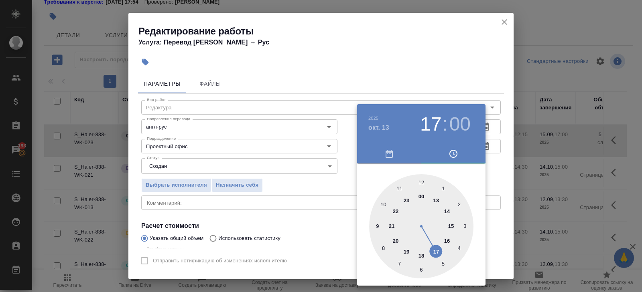
type input "13.10.2025 11:00"
click at [396, 188] on div at bounding box center [421, 226] width 104 height 104
click at [421, 79] on div at bounding box center [321, 146] width 642 height 292
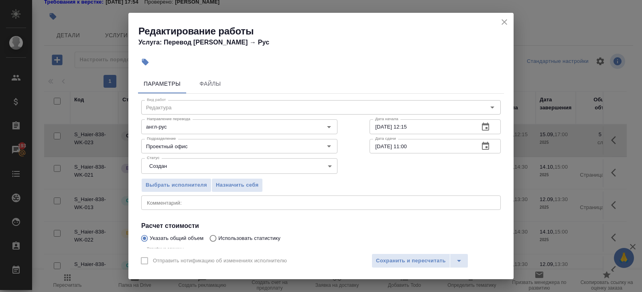
click at [489, 130] on icon "button" at bounding box center [485, 127] width 10 height 10
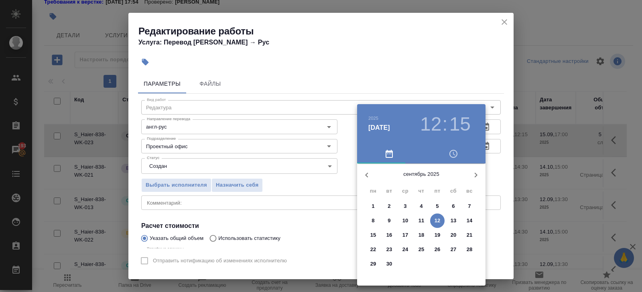
click at [474, 173] on icon "button" at bounding box center [476, 175] width 10 height 10
click at [440, 220] on span "10" at bounding box center [437, 221] width 14 height 8
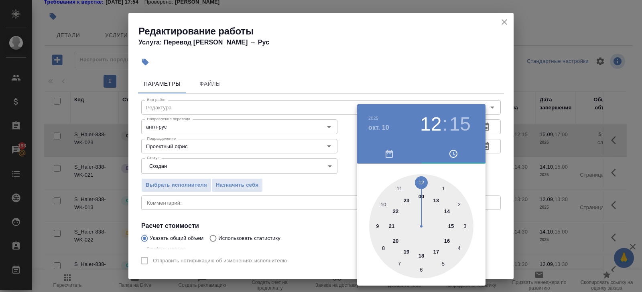
type input "10.10.2025 17:15"
click at [437, 251] on div at bounding box center [421, 226] width 104 height 104
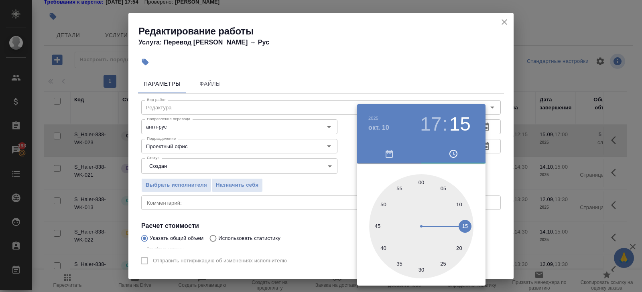
click at [249, 179] on div at bounding box center [321, 146] width 642 height 292
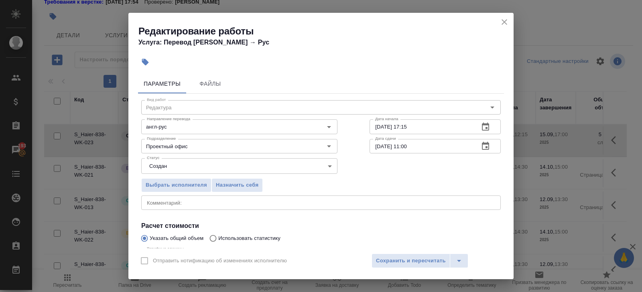
click at [175, 167] on body "🙏 .cls-1 fill:#fff; AWATERA Belyakova Yulia Клиенты Спецификации Заказы 193 Чат…" at bounding box center [321, 146] width 642 height 292
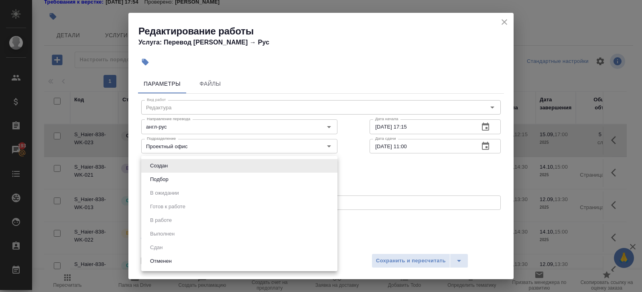
click at [172, 178] on li "Подбор" at bounding box center [239, 180] width 196 height 14
type input "recruiting"
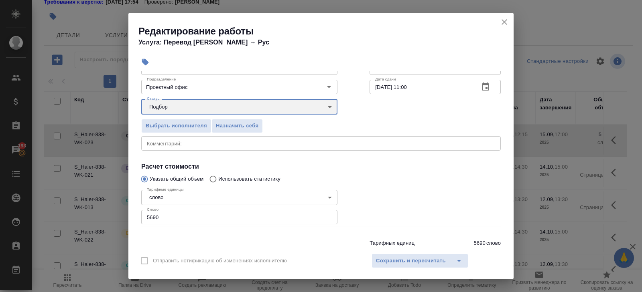
scroll to position [85, 0]
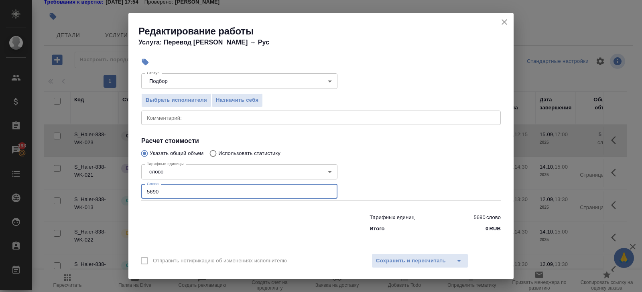
drag, startPoint x: 170, startPoint y: 192, endPoint x: 41, endPoint y: 174, distance: 129.9
click at [41, 174] on div "Редактирование работы Услуга: Перевод Стандарт Англ → Рус Параметры Файлы Вид р…" at bounding box center [321, 146] width 642 height 292
type input "65"
type input "651"
type input "651.3"
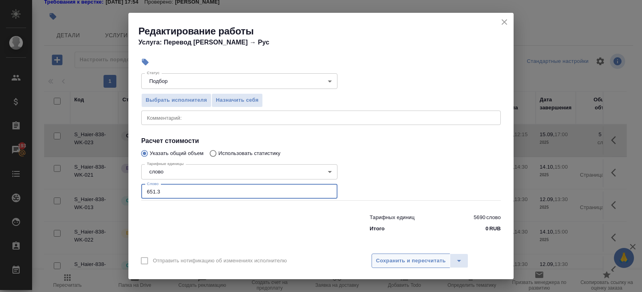
click at [402, 259] on span "Сохранить и пересчитать" at bounding box center [411, 261] width 70 height 9
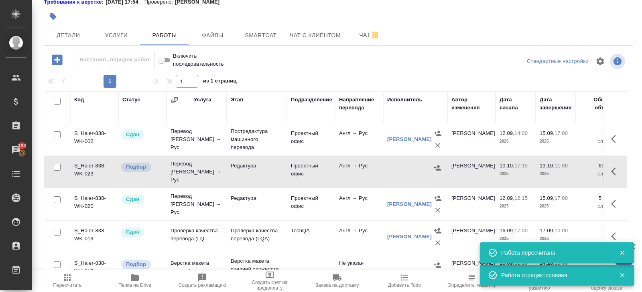
scroll to position [163, 0]
click at [435, 165] on icon "button" at bounding box center [437, 168] width 8 height 8
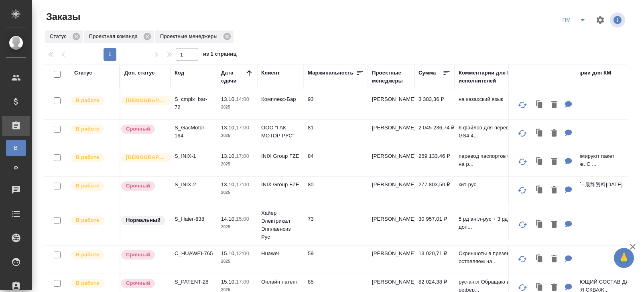
scroll to position [196, 0]
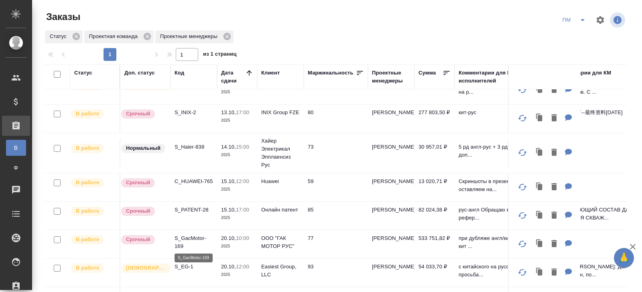
click at [178, 237] on p "S_GacMotor-169" at bounding box center [193, 243] width 38 height 16
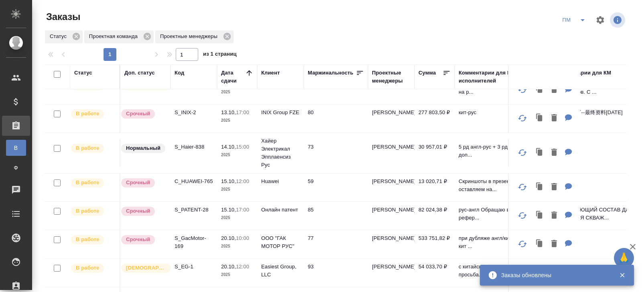
scroll to position [65, 0]
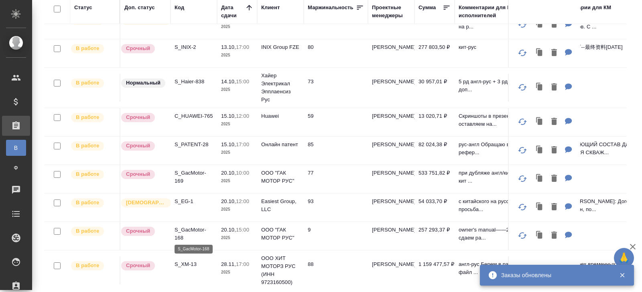
click at [182, 236] on p "S_GacMotor-168" at bounding box center [193, 234] width 38 height 16
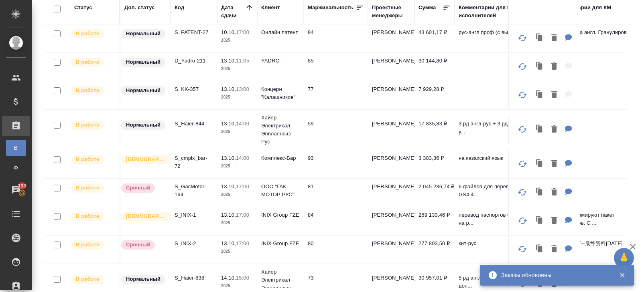
scroll to position [0, 0]
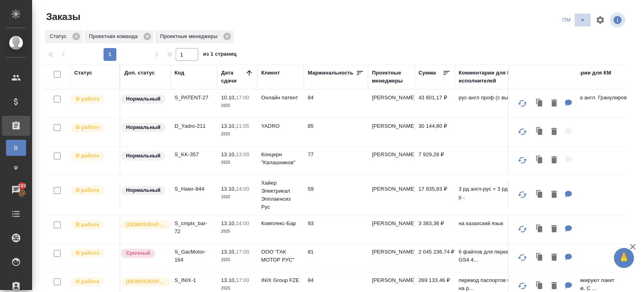
click at [588, 18] on span "split button" at bounding box center [582, 20] width 12 height 10
click at [576, 38] on li "В работу!" at bounding box center [574, 36] width 40 height 13
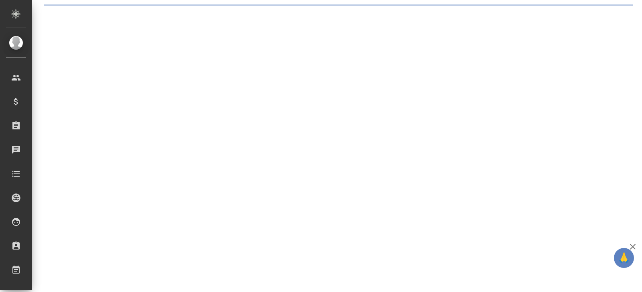
select select "RU"
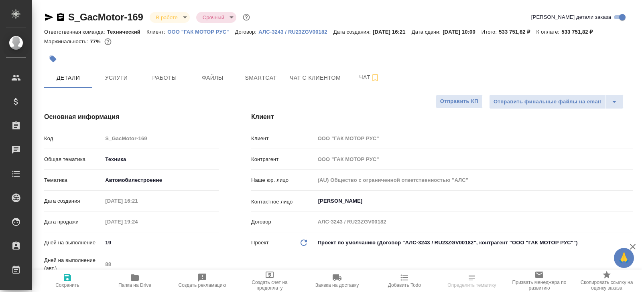
type textarea "x"
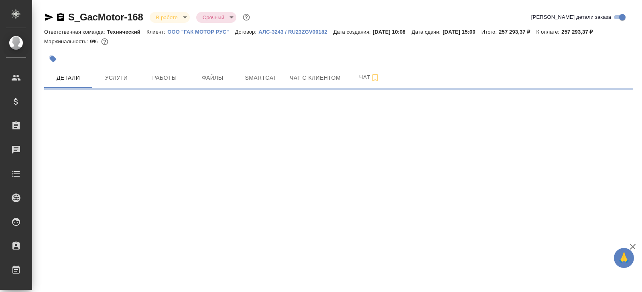
select select "RU"
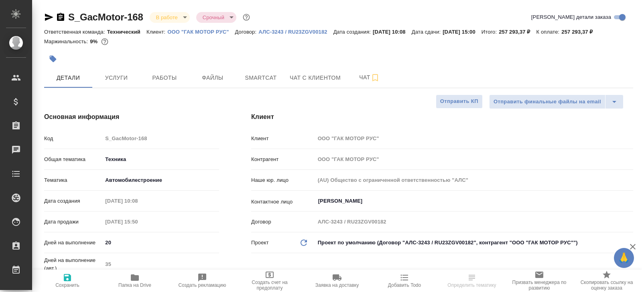
type textarea "x"
click at [58, 18] on icon "button" at bounding box center [60, 17] width 7 height 8
type textarea "x"
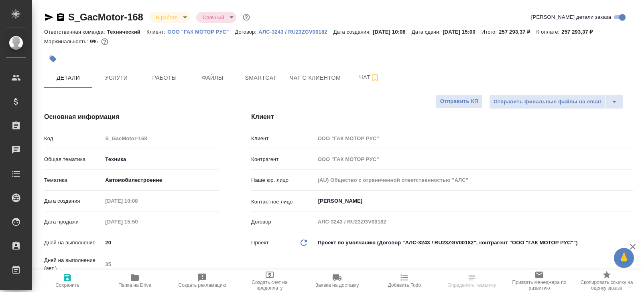
type textarea "x"
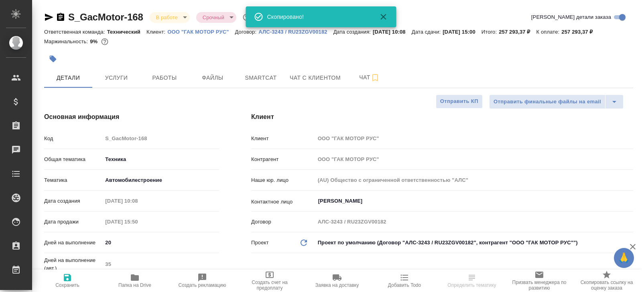
type textarea "x"
click at [162, 77] on span "Работы" at bounding box center [164, 78] width 38 height 10
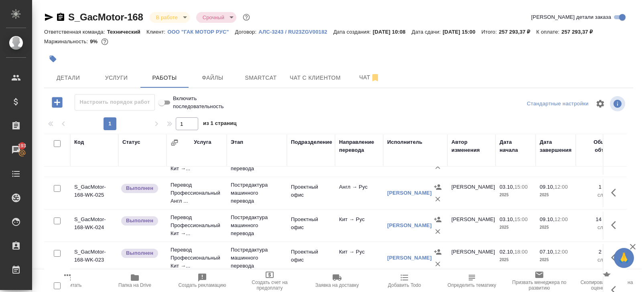
drag, startPoint x: 58, startPoint y: 16, endPoint x: 58, endPoint y: 6, distance: 10.0
click at [58, 16] on icon "button" at bounding box center [60, 17] width 7 height 8
click at [361, 77] on span "Чат" at bounding box center [369, 78] width 38 height 10
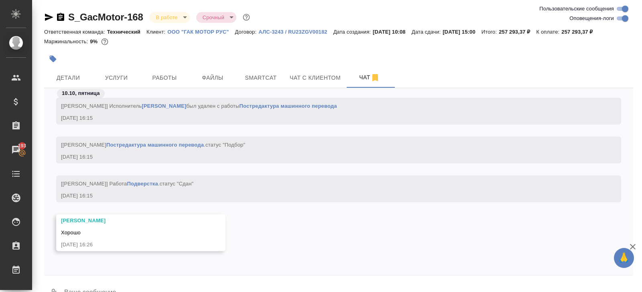
scroll to position [19, 0]
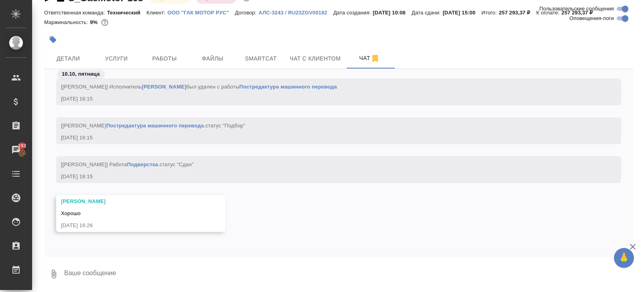
click at [615, 22] on input "Оповещения-логи" at bounding box center [624, 19] width 29 height 10
checkbox input "false"
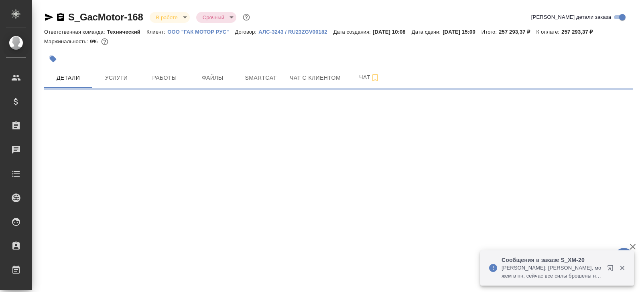
select select "RU"
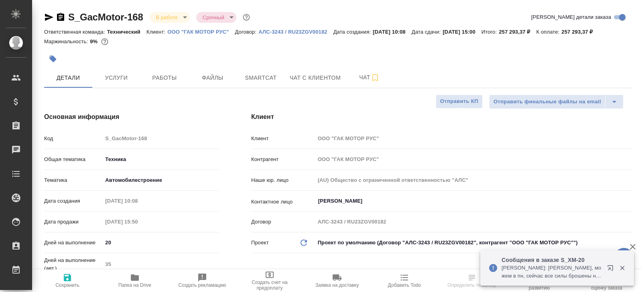
type textarea "x"
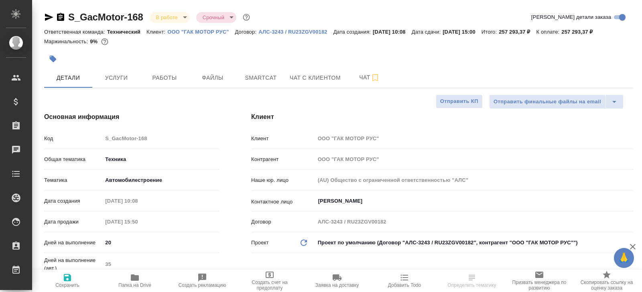
select select "RU"
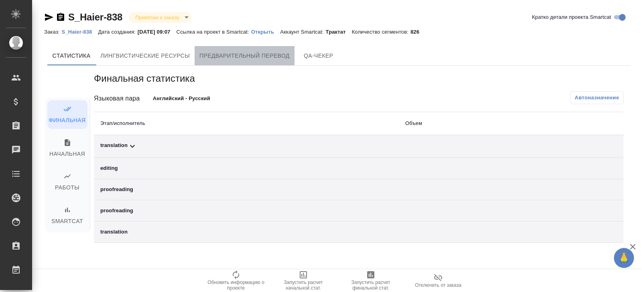
click at [227, 59] on span "Предварительный перевод" at bounding box center [244, 56] width 90 height 10
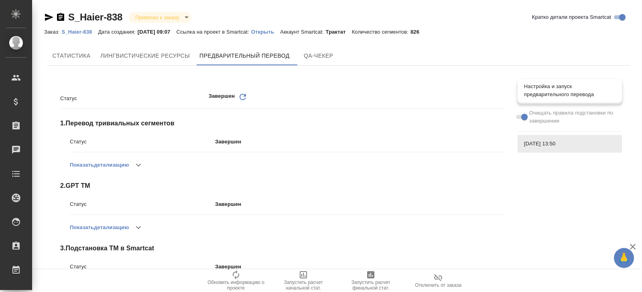
click at [539, 92] on span "Настройка и запуск предварительного перевода" at bounding box center [569, 91] width 91 height 16
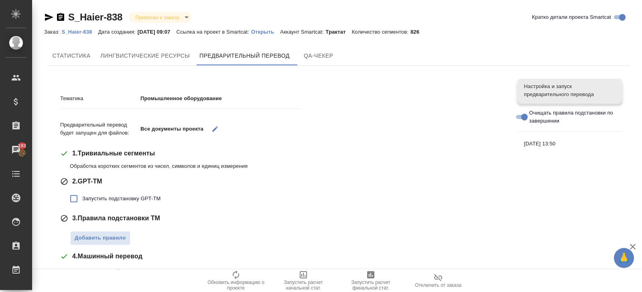
click at [101, 197] on span "Запустить подстановку GPT-TM" at bounding box center [121, 199] width 78 height 8
click at [82, 197] on input "Запустить подстановку GPT-TM" at bounding box center [73, 198] width 17 height 17
checkbox input "true"
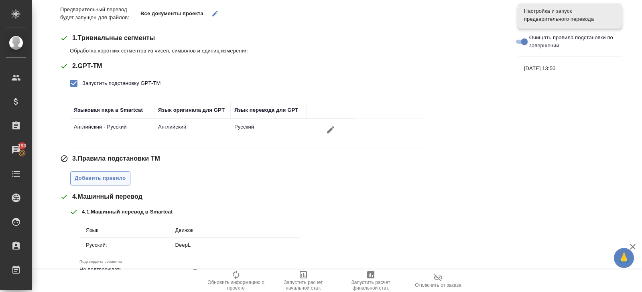
scroll to position [116, 0]
click at [107, 173] on span "Добавить правило" at bounding box center [100, 177] width 51 height 9
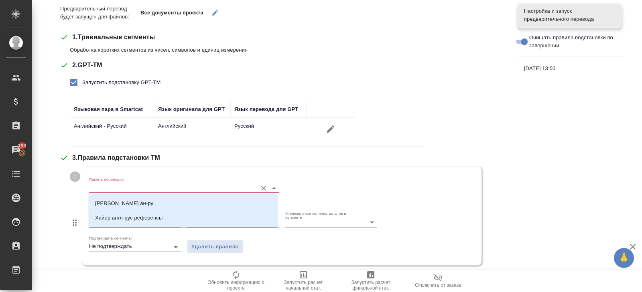
click at [111, 189] on input "Память переводов" at bounding box center [171, 188] width 164 height 10
click at [111, 202] on p "[PERSON_NAME] ан-ру" at bounding box center [124, 204] width 58 height 8
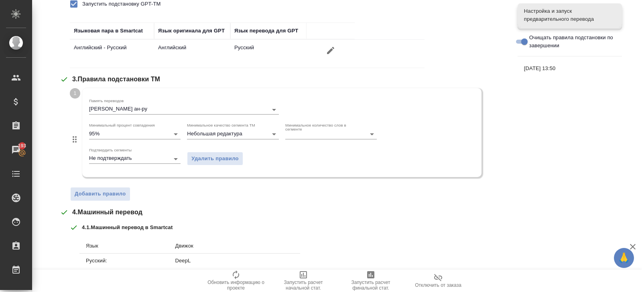
scroll to position [196, 0]
click at [109, 198] on button "Добавить правило" at bounding box center [100, 193] width 60 height 14
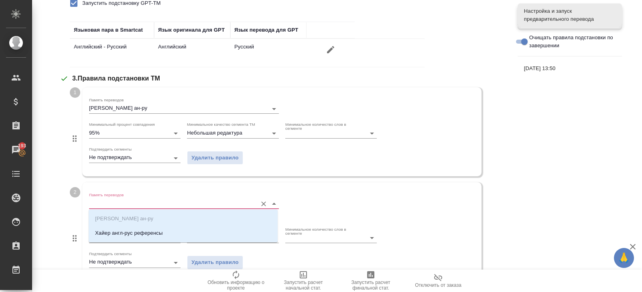
click at [111, 206] on input "Память переводов" at bounding box center [171, 204] width 164 height 10
click at [111, 230] on p "Хайер англ-рус референсы" at bounding box center [128, 233] width 67 height 8
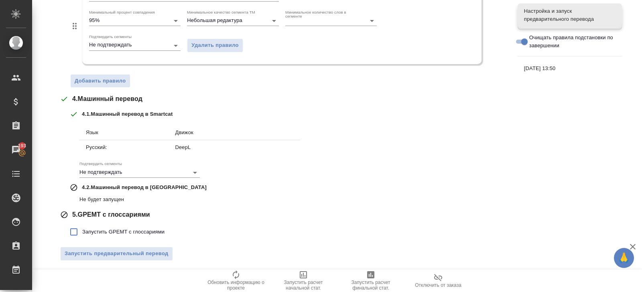
click at [101, 233] on span "Запустить GPEMT с глоссариями" at bounding box center [123, 232] width 82 height 8
click at [82, 233] on input "Запустить GPEMT с глоссариями" at bounding box center [73, 232] width 17 height 17
checkbox input "true"
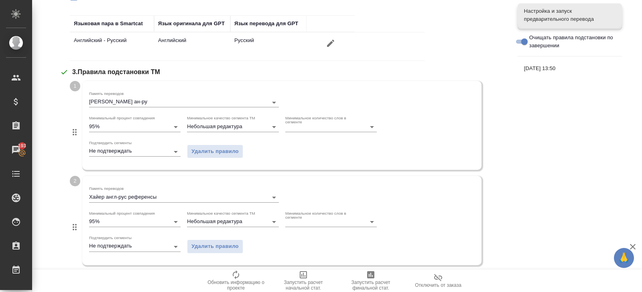
scroll to position [458, 0]
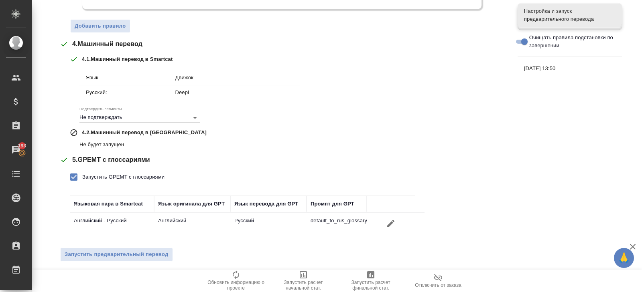
click at [104, 250] on span "Запустить предварительный перевод" at bounding box center [117, 254] width 104 height 9
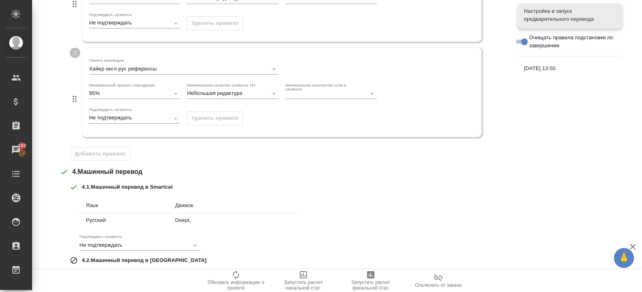
scroll to position [0, 0]
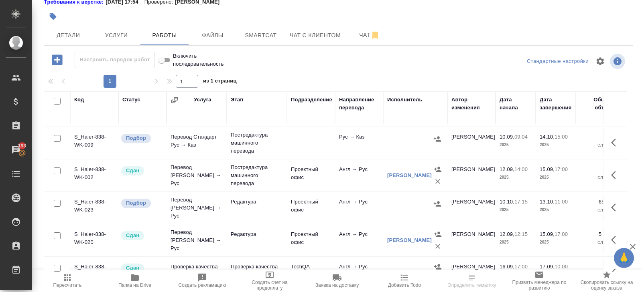
scroll to position [120, 0]
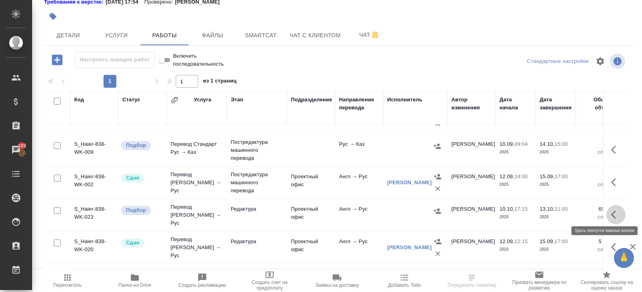
click at [612, 213] on icon "button" at bounding box center [616, 215] width 10 height 10
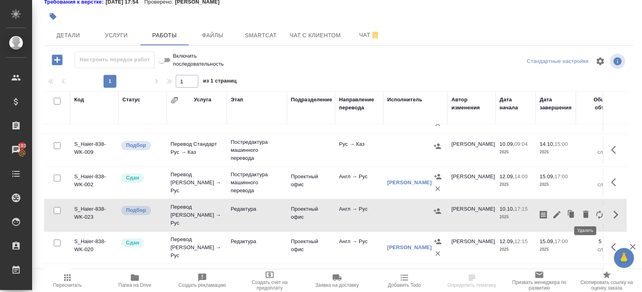
click at [587, 212] on icon "button" at bounding box center [586, 214] width 6 height 7
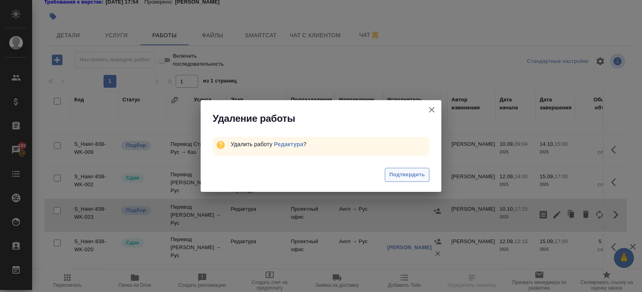
click at [413, 170] on button "Подтвердить" at bounding box center [407, 175] width 45 height 14
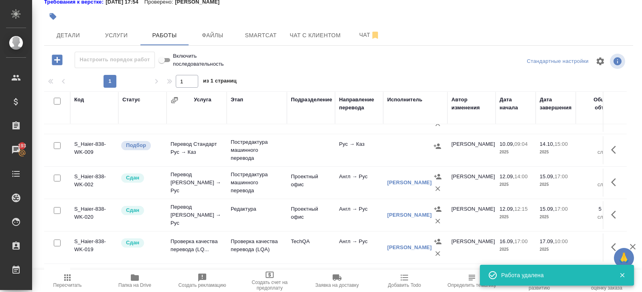
drag, startPoint x: 613, startPoint y: 183, endPoint x: 607, endPoint y: 183, distance: 5.6
click at [613, 183] on icon "button" at bounding box center [613, 182] width 5 height 8
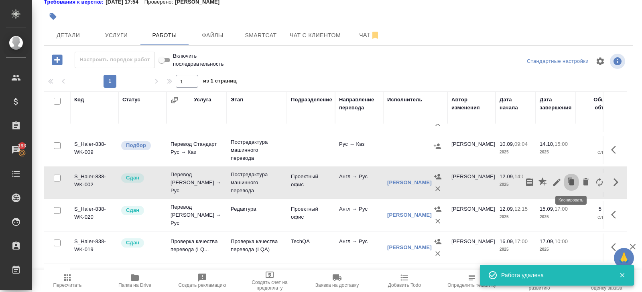
click at [570, 182] on icon "button" at bounding box center [571, 182] width 5 height 6
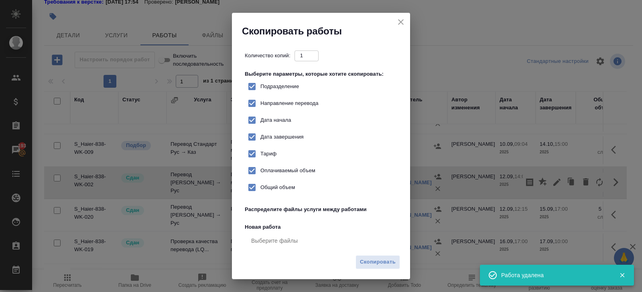
checkbox input "true"
click at [386, 266] on span "Скопировать" at bounding box center [378, 262] width 36 height 9
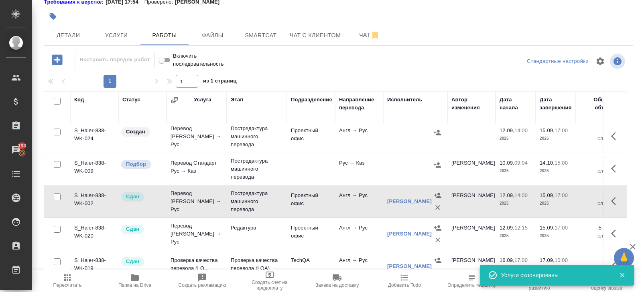
scroll to position [114, 0]
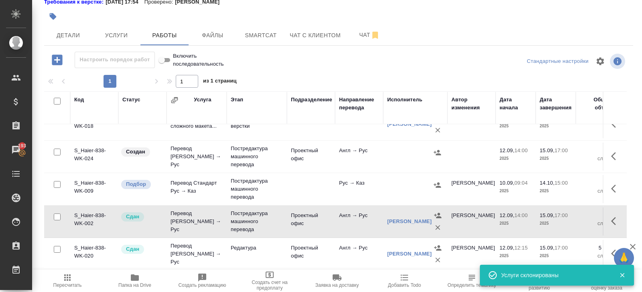
click at [611, 153] on icon "button" at bounding box center [616, 157] width 10 height 10
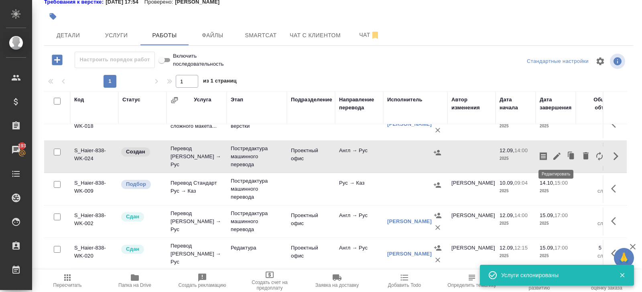
click at [555, 156] on icon "button" at bounding box center [556, 156] width 7 height 7
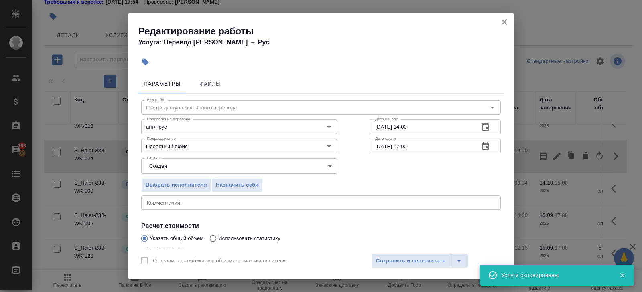
click at [487, 146] on icon "button" at bounding box center [485, 147] width 10 height 10
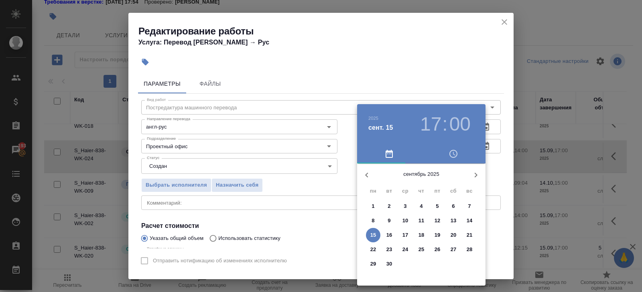
click at [472, 176] on icon "button" at bounding box center [476, 175] width 10 height 10
click at [375, 236] on p "13" at bounding box center [373, 235] width 6 height 8
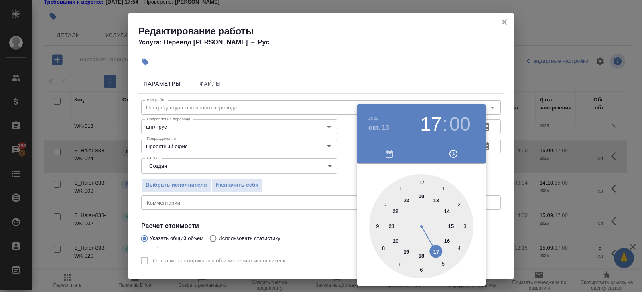
click at [399, 191] on div at bounding box center [421, 226] width 104 height 104
type input "13.10.2025 11:00"
click at [433, 101] on div at bounding box center [321, 146] width 642 height 292
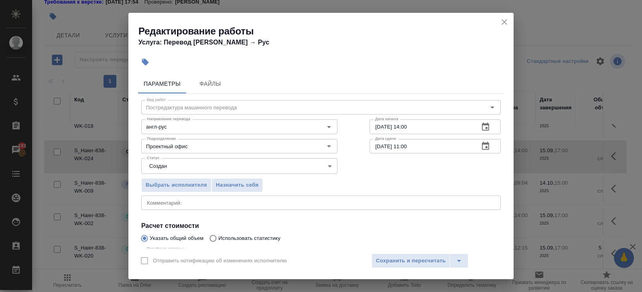
click at [482, 127] on icon "button" at bounding box center [485, 127] width 10 height 10
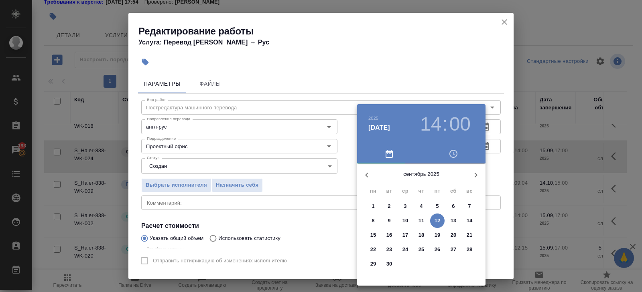
click at [438, 219] on p "12" at bounding box center [437, 221] width 6 height 8
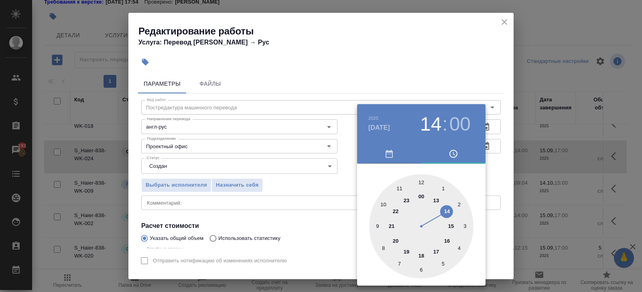
type input "12.09.2025 17:00"
click at [434, 251] on div at bounding box center [421, 226] width 104 height 104
click at [200, 135] on div at bounding box center [321, 146] width 642 height 292
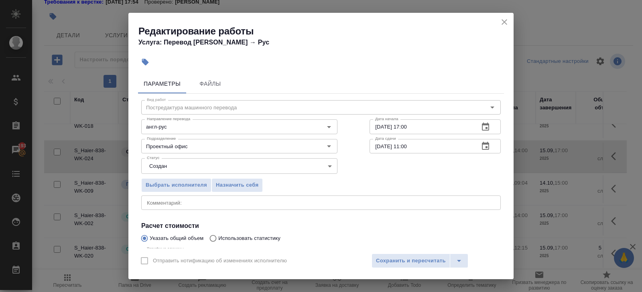
click at [174, 167] on body "🙏 .cls-1 fill:#fff; AWATERA Belyakova Yulia Клиенты Спецификации Заказы 193 Чат…" at bounding box center [321, 146] width 642 height 292
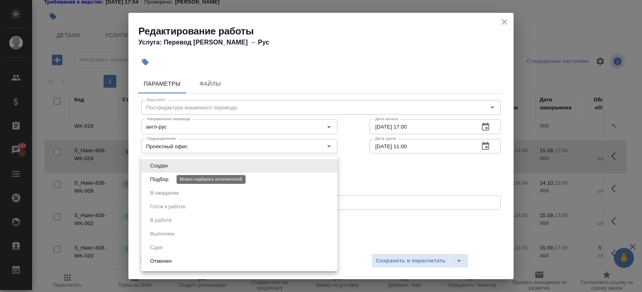
click at [166, 178] on button "Подбор" at bounding box center [159, 179] width 23 height 9
type input "recruiting"
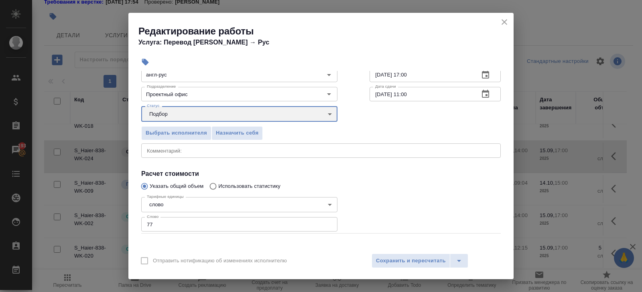
scroll to position [85, 0]
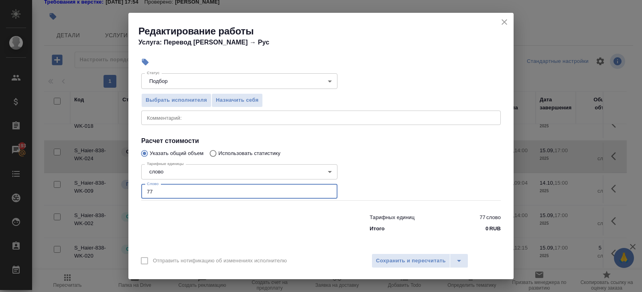
drag, startPoint x: 164, startPoint y: 194, endPoint x: 57, endPoint y: 164, distance: 111.8
click at [57, 173] on div "Редактирование работы Услуга: Перевод Стандарт Англ → Рус Параметры Файлы Вид р…" at bounding box center [321, 146] width 642 height 292
type input "651"
type input "651.3"
click at [409, 269] on div "Отправить нотификацию об изменениях исполнителю Сохранить и пересчитать" at bounding box center [320, 264] width 385 height 31
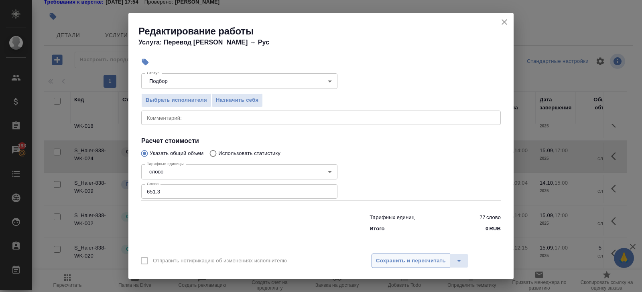
click at [407, 259] on span "Сохранить и пересчитать" at bounding box center [411, 261] width 70 height 9
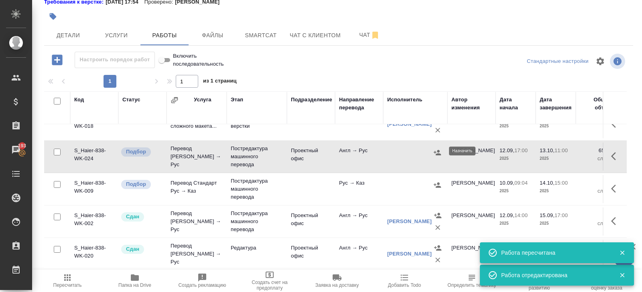
click at [436, 155] on icon "button" at bounding box center [437, 153] width 8 height 8
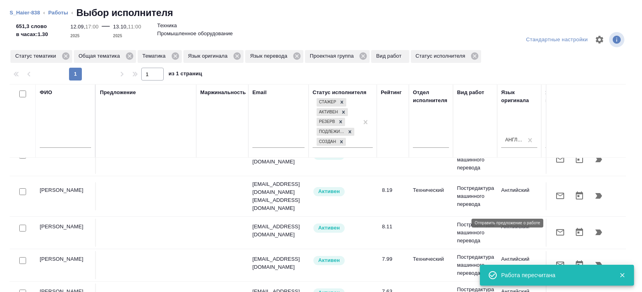
scroll to position [26, 0]
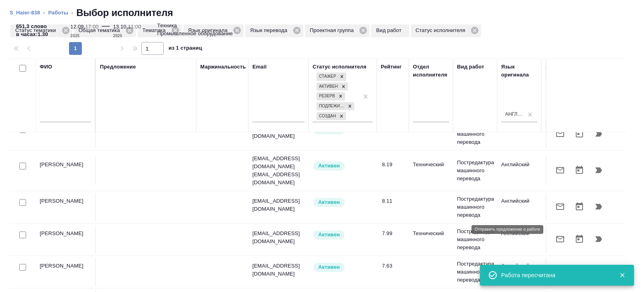
click at [559, 235] on icon "button" at bounding box center [560, 240] width 10 height 10
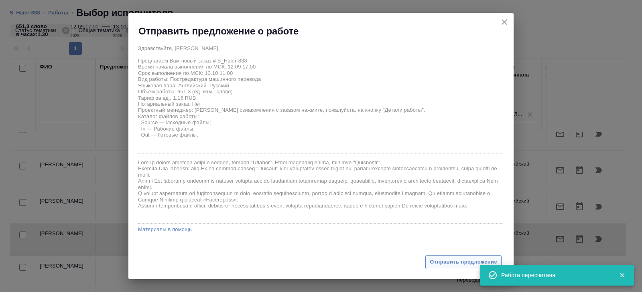
click at [437, 260] on span "Отправить предложение" at bounding box center [462, 262] width 67 height 9
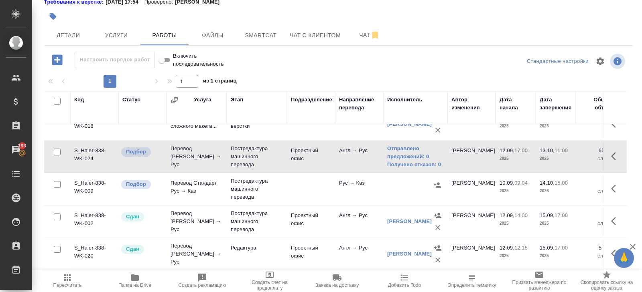
click at [66, 282] on icon "button" at bounding box center [68, 278] width 10 height 10
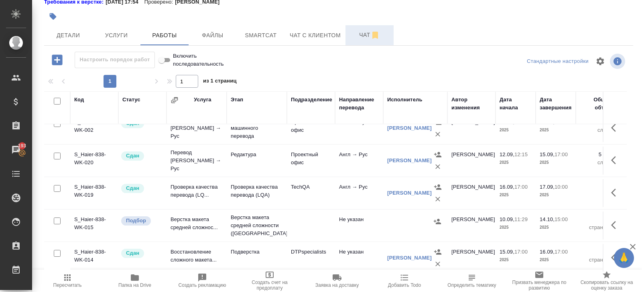
click at [363, 36] on span "Чат" at bounding box center [369, 35] width 38 height 10
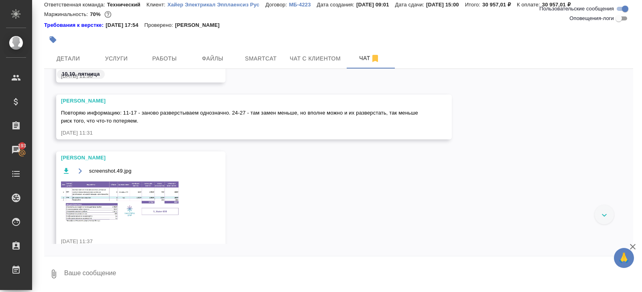
scroll to position [1972, 0]
click at [158, 187] on img at bounding box center [121, 202] width 120 height 44
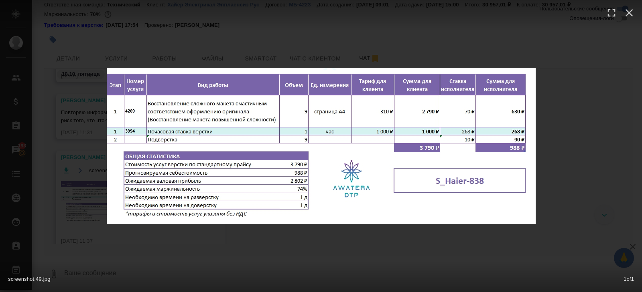
click at [184, 238] on div "screenshot.49.jpg 1 of 1" at bounding box center [321, 146] width 642 height 292
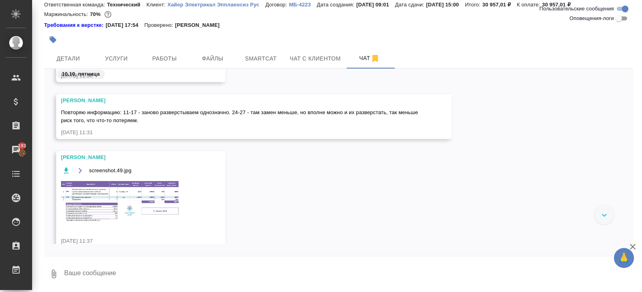
click at [164, 47] on div at bounding box center [240, 40] width 393 height 18
click at [164, 53] on button "Работы" at bounding box center [164, 59] width 48 height 20
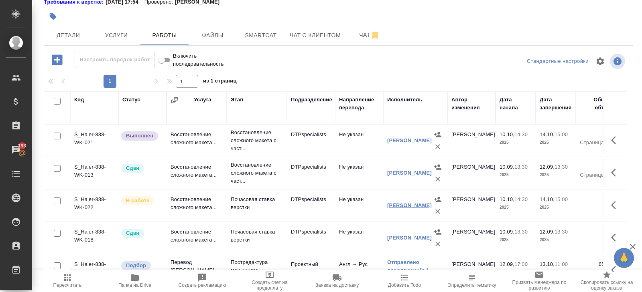
scroll to position [207, 0]
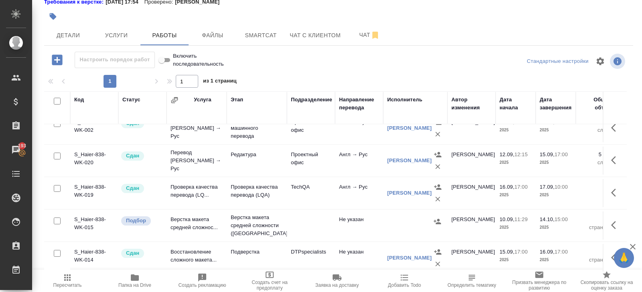
click at [613, 224] on icon "button" at bounding box center [613, 225] width 5 height 8
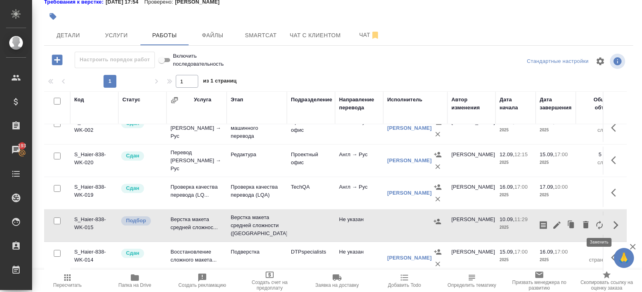
click at [597, 226] on icon "button" at bounding box center [599, 226] width 10 height 10
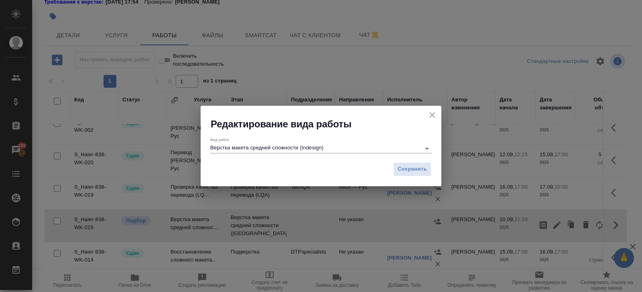
click at [283, 151] on input "Верстка макета средней сложности (Indesign)" at bounding box center [313, 149] width 206 height 10
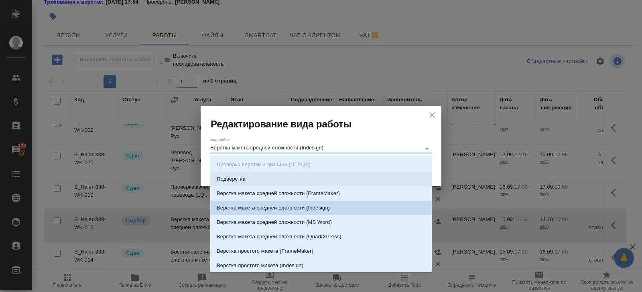
click at [270, 174] on li "Подверстка" at bounding box center [320, 179] width 221 height 14
type input "Подверстка"
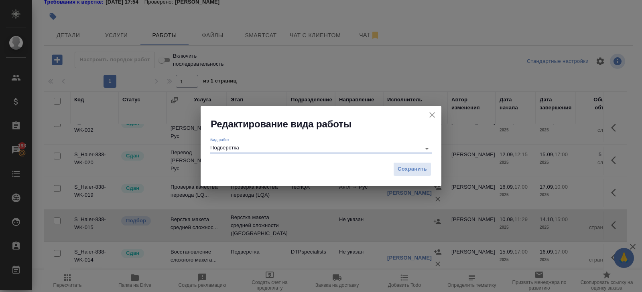
click at [416, 162] on div "Сохранить" at bounding box center [320, 172] width 241 height 28
click at [419, 167] on span "Сохранить" at bounding box center [411, 169] width 29 height 9
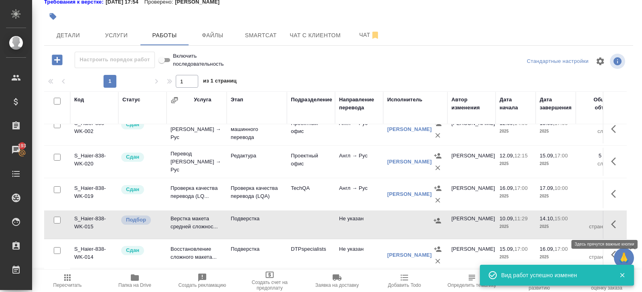
scroll to position [203, 0]
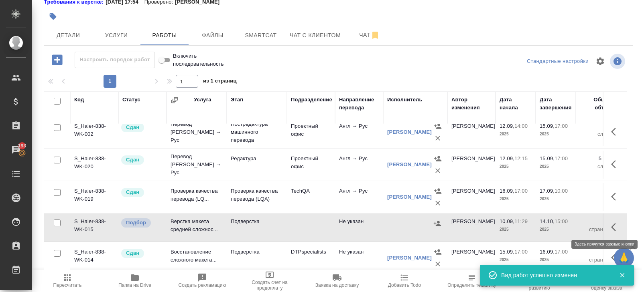
click at [612, 223] on icon "button" at bounding box center [616, 228] width 10 height 10
click at [559, 223] on icon "button" at bounding box center [557, 228] width 10 height 10
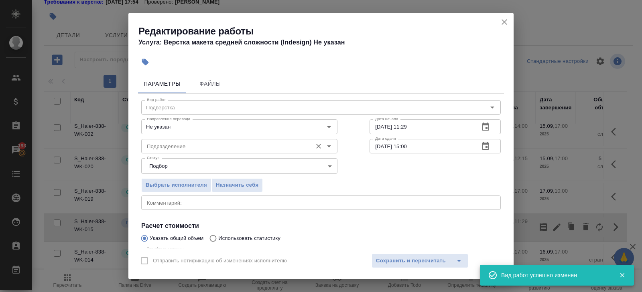
click at [201, 150] on input "Подразделение" at bounding box center [226, 147] width 164 height 10
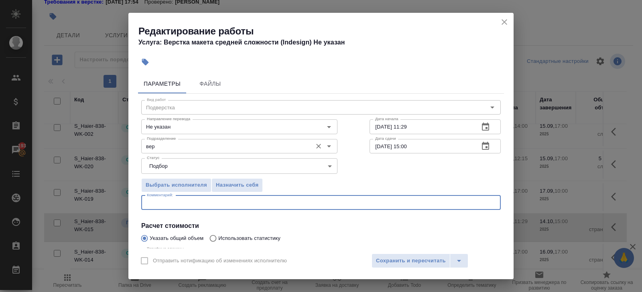
click at [173, 137] on div "Подразделение вер Подразделение" at bounding box center [239, 145] width 196 height 19
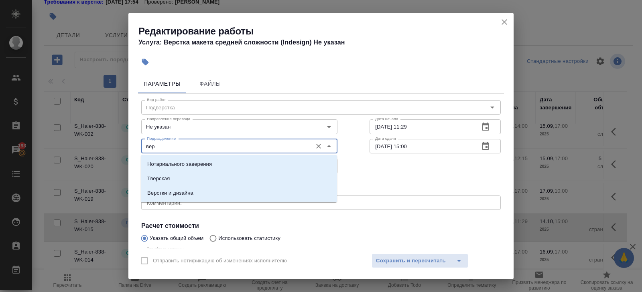
click at [173, 142] on input "вер" at bounding box center [226, 147] width 164 height 10
click at [173, 188] on li "Верстки и дизайна" at bounding box center [239, 193] width 196 height 14
type input "Верстки и дизайна"
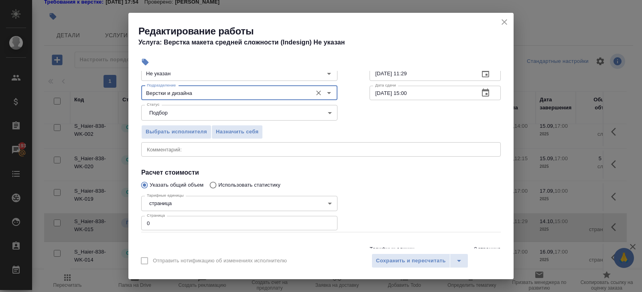
scroll to position [85, 0]
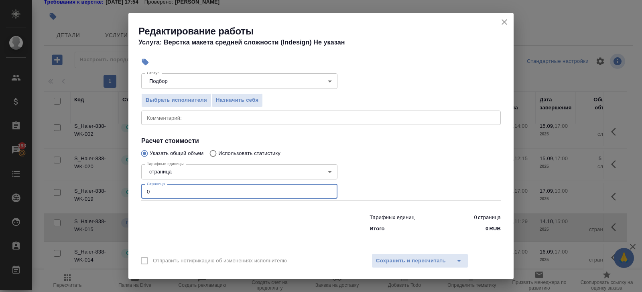
drag, startPoint x: 170, startPoint y: 194, endPoint x: 8, endPoint y: 188, distance: 162.1
click at [8, 188] on div "Редактирование работы Услуга: Верстка макета средней сложности (Indesign) Не ук…" at bounding box center [321, 146] width 642 height 292
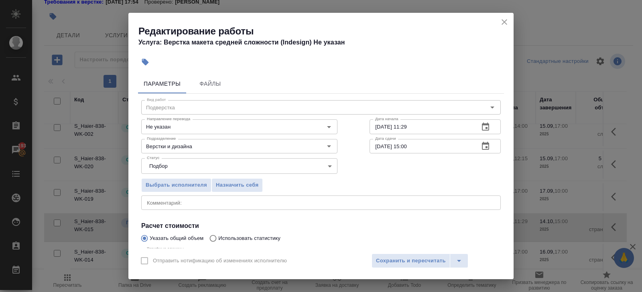
type input "9"
click at [486, 125] on icon "button" at bounding box center [485, 127] width 7 height 8
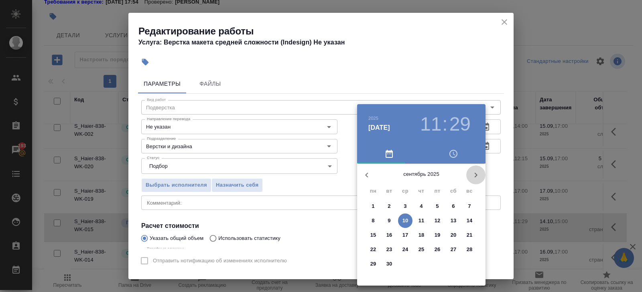
click at [481, 168] on button "button" at bounding box center [475, 175] width 19 height 19
click at [374, 237] on p "13" at bounding box center [373, 235] width 6 height 8
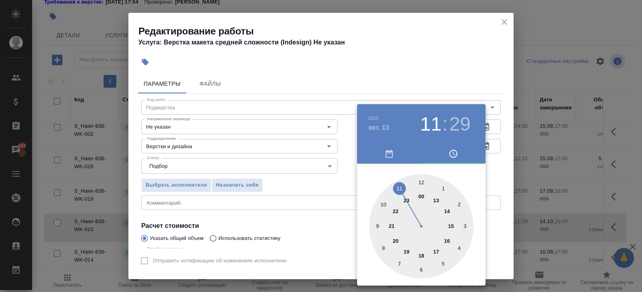
click at [395, 189] on div at bounding box center [421, 226] width 104 height 104
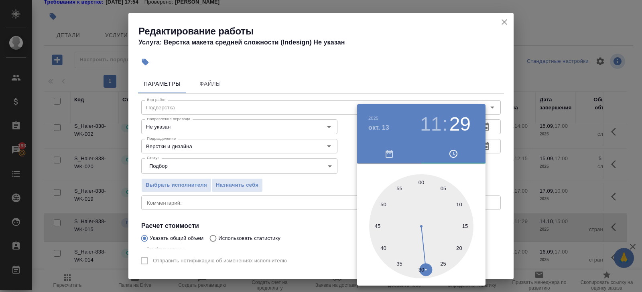
type input "13.10.2025 11:00"
click at [421, 180] on div at bounding box center [421, 226] width 104 height 104
click at [435, 76] on div at bounding box center [321, 146] width 642 height 292
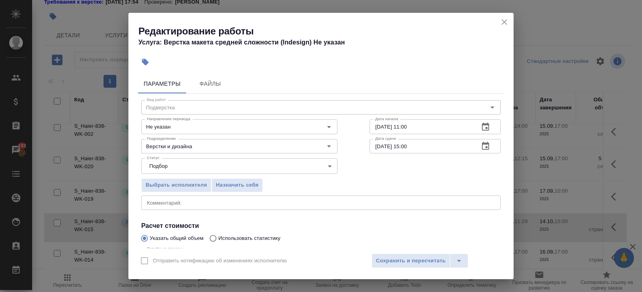
click at [480, 147] on icon "button" at bounding box center [485, 147] width 10 height 10
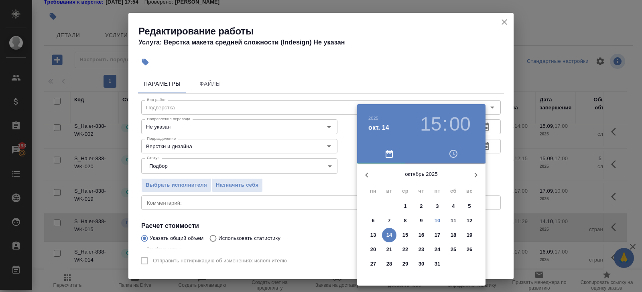
click at [391, 235] on p "14" at bounding box center [389, 235] width 6 height 8
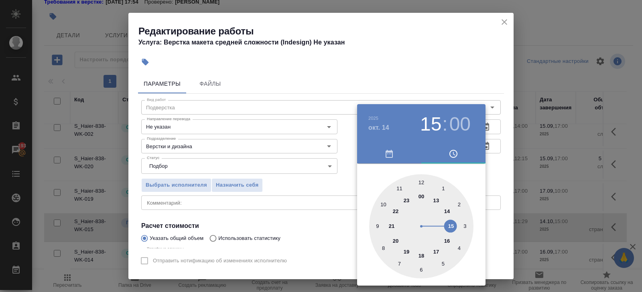
type input "14.10.2025 11:00"
click at [400, 188] on div at bounding box center [421, 226] width 104 height 104
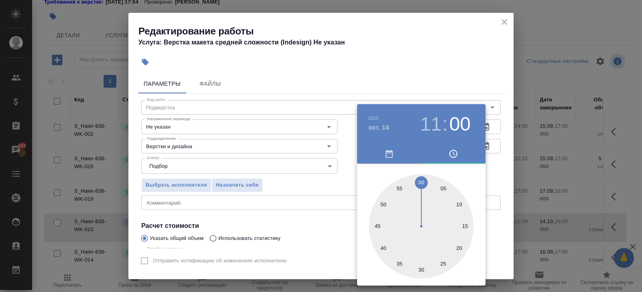
click at [329, 199] on div at bounding box center [321, 146] width 642 height 292
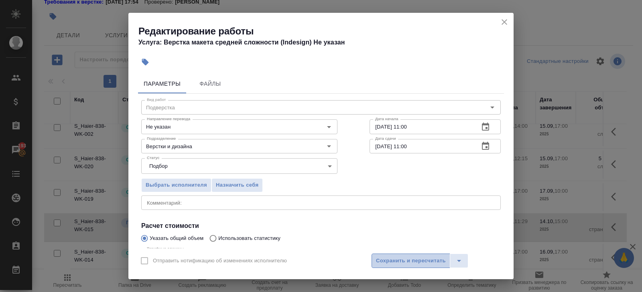
click at [389, 257] on span "Сохранить и пересчитать" at bounding box center [411, 261] width 70 height 9
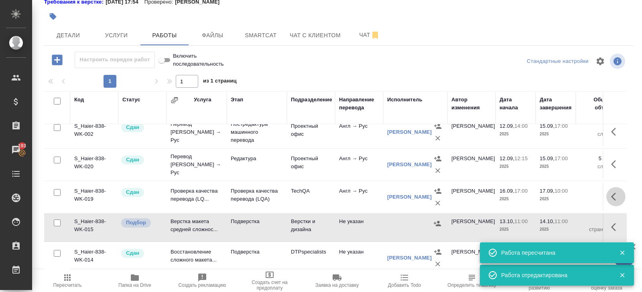
click at [614, 192] on icon "button" at bounding box center [616, 197] width 10 height 10
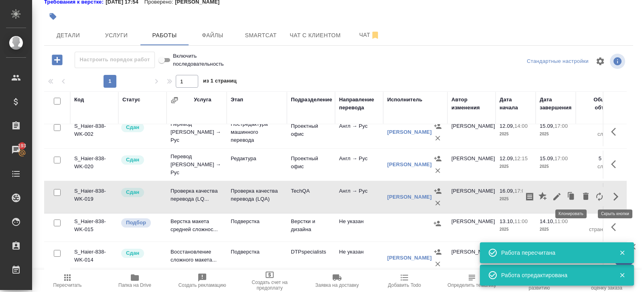
click at [569, 196] on icon "button" at bounding box center [570, 196] width 11 height 11
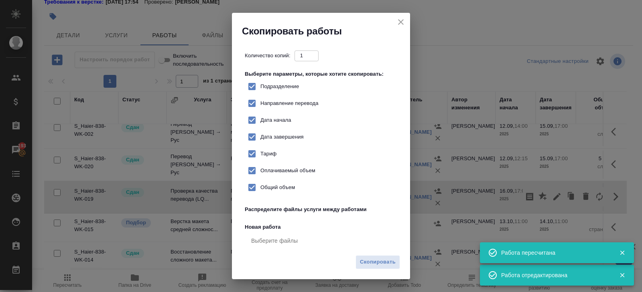
checkbox input "true"
click at [370, 261] on span "Скопировать" at bounding box center [378, 262] width 36 height 9
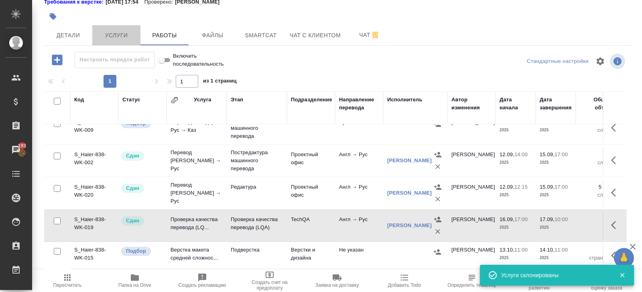
click at [119, 38] on span "Услуги" at bounding box center [116, 35] width 38 height 10
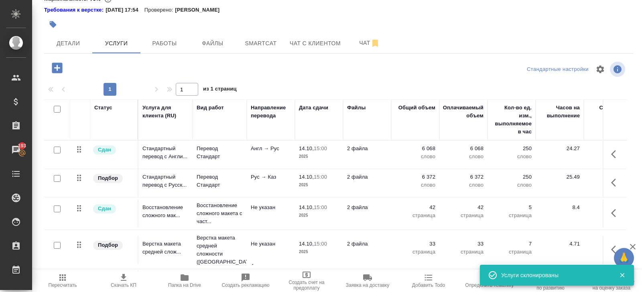
scroll to position [50, 0]
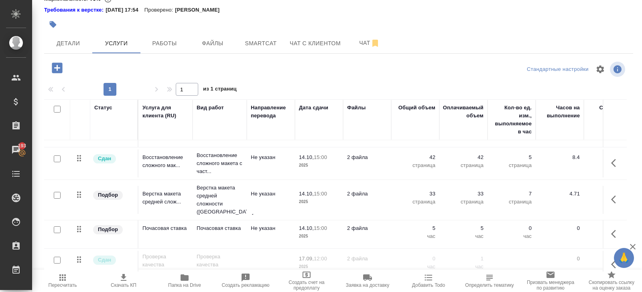
click at [610, 255] on button "button" at bounding box center [615, 264] width 19 height 19
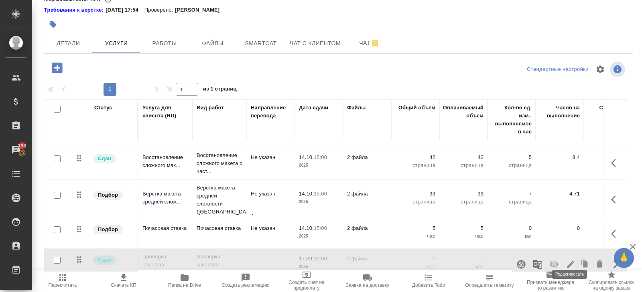
click at [569, 261] on icon "button" at bounding box center [570, 264] width 7 height 7
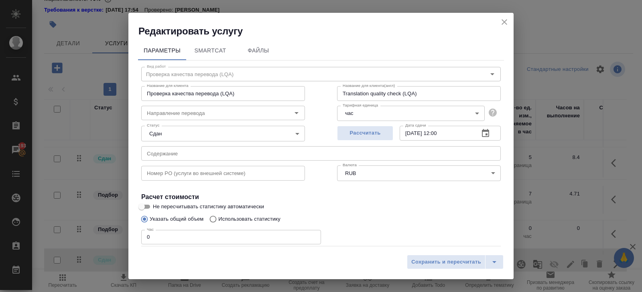
click at [487, 132] on icon "button" at bounding box center [485, 134] width 10 height 10
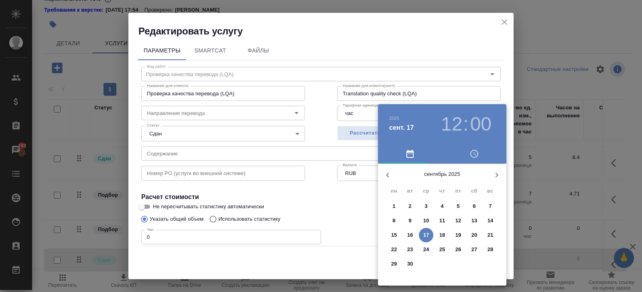
click at [499, 172] on icon "button" at bounding box center [497, 175] width 10 height 10
click at [415, 234] on span "14" at bounding box center [410, 235] width 14 height 8
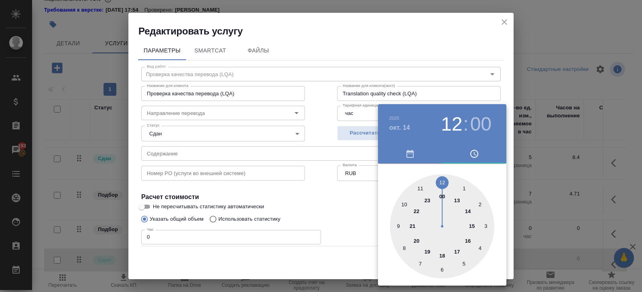
type input "14.10.2025 15:00"
click at [471, 225] on div at bounding box center [442, 226] width 104 height 104
click at [340, 214] on div at bounding box center [321, 146] width 642 height 292
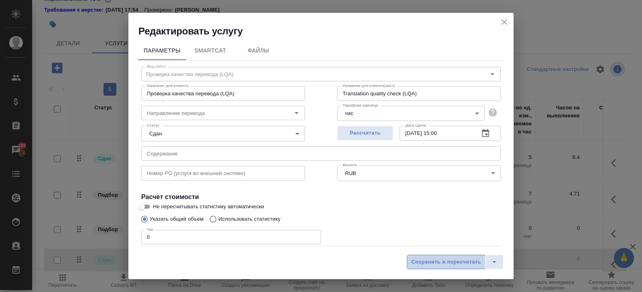
click at [415, 257] on button "Сохранить и пересчитать" at bounding box center [446, 262] width 79 height 14
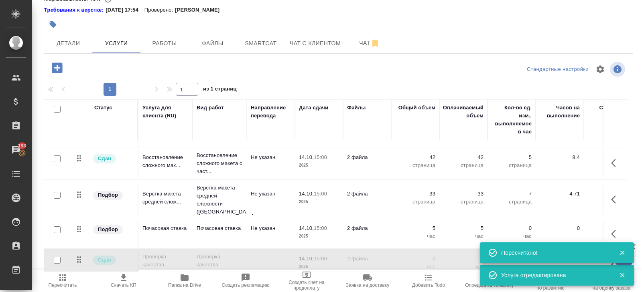
click at [166, 45] on span "Работы" at bounding box center [164, 43] width 38 height 10
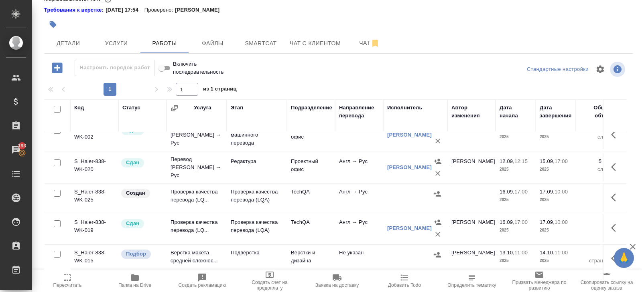
scroll to position [229, 0]
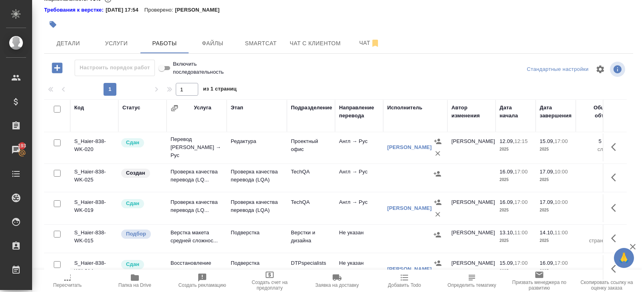
click at [611, 173] on icon "button" at bounding box center [616, 178] width 10 height 10
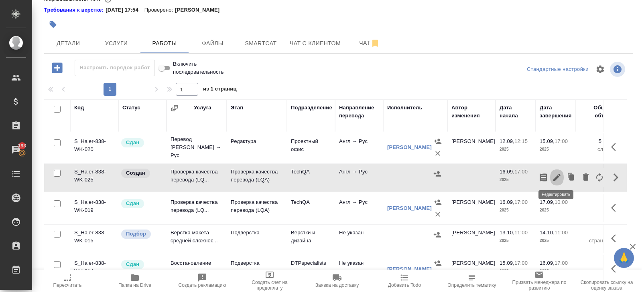
click at [557, 175] on icon "button" at bounding box center [556, 177] width 7 height 7
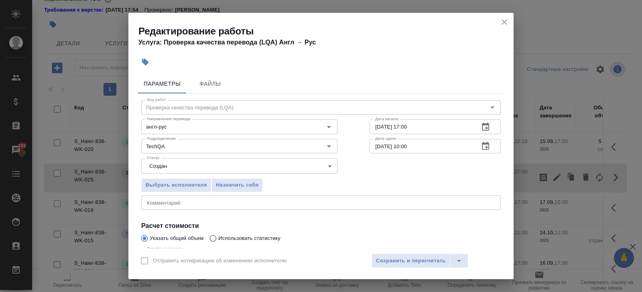
click at [485, 131] on icon "button" at bounding box center [485, 127] width 10 height 10
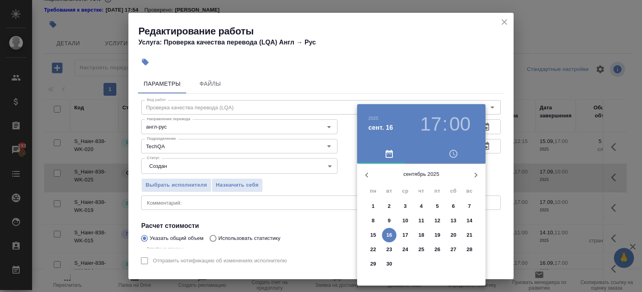
click at [500, 141] on div at bounding box center [321, 146] width 642 height 292
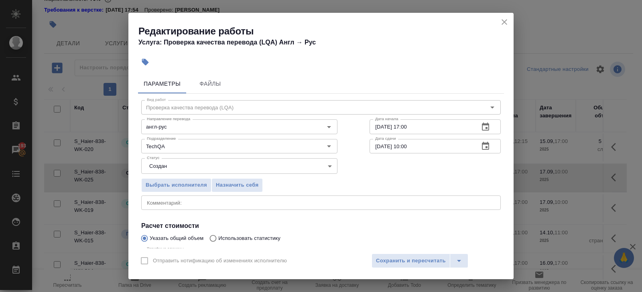
click at [487, 127] on icon "button" at bounding box center [485, 127] width 10 height 10
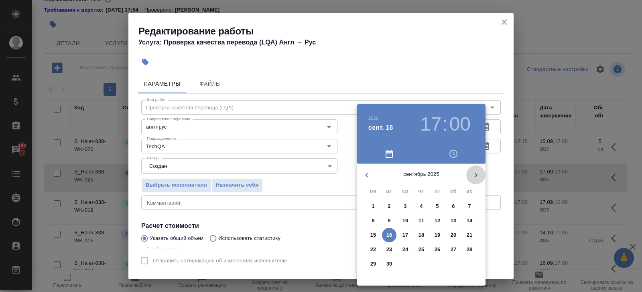
click at [475, 175] on icon "button" at bounding box center [476, 175] width 10 height 10
click at [390, 235] on p "14" at bounding box center [389, 235] width 6 height 8
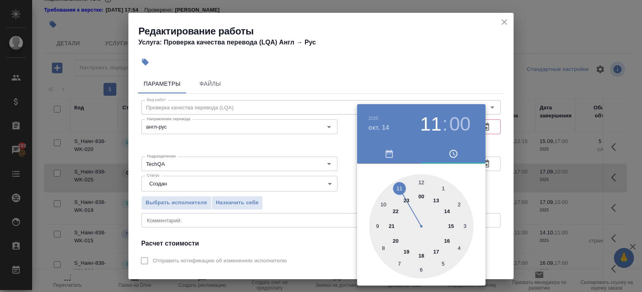
type input "14.10.2025 11:00"
click at [402, 185] on div at bounding box center [421, 226] width 104 height 104
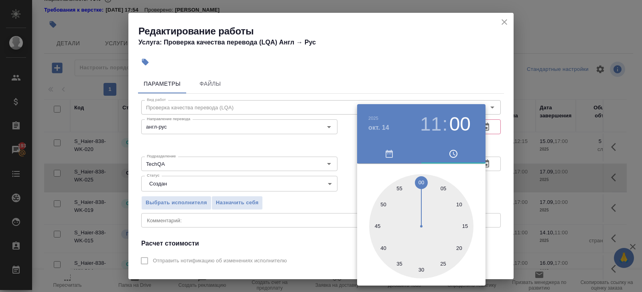
click at [485, 142] on div at bounding box center [321, 146] width 642 height 292
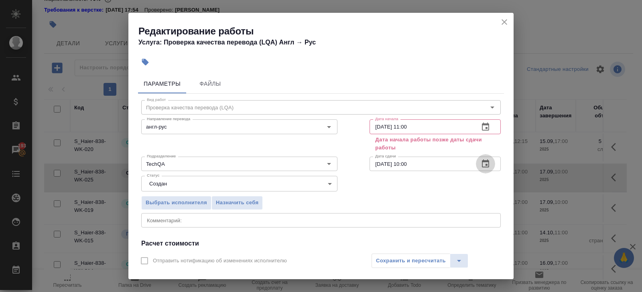
click at [486, 163] on icon "button" at bounding box center [485, 164] width 10 height 10
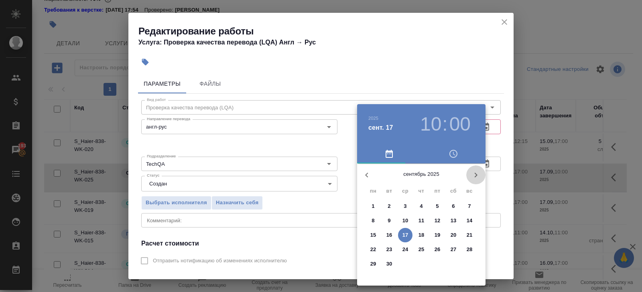
click at [474, 171] on icon "button" at bounding box center [476, 175] width 10 height 10
click at [392, 232] on p "14" at bounding box center [389, 235] width 6 height 8
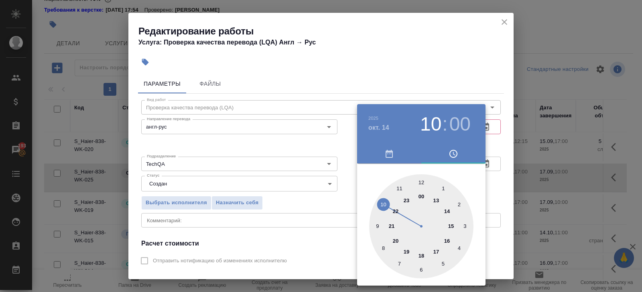
click at [436, 200] on div at bounding box center [421, 226] width 104 height 104
type input "14.10.2025 13:00"
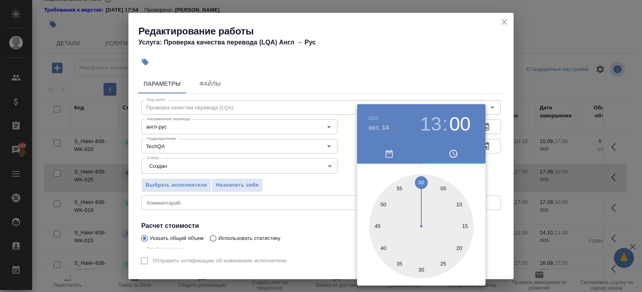
click at [330, 182] on div at bounding box center [321, 146] width 642 height 292
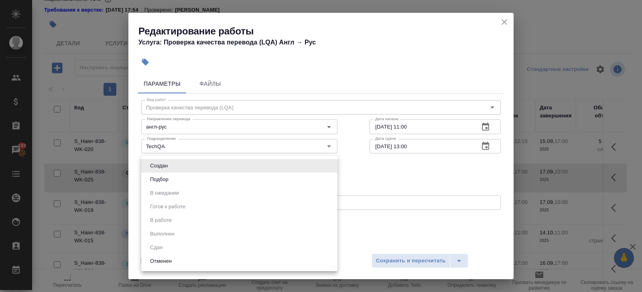
click at [165, 169] on body "🙏 .cls-1 fill:#fff; AWATERA Belyakova Yulia Клиенты Спецификации Заказы 193 Чат…" at bounding box center [321, 146] width 642 height 292
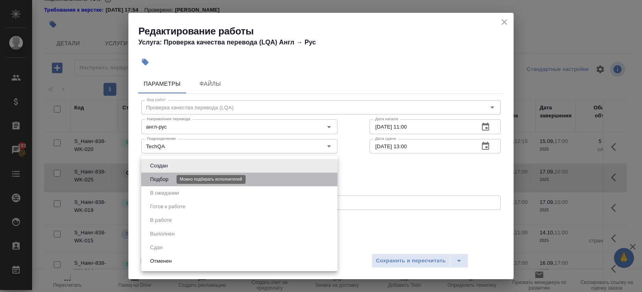
click at [165, 178] on button "Подбор" at bounding box center [159, 179] width 23 height 9
type input "recruiting"
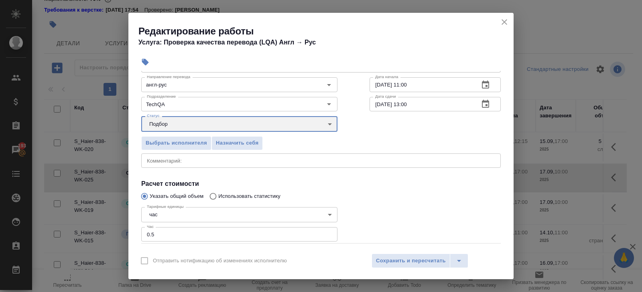
scroll to position [85, 0]
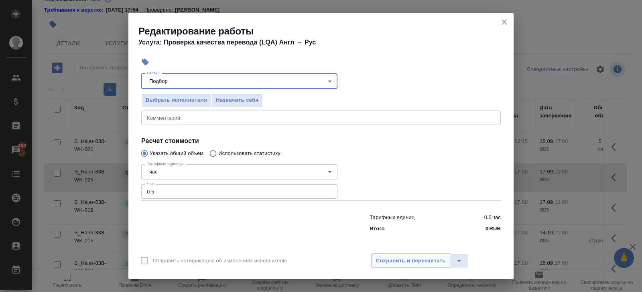
click at [392, 263] on span "Сохранить и пересчитать" at bounding box center [411, 261] width 70 height 9
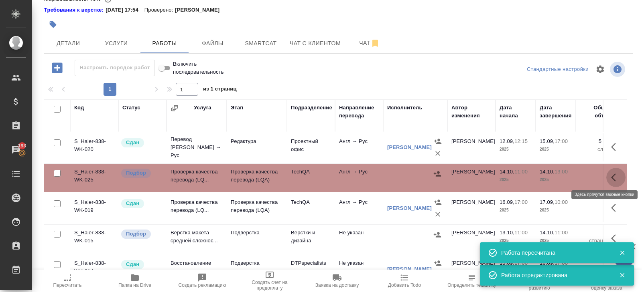
click at [609, 175] on button "button" at bounding box center [615, 177] width 19 height 19
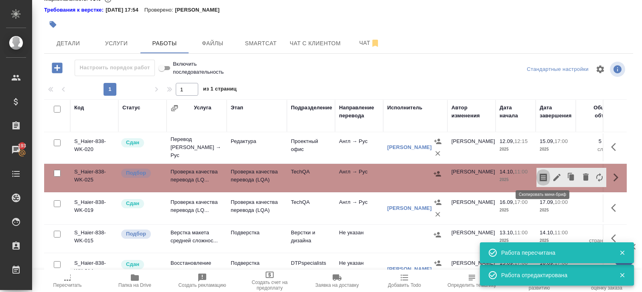
click at [542, 175] on icon "button" at bounding box center [543, 178] width 10 height 10
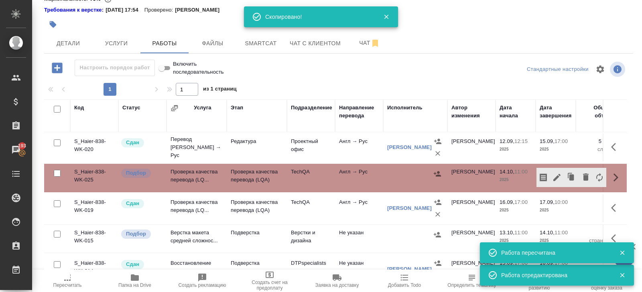
click at [68, 286] on span "Пересчитать" at bounding box center [67, 286] width 28 height 6
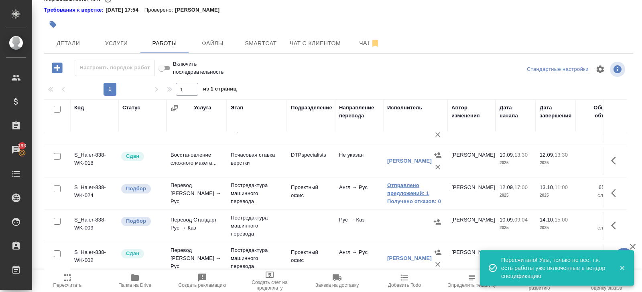
click at [403, 185] on link "Отправлено предложений: 1" at bounding box center [415, 190] width 56 height 16
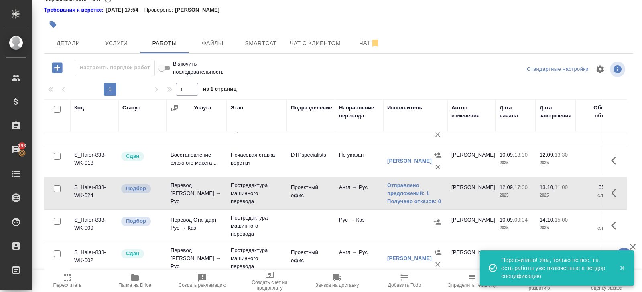
click at [77, 275] on span "Пересчитать" at bounding box center [67, 280] width 58 height 15
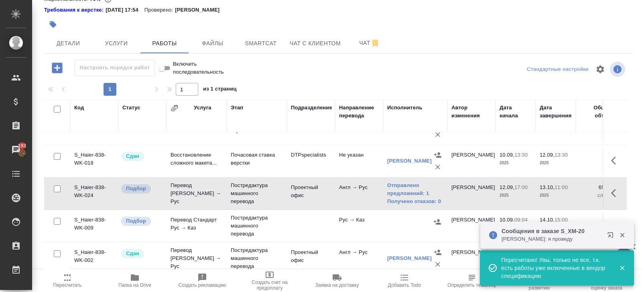
click at [76, 285] on span "Пересчитать" at bounding box center [67, 286] width 28 height 6
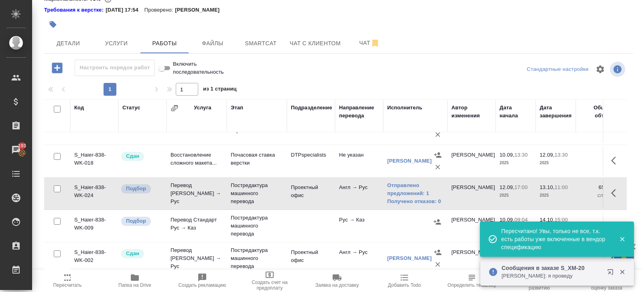
click at [69, 285] on span "Пересчитать" at bounding box center [67, 286] width 28 height 6
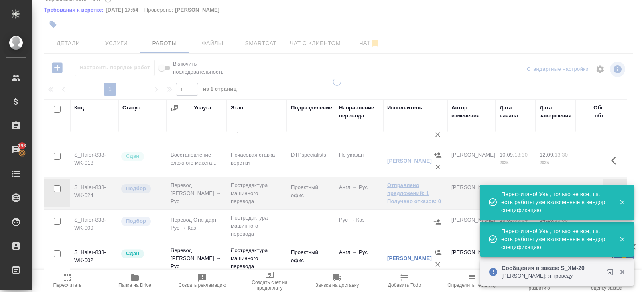
click at [406, 184] on link "Отправлено предложений: 1" at bounding box center [415, 190] width 56 height 16
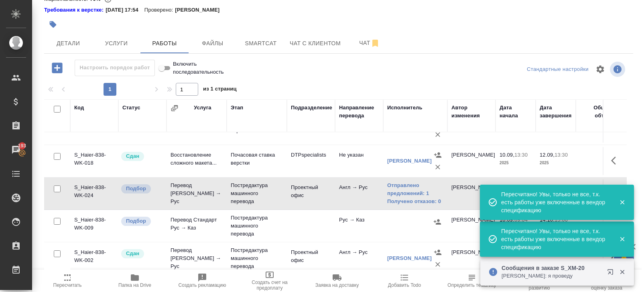
click at [614, 184] on button "button" at bounding box center [615, 193] width 19 height 19
click at [622, 200] on icon "button" at bounding box center [621, 202] width 7 height 7
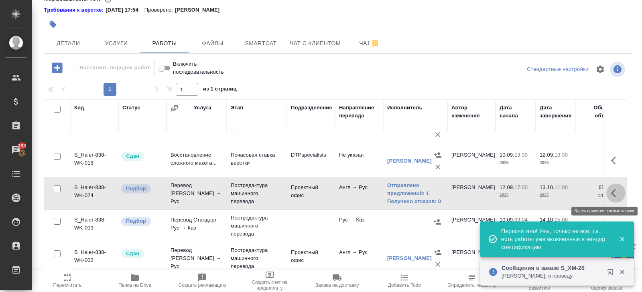
click at [615, 192] on icon "button" at bounding box center [616, 193] width 10 height 10
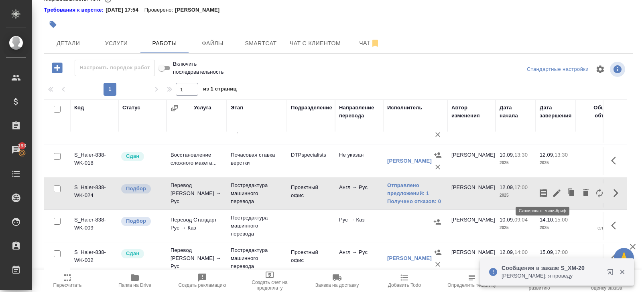
click at [541, 193] on icon "button" at bounding box center [543, 193] width 10 height 10
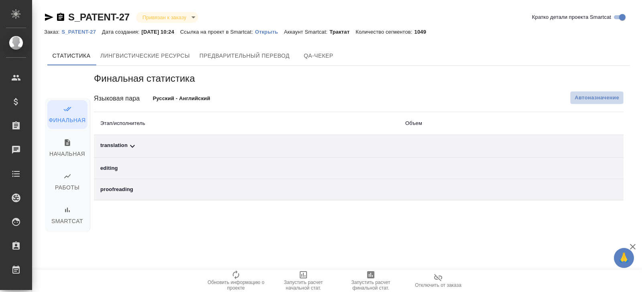
click at [583, 98] on span "Автоназначение" at bounding box center [596, 98] width 45 height 8
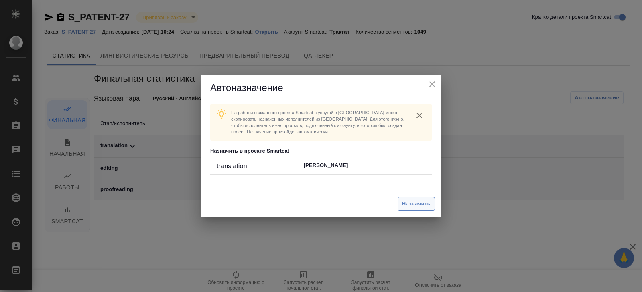
click at [405, 209] on button "Назначить" at bounding box center [415, 204] width 37 height 14
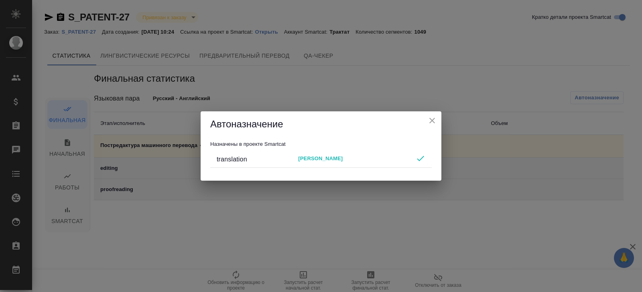
click at [393, 237] on div "Автоназначение Назначены в проекте Smartcat translation [PERSON_NAME]" at bounding box center [321, 146] width 642 height 292
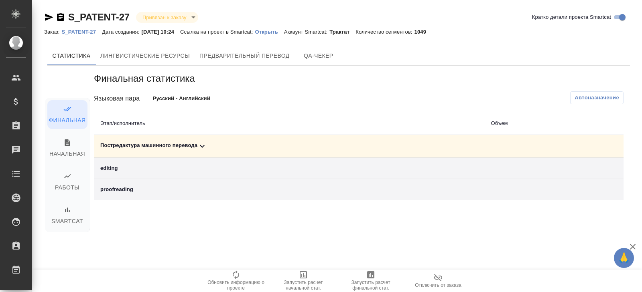
click at [377, 275] on span "Запустить расчет финальной стат." at bounding box center [371, 280] width 58 height 21
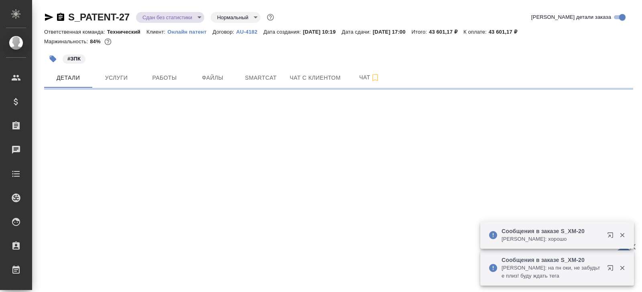
select select "RU"
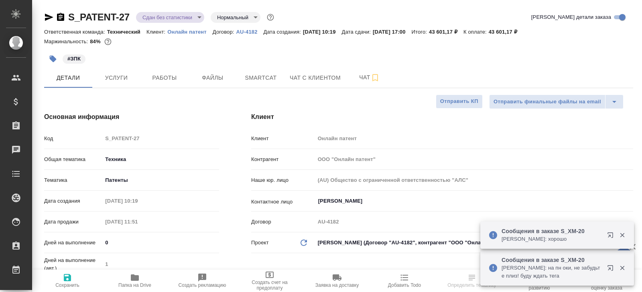
type textarea "x"
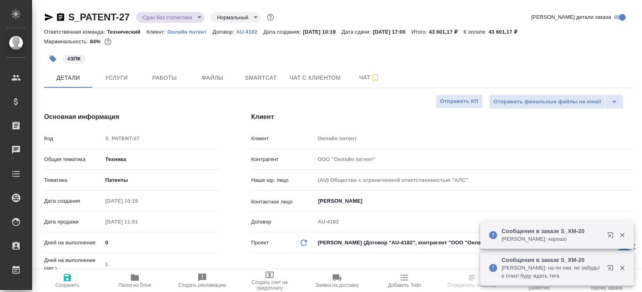
type textarea "x"
type input "[PERSON_NAME]"
type textarea "x"
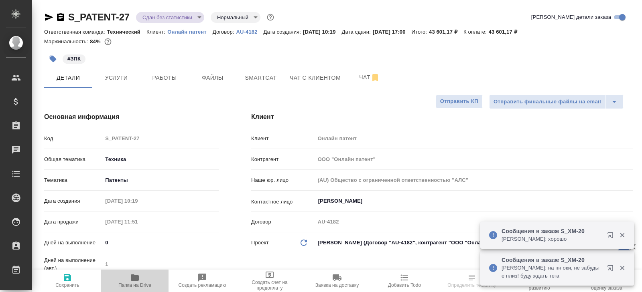
click at [137, 279] on icon "button" at bounding box center [135, 278] width 8 height 6
type textarea "x"
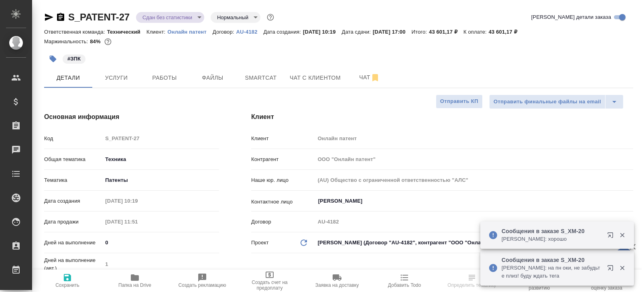
type textarea "x"
click at [610, 266] on icon "button" at bounding box center [609, 267] width 5 height 5
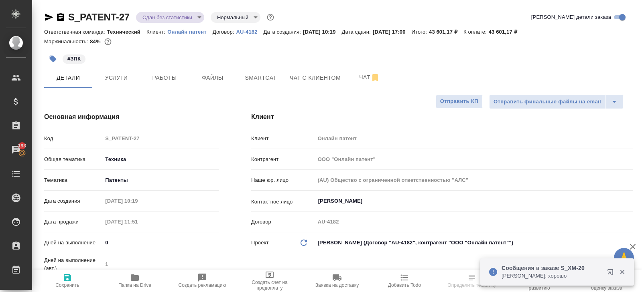
select select "RU"
type textarea "x"
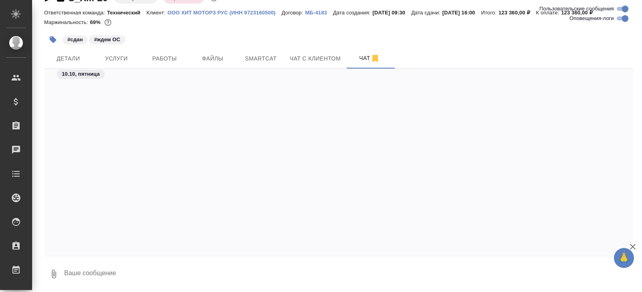
scroll to position [4216, 0]
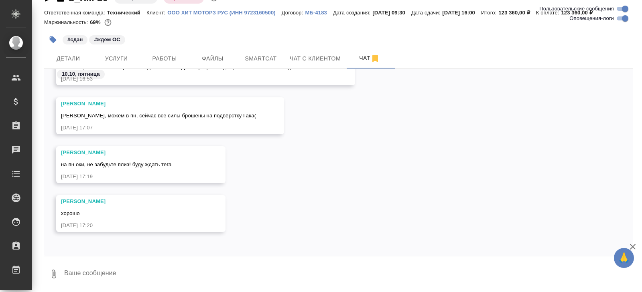
click at [117, 288] on div "S_XM-20 Завершен closed Срочный urgent Ответственная команда: Технический Клиен…" at bounding box center [338, 137] width 597 height 312
click at [102, 275] on textarea at bounding box center [347, 274] width 569 height 27
type textarea "[PERSON_NAME], нужно работу провести?"
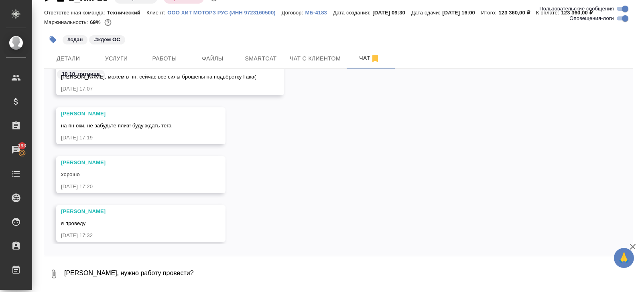
scroll to position [4265, 0]
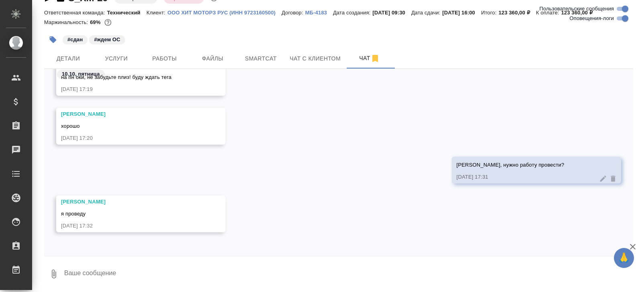
scroll to position [4332, 0]
click at [115, 272] on textarea at bounding box center [347, 274] width 569 height 27
type textarea "ок"
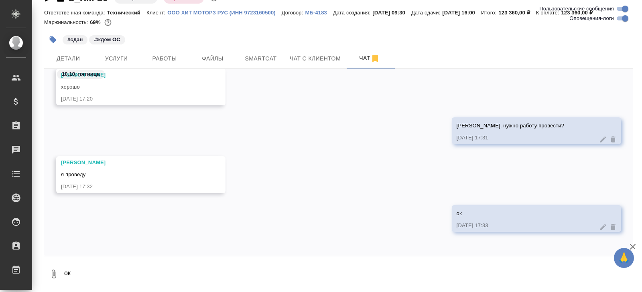
scroll to position [0, 0]
